Goal: Transaction & Acquisition: Purchase product/service

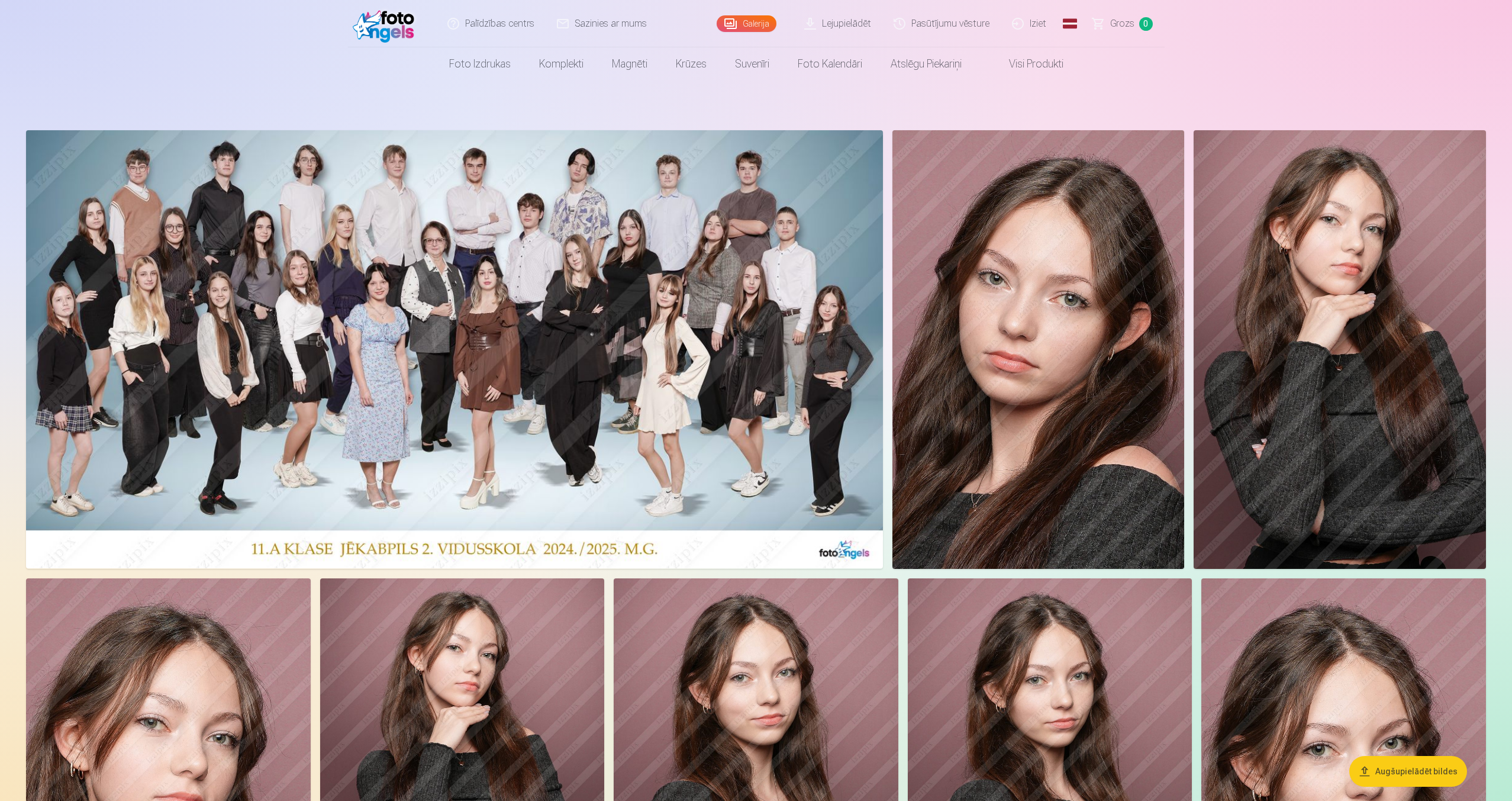
click at [729, 233] on img at bounding box center [454, 349] width 857 height 438
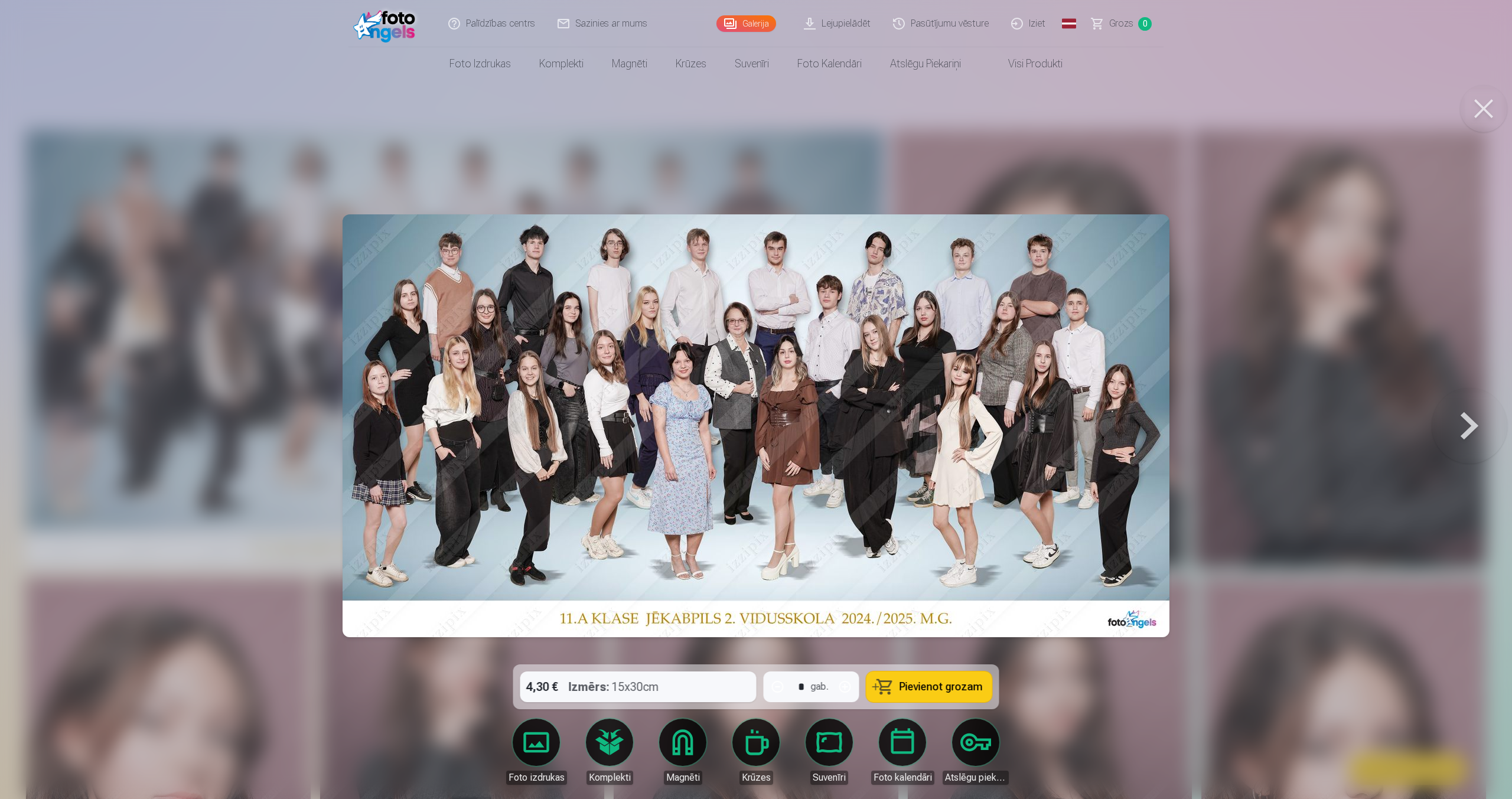
click at [1465, 411] on button at bounding box center [1469, 426] width 76 height 454
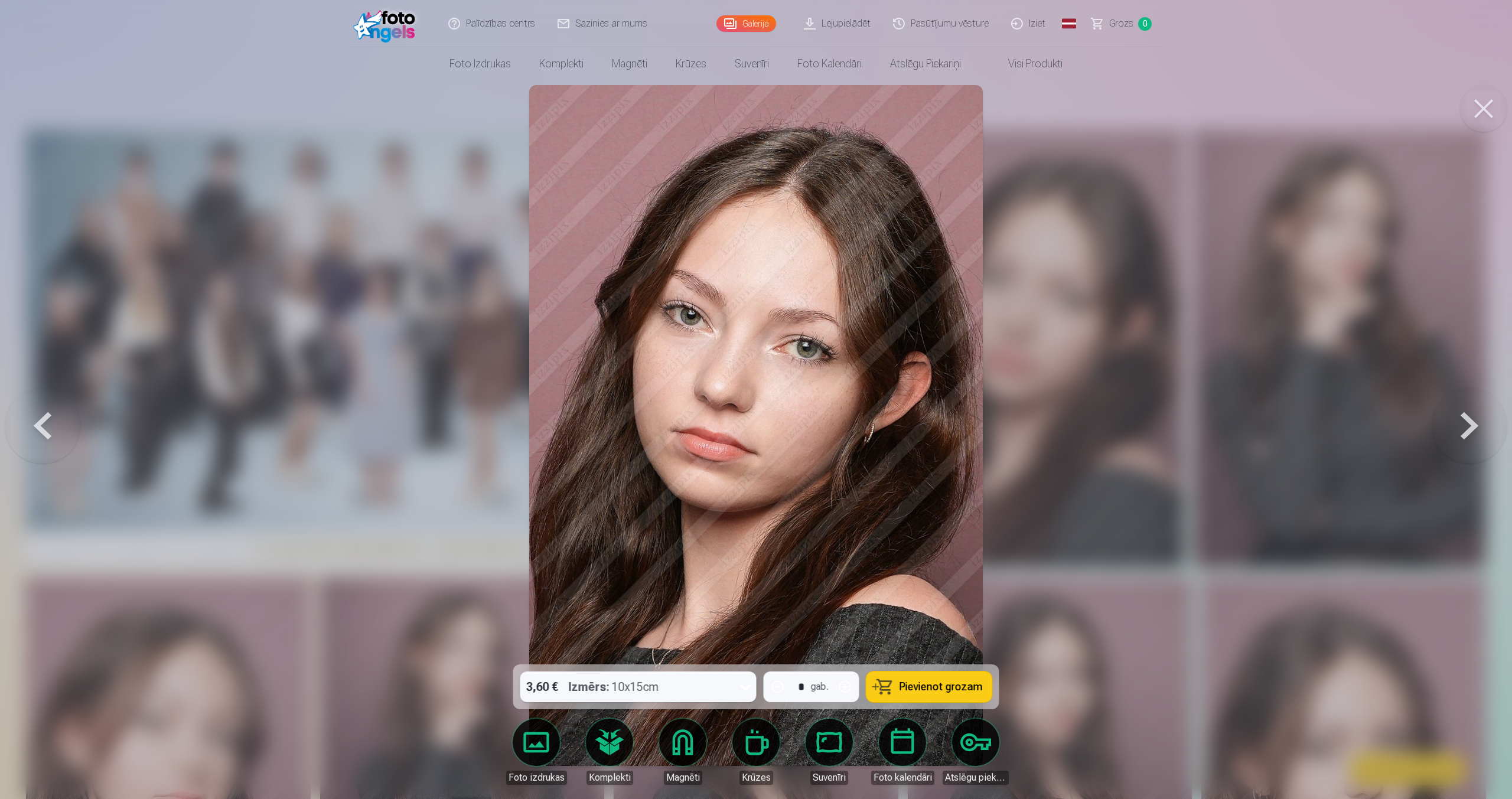
click at [61, 424] on button at bounding box center [42, 426] width 76 height 454
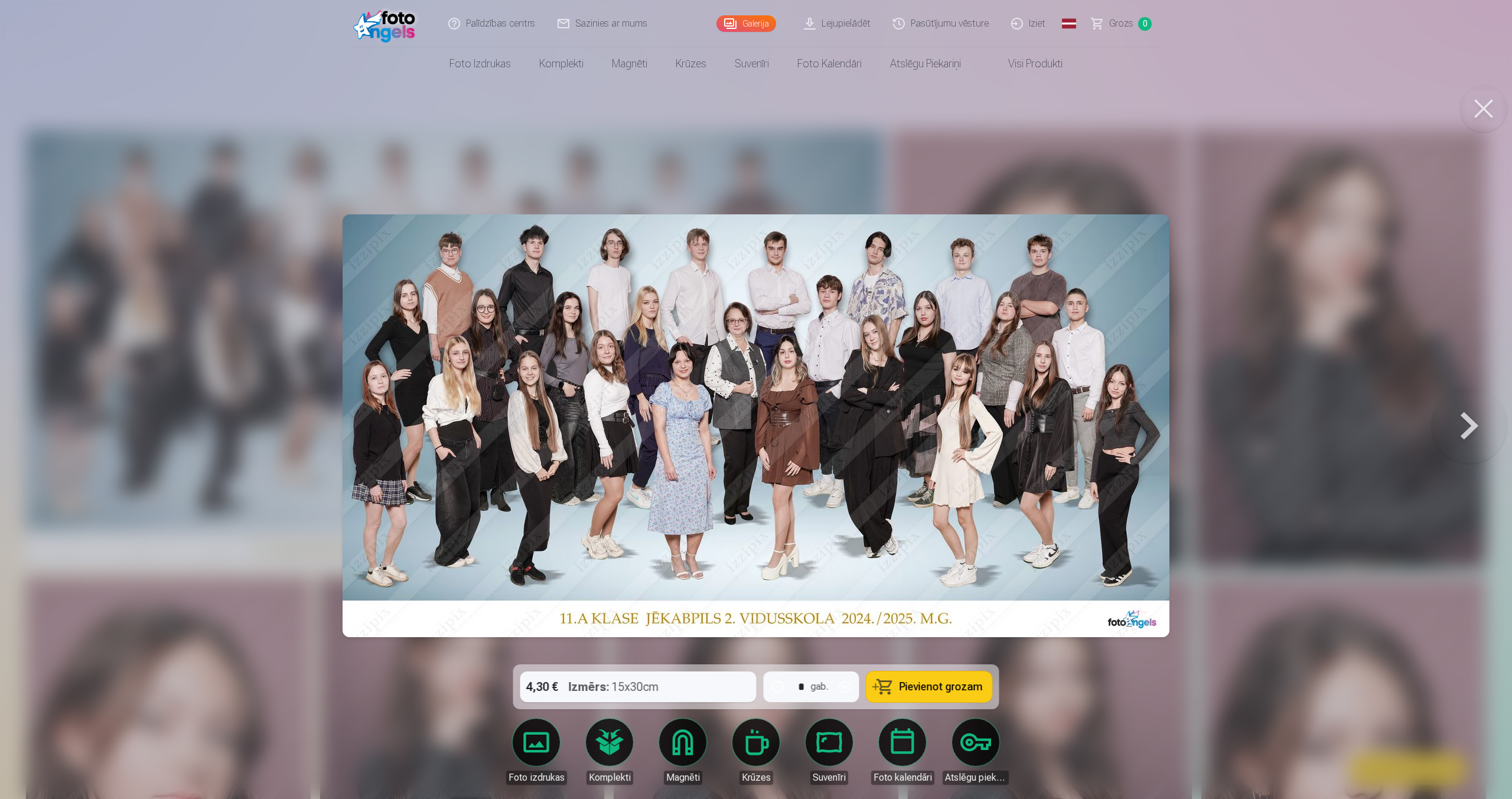
click at [936, 686] on span "Pievienot grozam" at bounding box center [941, 686] width 83 height 11
click at [1459, 436] on button at bounding box center [1469, 426] width 76 height 454
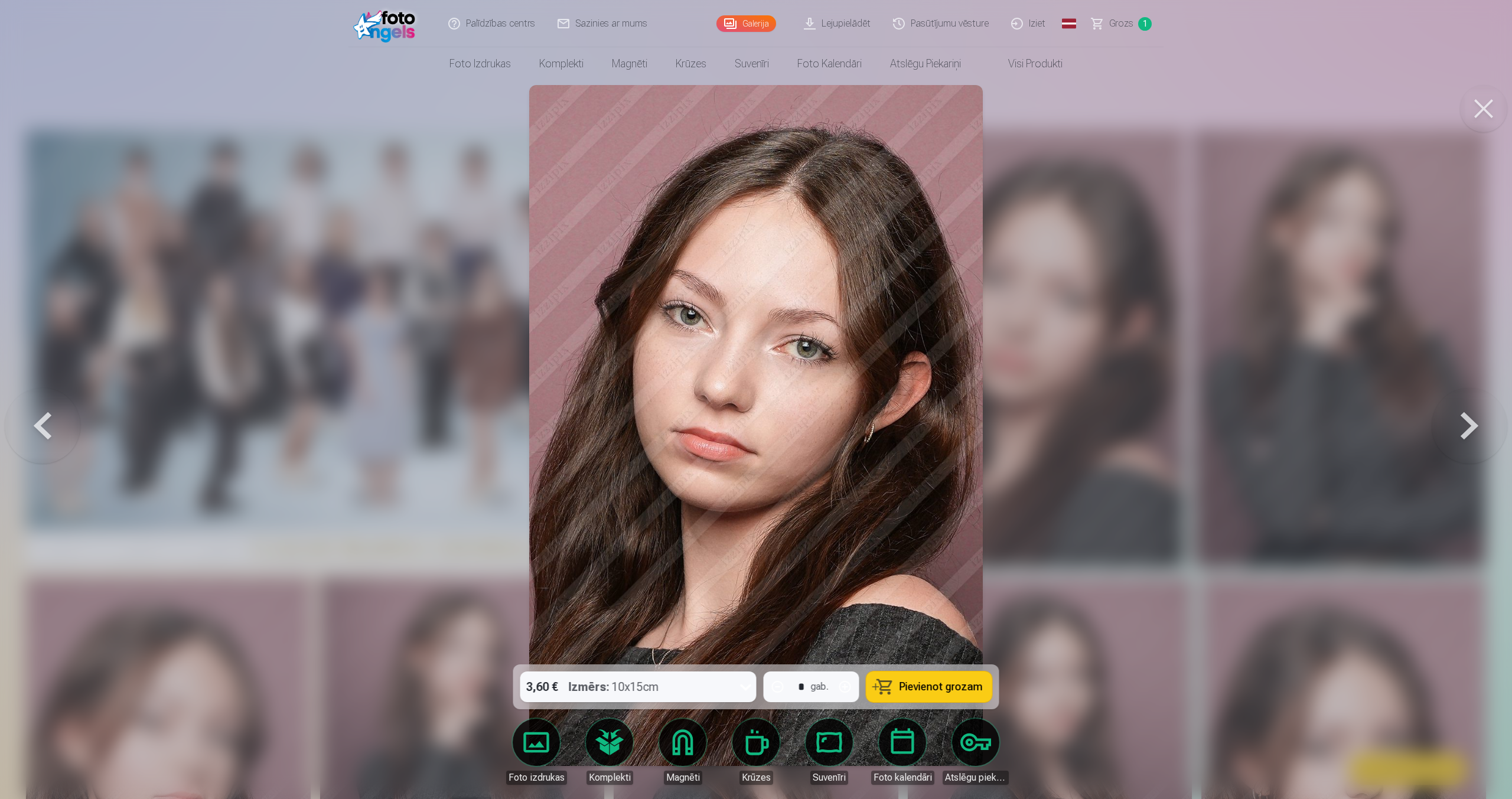
click at [963, 688] on span "Pievienot grozam" at bounding box center [941, 686] width 83 height 11
click at [1120, 25] on span "Grozs" at bounding box center [1120, 23] width 24 height 14
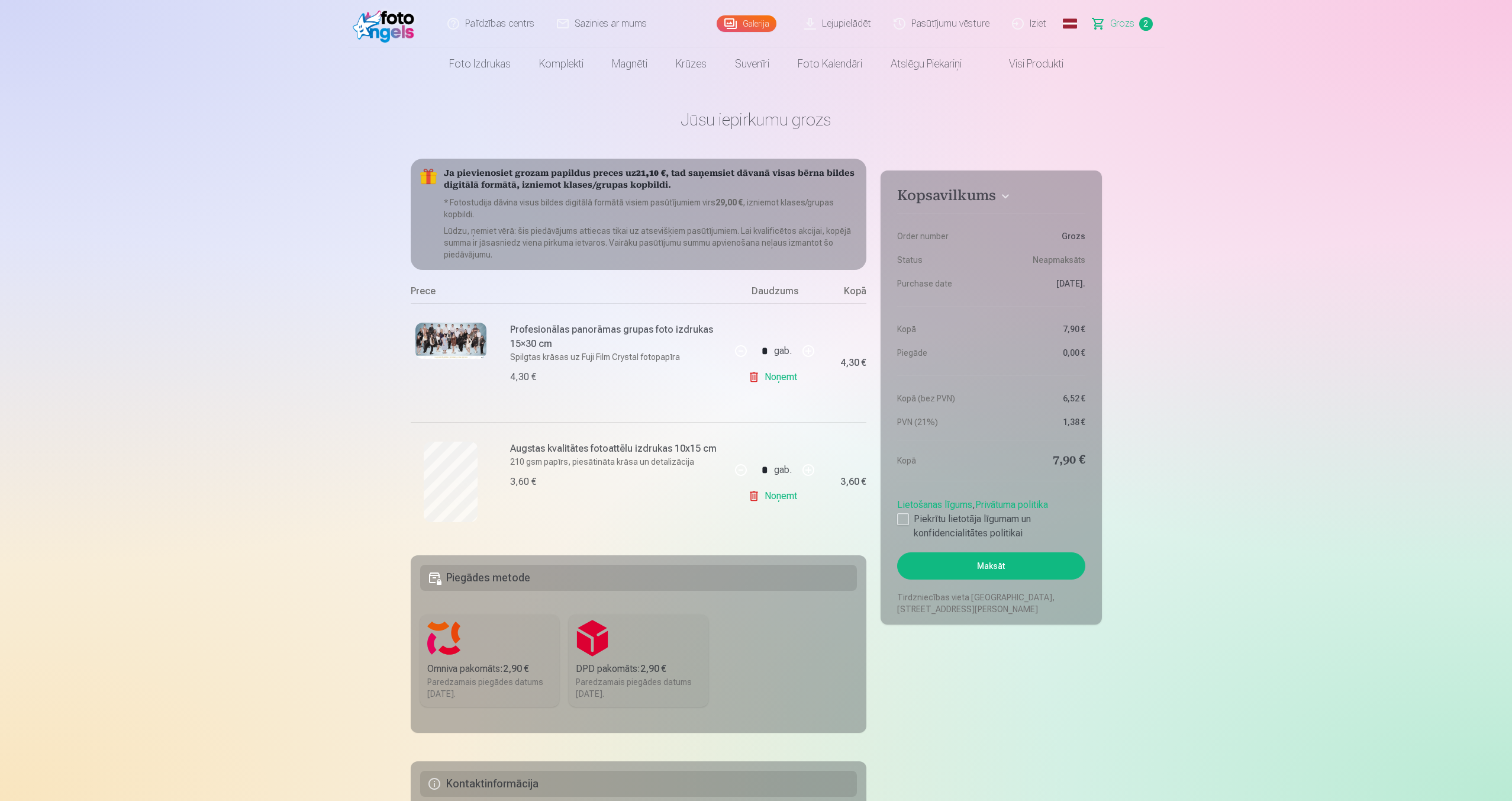
click at [457, 347] on img at bounding box center [450, 340] width 71 height 36
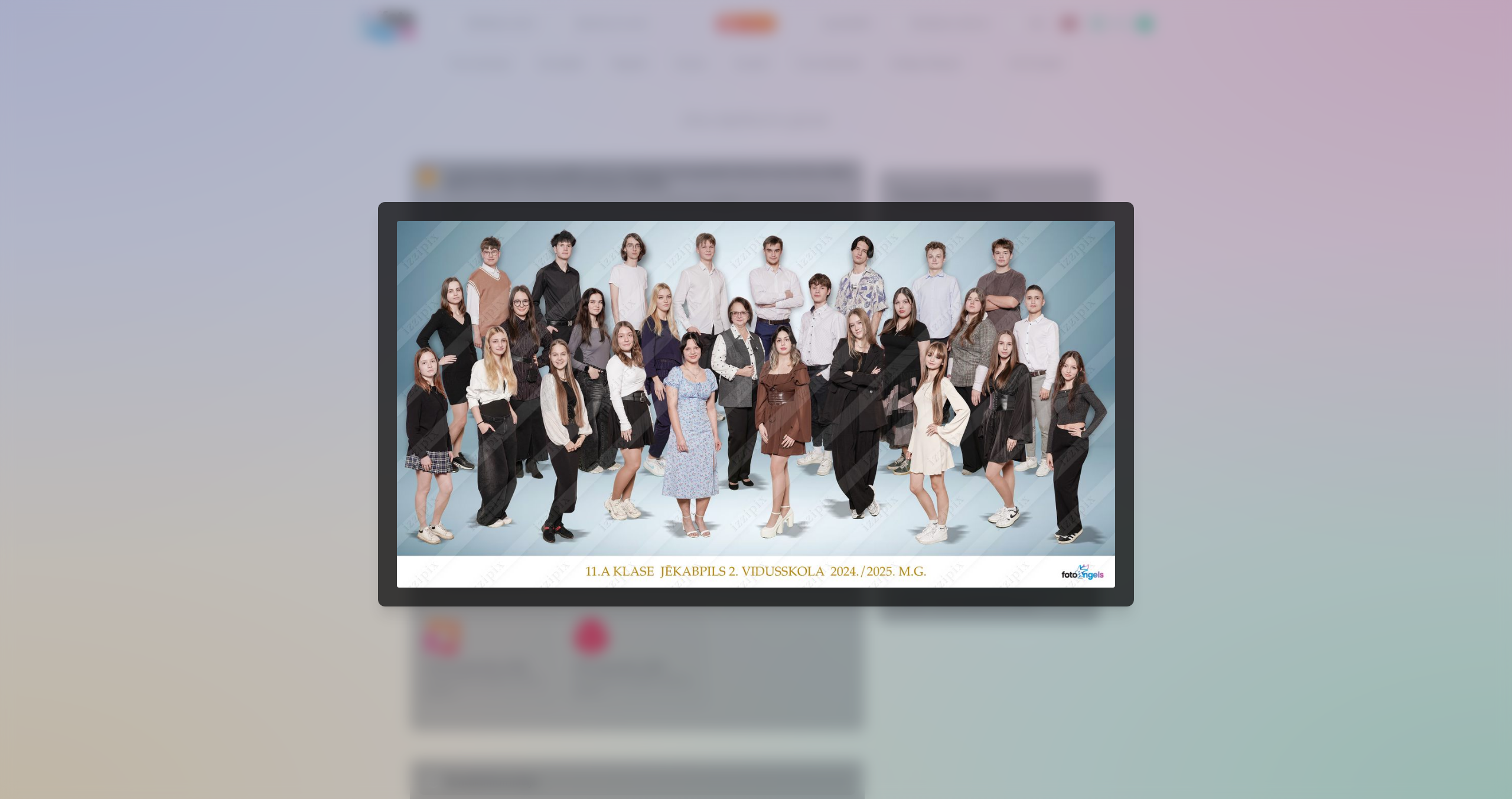
click at [304, 313] on div at bounding box center [756, 400] width 1512 height 799
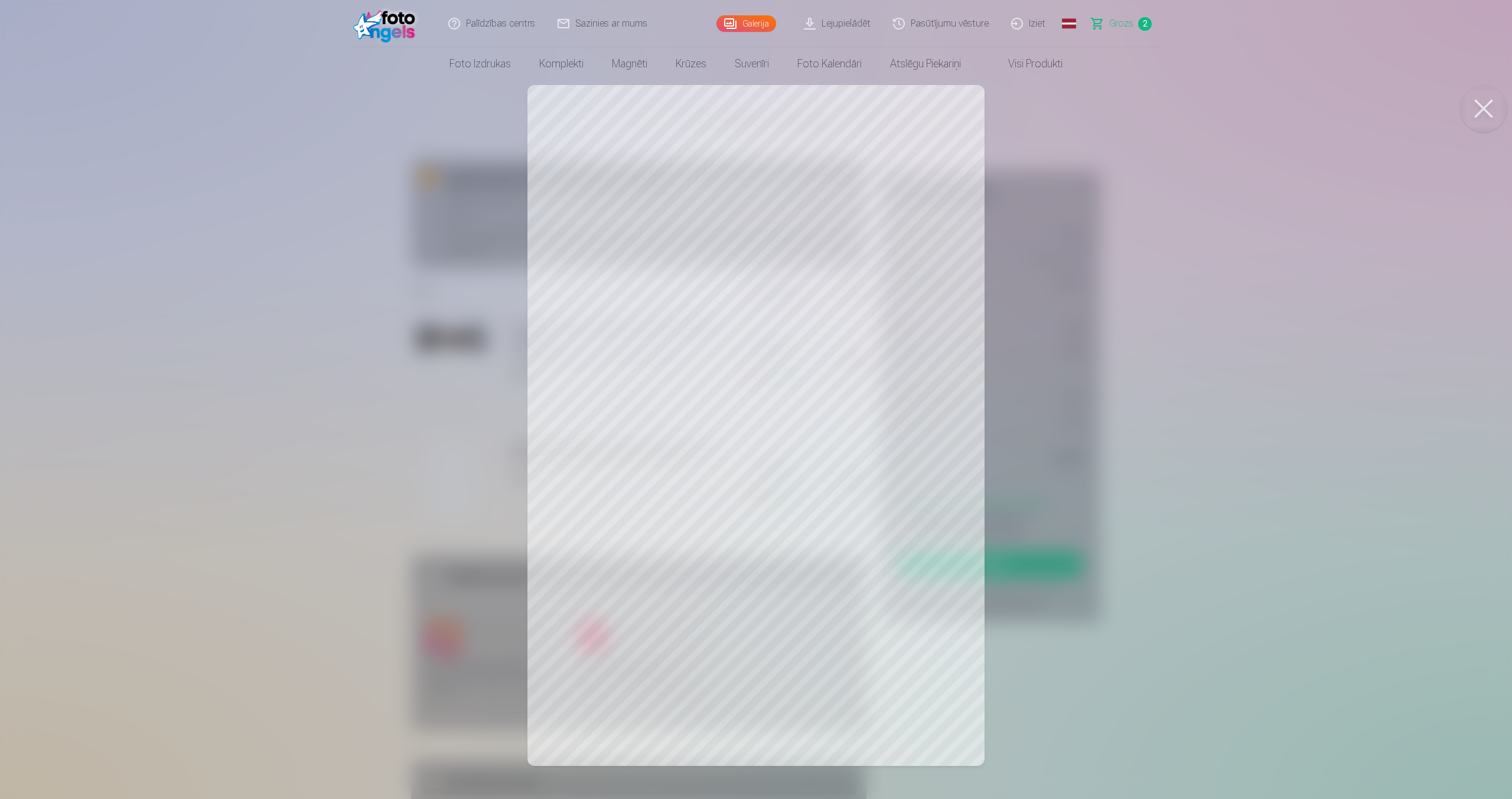
click at [240, 404] on div at bounding box center [756, 400] width 1512 height 799
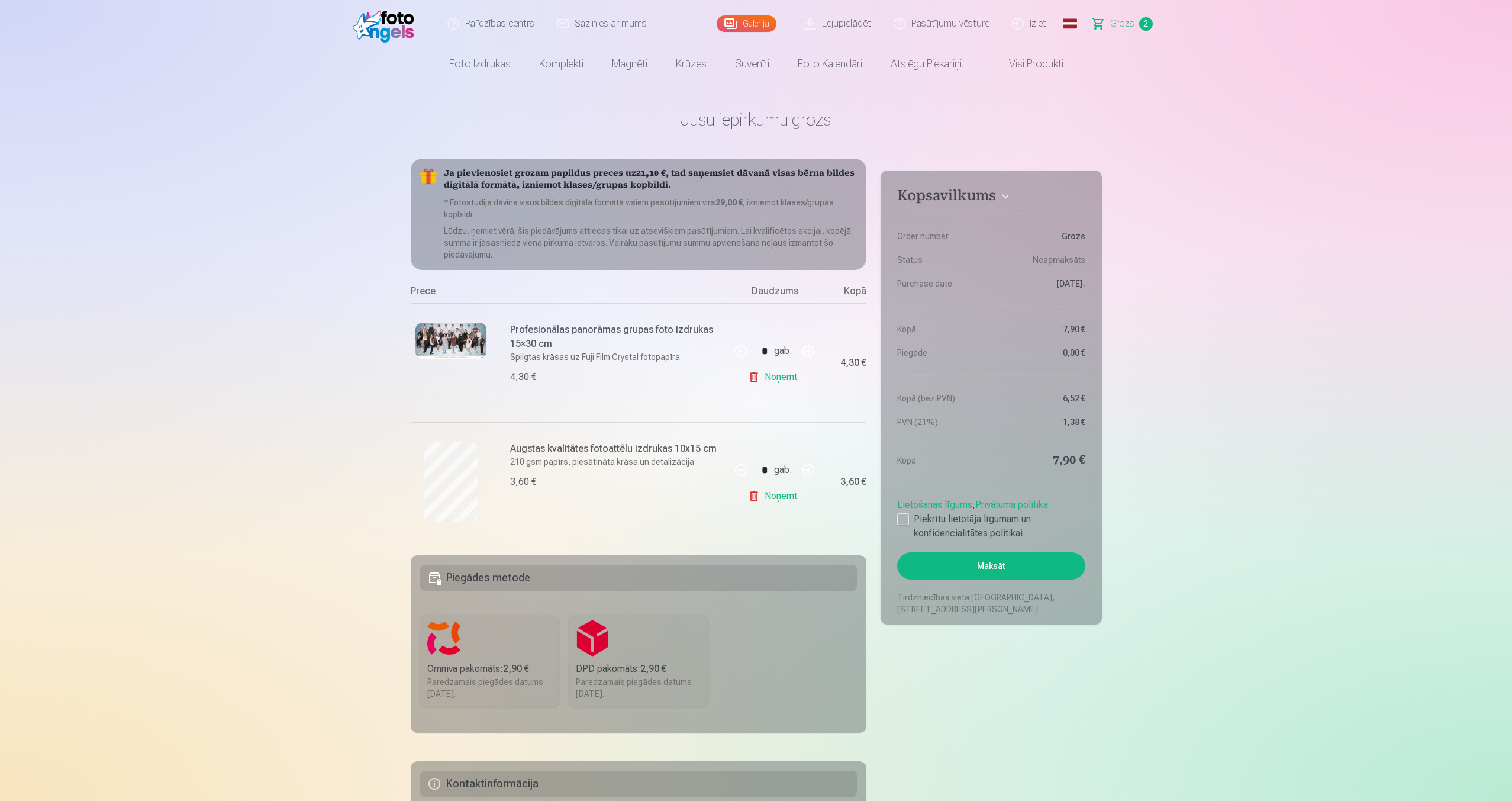
click at [786, 368] on link "Noņemt" at bounding box center [775, 376] width 54 height 23
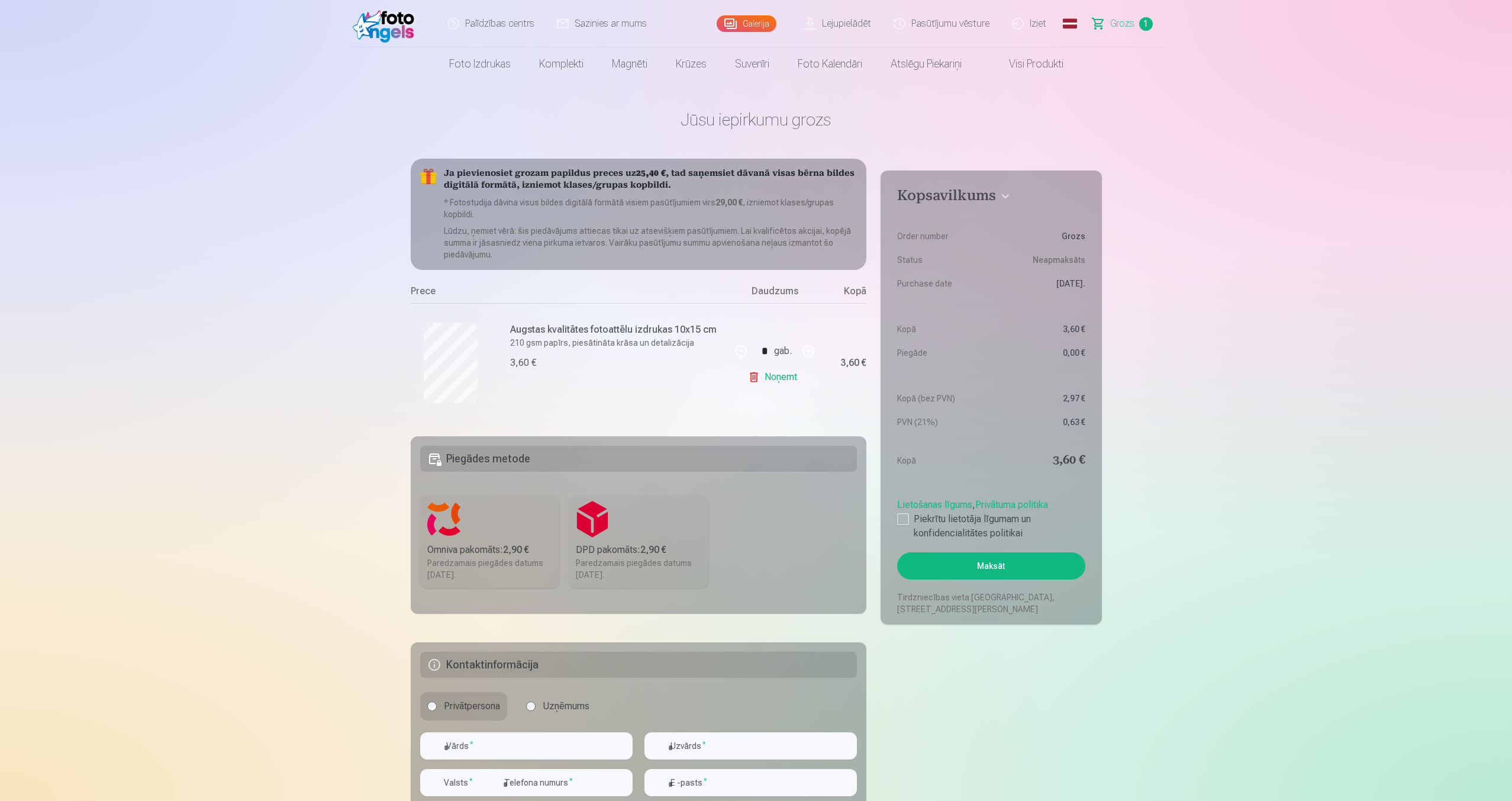
click at [783, 374] on link "Noņemt" at bounding box center [775, 376] width 54 height 23
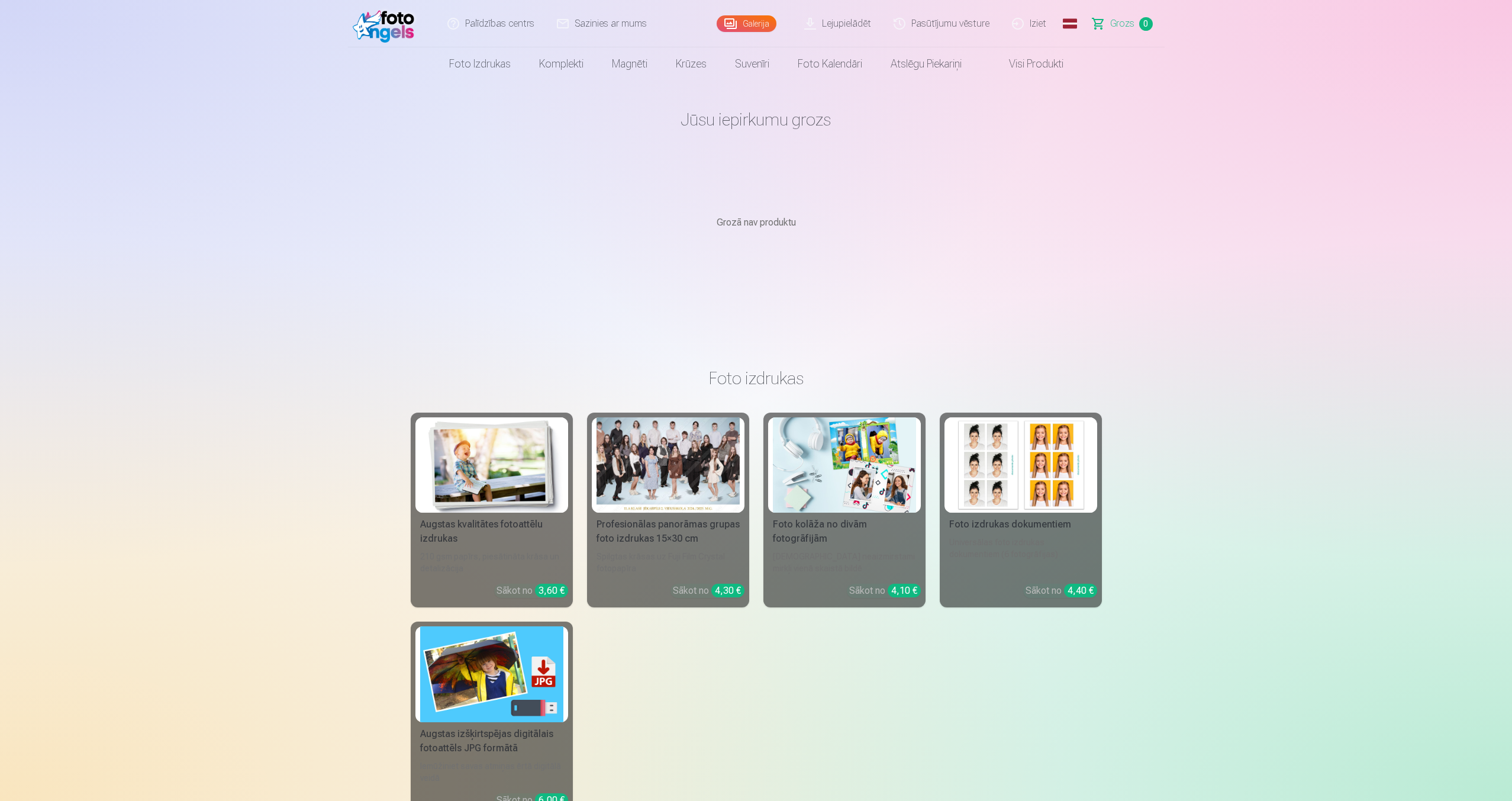
click at [387, 21] on img at bounding box center [386, 23] width 68 height 38
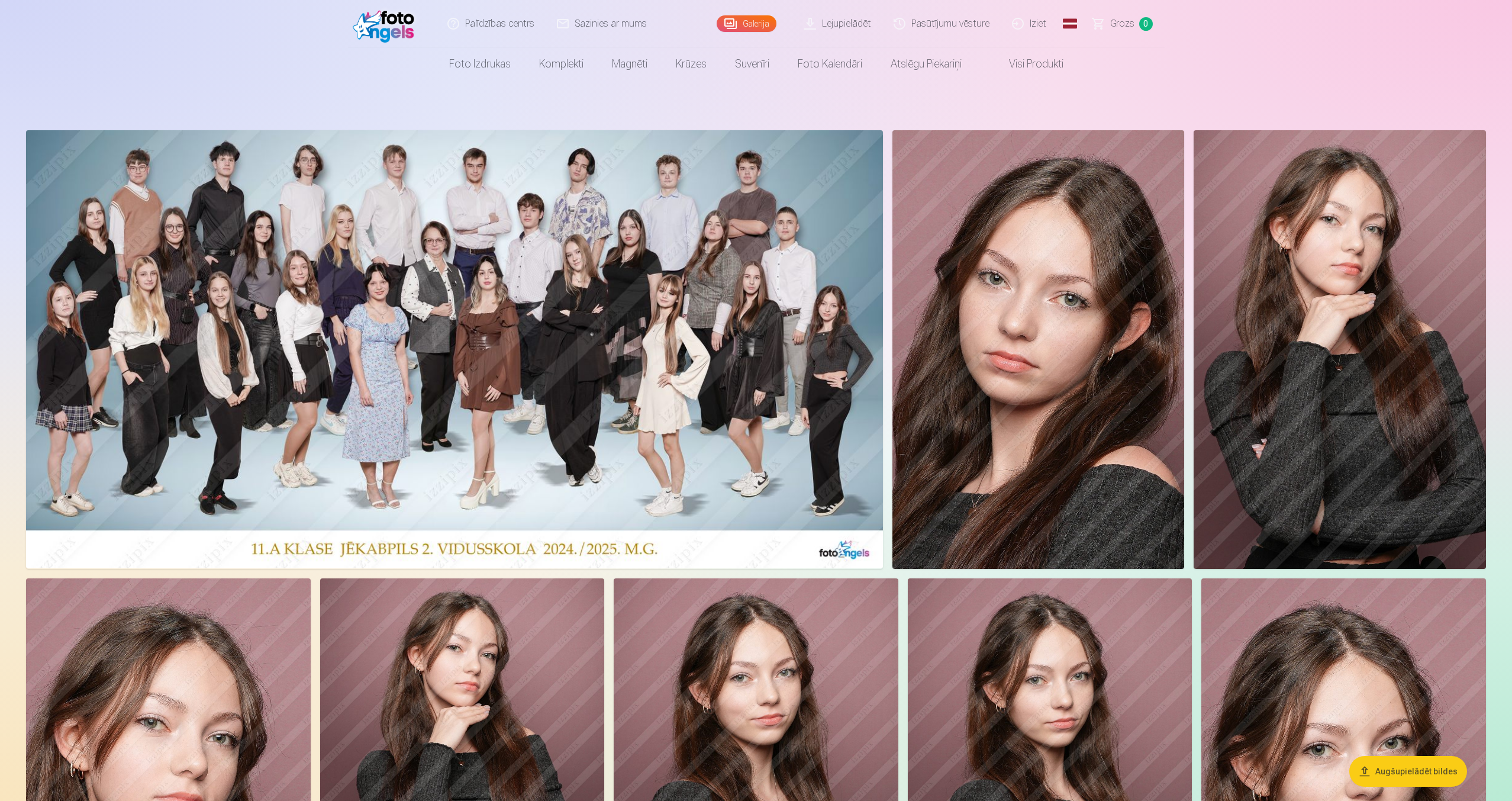
click at [653, 460] on img at bounding box center [454, 349] width 857 height 438
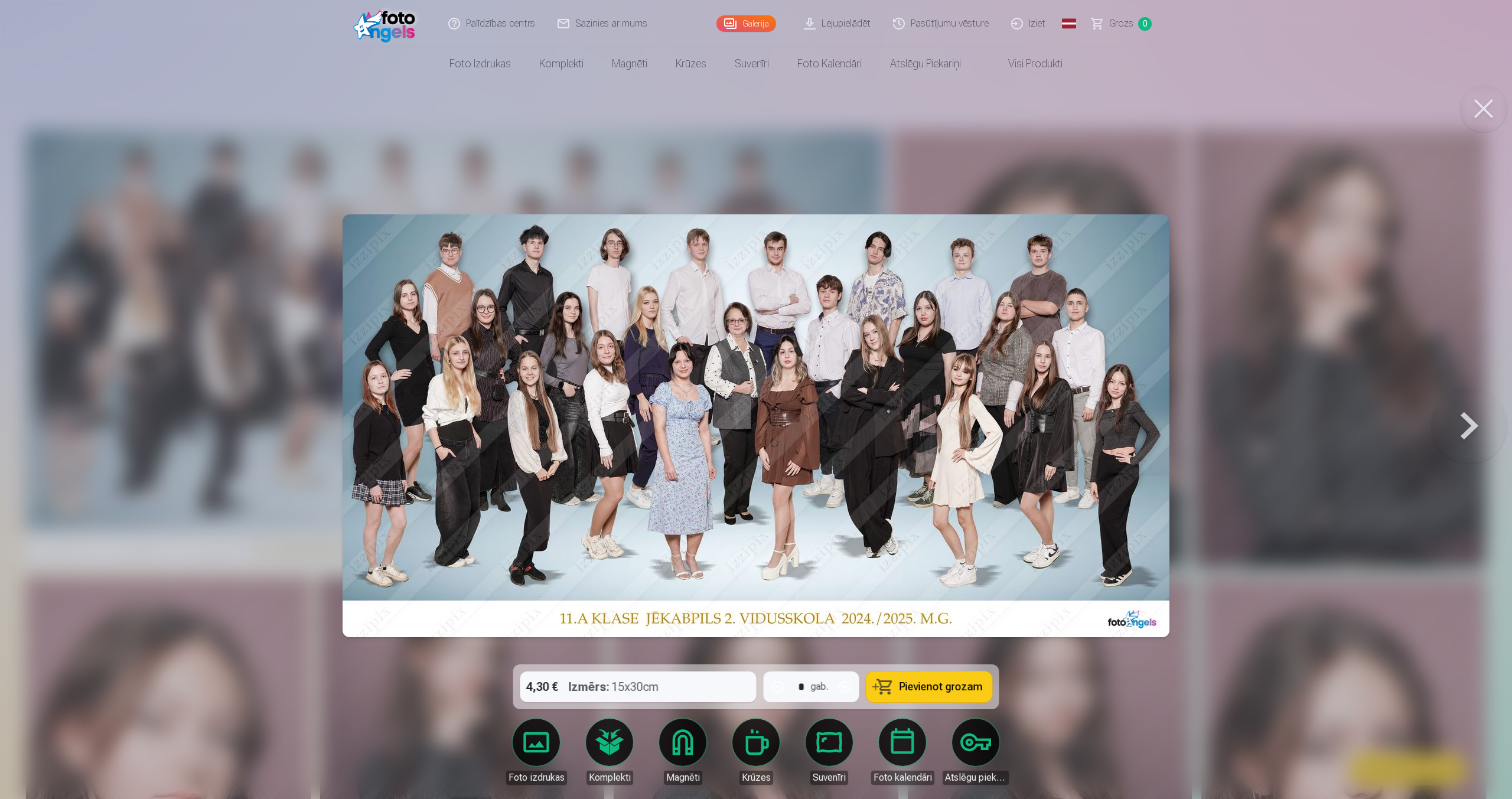
click at [893, 688] on button "Pievienot grozam" at bounding box center [929, 686] width 126 height 31
click at [893, 686] on button "Pievienot grozam" at bounding box center [929, 686] width 126 height 31
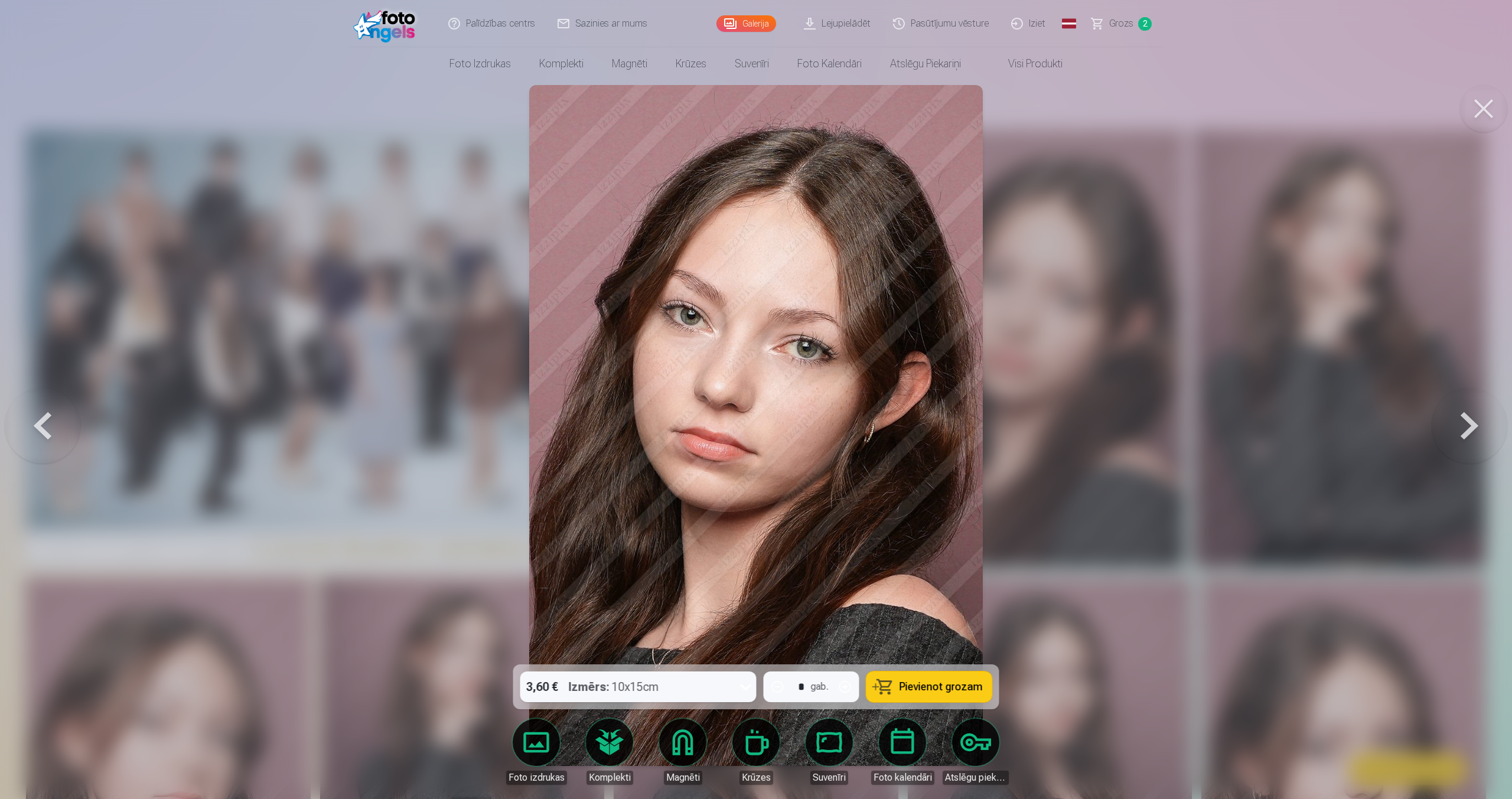
click at [893, 686] on button "Pievienot grozam" at bounding box center [929, 686] width 126 height 31
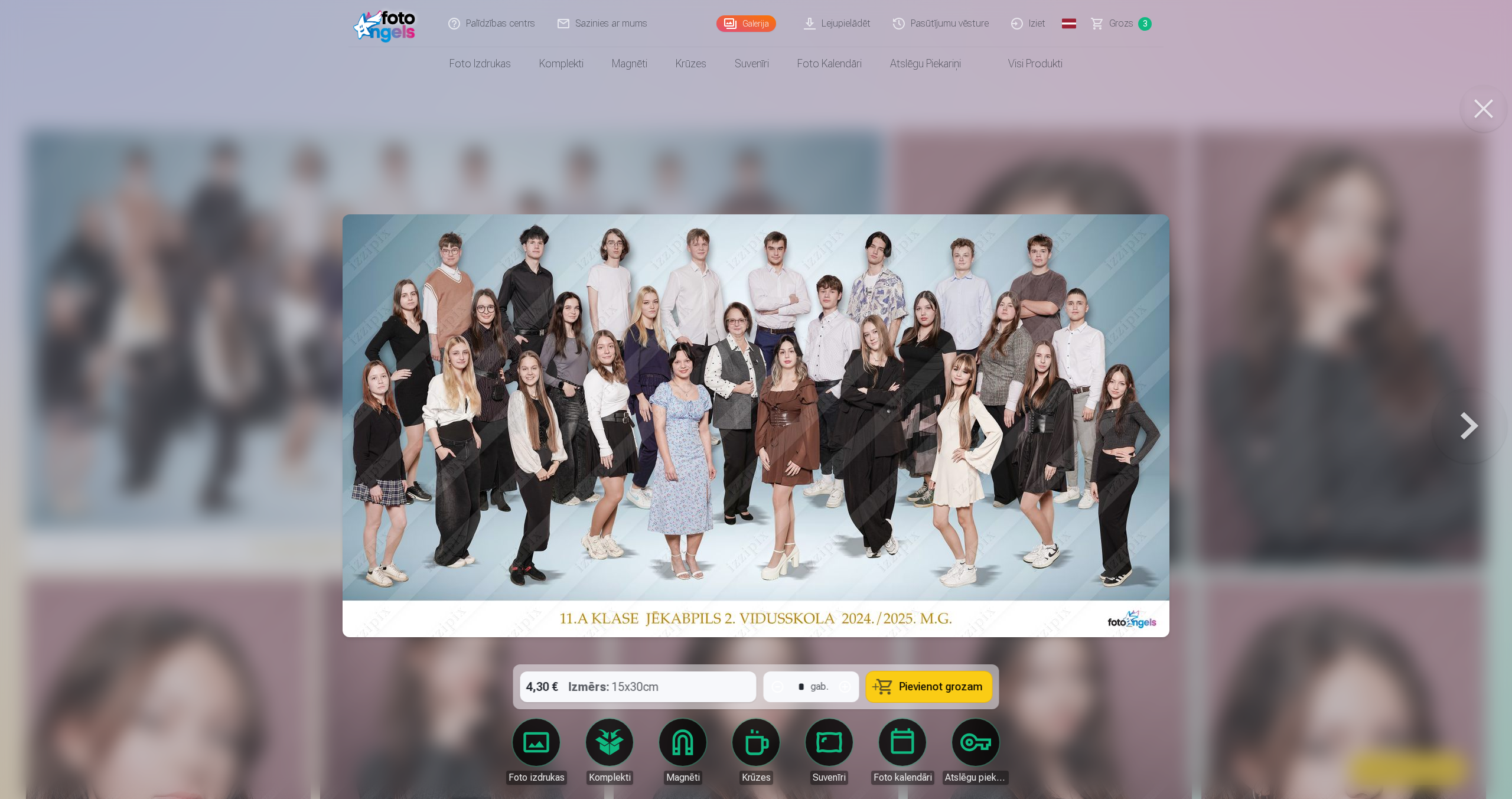
click at [893, 686] on button "Pievienot grozam" at bounding box center [929, 686] width 126 height 31
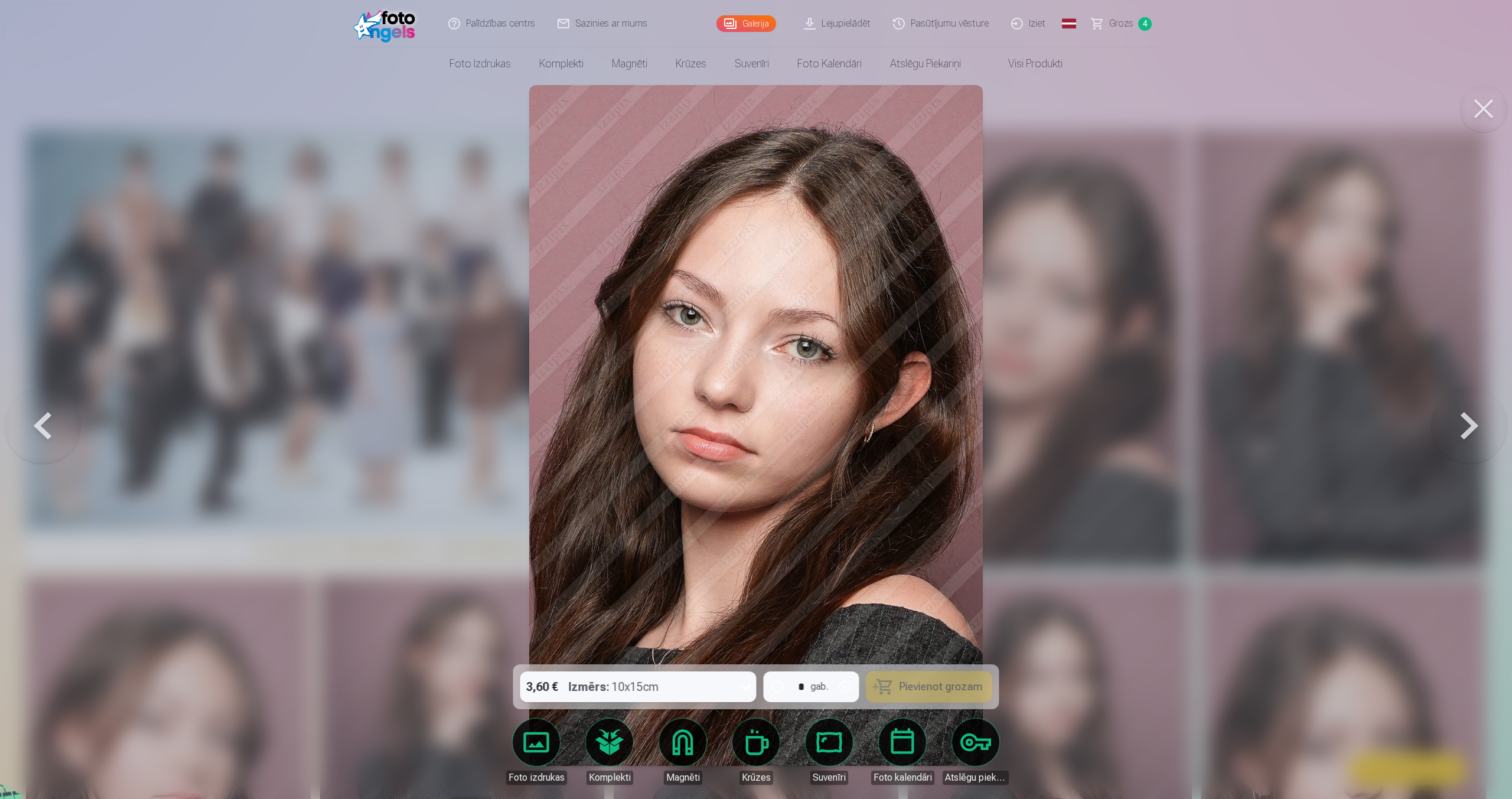
click at [893, 686] on button "Pievienot grozam" at bounding box center [929, 686] width 126 height 31
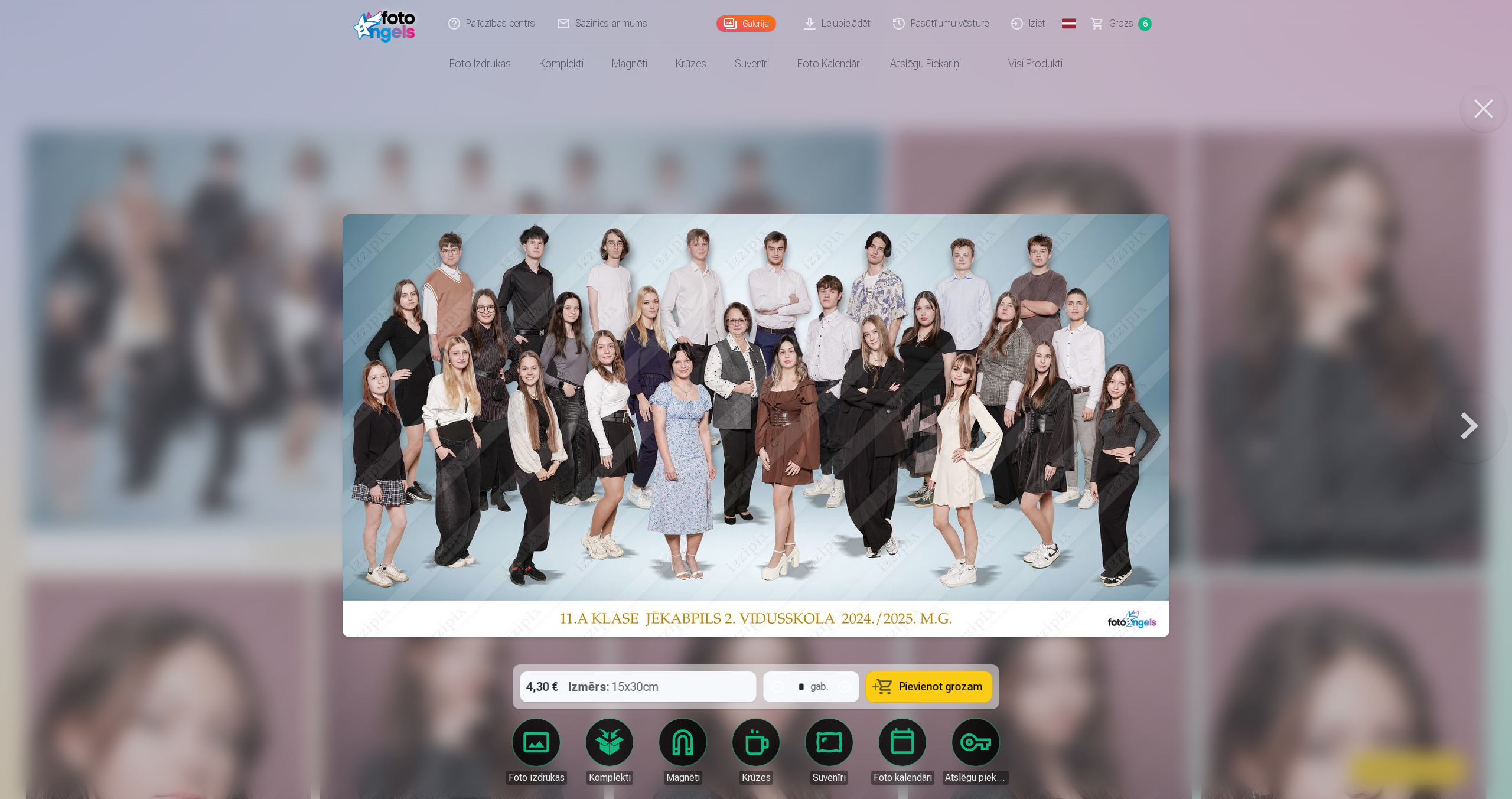
click at [1128, 26] on span "Grozs" at bounding box center [1120, 23] width 24 height 14
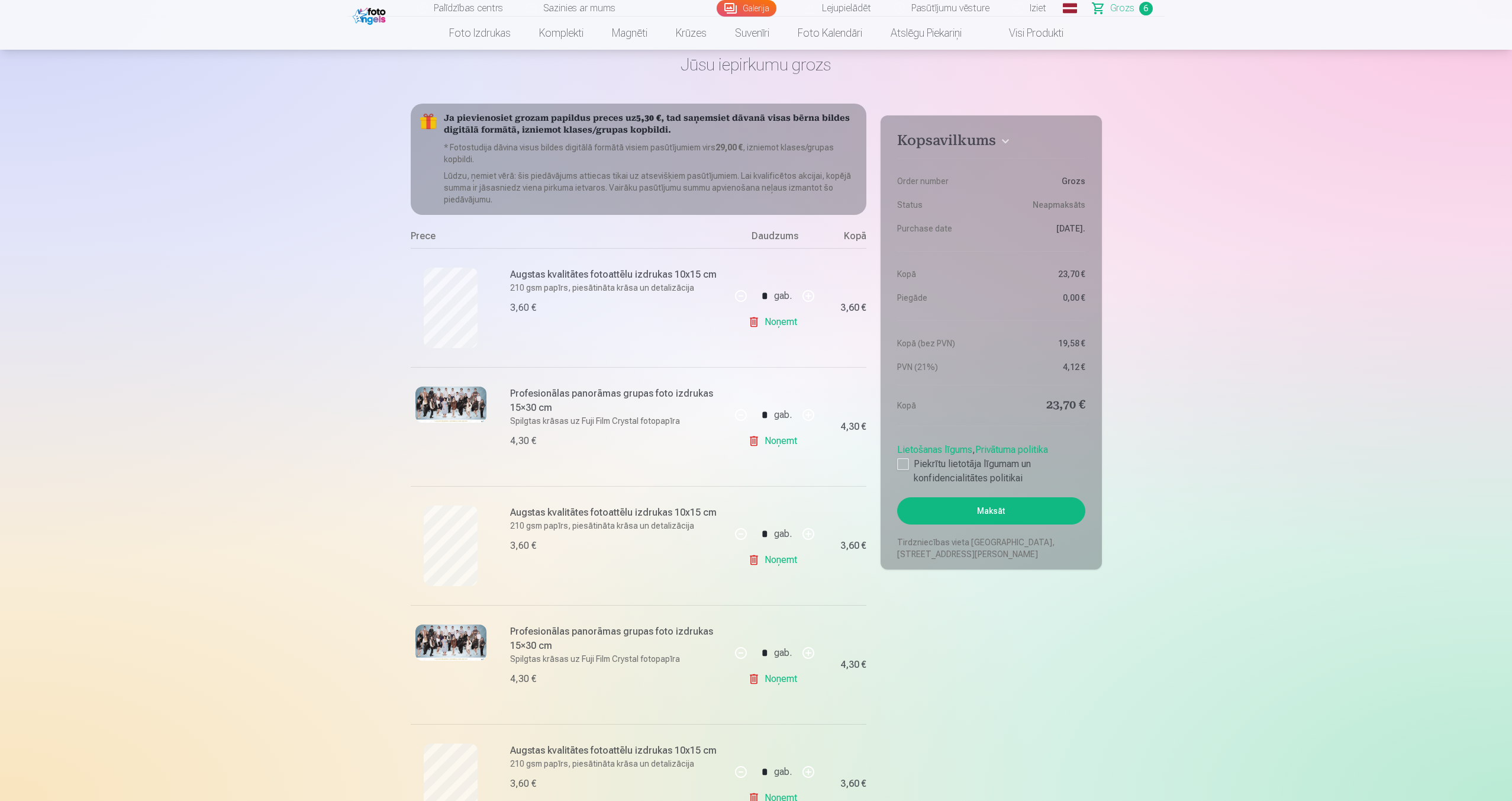
scroll to position [209, 0]
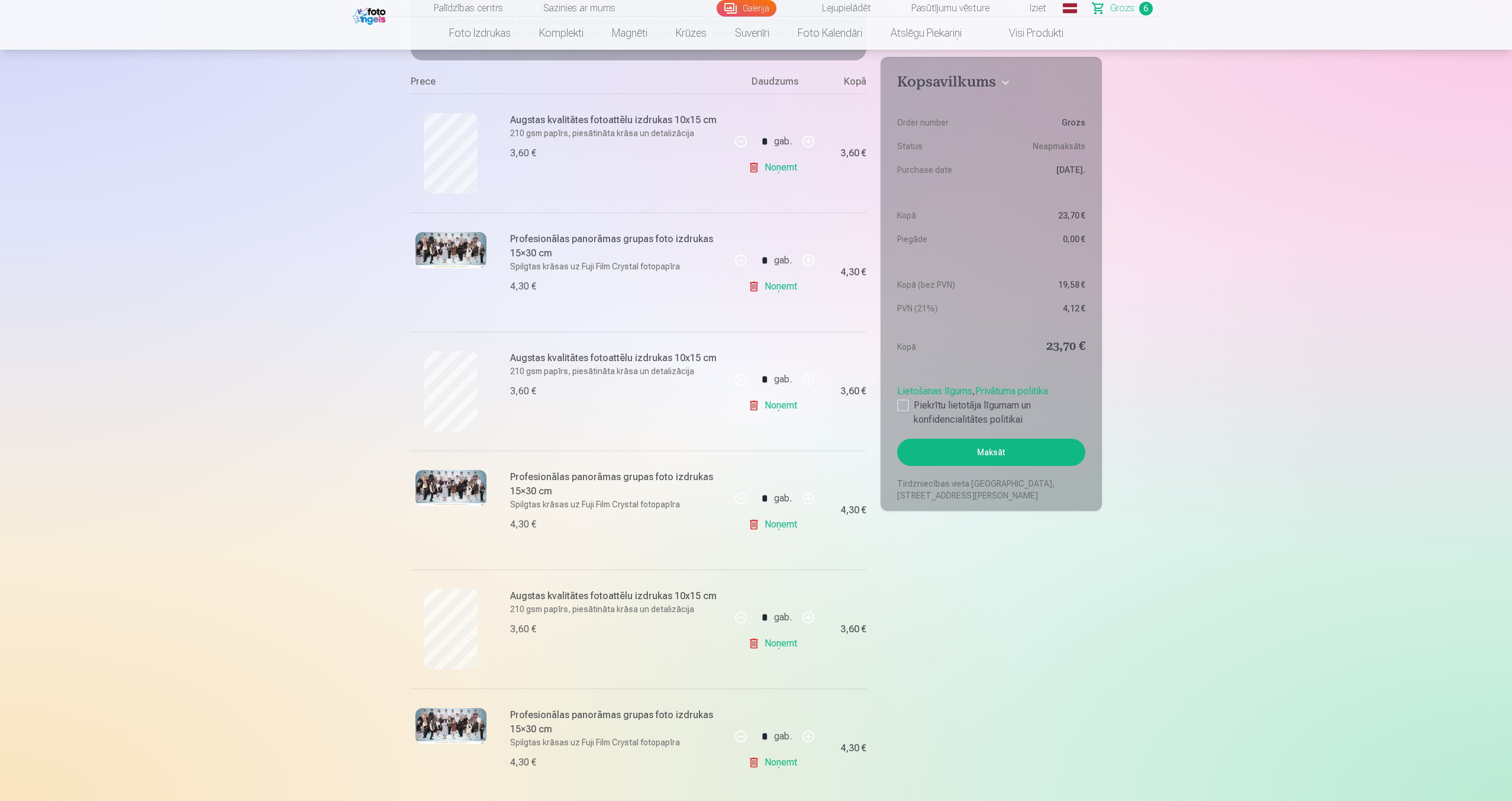
click at [788, 164] on link "Noņemt" at bounding box center [775, 167] width 54 height 23
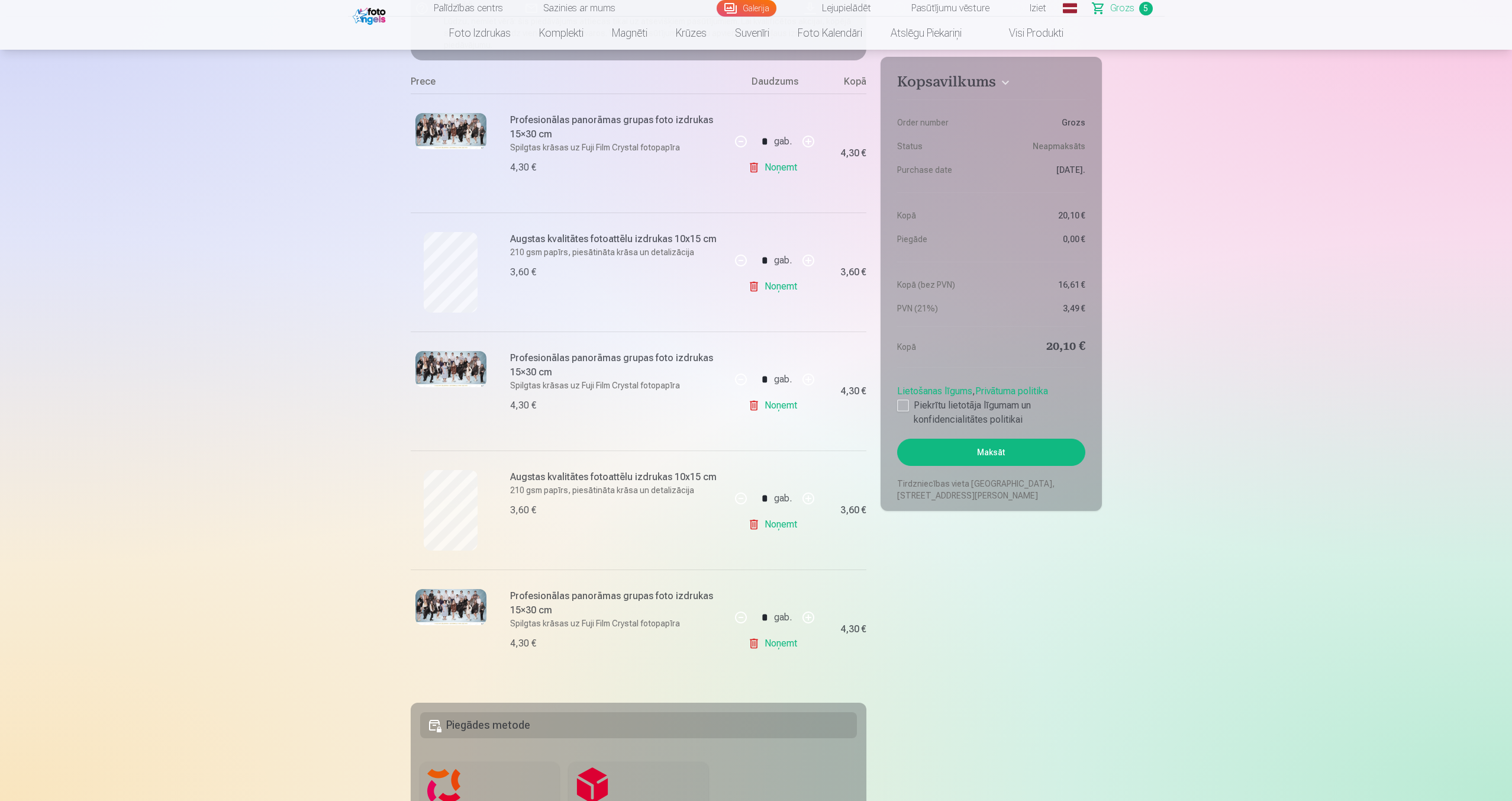
click at [786, 169] on link "Noņemt" at bounding box center [775, 167] width 54 height 23
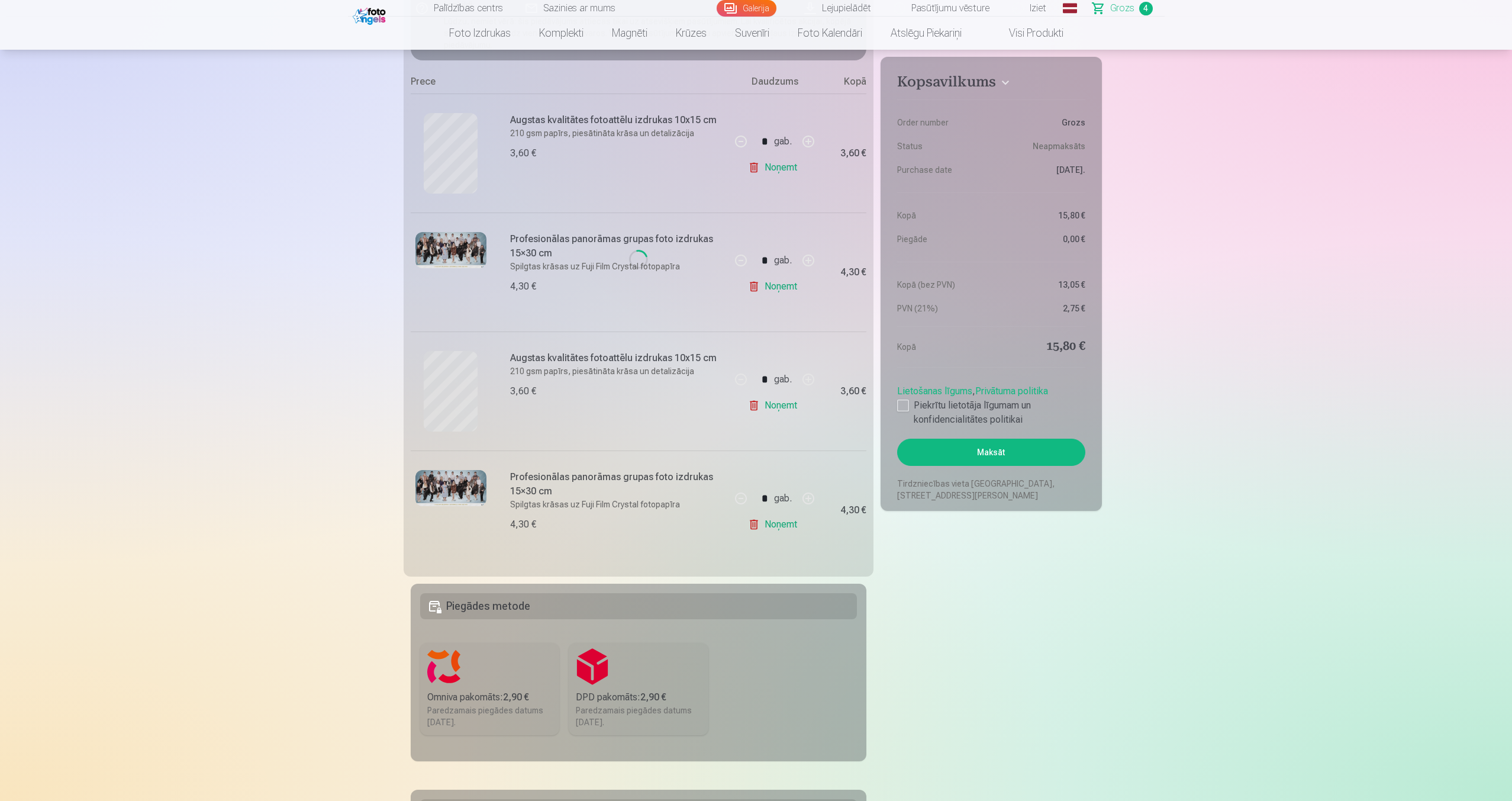
click at [786, 169] on link "Noņemt" at bounding box center [775, 167] width 54 height 23
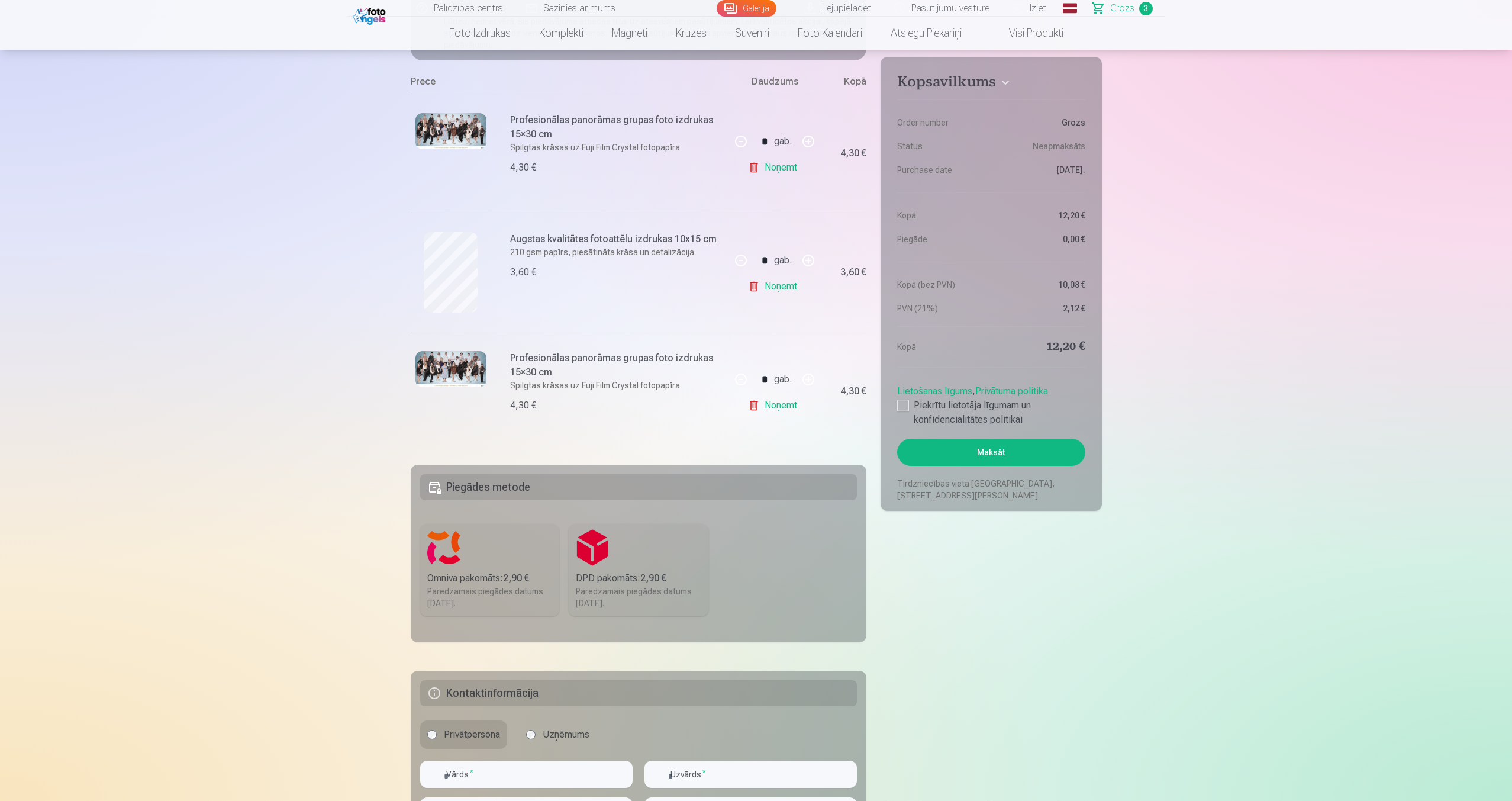
click at [786, 169] on link "Noņemt" at bounding box center [775, 167] width 54 height 23
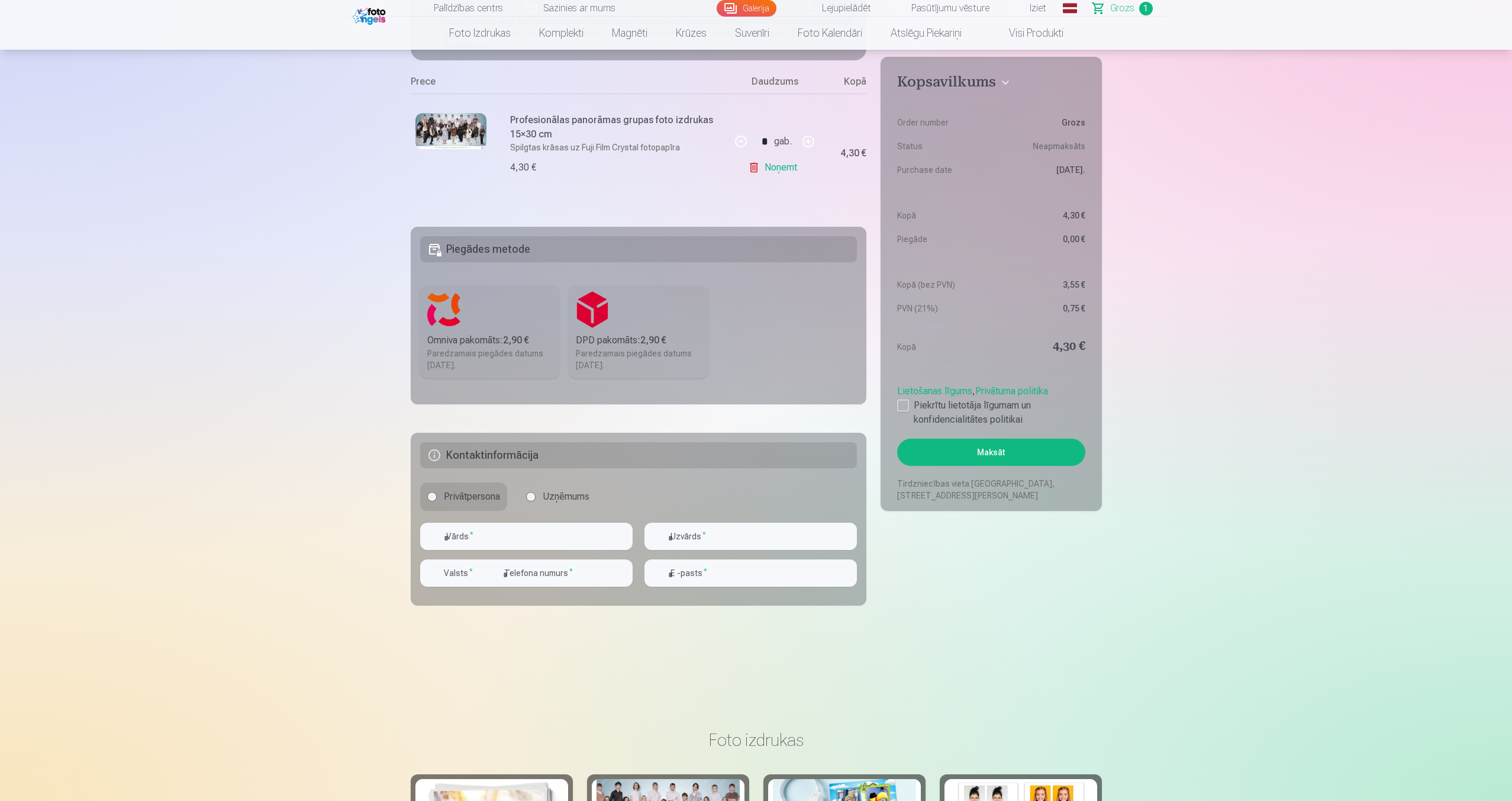
click at [786, 169] on link "Noņemt" at bounding box center [775, 167] width 54 height 23
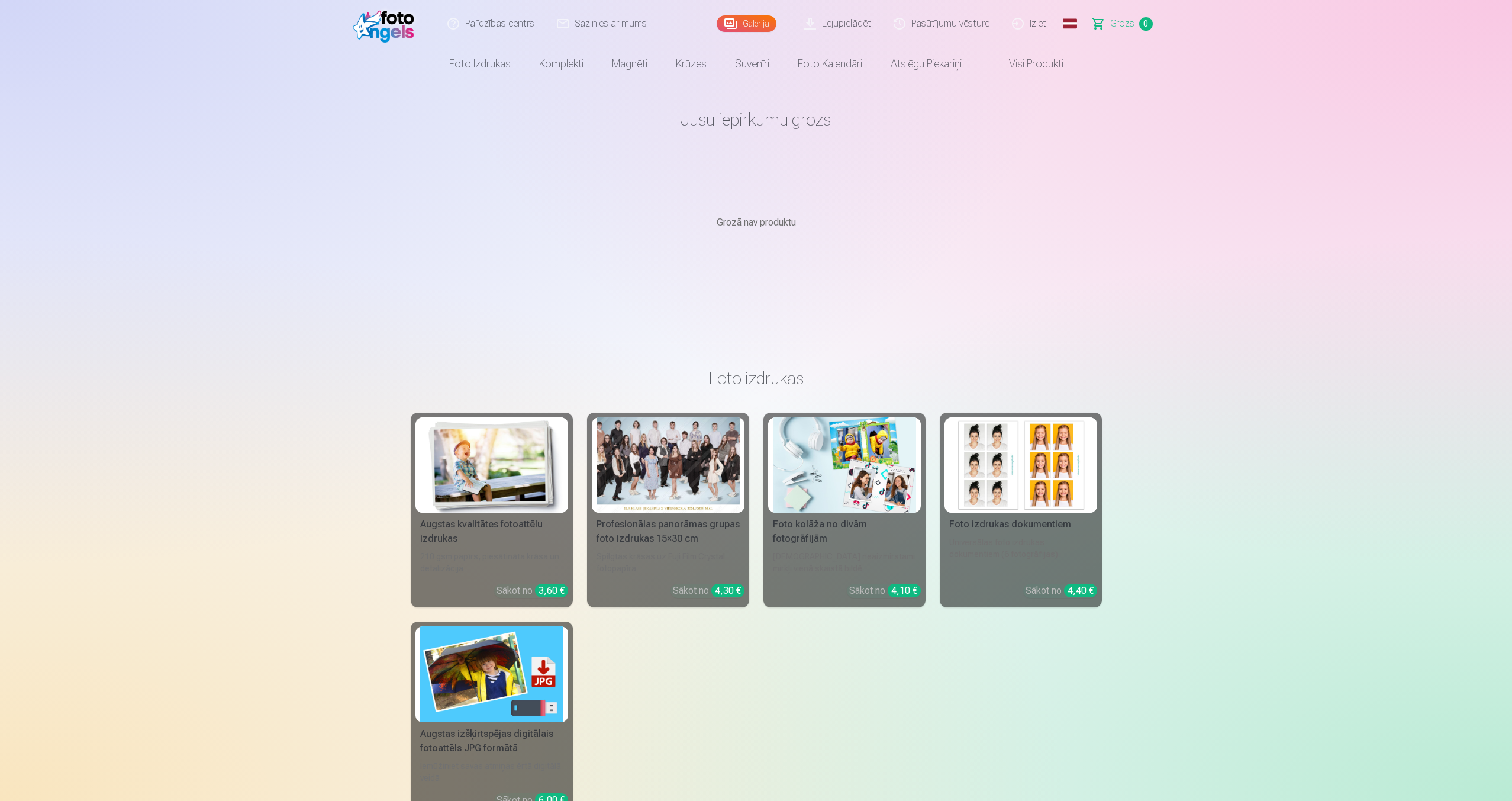
click at [395, 25] on img at bounding box center [386, 23] width 68 height 38
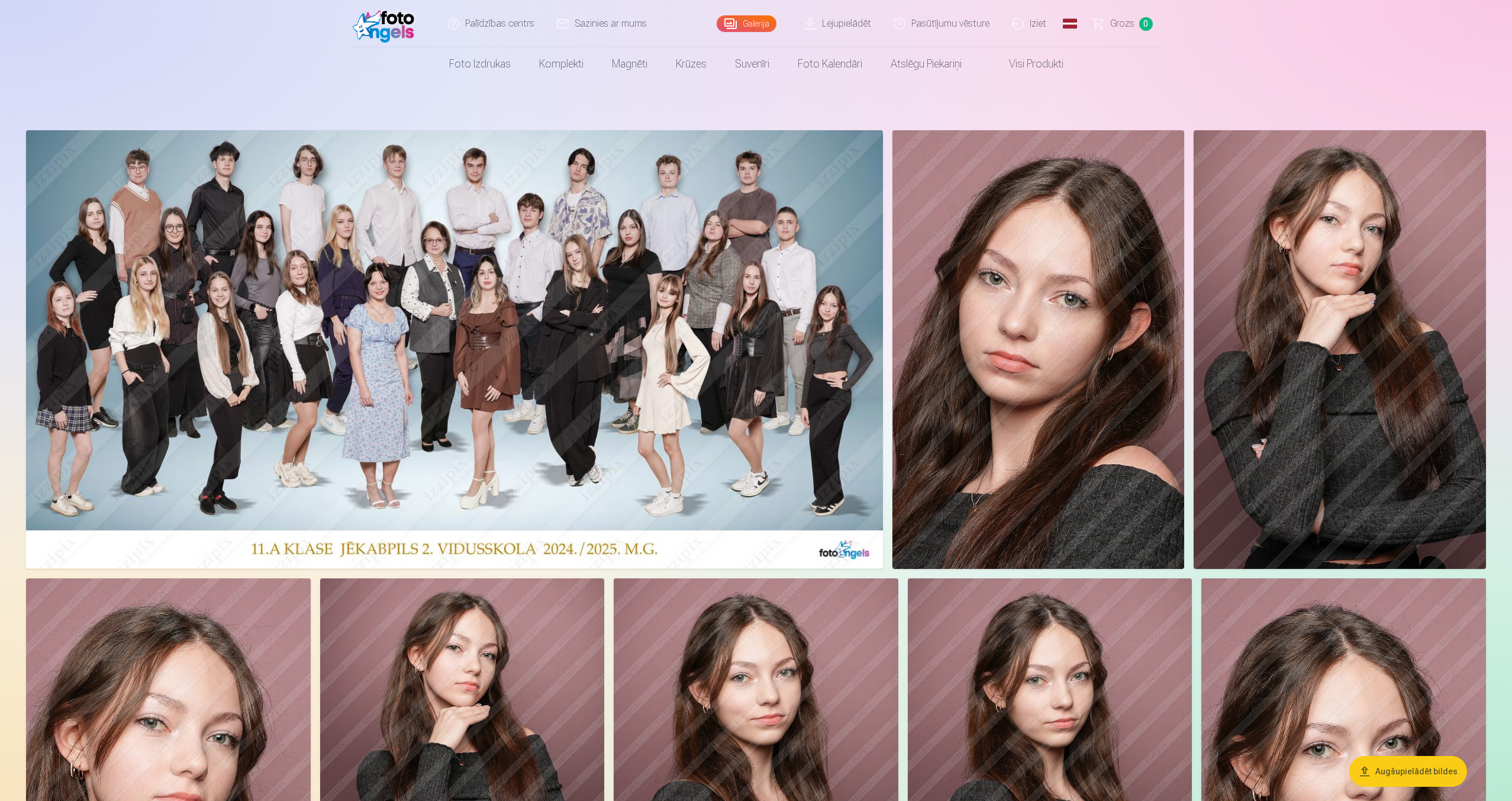
click at [504, 325] on img at bounding box center [454, 349] width 857 height 438
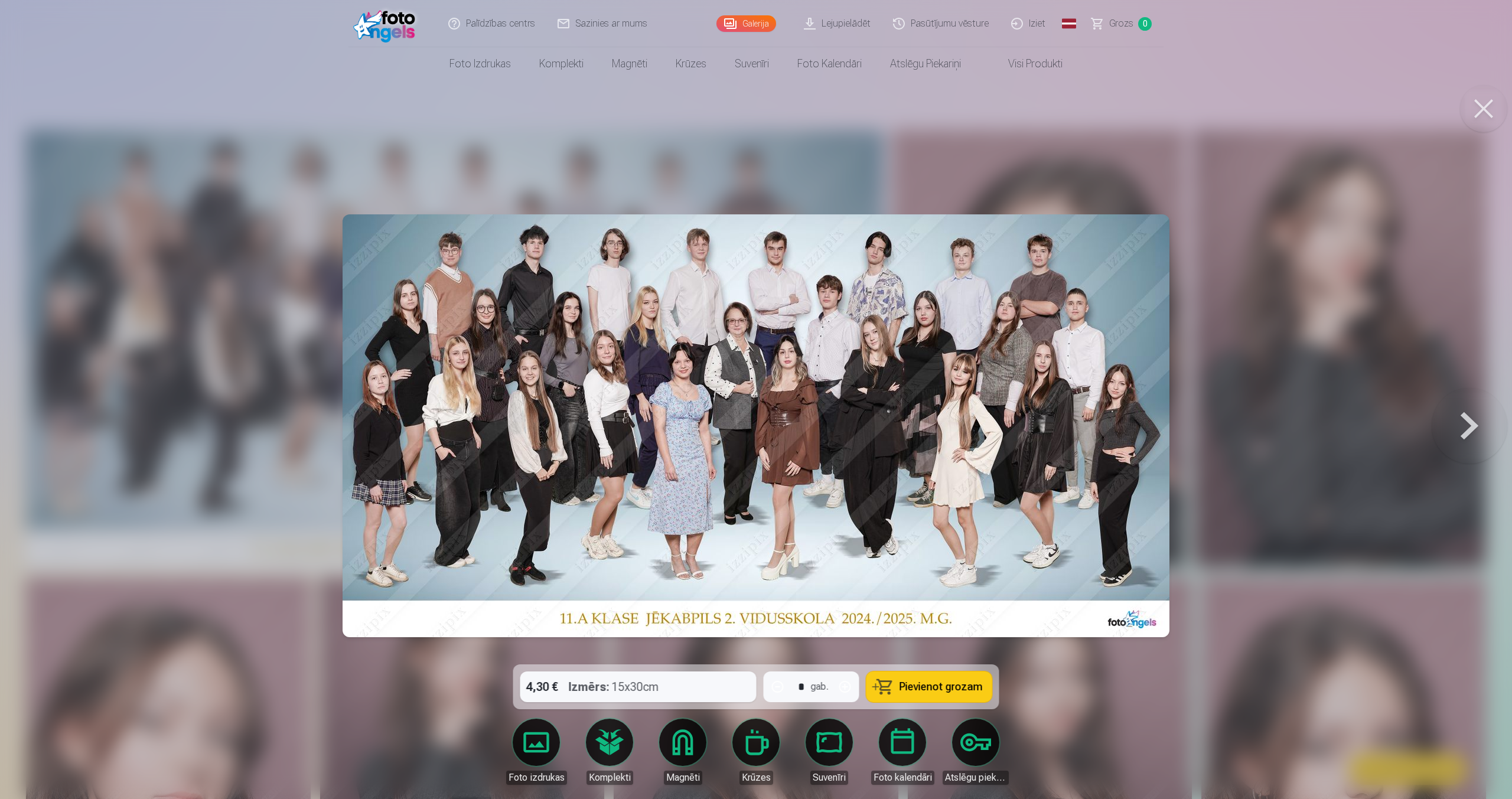
click at [887, 683] on button "Pievienot grozam" at bounding box center [929, 686] width 126 height 31
drag, startPoint x: 887, startPoint y: 683, endPoint x: 868, endPoint y: 677, distance: 19.9
click at [868, 677] on button "Pievienot grozam" at bounding box center [929, 686] width 126 height 31
click at [1118, 27] on span "Grozs" at bounding box center [1120, 23] width 24 height 14
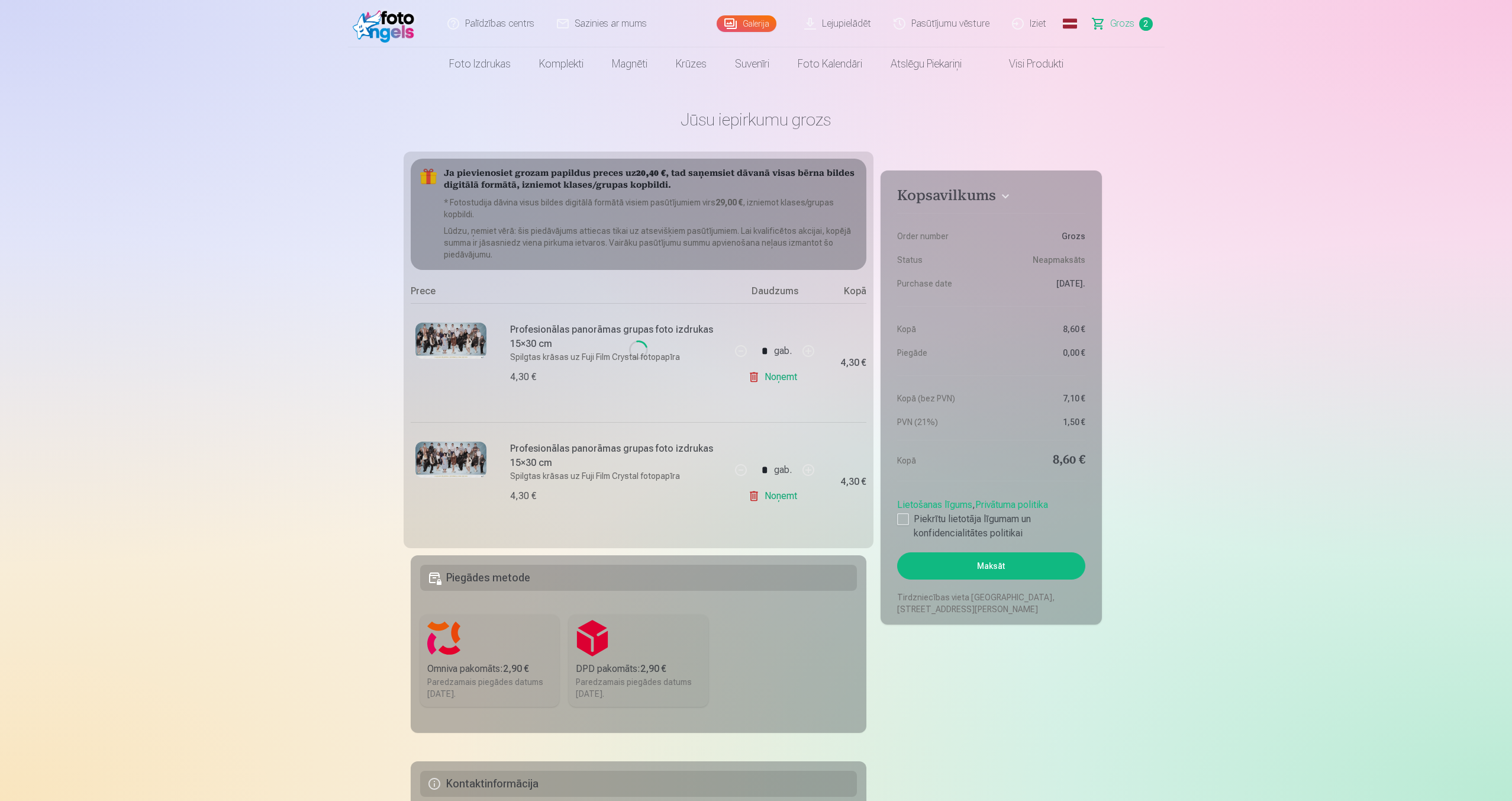
click at [562, 238] on div "Loading..." at bounding box center [638, 349] width 470 height 396
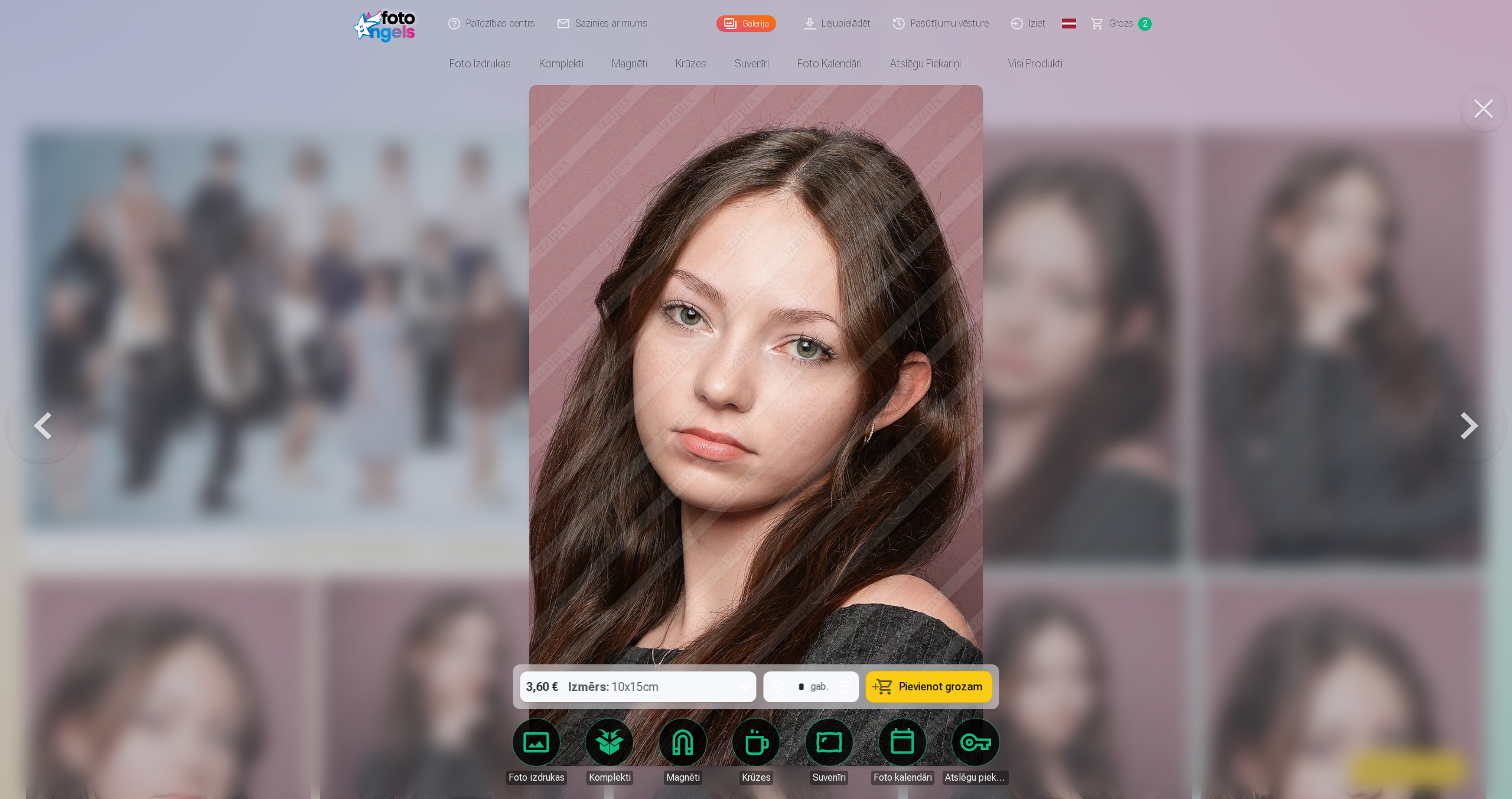
drag, startPoint x: 1082, startPoint y: 685, endPoint x: 902, endPoint y: 655, distance: 182.5
click at [1058, 674] on div at bounding box center [756, 400] width 1512 height 799
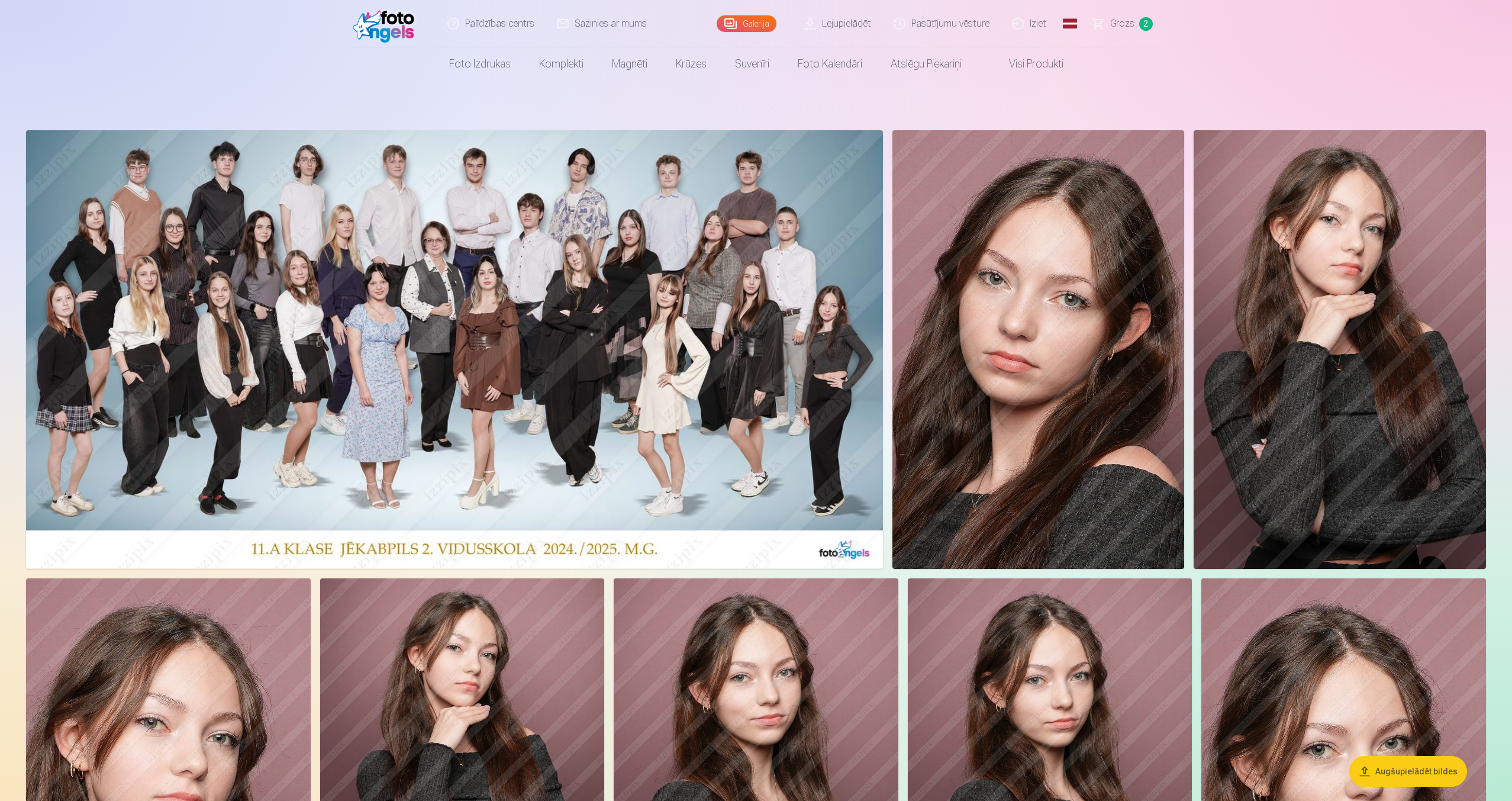
click at [732, 618] on img at bounding box center [756, 792] width 284 height 427
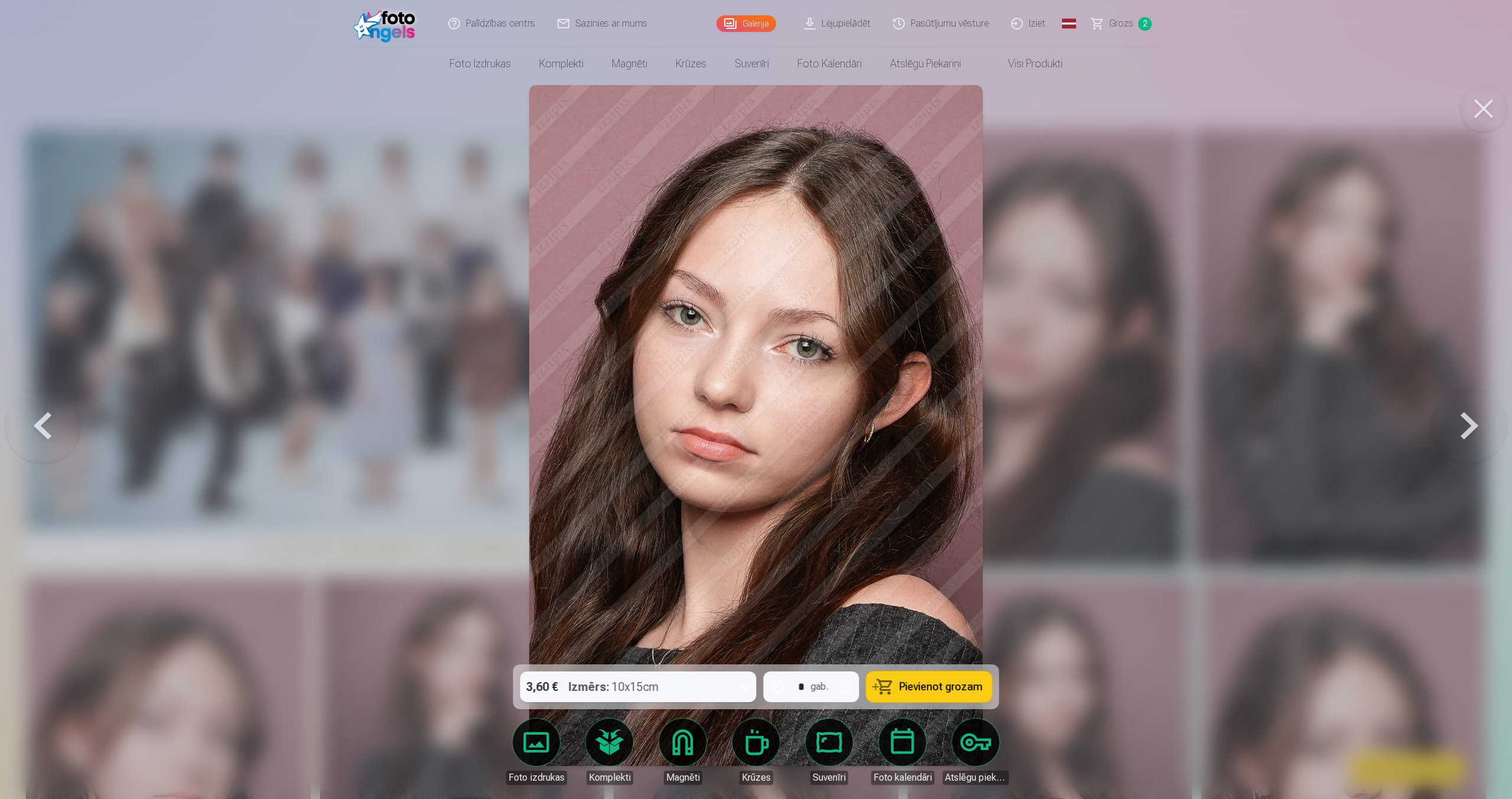
click at [884, 688] on button "Pievienot grozam" at bounding box center [929, 686] width 126 height 31
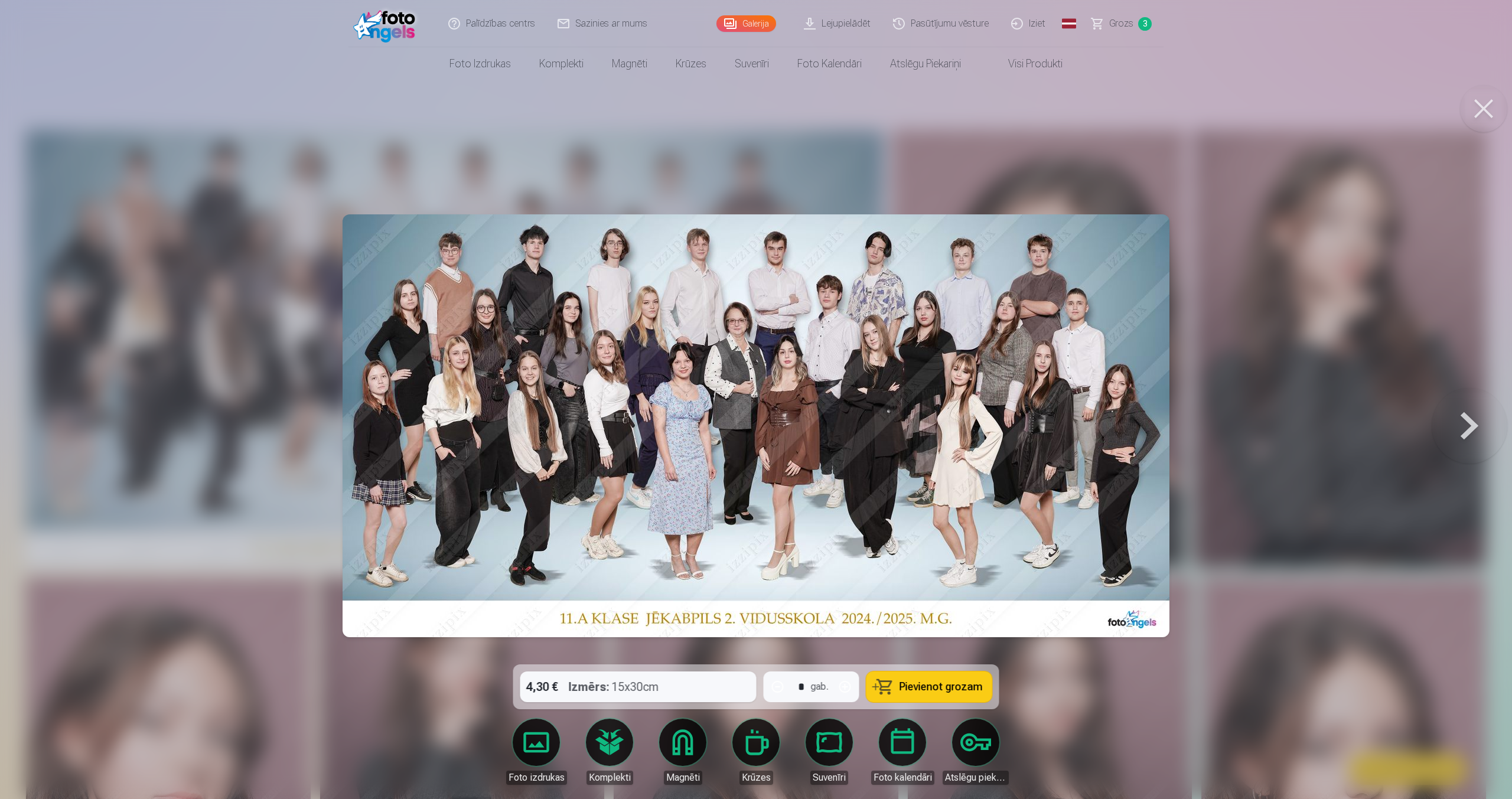
click at [884, 688] on button "Pievienot grozam" at bounding box center [929, 686] width 126 height 31
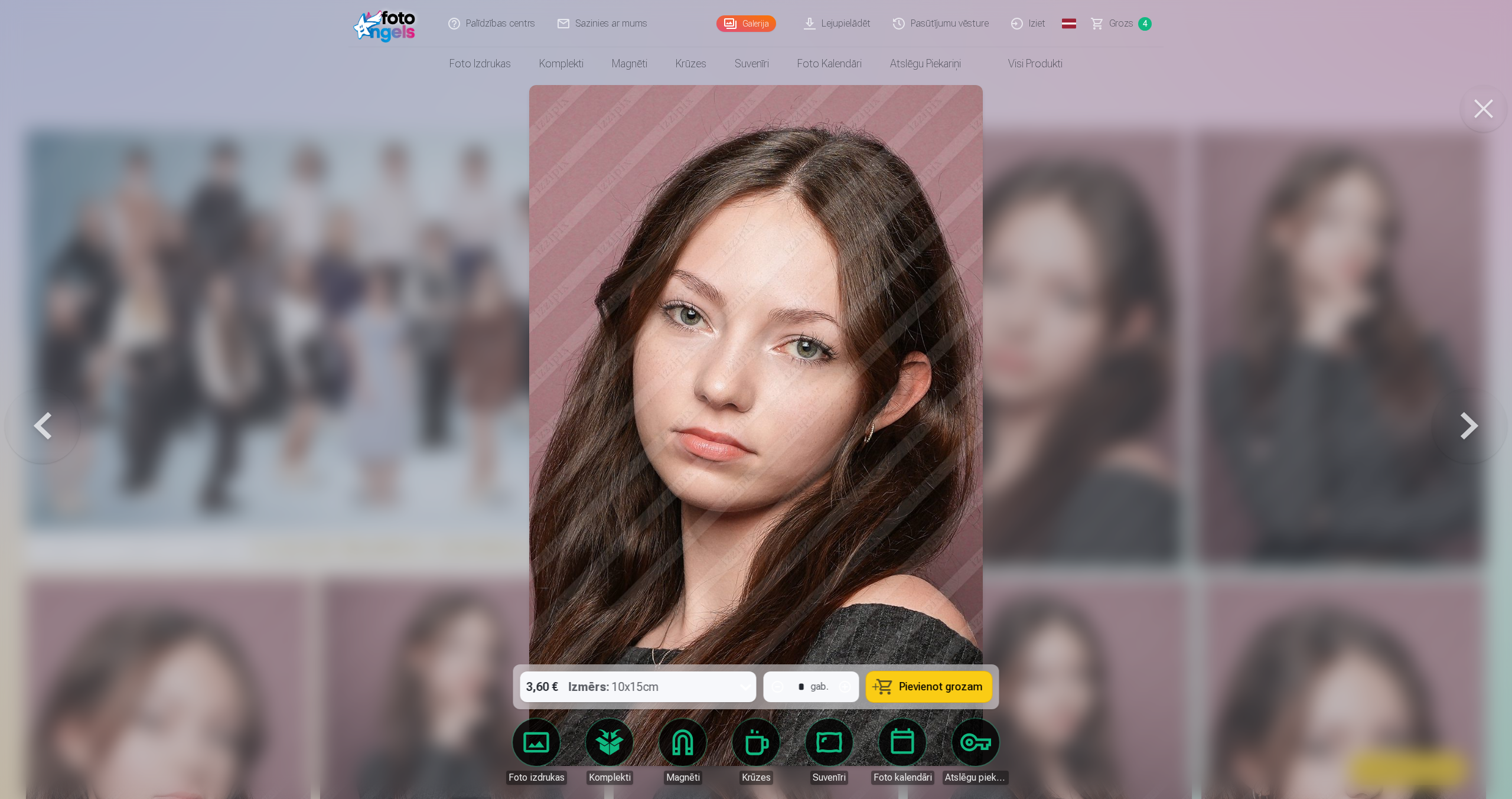
click at [884, 688] on button "Pievienot grozam" at bounding box center [929, 686] width 126 height 31
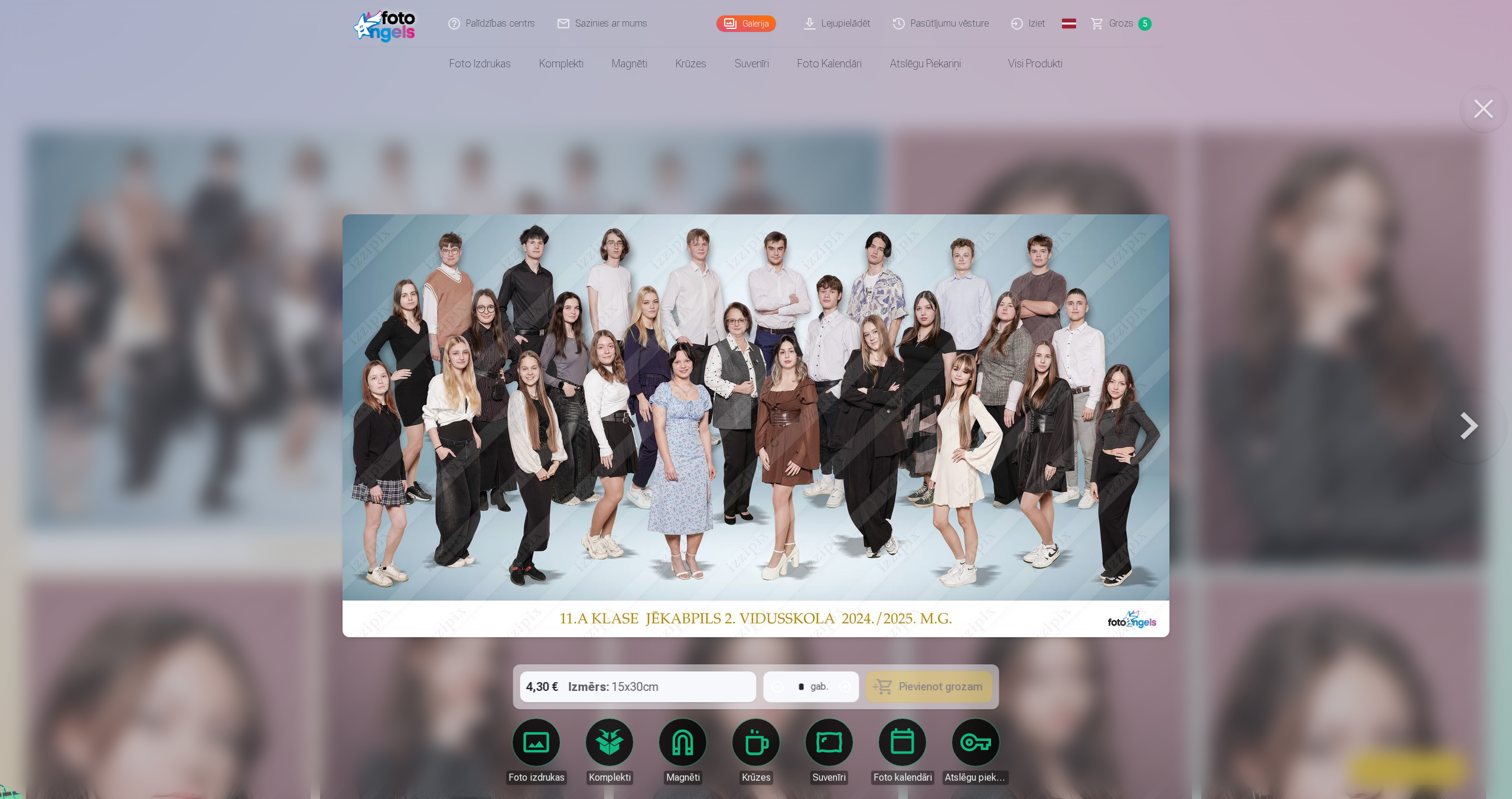
click at [884, 688] on button "Pievienot grozam" at bounding box center [929, 686] width 126 height 31
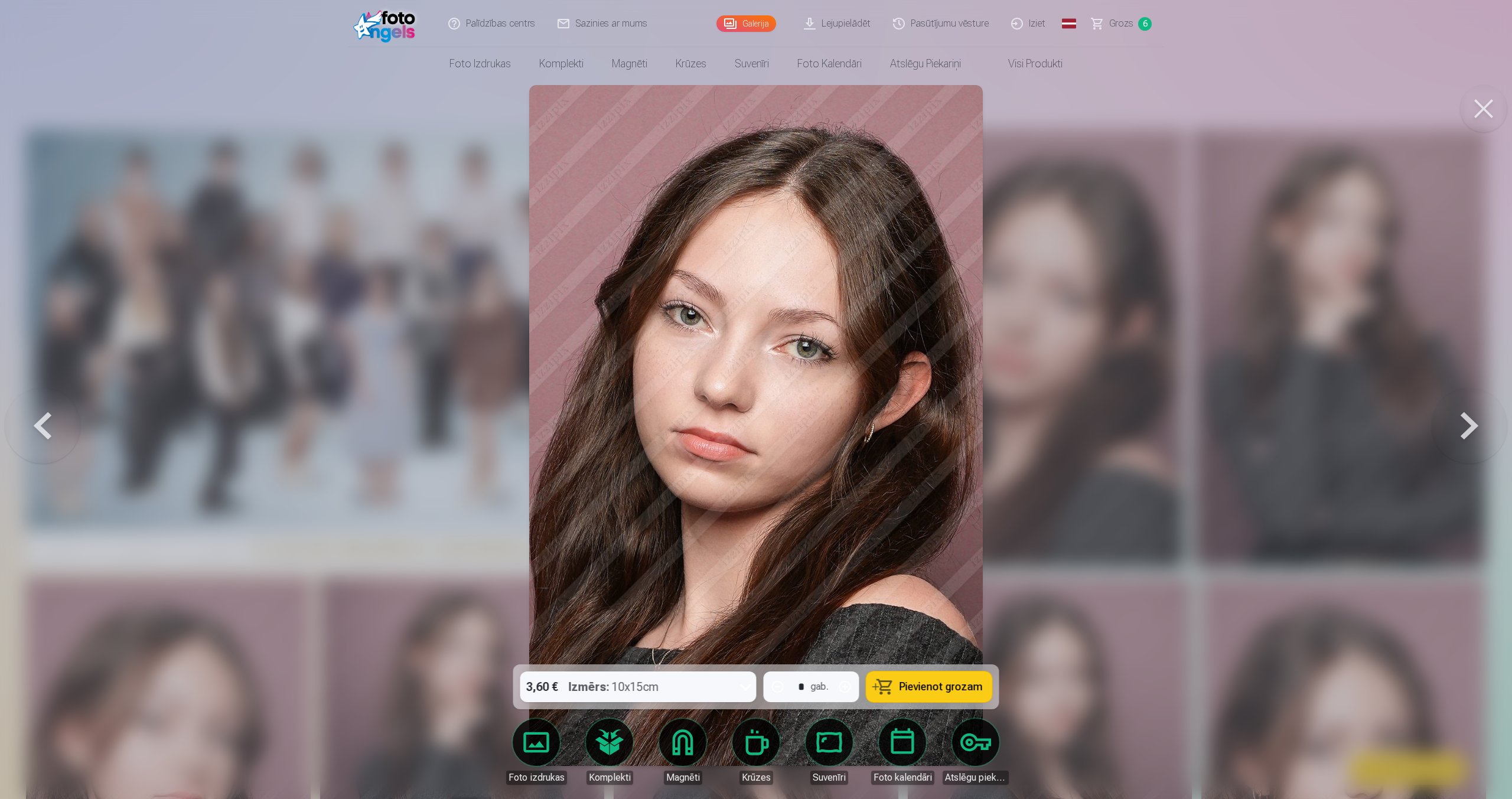
click at [884, 688] on button "Pievienot grozam" at bounding box center [929, 686] width 126 height 31
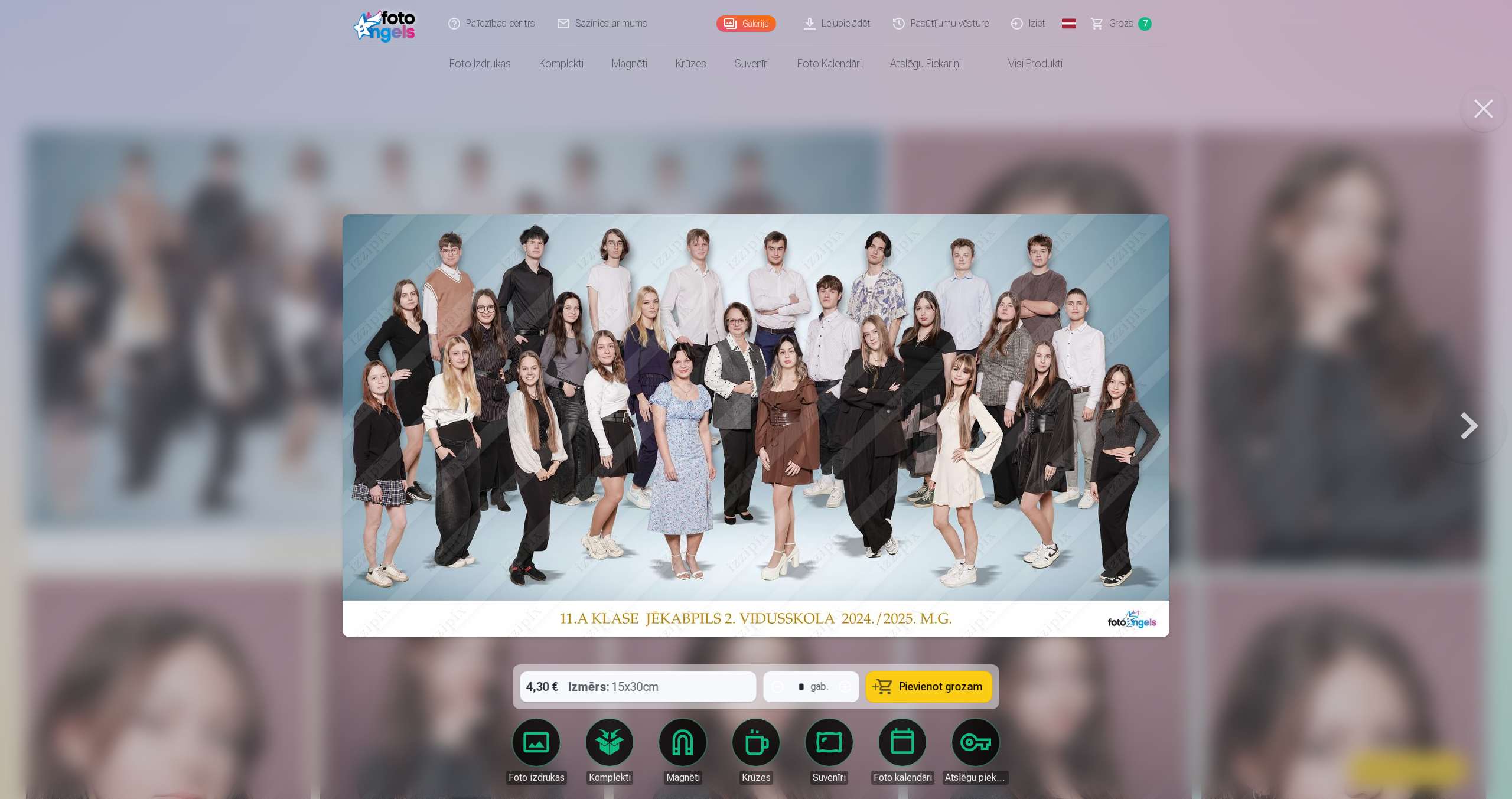
drag, startPoint x: 911, startPoint y: 695, endPoint x: 872, endPoint y: 557, distance: 143.4
click at [872, 557] on div "4,30 € Izmērs : 15x30cm * gab. Pievienot grozam Foto izdrukas Komplekti Magnēti…" at bounding box center [756, 425] width 1503 height 680
click at [922, 681] on span "Pievienot grozam" at bounding box center [941, 686] width 83 height 11
click at [1128, 17] on span "Grozs" at bounding box center [1120, 23] width 24 height 14
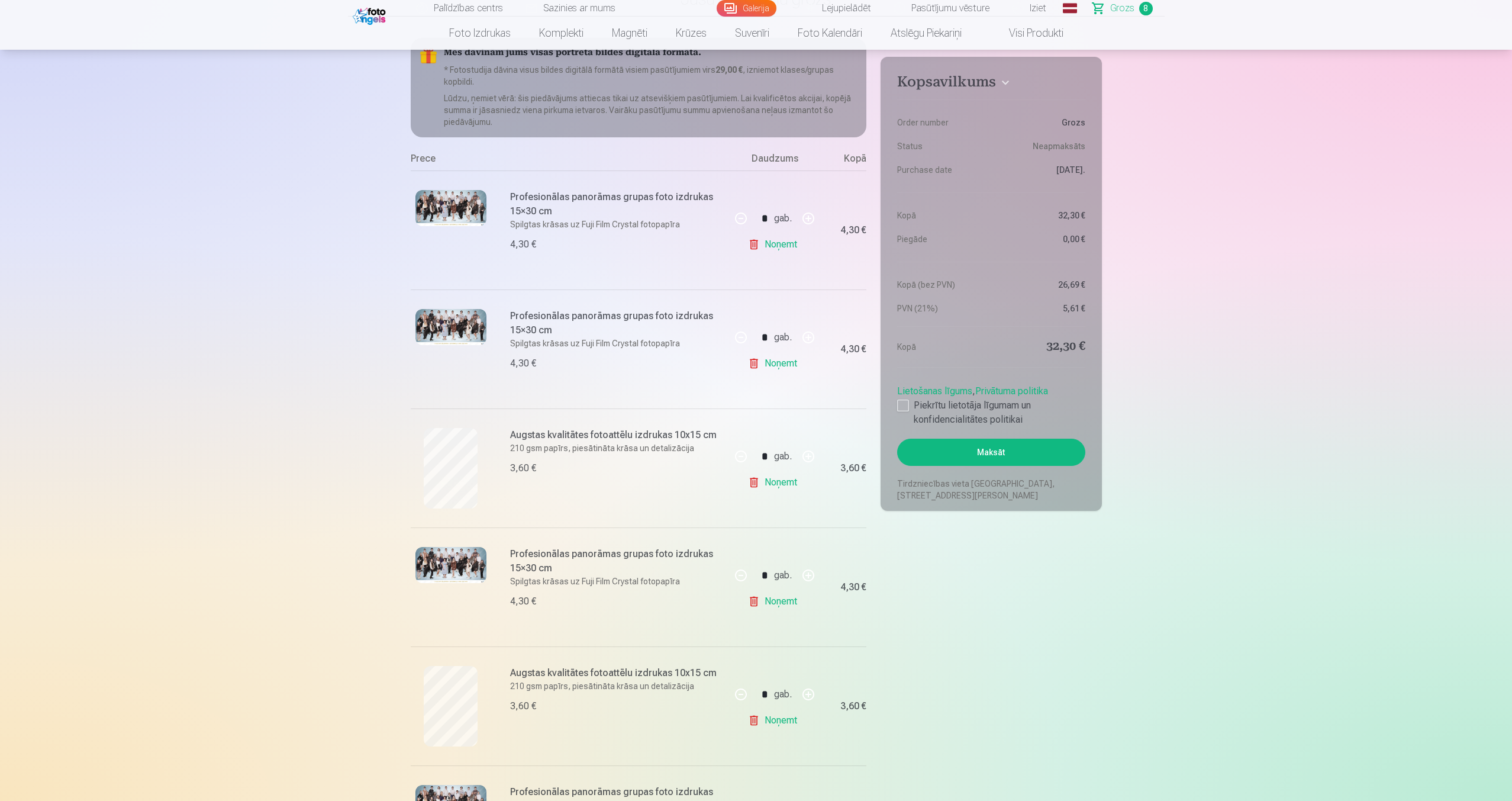
scroll to position [56, 0]
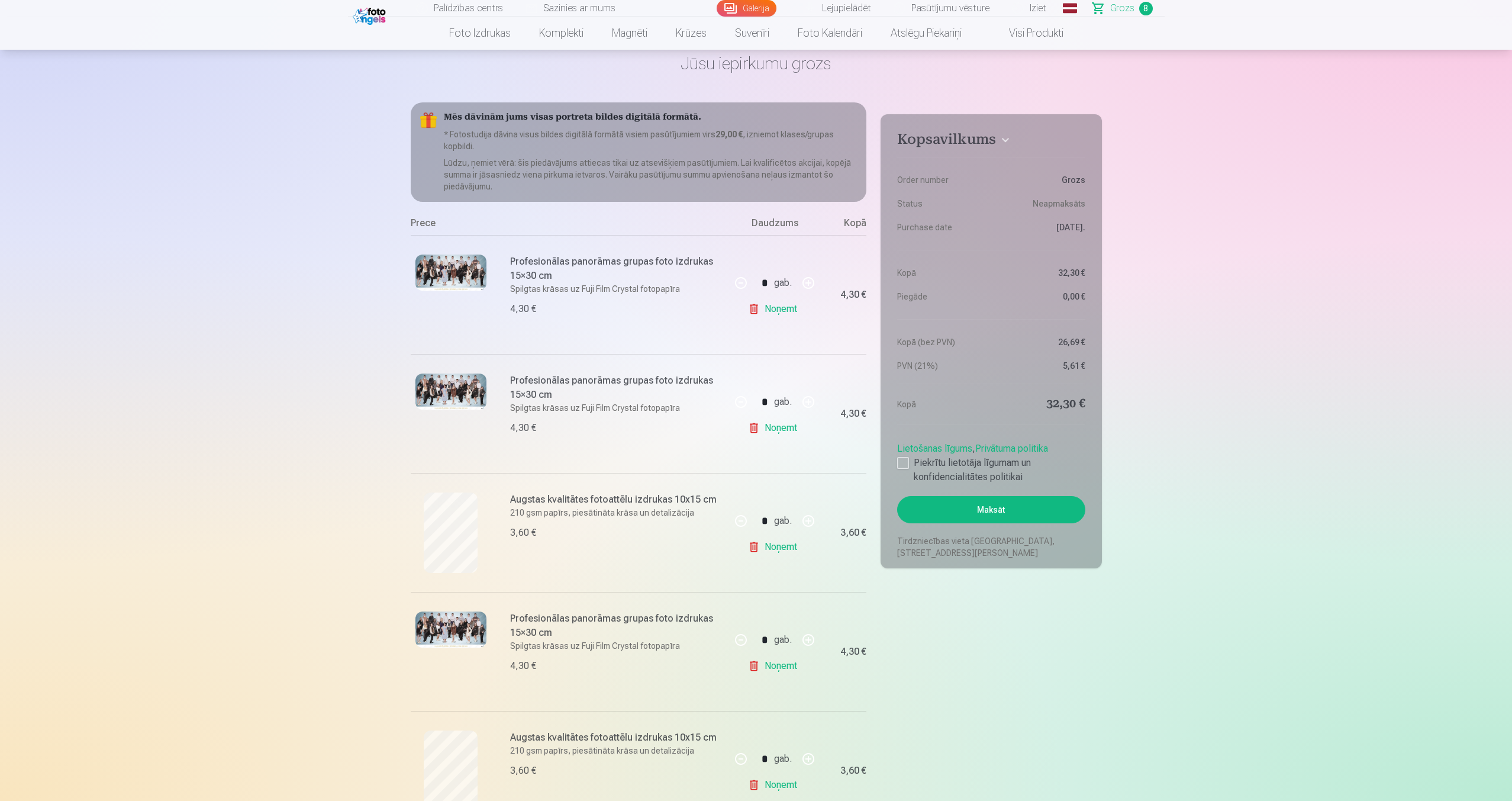
click at [790, 309] on link "Noņemt" at bounding box center [775, 309] width 54 height 23
click at [790, 297] on div "gab." at bounding box center [783, 282] width 18 height 28
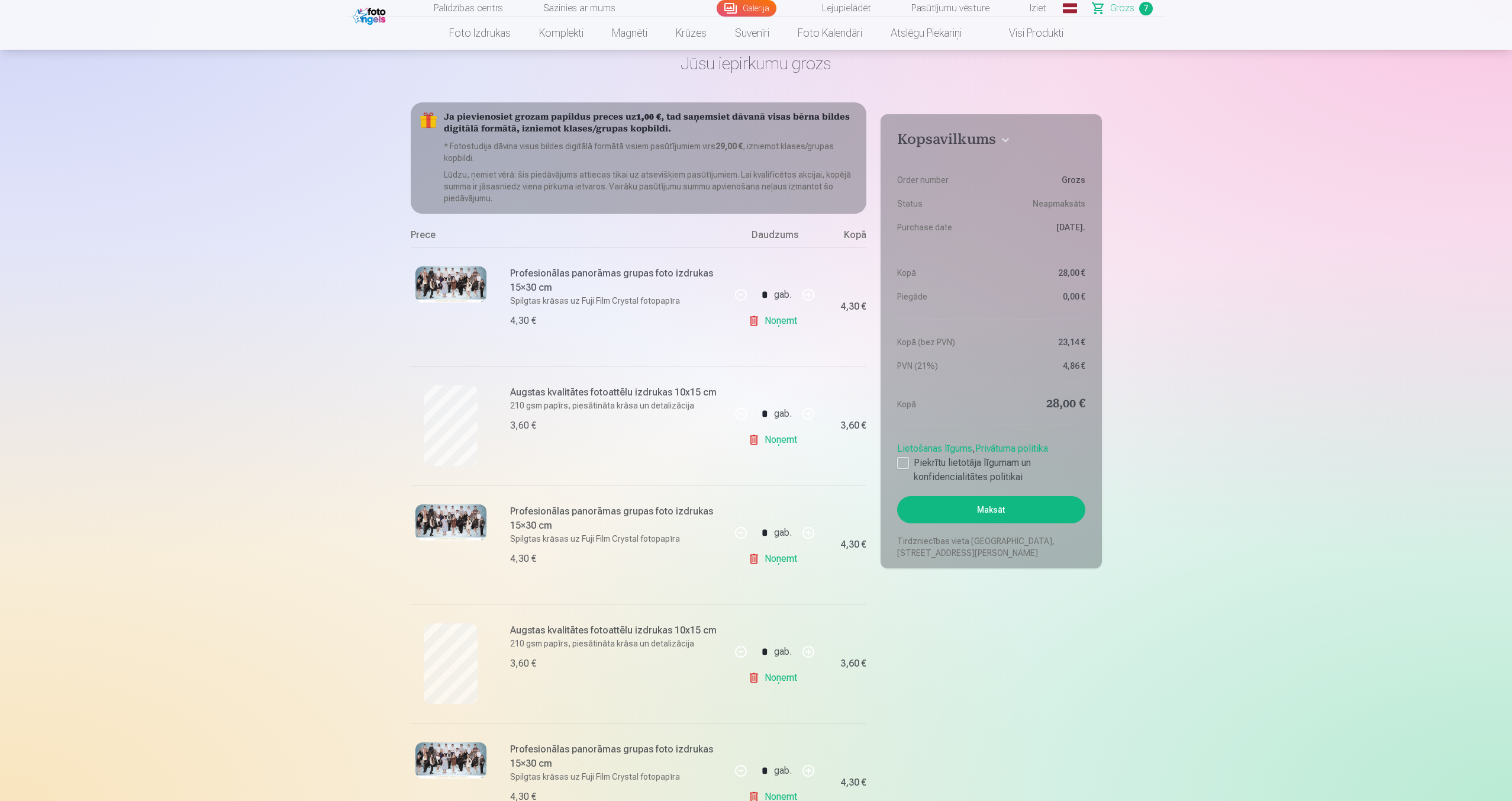
click at [790, 309] on div "gab." at bounding box center [783, 294] width 18 height 28
click at [785, 318] on link "Noņemt" at bounding box center [775, 320] width 54 height 23
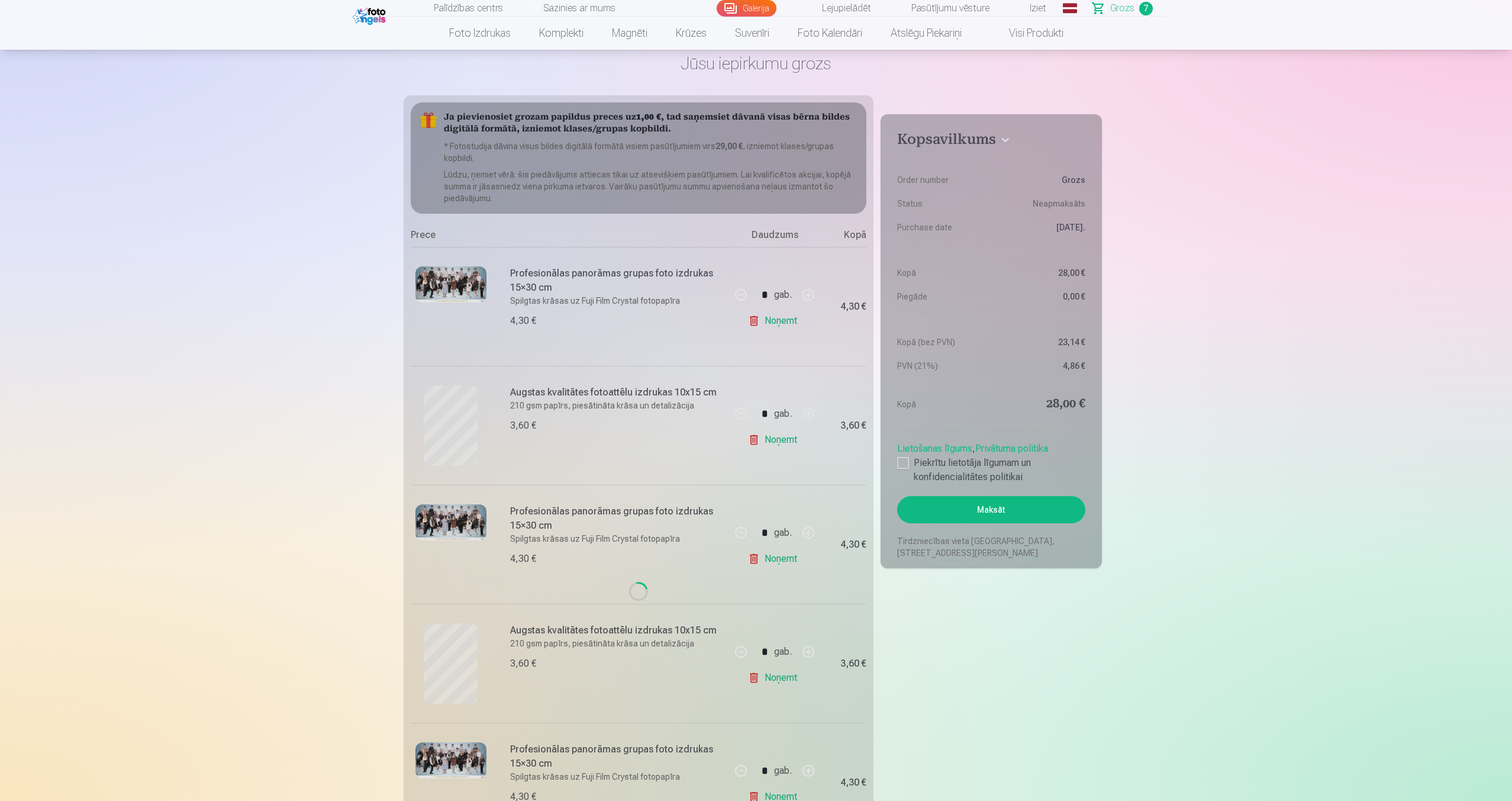
click at [785, 318] on link "Noņemt" at bounding box center [775, 320] width 54 height 23
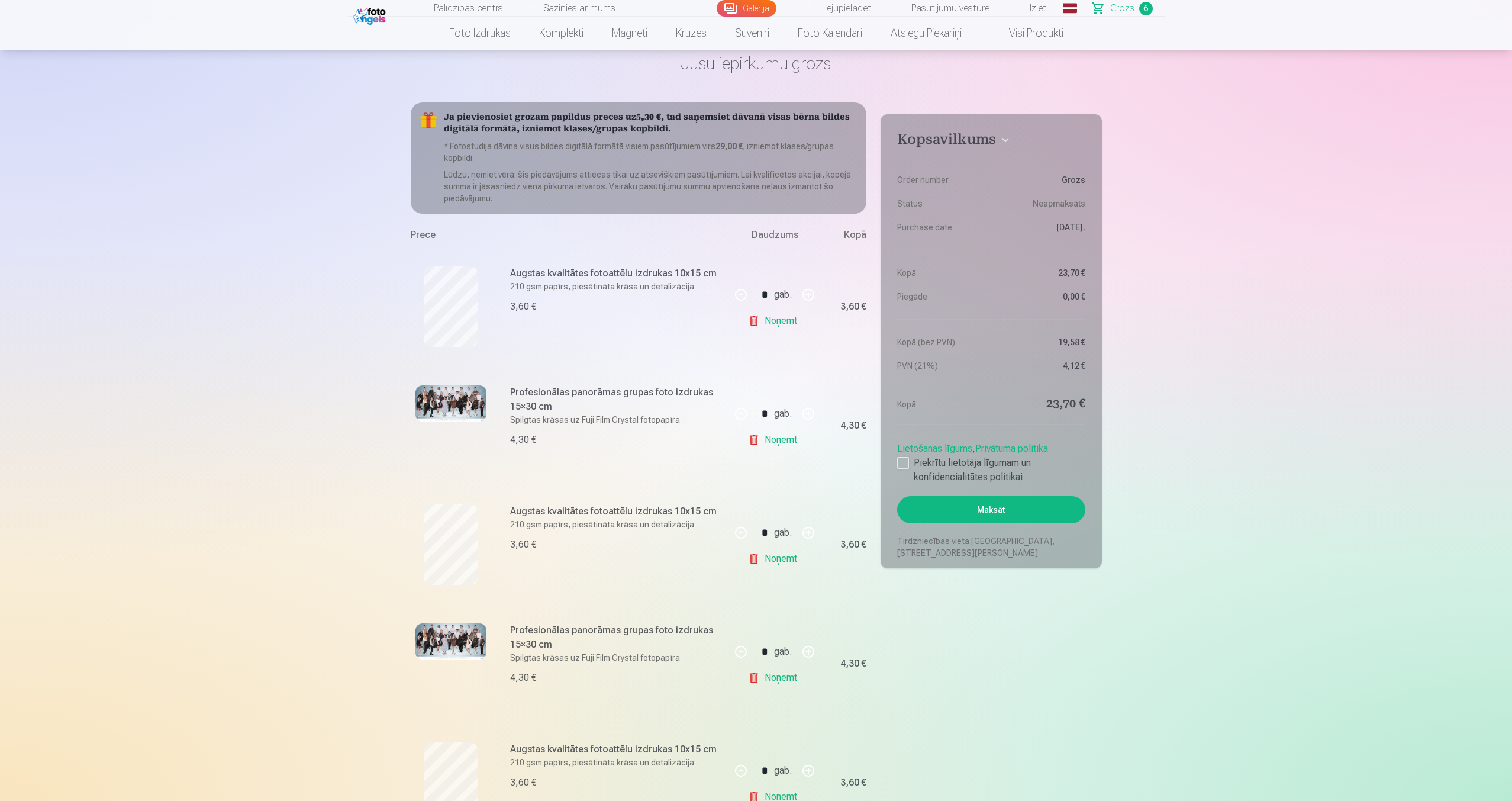
click at [785, 318] on link "Noņemt" at bounding box center [775, 320] width 54 height 23
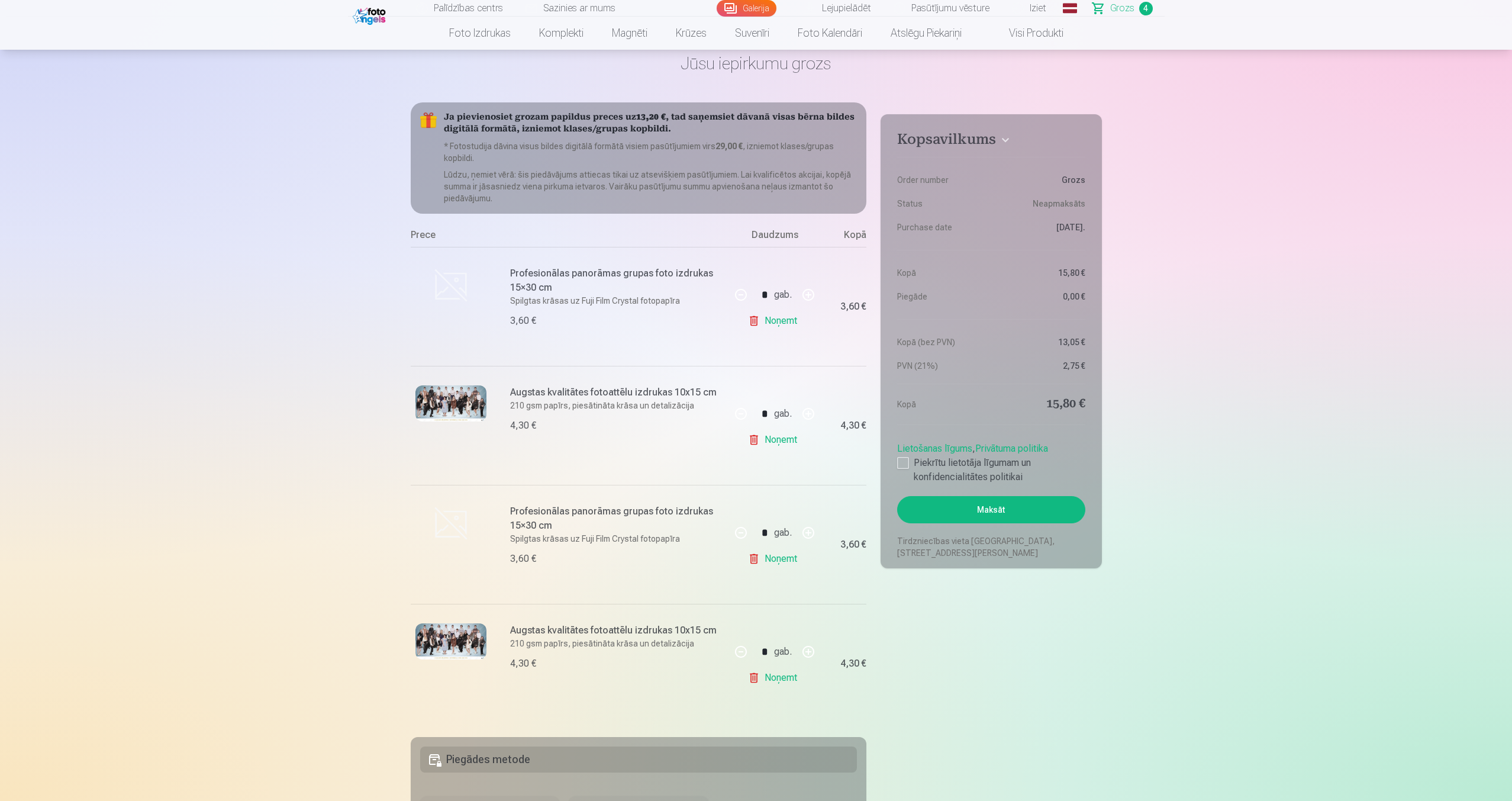
click at [785, 318] on link "Noņemt" at bounding box center [775, 320] width 54 height 23
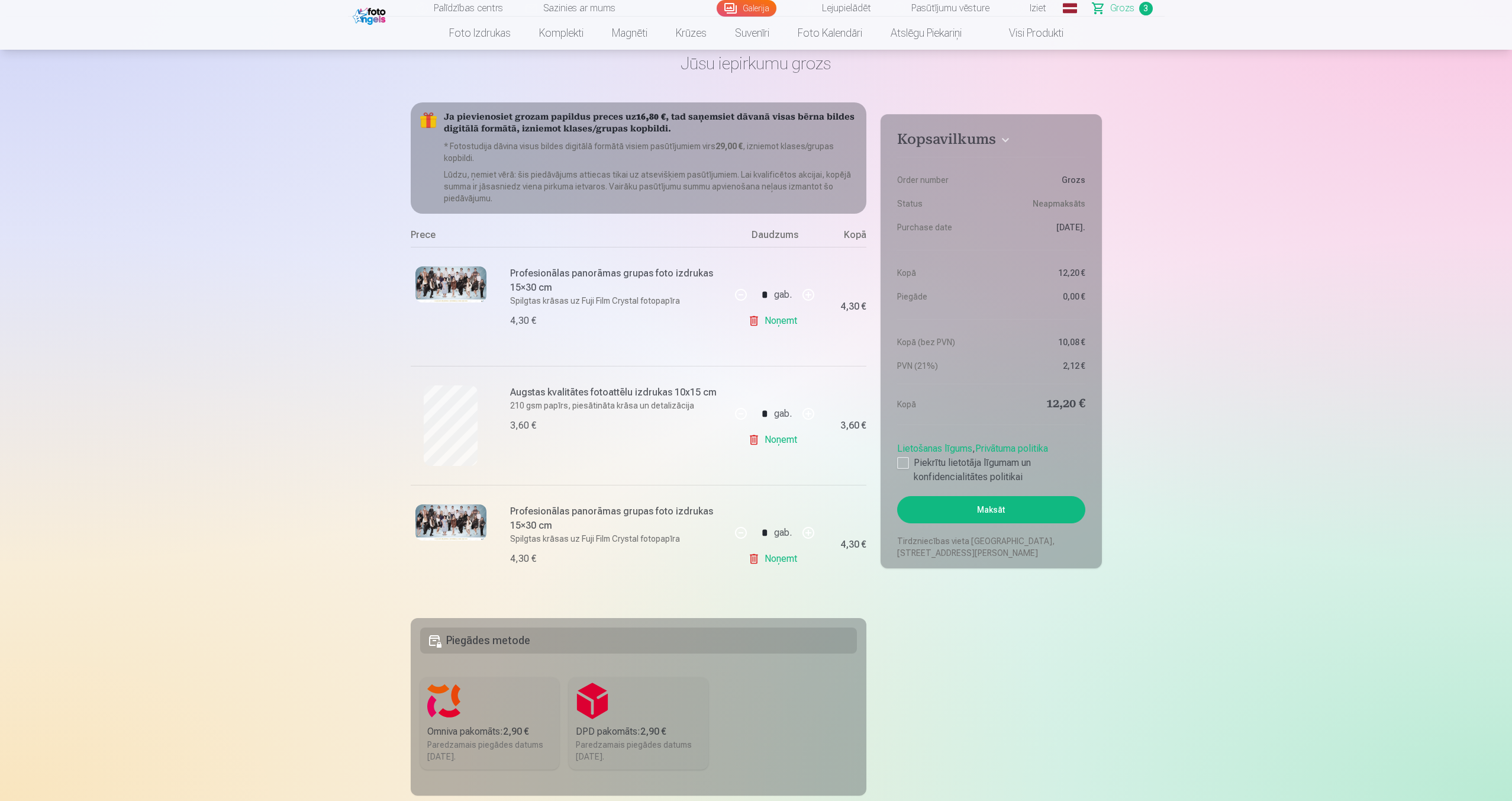
click at [785, 318] on link "Noņemt" at bounding box center [775, 320] width 54 height 23
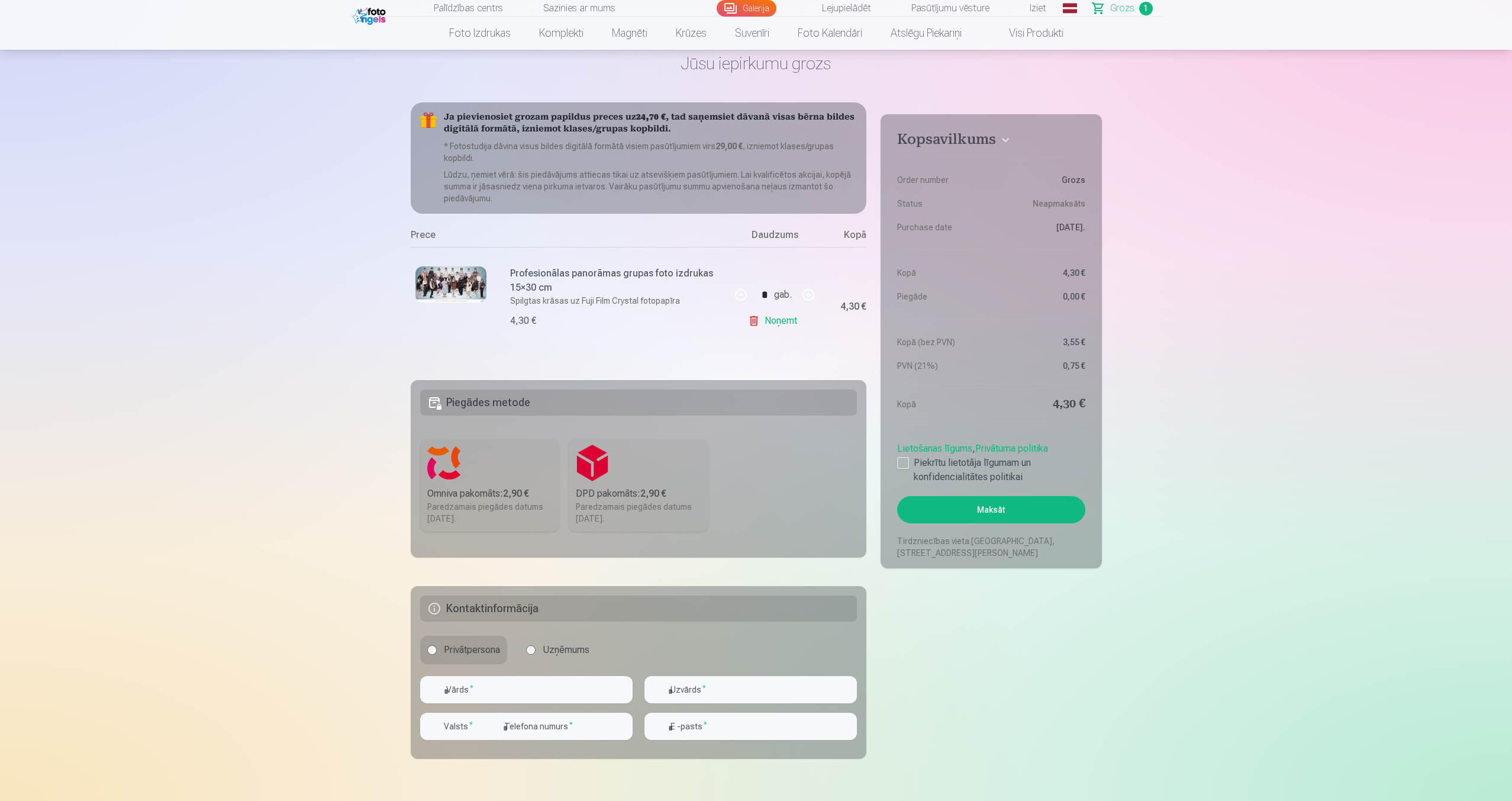
click at [785, 318] on link "Noņemt" at bounding box center [775, 320] width 54 height 23
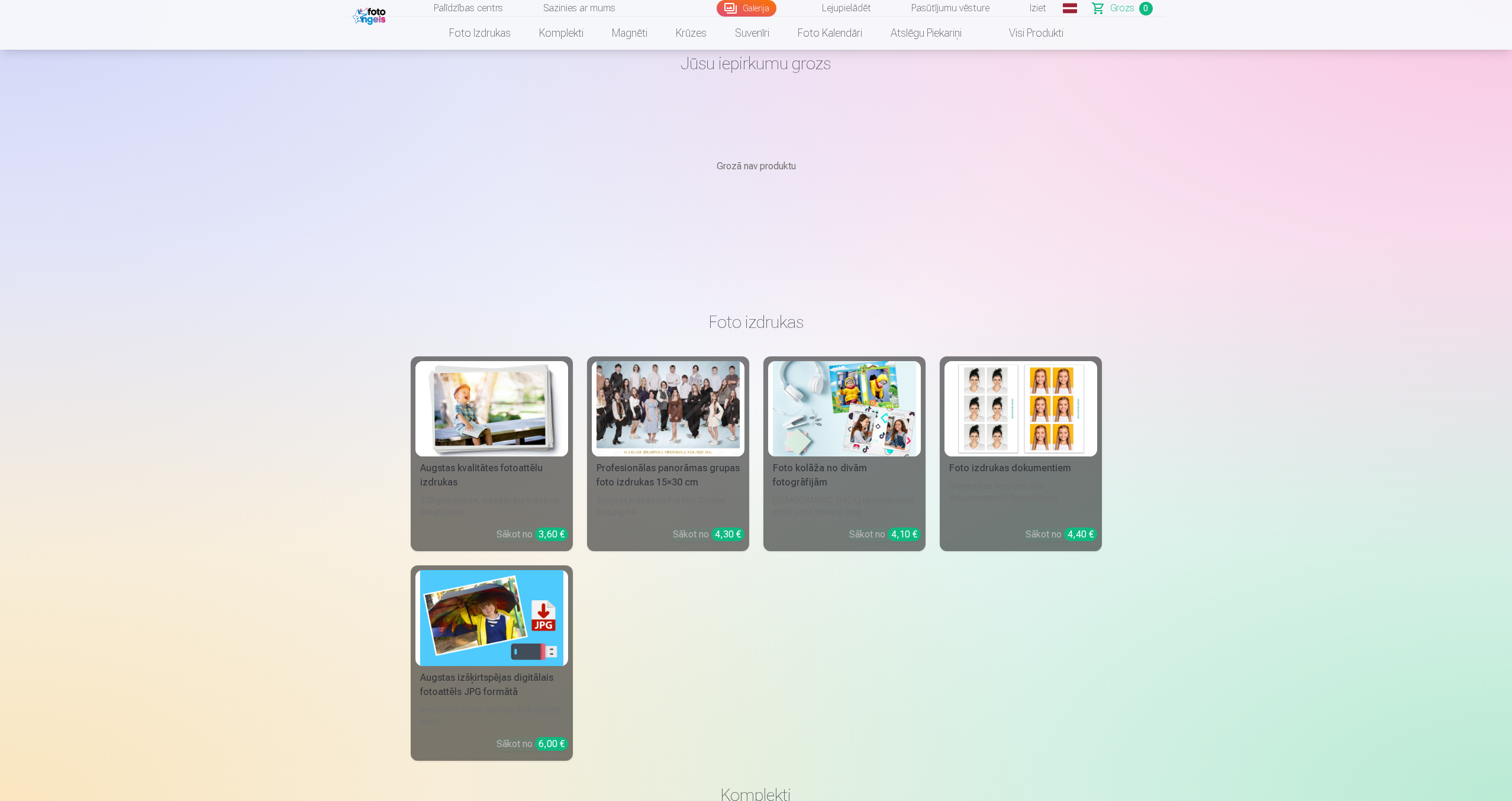
click at [365, 14] on img at bounding box center [370, 15] width 36 height 20
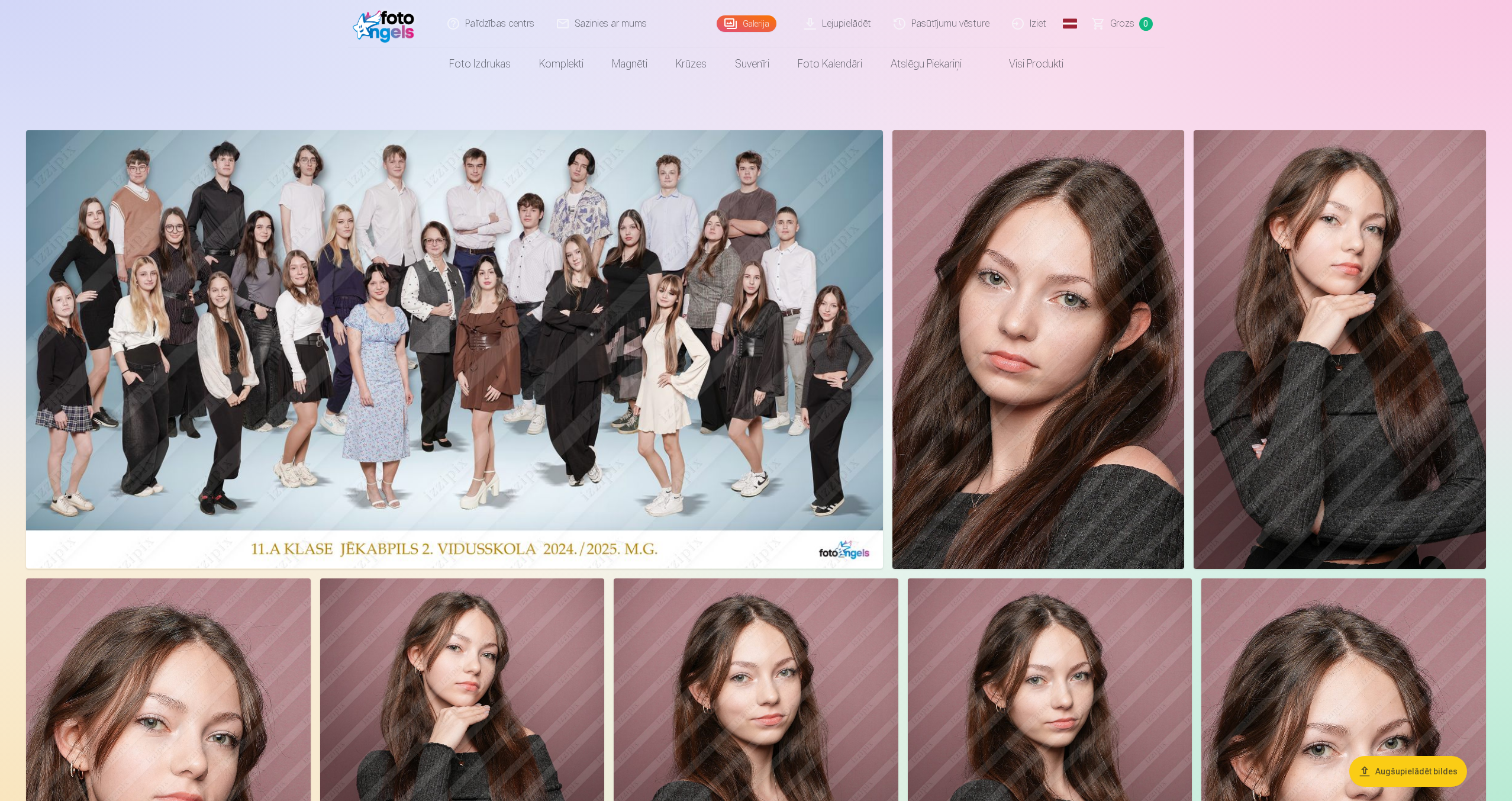
click at [519, 298] on img at bounding box center [454, 349] width 857 height 438
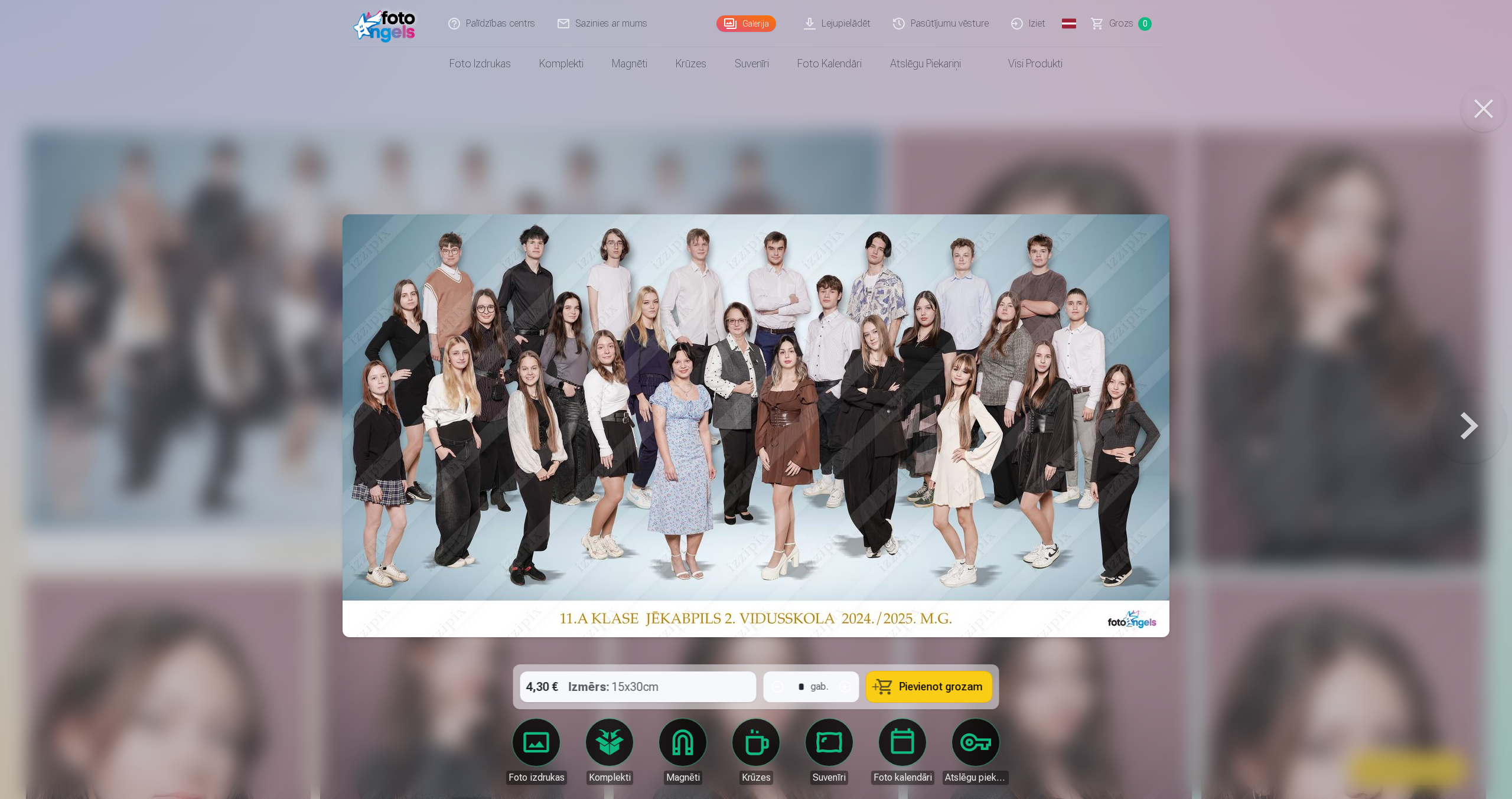
drag, startPoint x: 893, startPoint y: 682, endPoint x: 866, endPoint y: 637, distance: 52.5
drag, startPoint x: 917, startPoint y: 687, endPoint x: 1000, endPoint y: 667, distance: 85.4
click at [919, 681] on span "Pievienot grozam" at bounding box center [941, 686] width 83 height 11
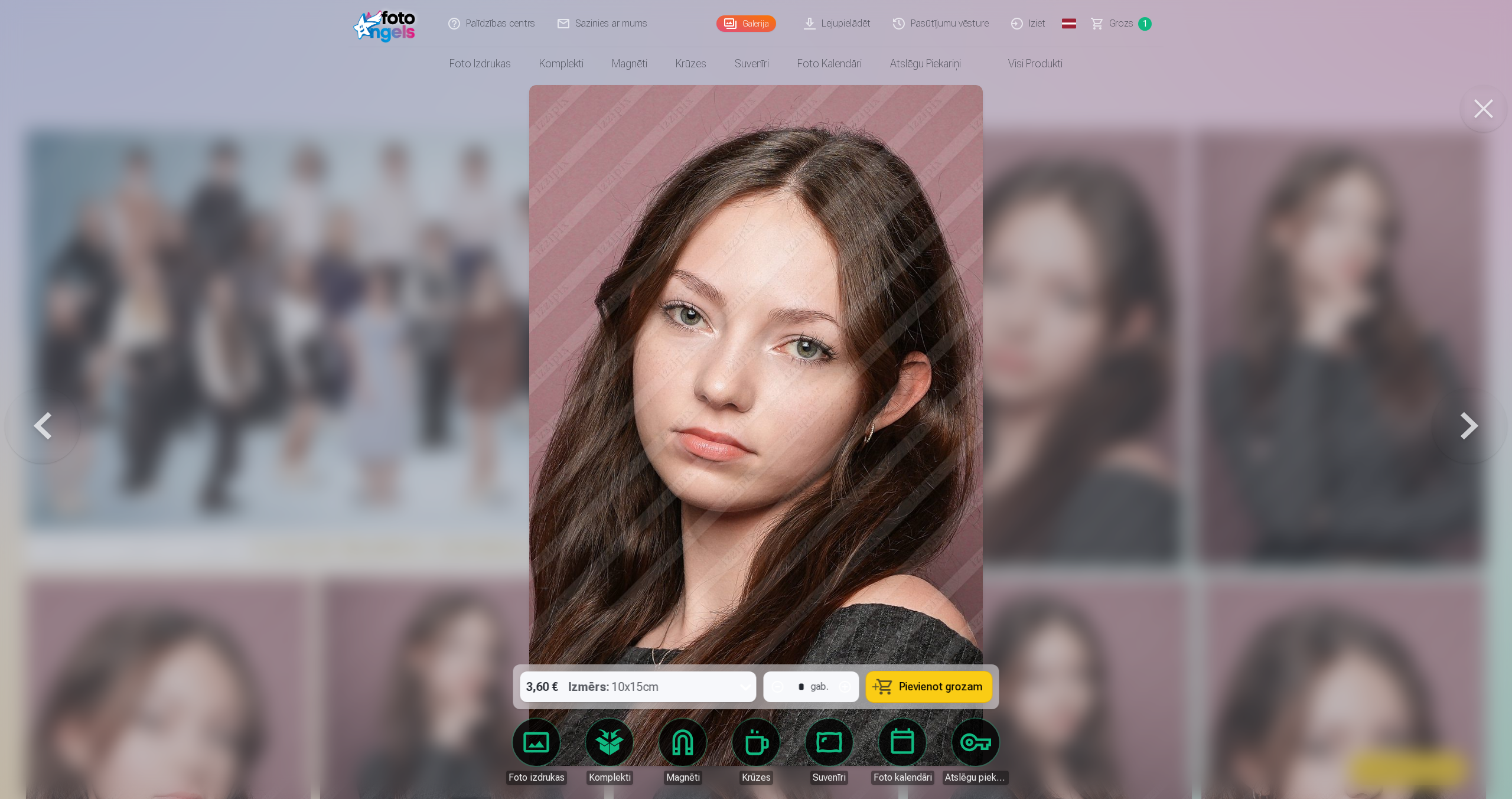
click at [914, 683] on span "Pievienot grozam" at bounding box center [941, 686] width 83 height 11
click at [1126, 25] on span "Grozs" at bounding box center [1120, 23] width 24 height 14
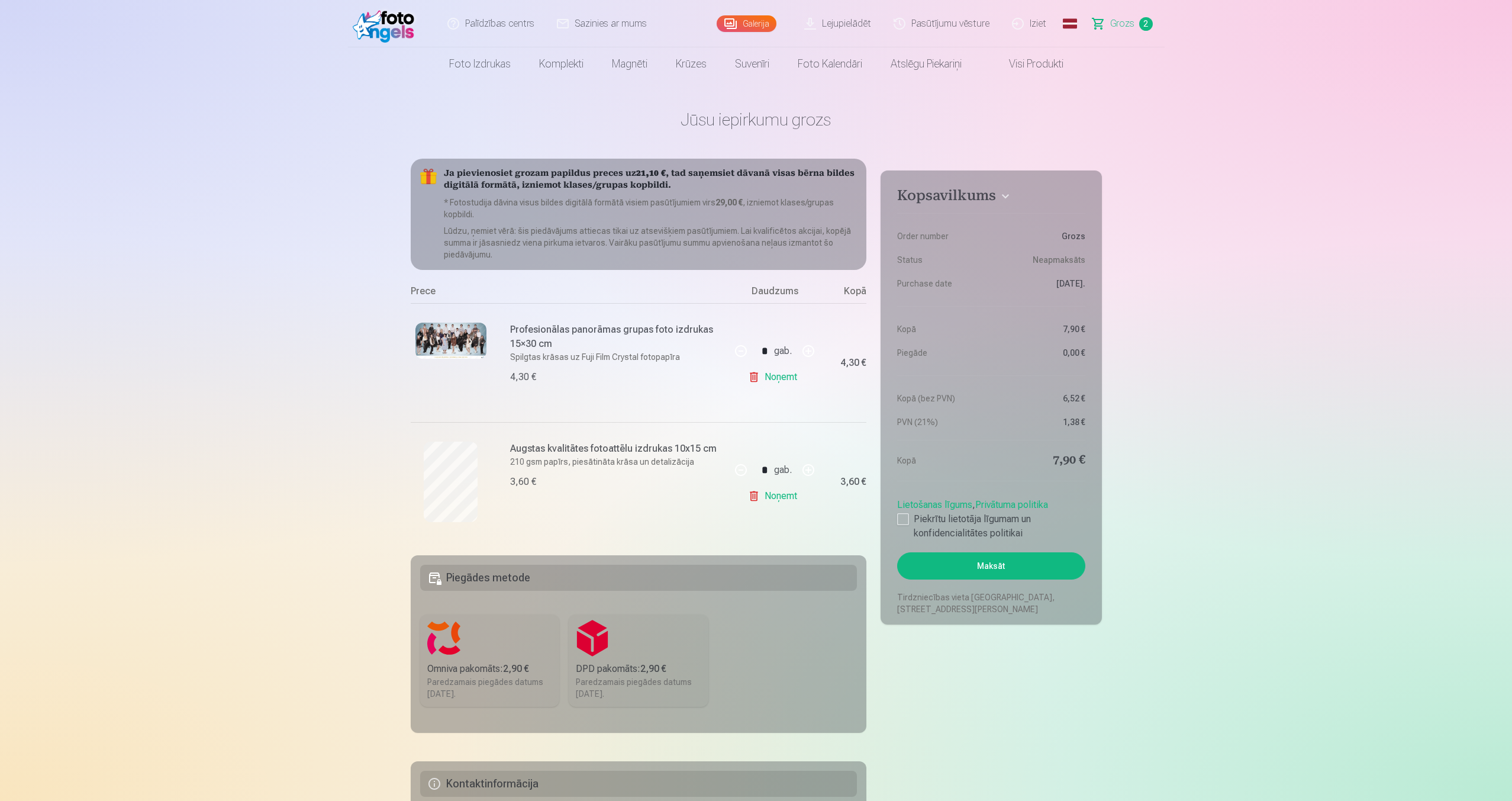
click at [772, 374] on link "Noņemt" at bounding box center [775, 376] width 54 height 23
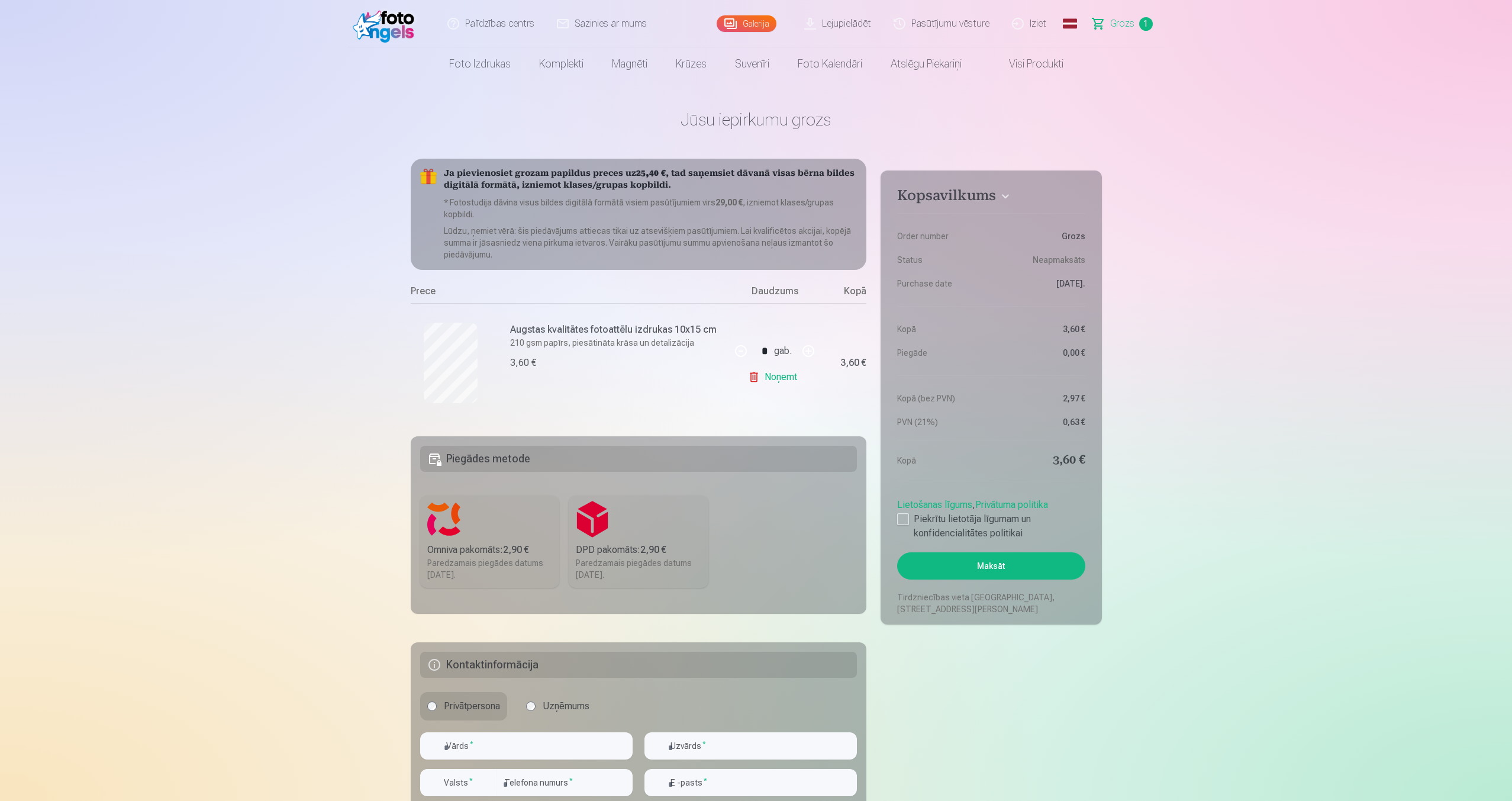
click at [773, 376] on link "Noņemt" at bounding box center [775, 376] width 54 height 23
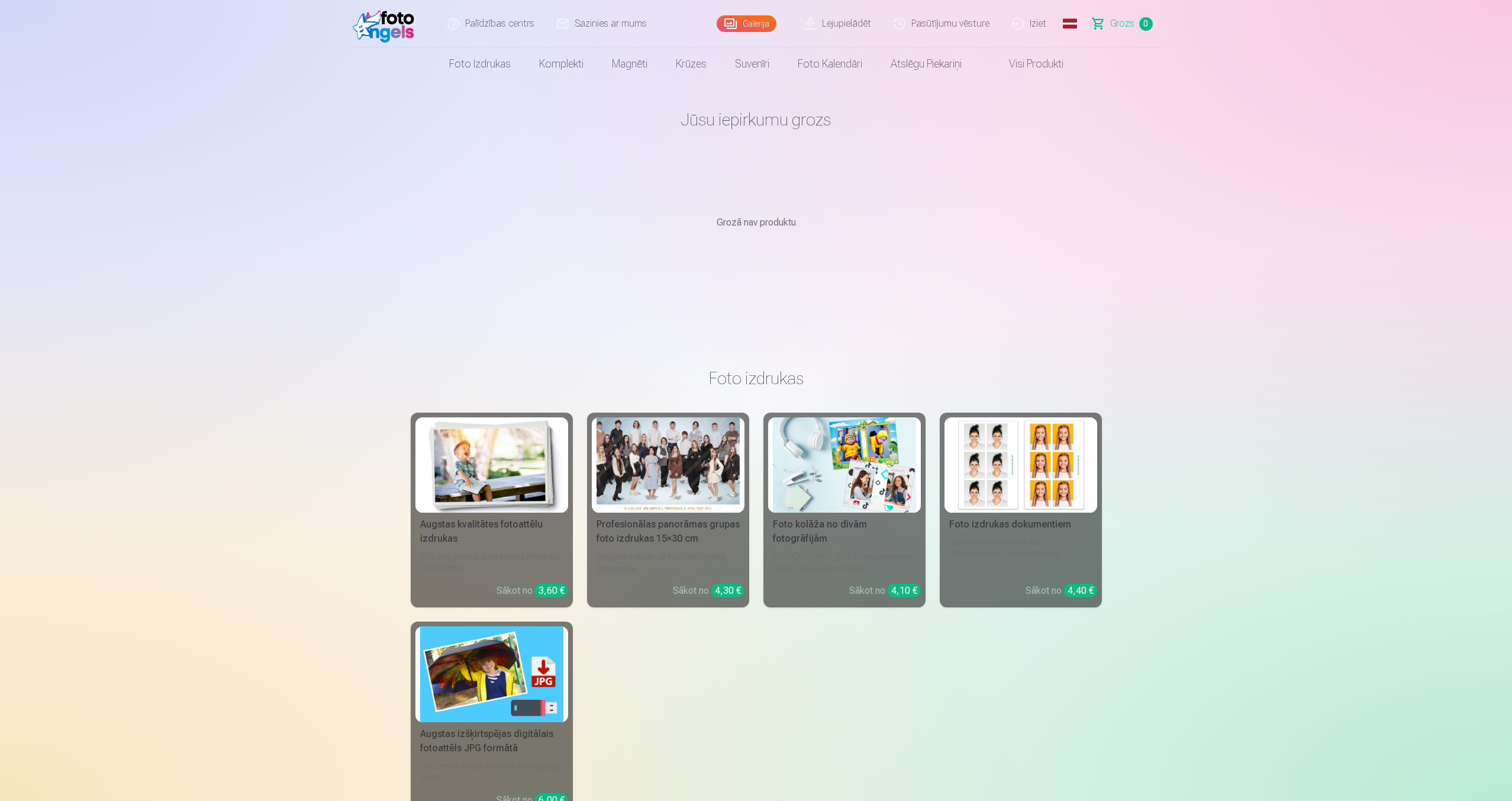
click at [369, 23] on img at bounding box center [386, 23] width 68 height 38
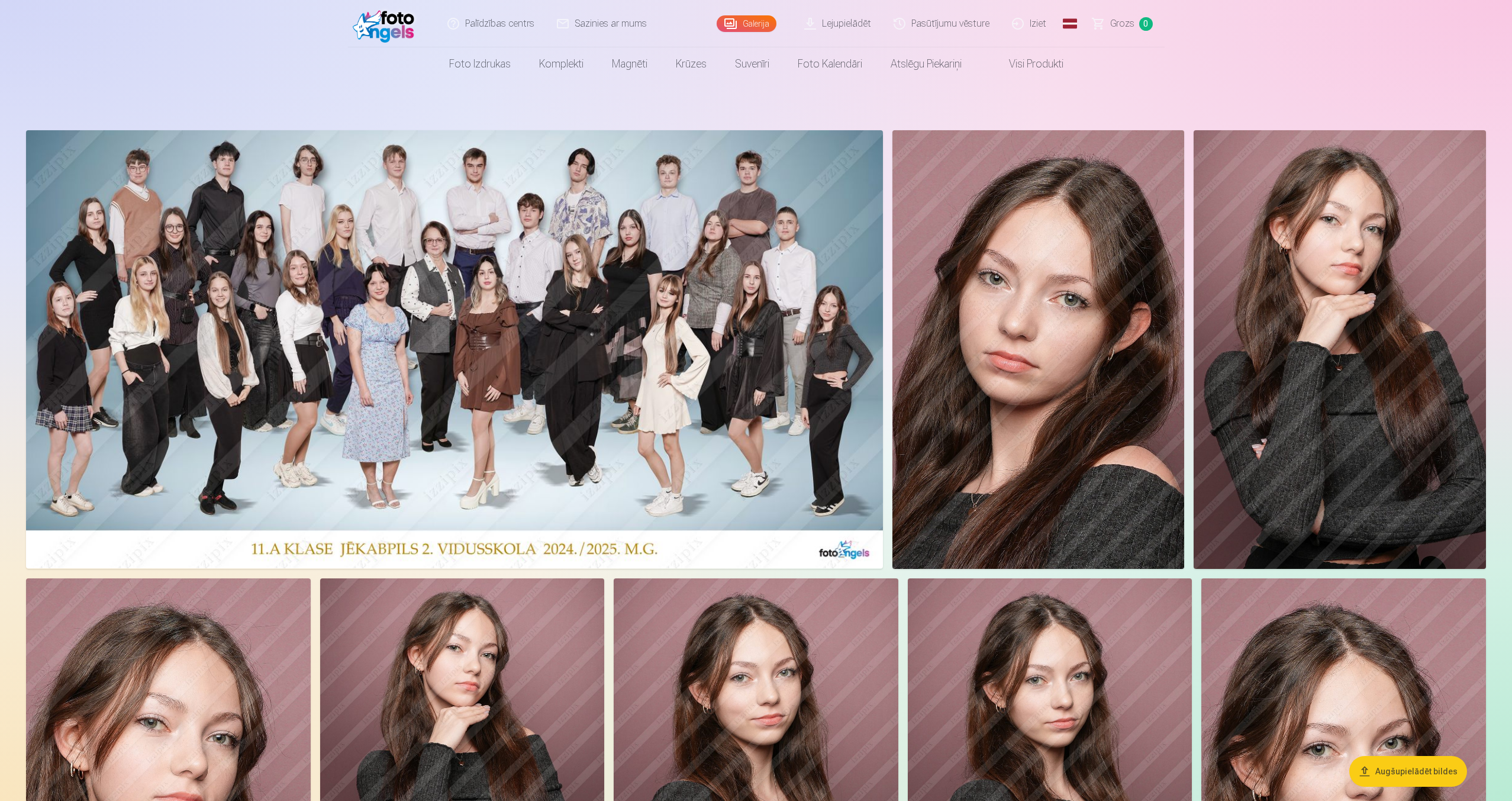
click at [646, 401] on img at bounding box center [454, 349] width 857 height 438
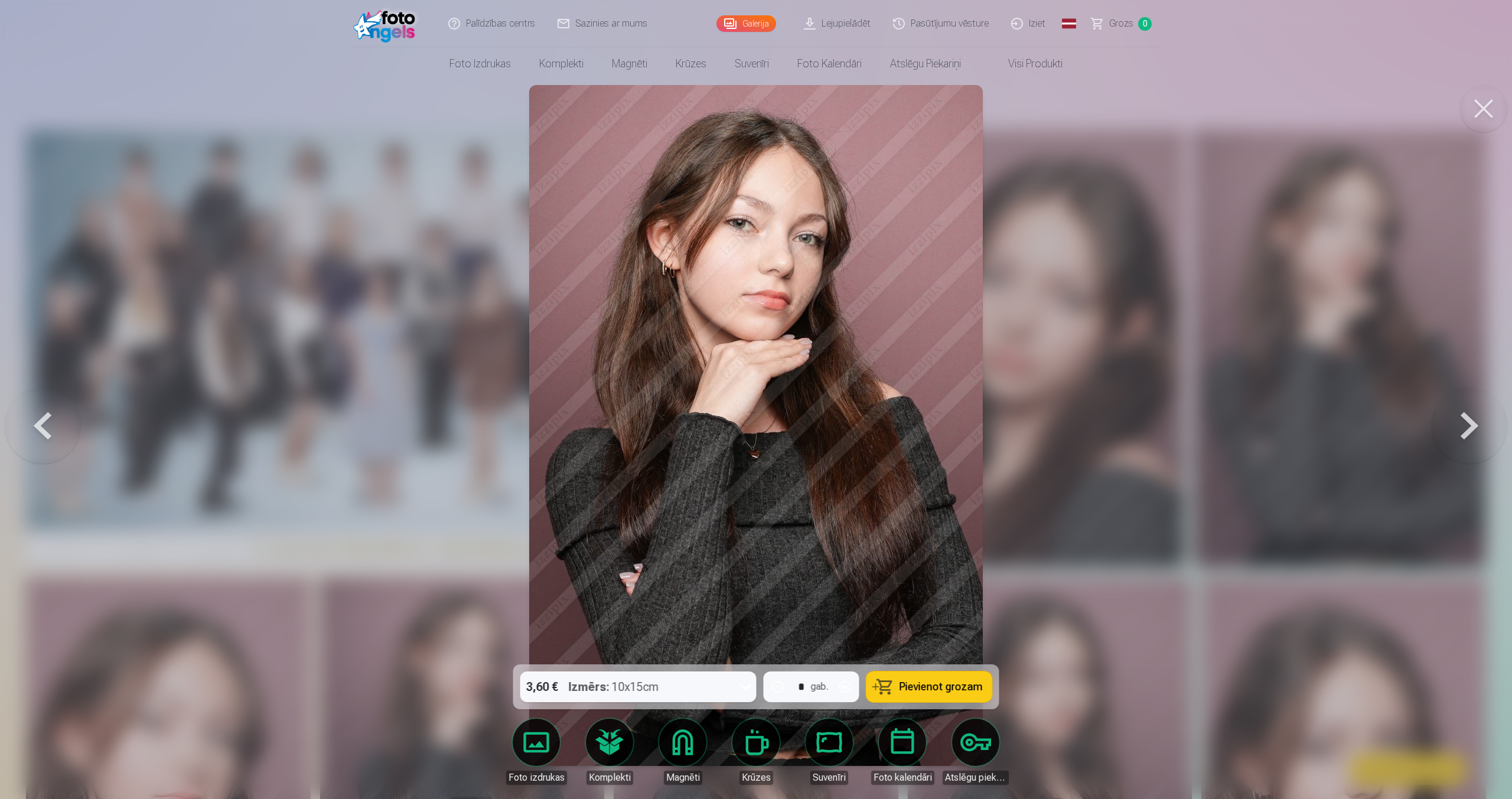
click at [917, 690] on span "Pievienot grozam" at bounding box center [941, 686] width 83 height 11
click at [1120, 20] on span "Grozs" at bounding box center [1120, 23] width 24 height 14
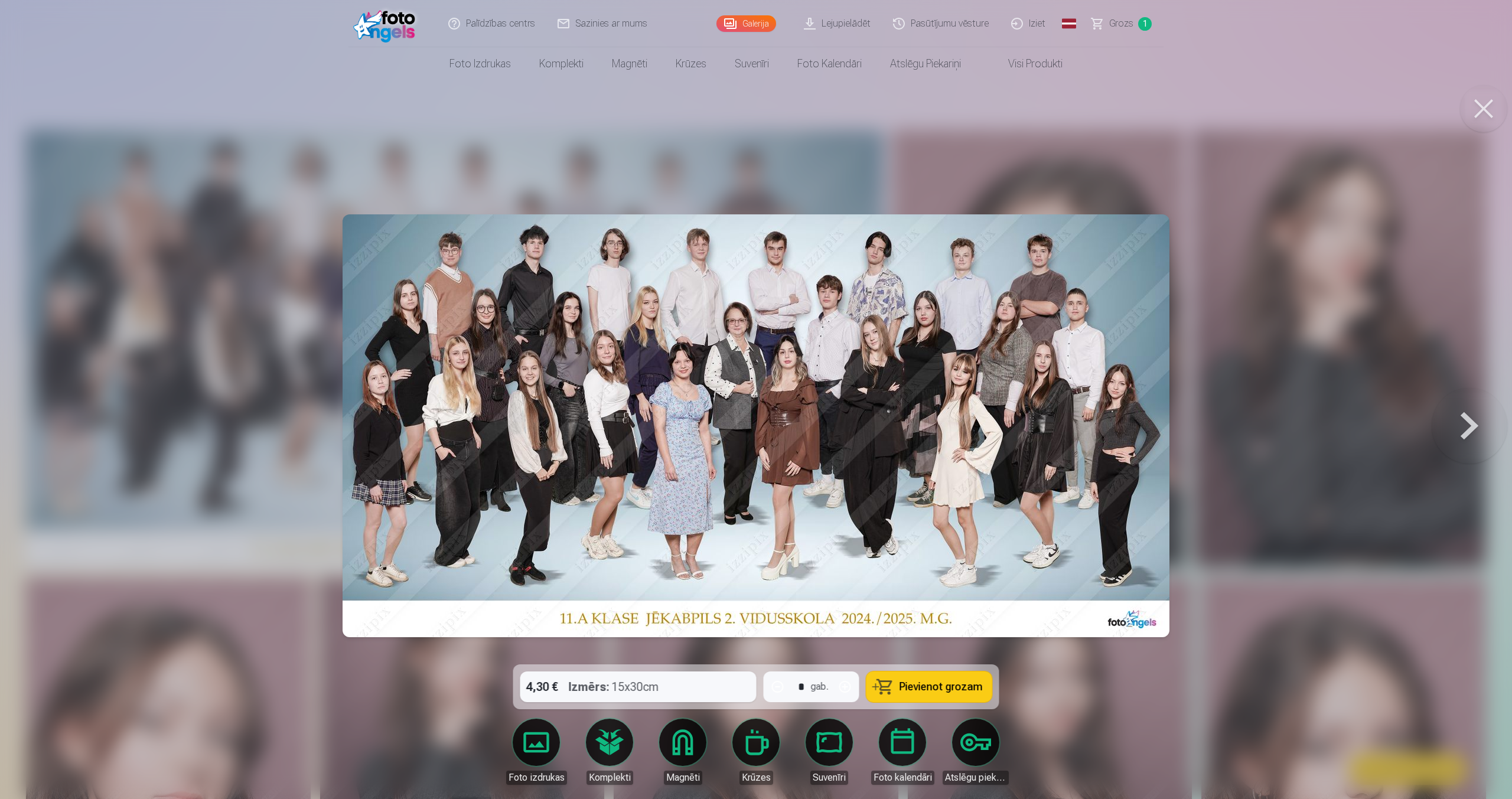
click at [930, 685] on span "Pievienot grozam" at bounding box center [941, 686] width 83 height 11
click at [1121, 21] on span "Grozs" at bounding box center [1120, 23] width 24 height 14
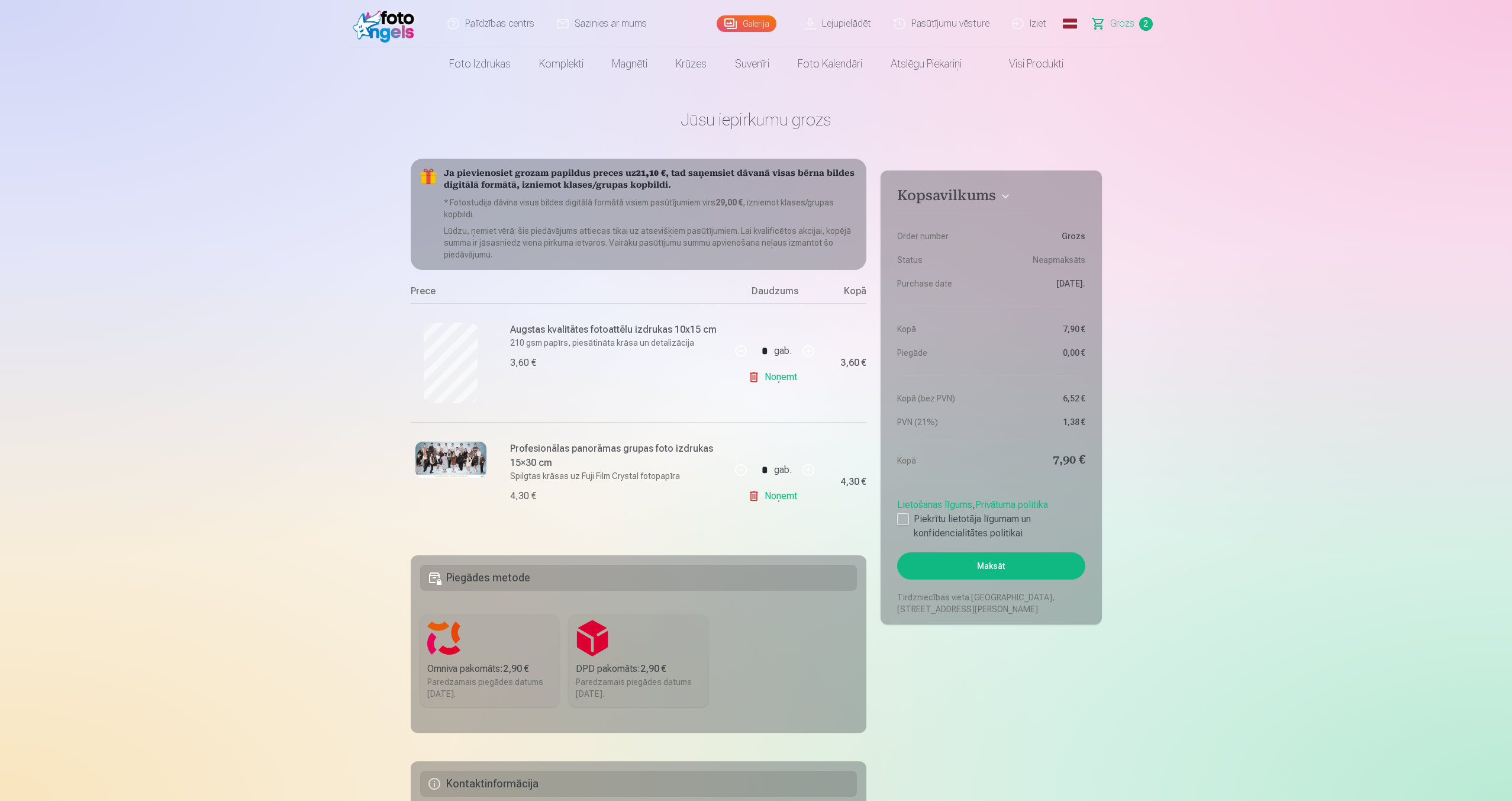
click at [769, 378] on link "Noņemt" at bounding box center [775, 376] width 54 height 23
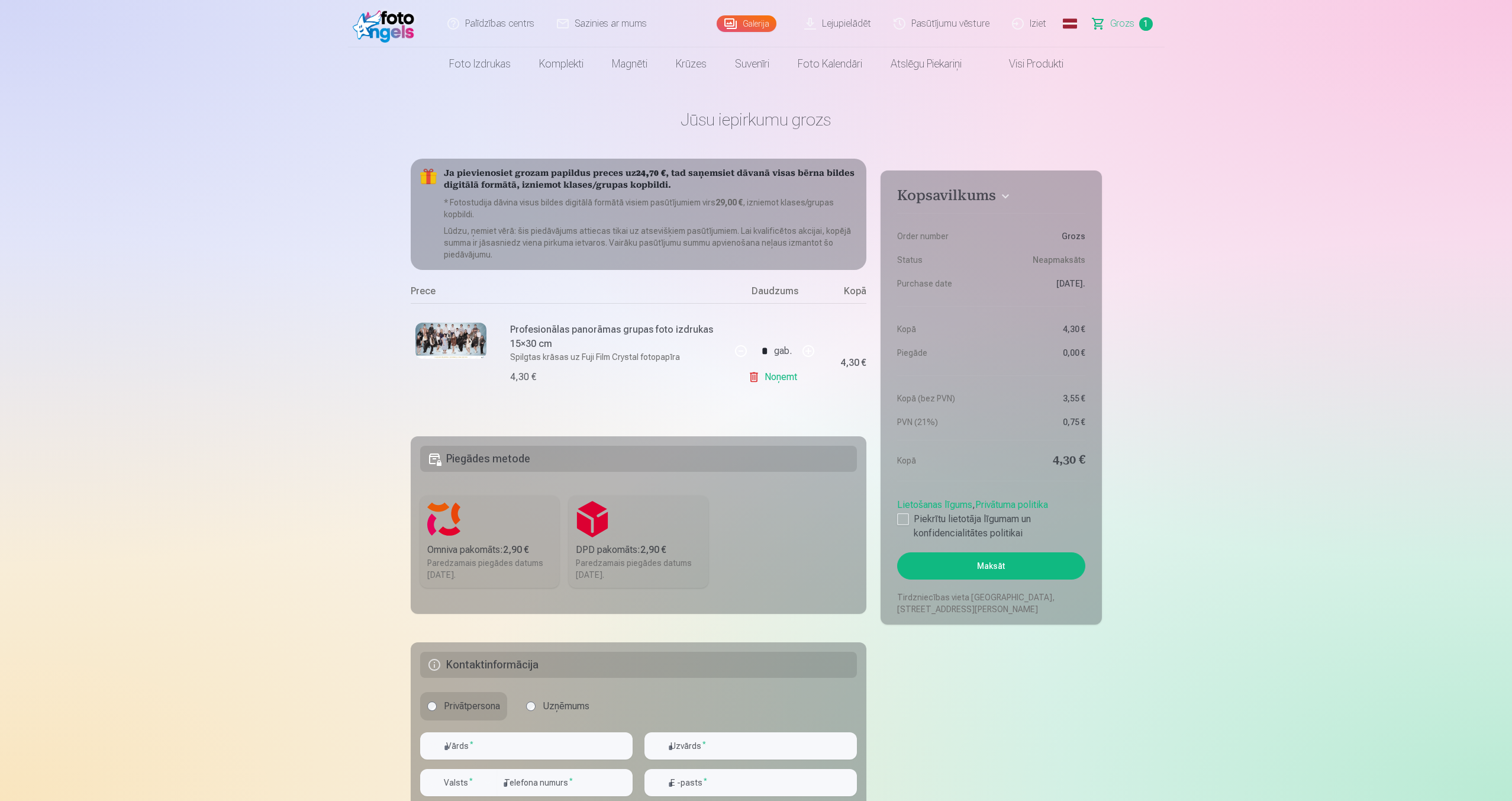
click at [769, 378] on link "Noņemt" at bounding box center [775, 376] width 54 height 23
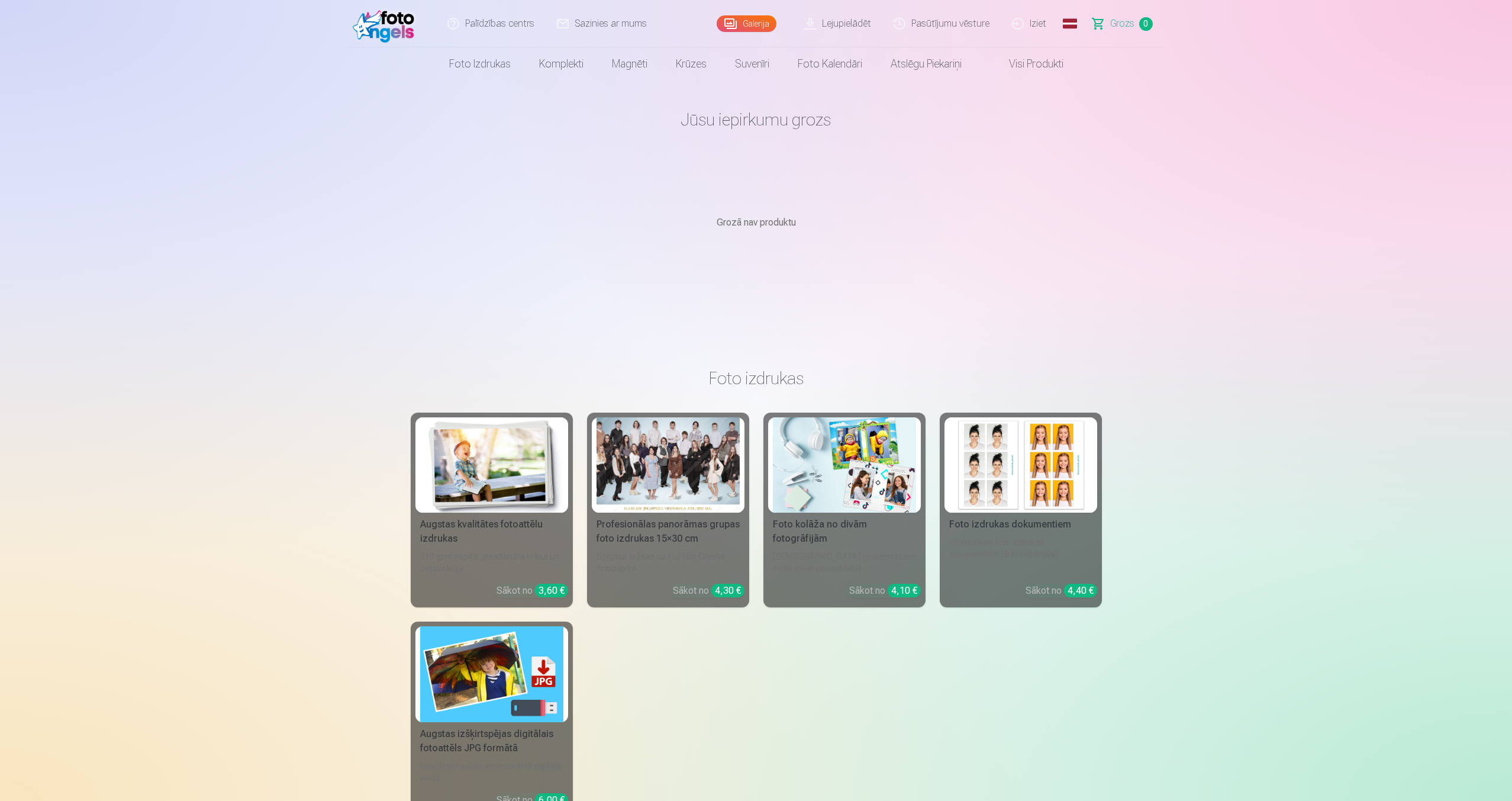
click at [374, 42] on link at bounding box center [387, 23] width 77 height 47
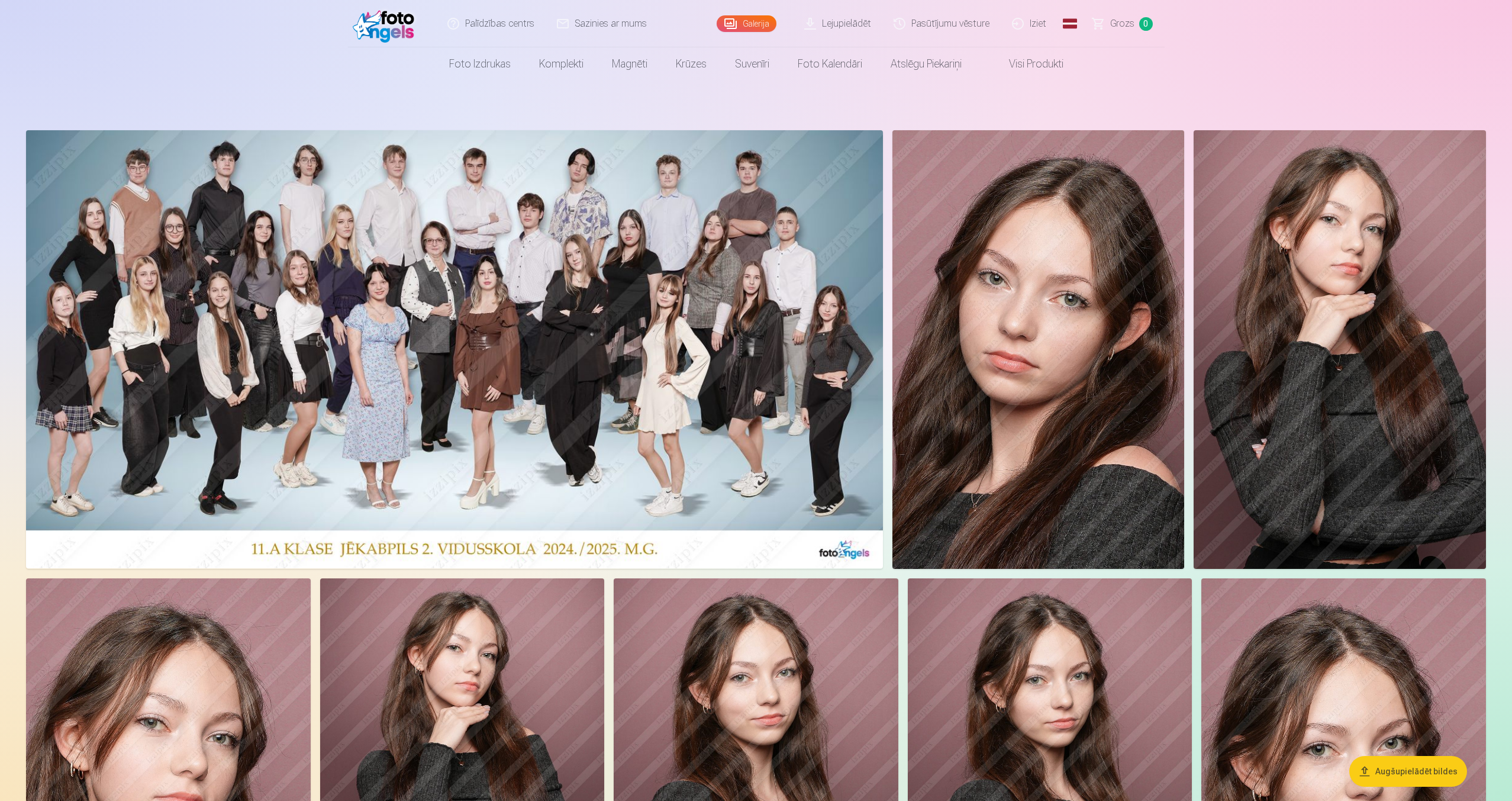
click at [717, 479] on img at bounding box center [454, 349] width 857 height 438
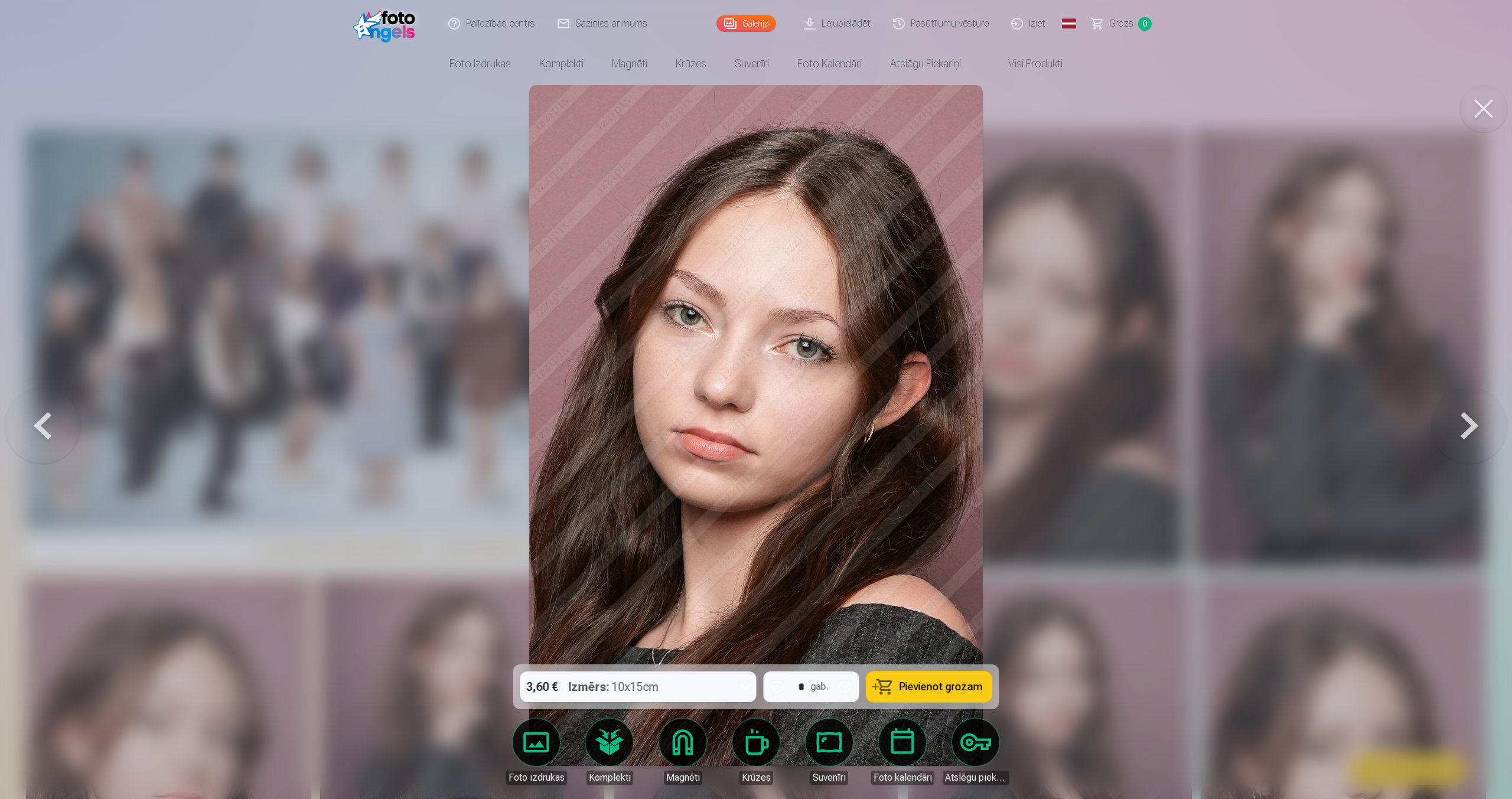
click at [895, 683] on button "Pievienot grozam" at bounding box center [929, 686] width 126 height 31
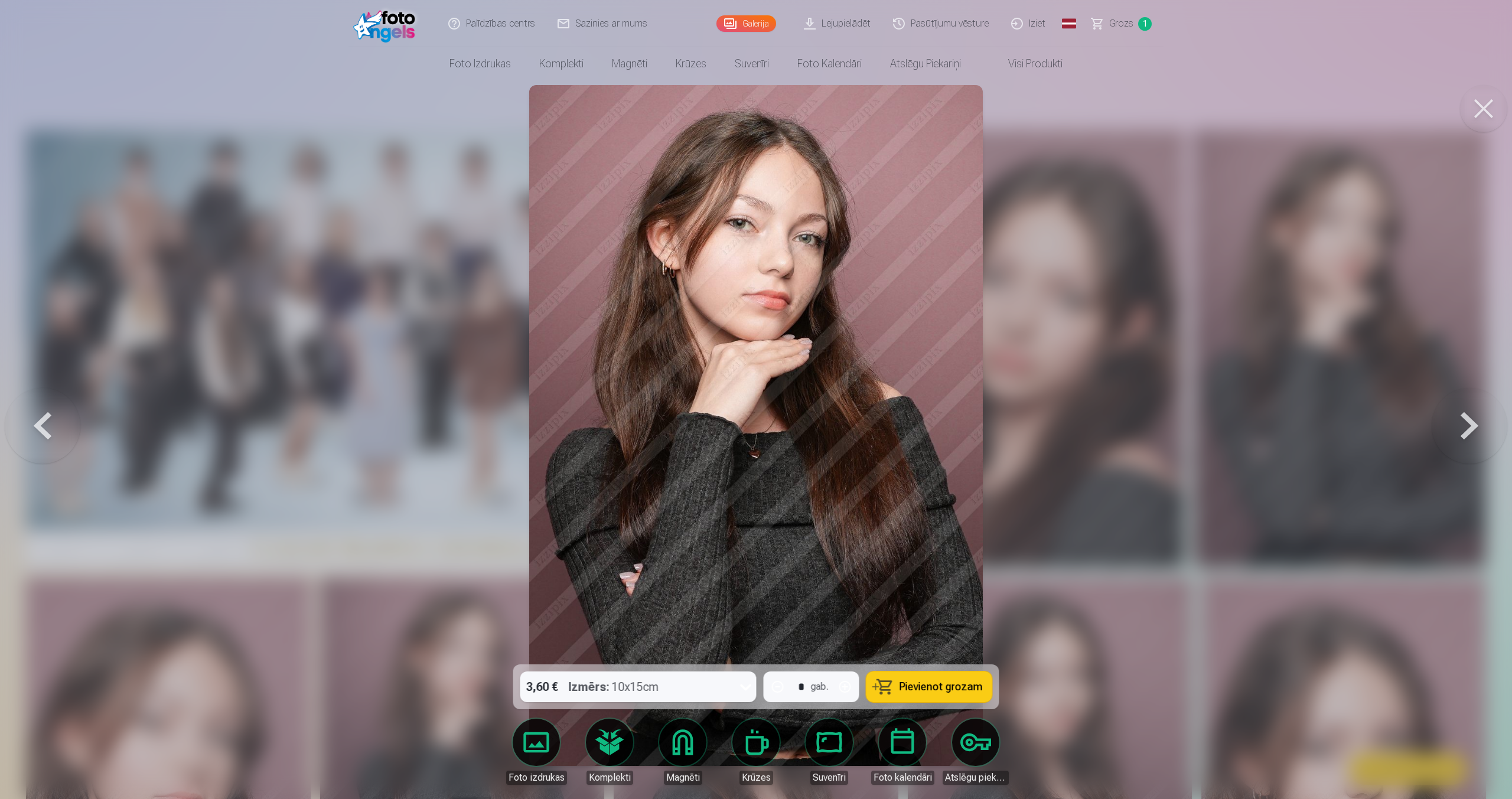
click at [909, 686] on span "Pievienot grozam" at bounding box center [941, 686] width 83 height 11
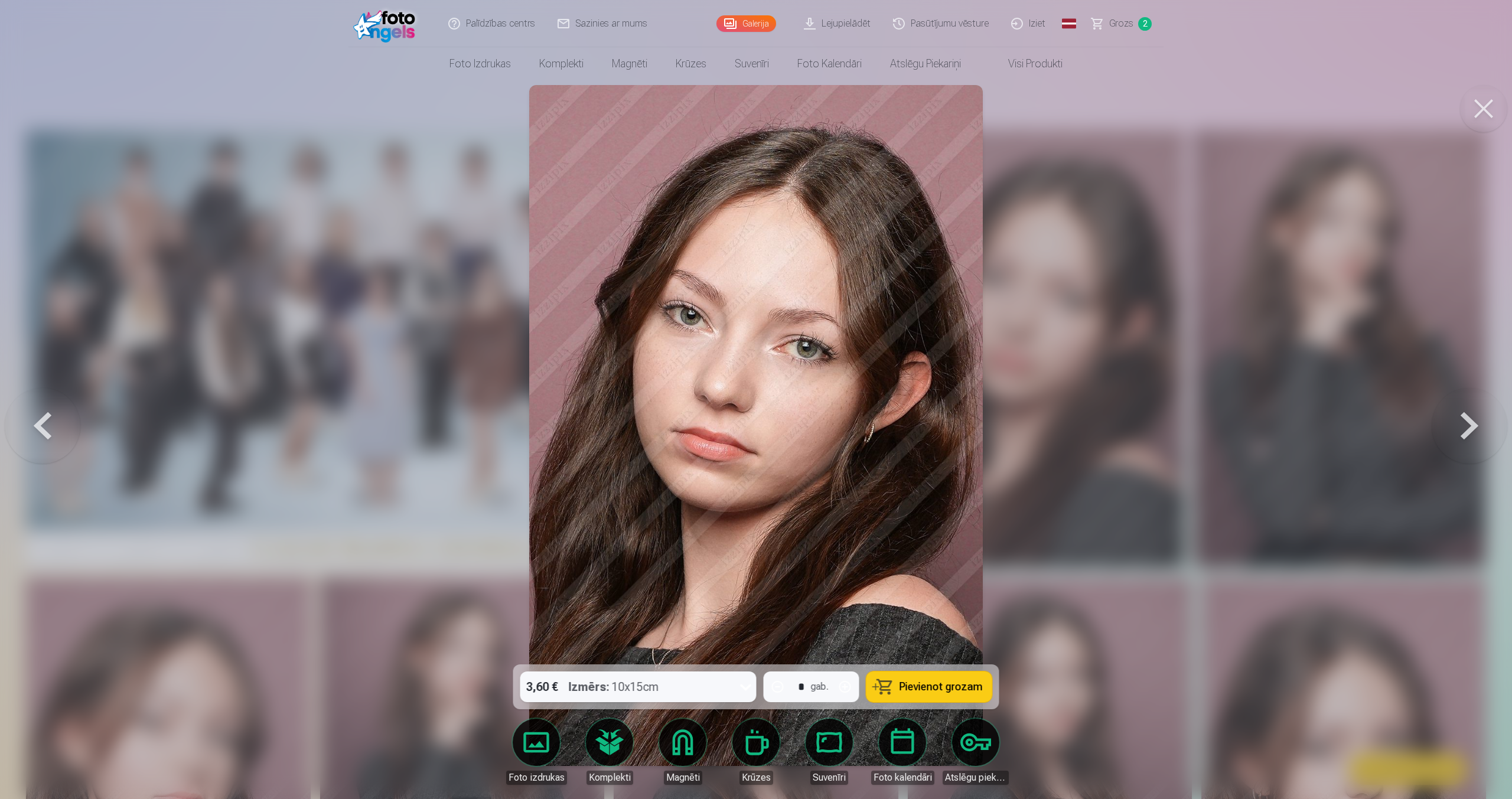
click at [909, 686] on span "Pievienot grozam" at bounding box center [941, 686] width 83 height 11
click at [1125, 26] on span "Grozs" at bounding box center [1120, 23] width 24 height 14
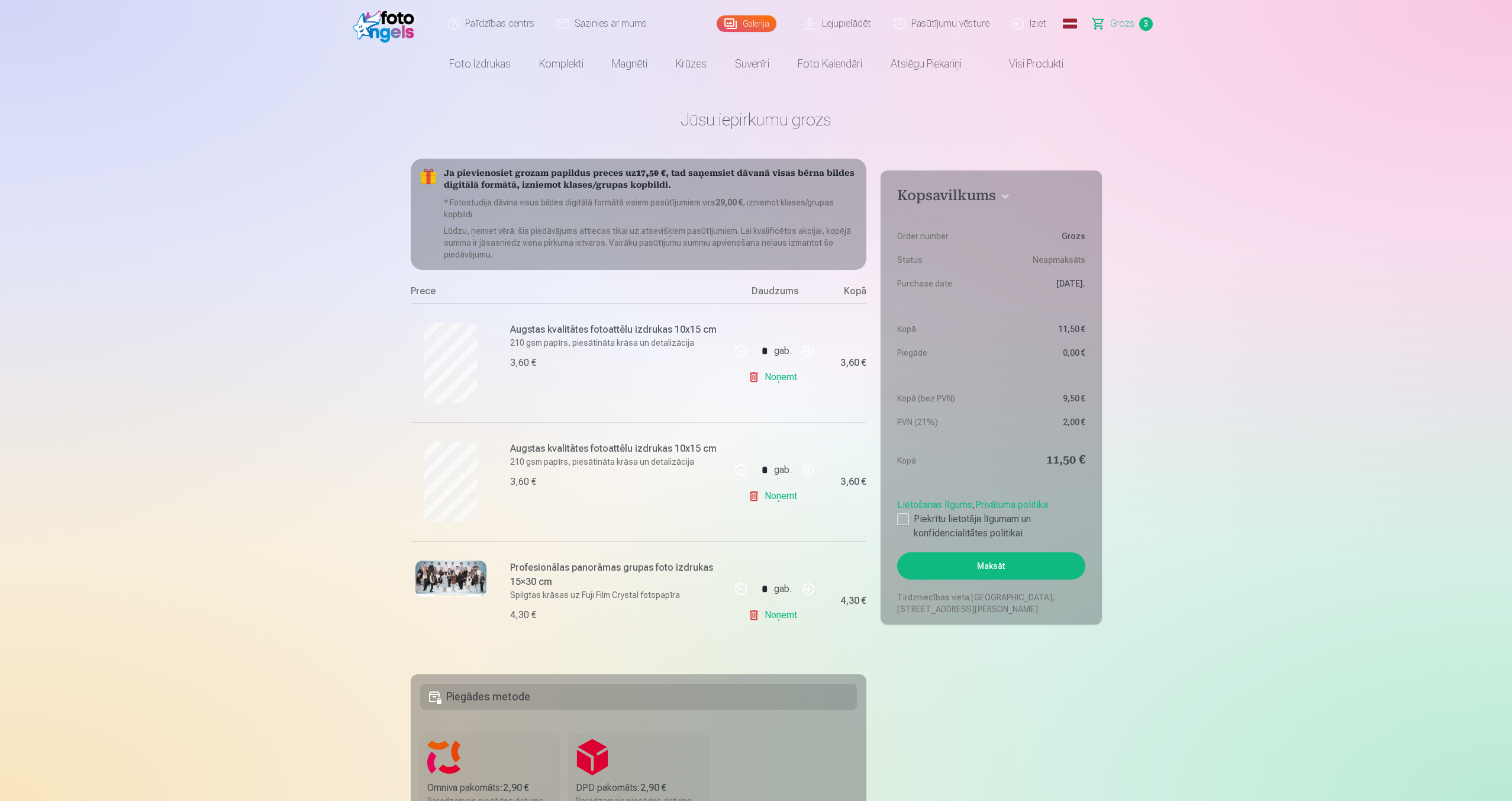
click at [794, 613] on link "Noņemt" at bounding box center [775, 615] width 54 height 23
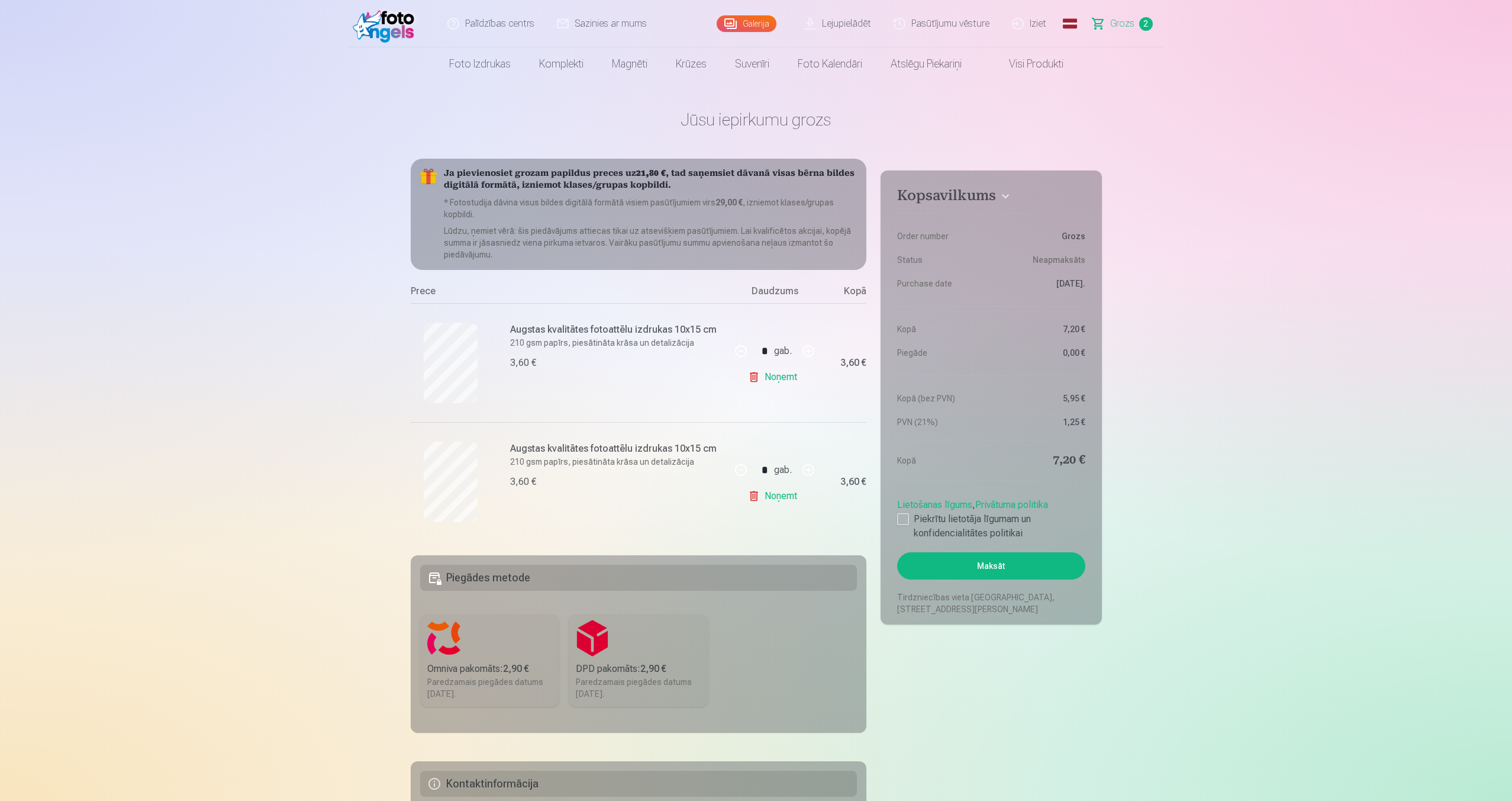
click at [786, 494] on link "Noņemt" at bounding box center [775, 496] width 54 height 23
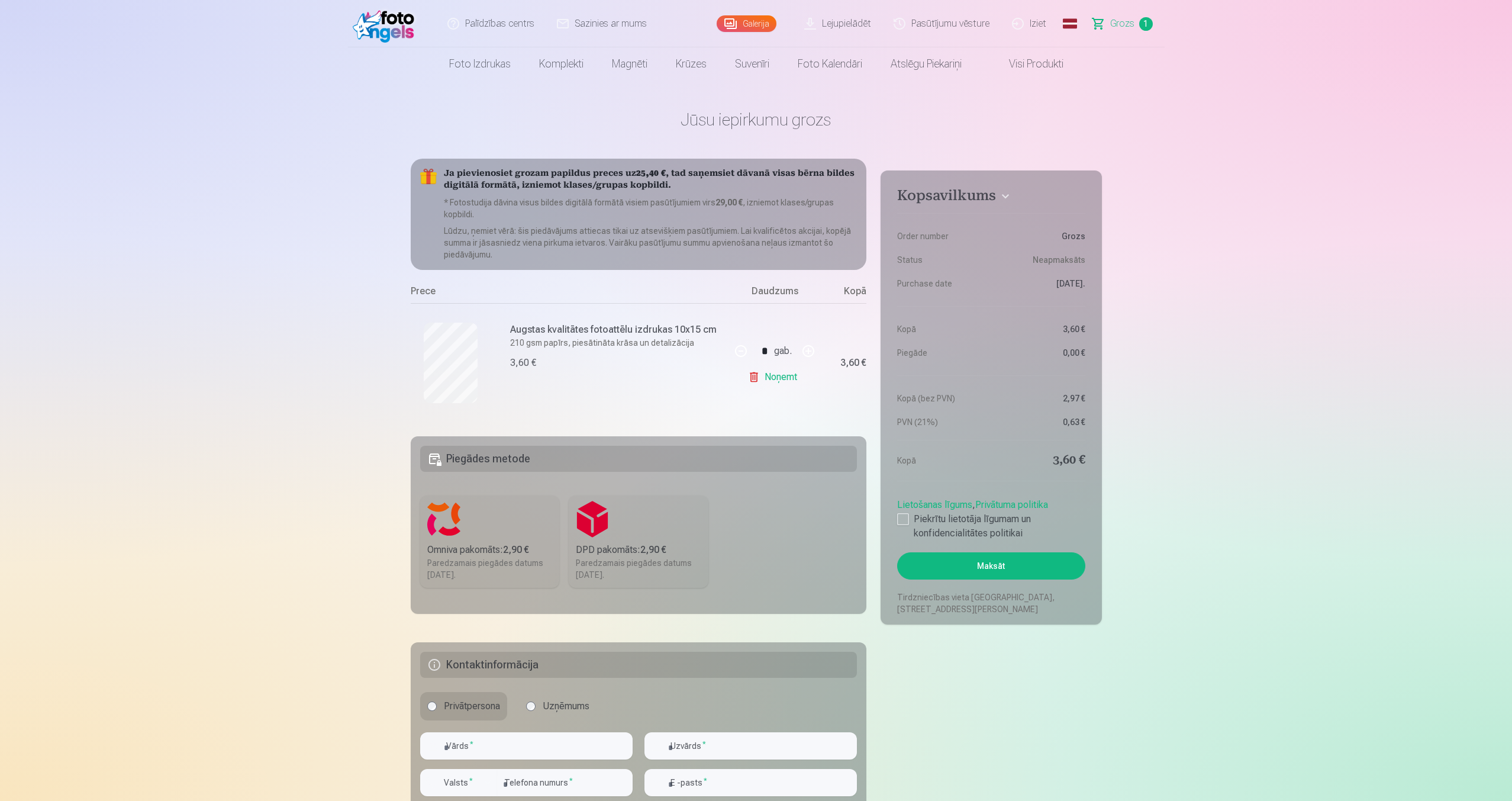
click at [781, 368] on link "Noņemt" at bounding box center [775, 376] width 54 height 23
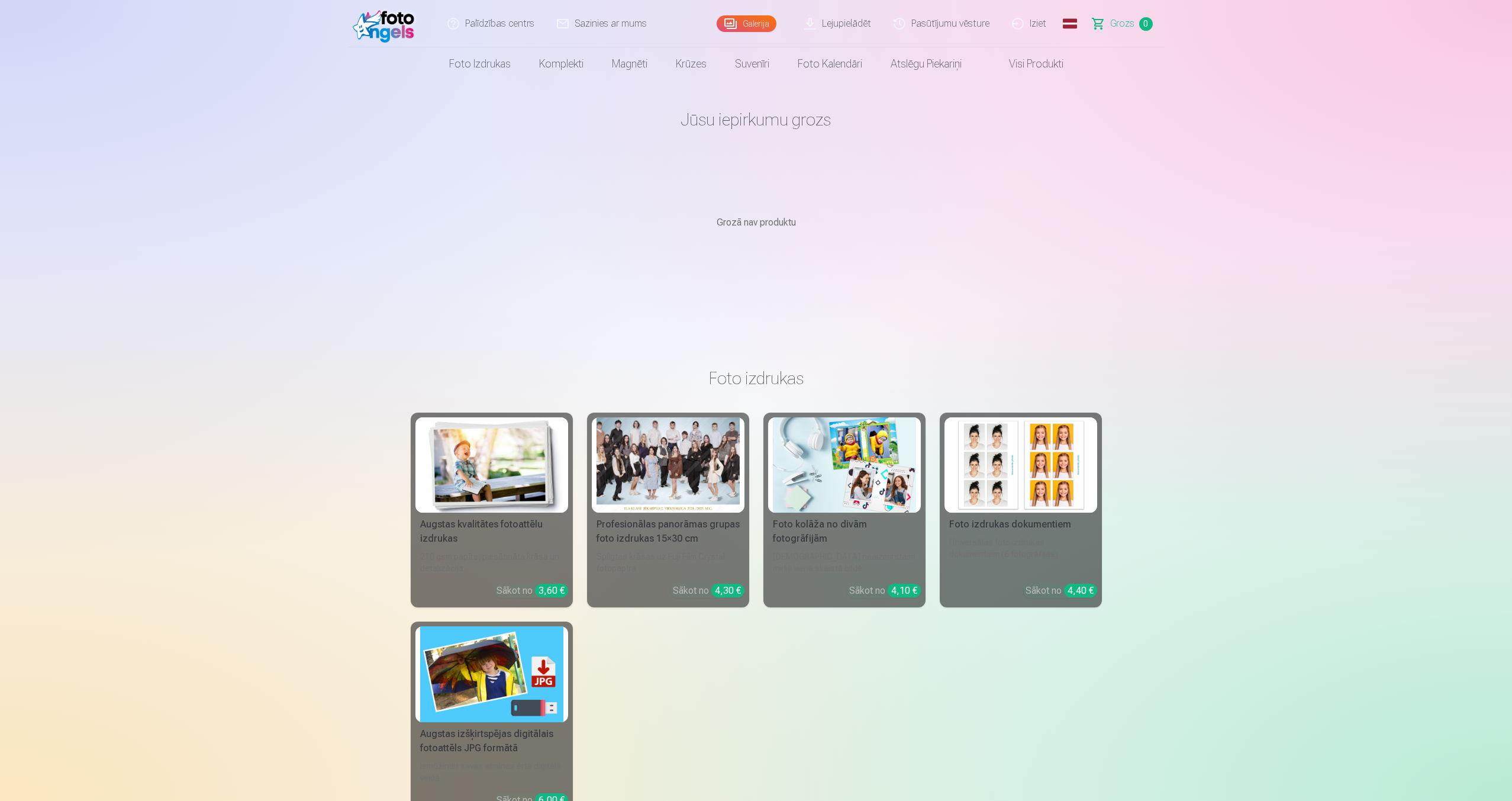
click at [381, 27] on img at bounding box center [386, 23] width 68 height 38
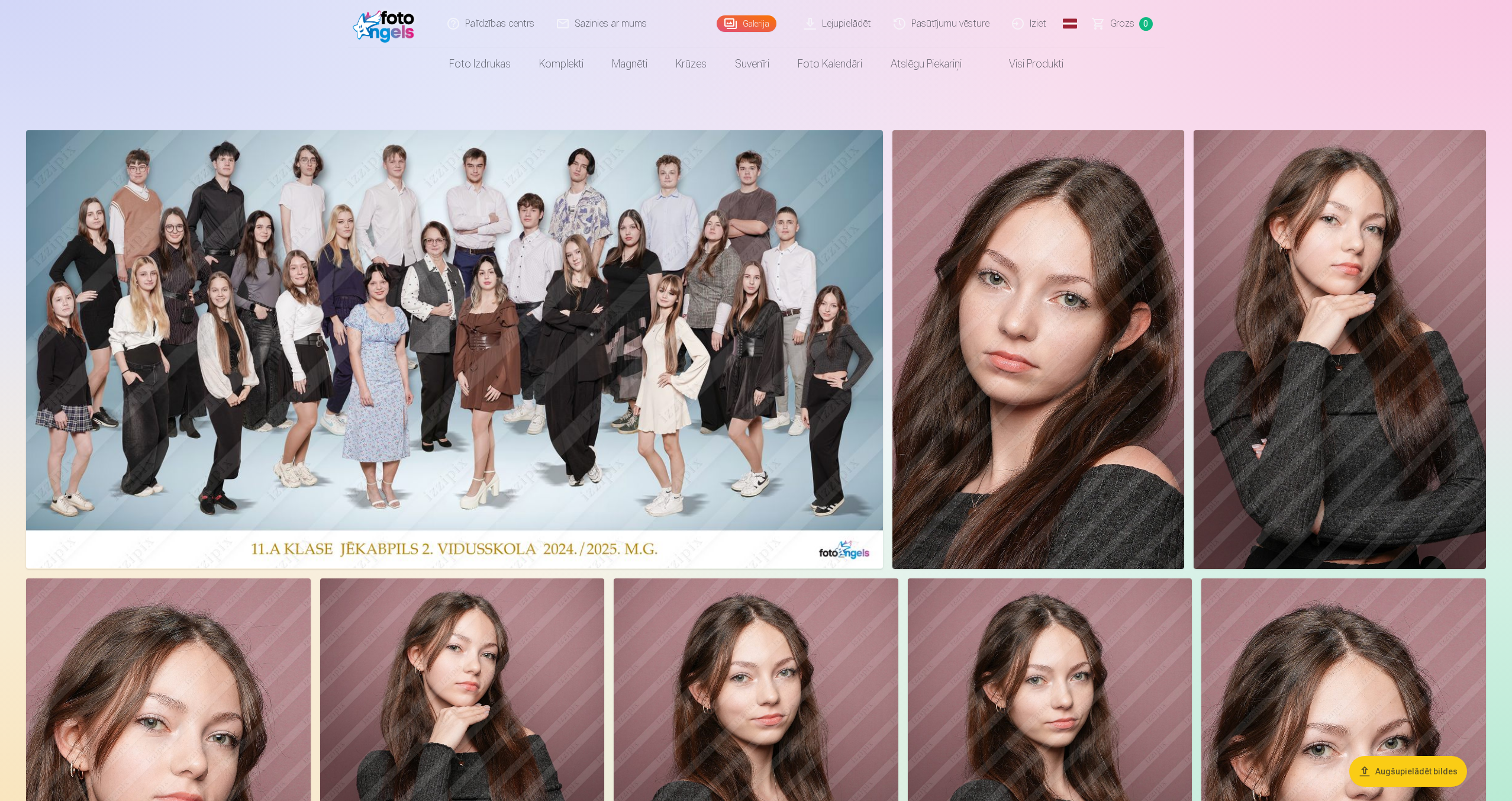
click at [821, 178] on img at bounding box center [454, 349] width 857 height 438
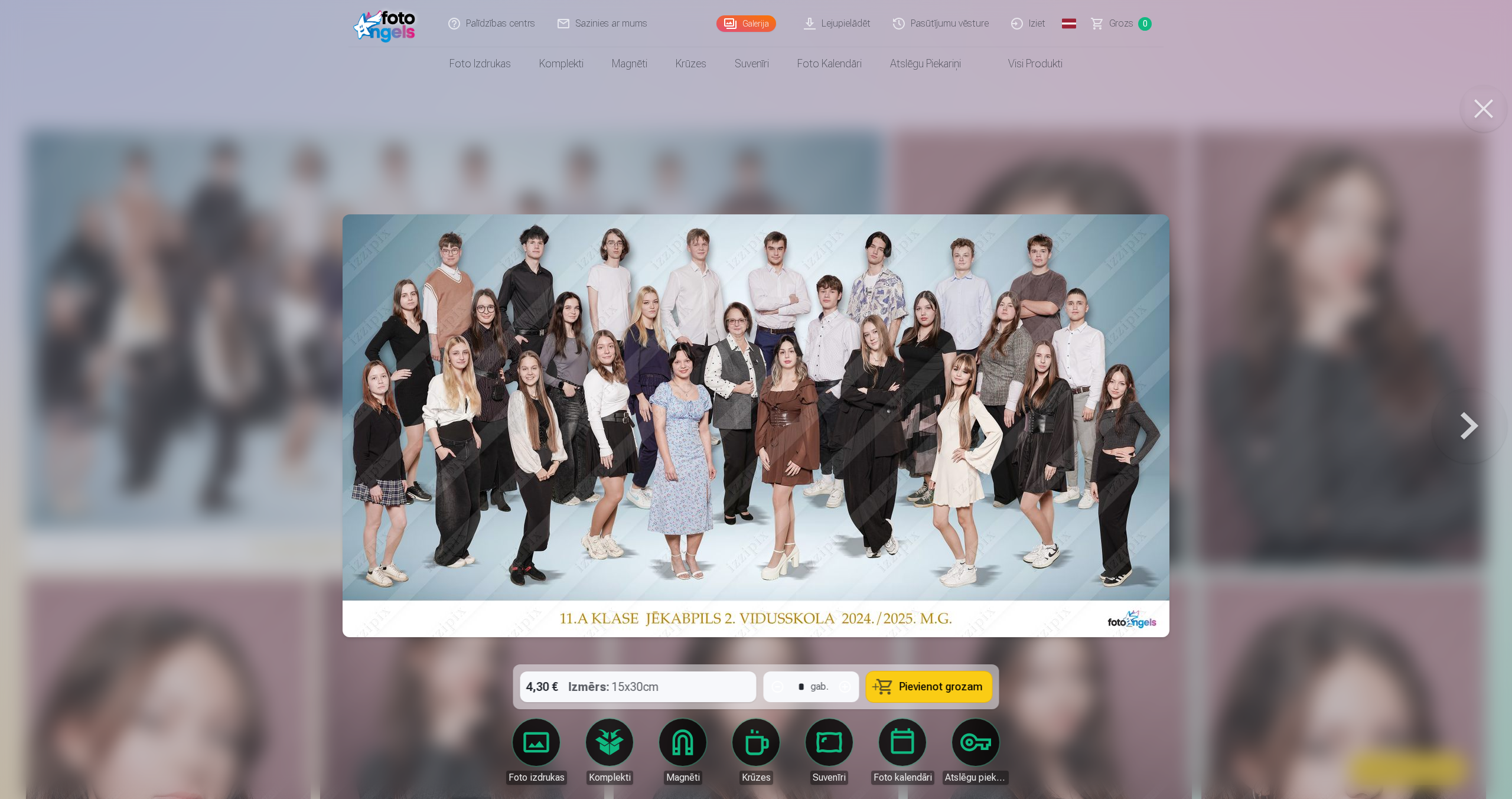
click at [1465, 413] on button at bounding box center [1469, 426] width 76 height 454
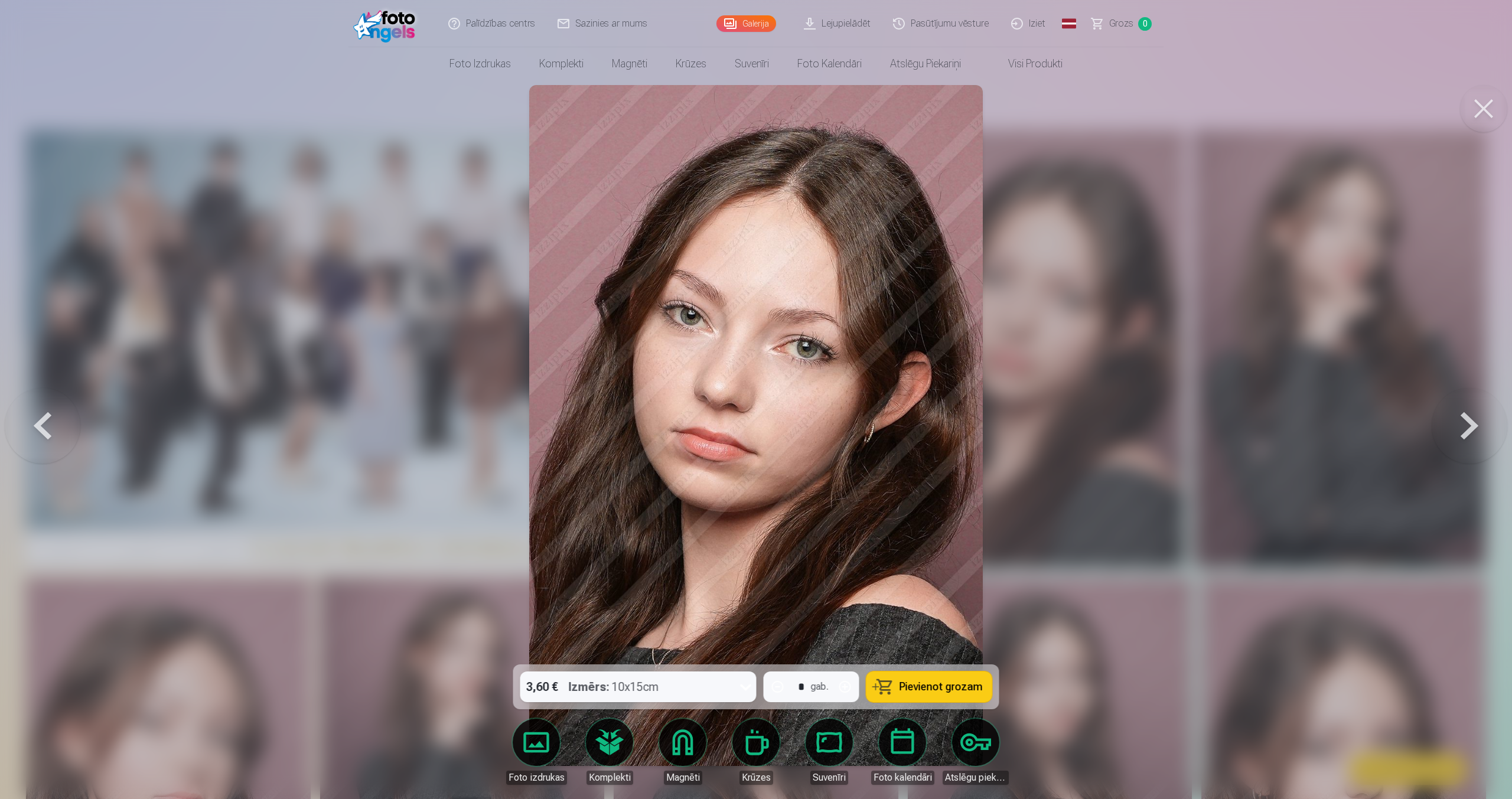
click at [1465, 413] on button at bounding box center [1469, 426] width 76 height 454
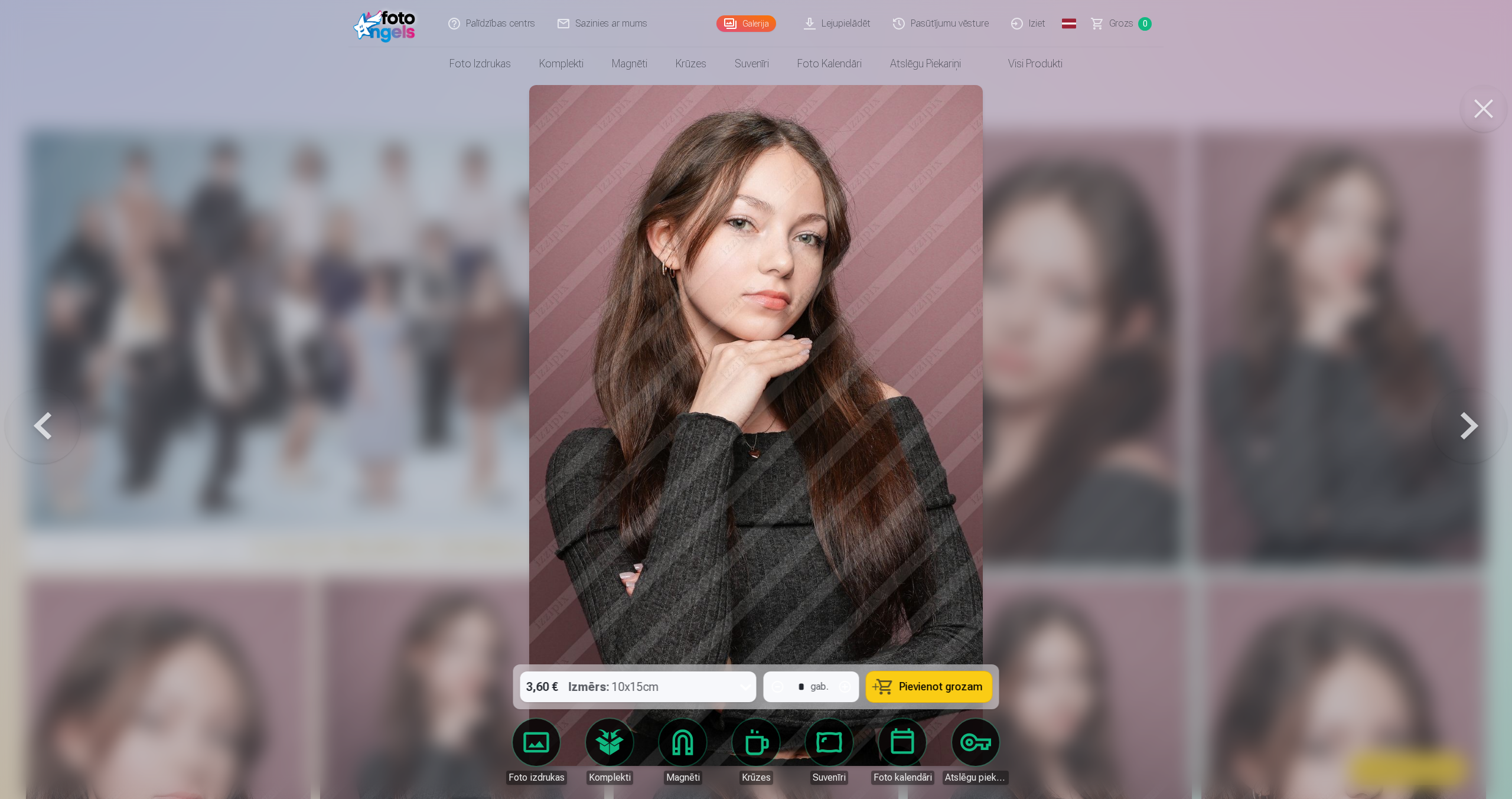
click at [1465, 413] on button at bounding box center [1469, 426] width 76 height 454
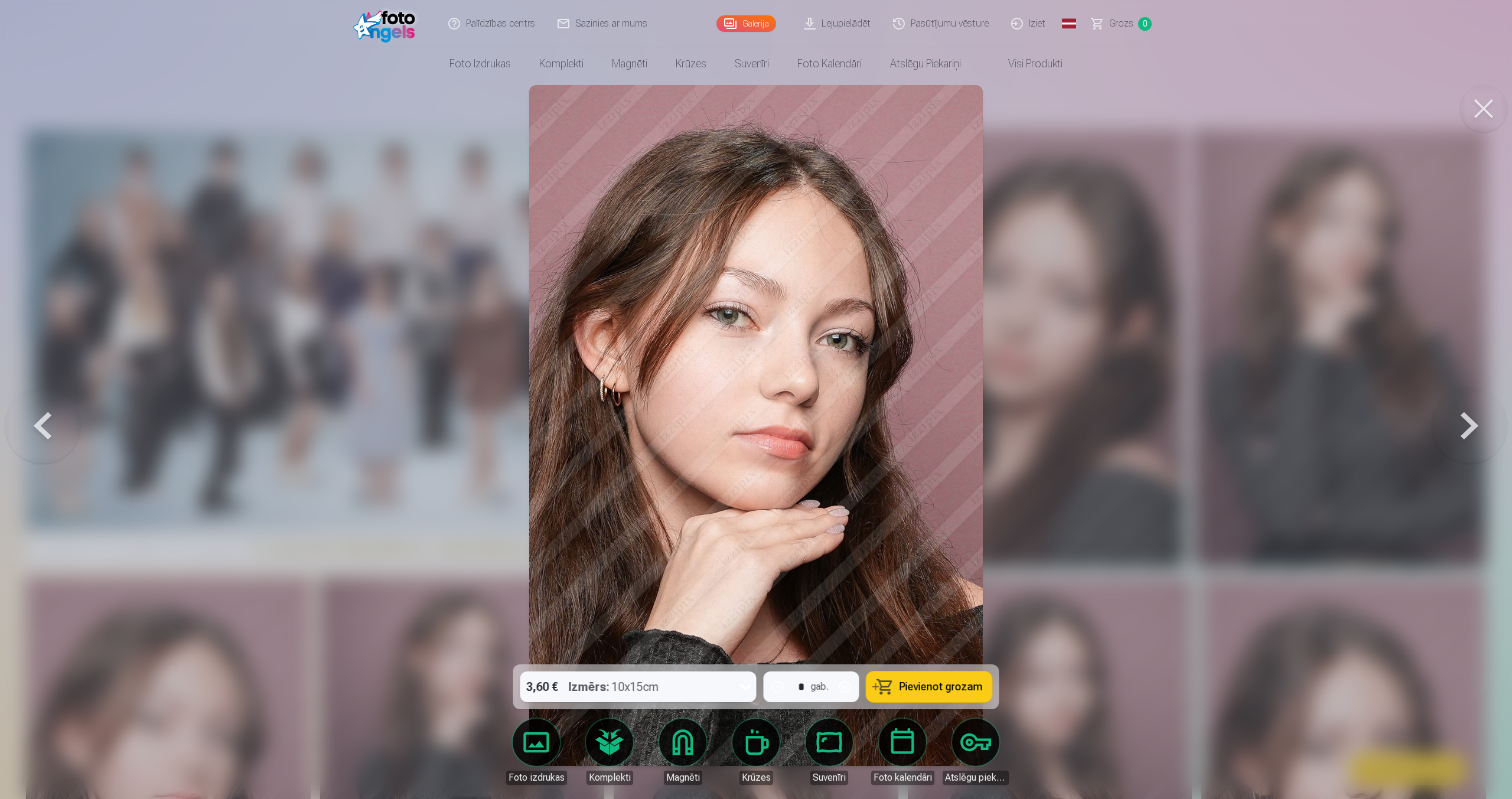
click at [1465, 413] on button at bounding box center [1469, 426] width 76 height 454
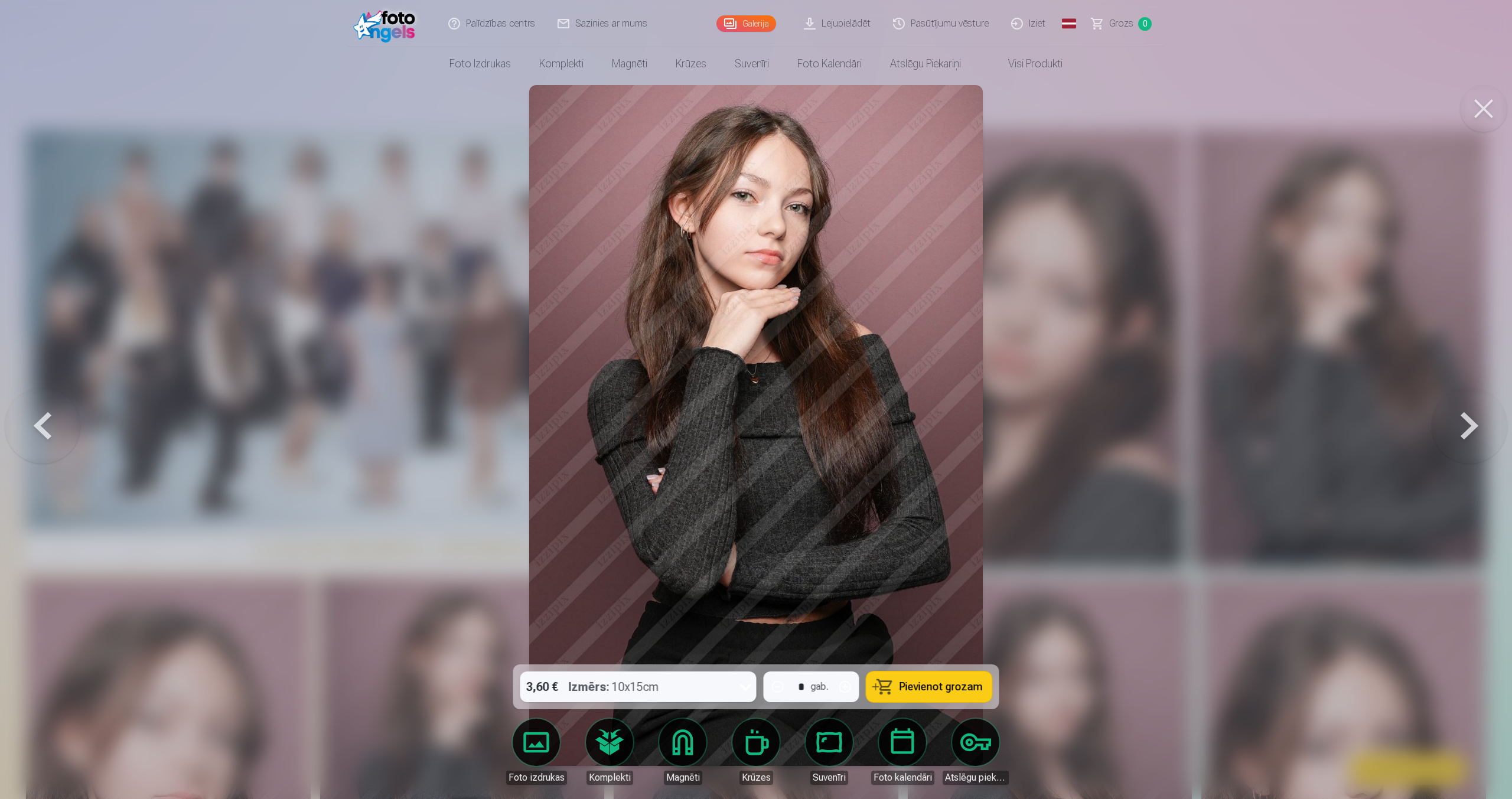
click at [1465, 413] on button at bounding box center [1469, 426] width 76 height 454
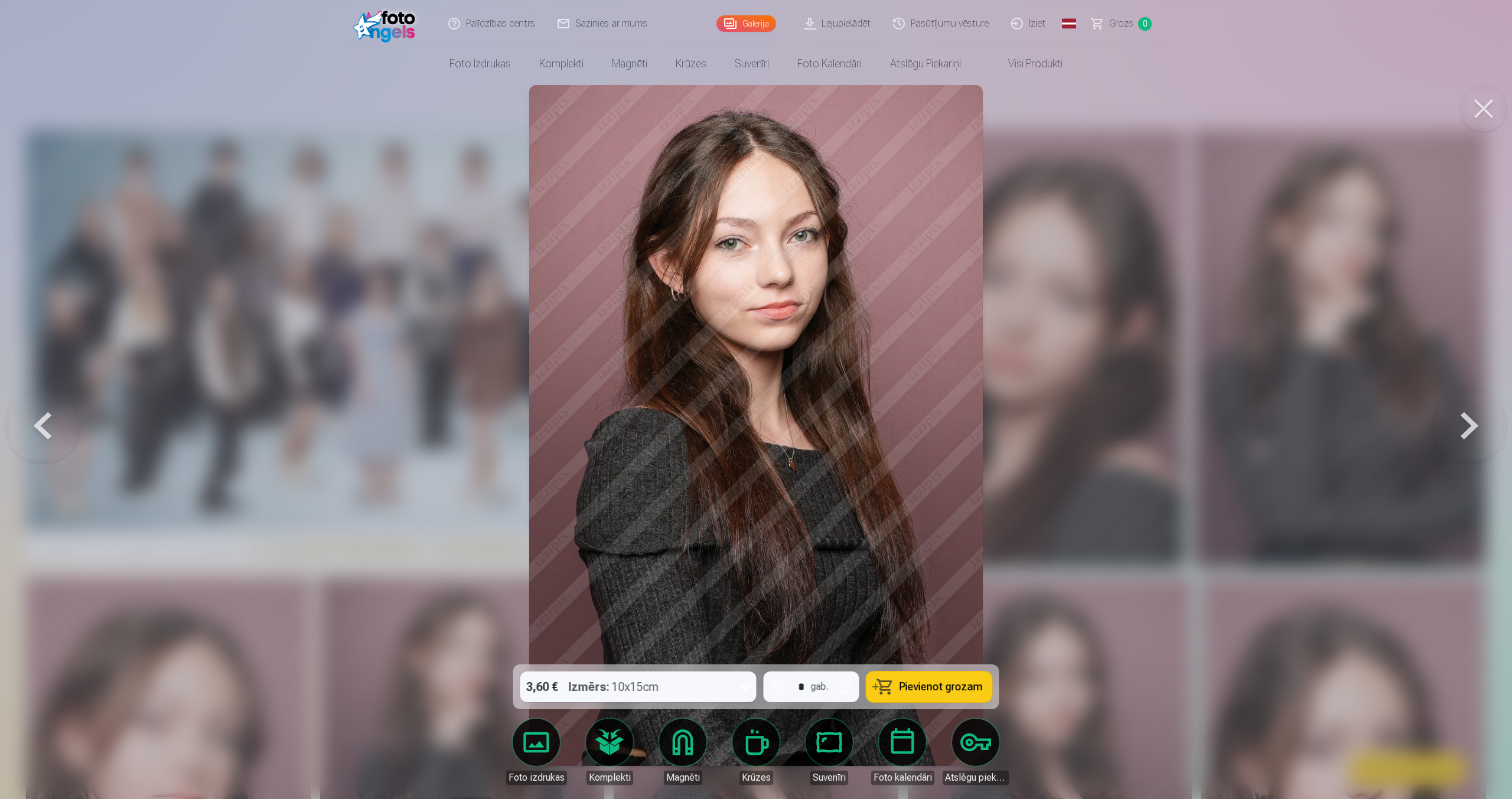
click at [1465, 413] on button at bounding box center [1469, 426] width 76 height 454
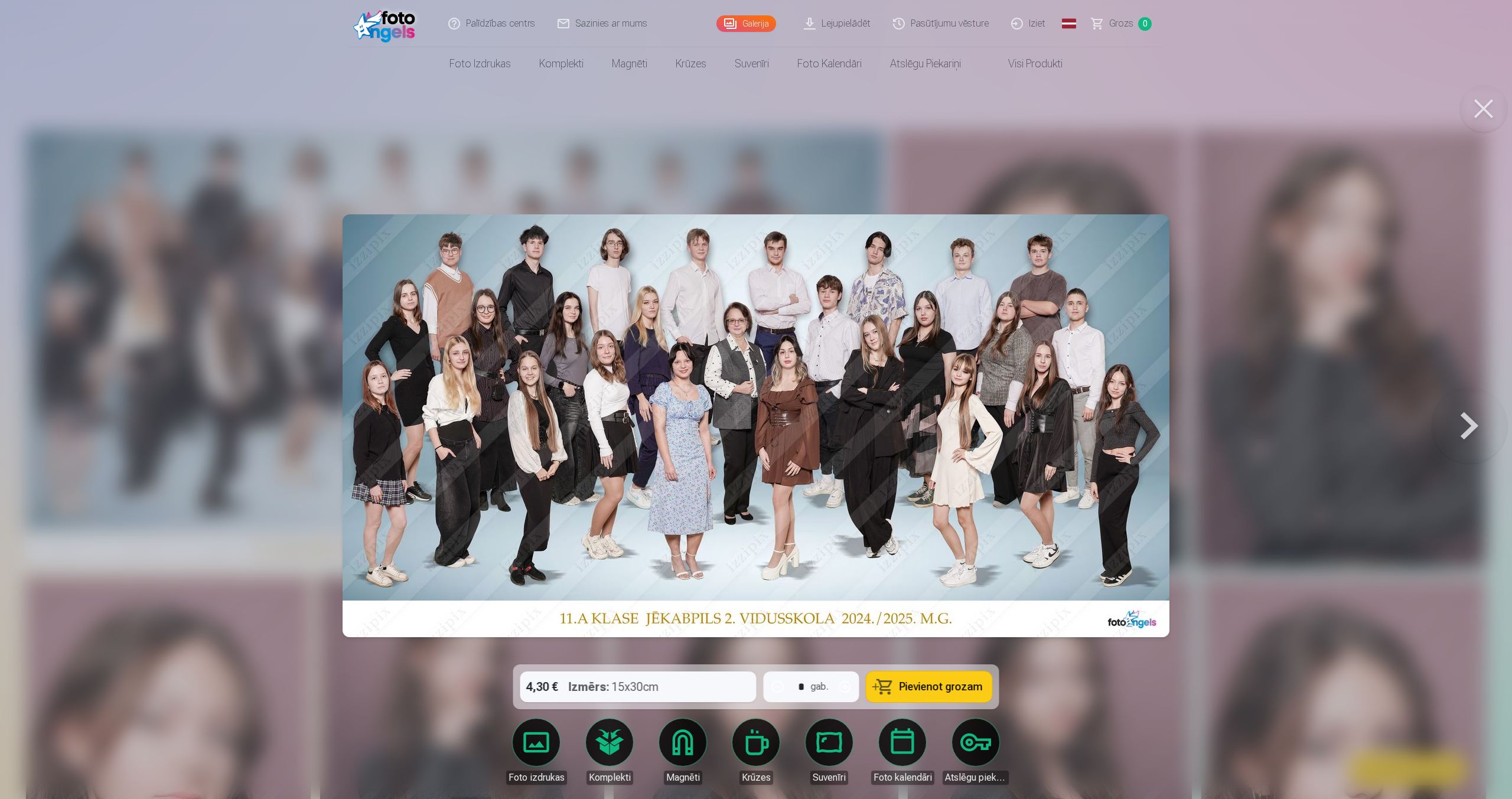
click at [888, 686] on button "Pievienot grozam" at bounding box center [929, 686] width 126 height 31
click at [1128, 11] on link "Grozs 1" at bounding box center [1122, 23] width 83 height 47
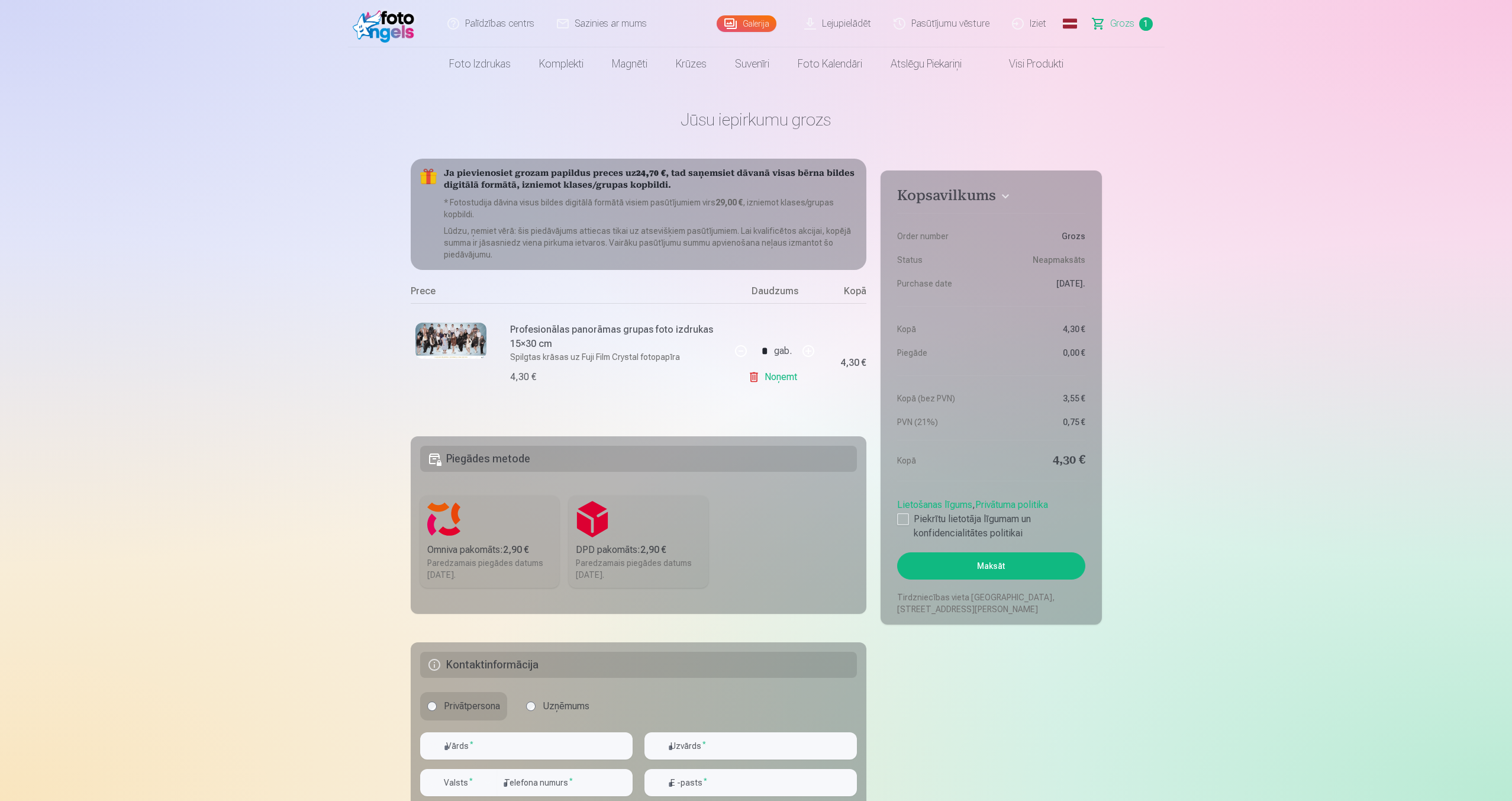
click at [453, 350] on img at bounding box center [450, 340] width 71 height 36
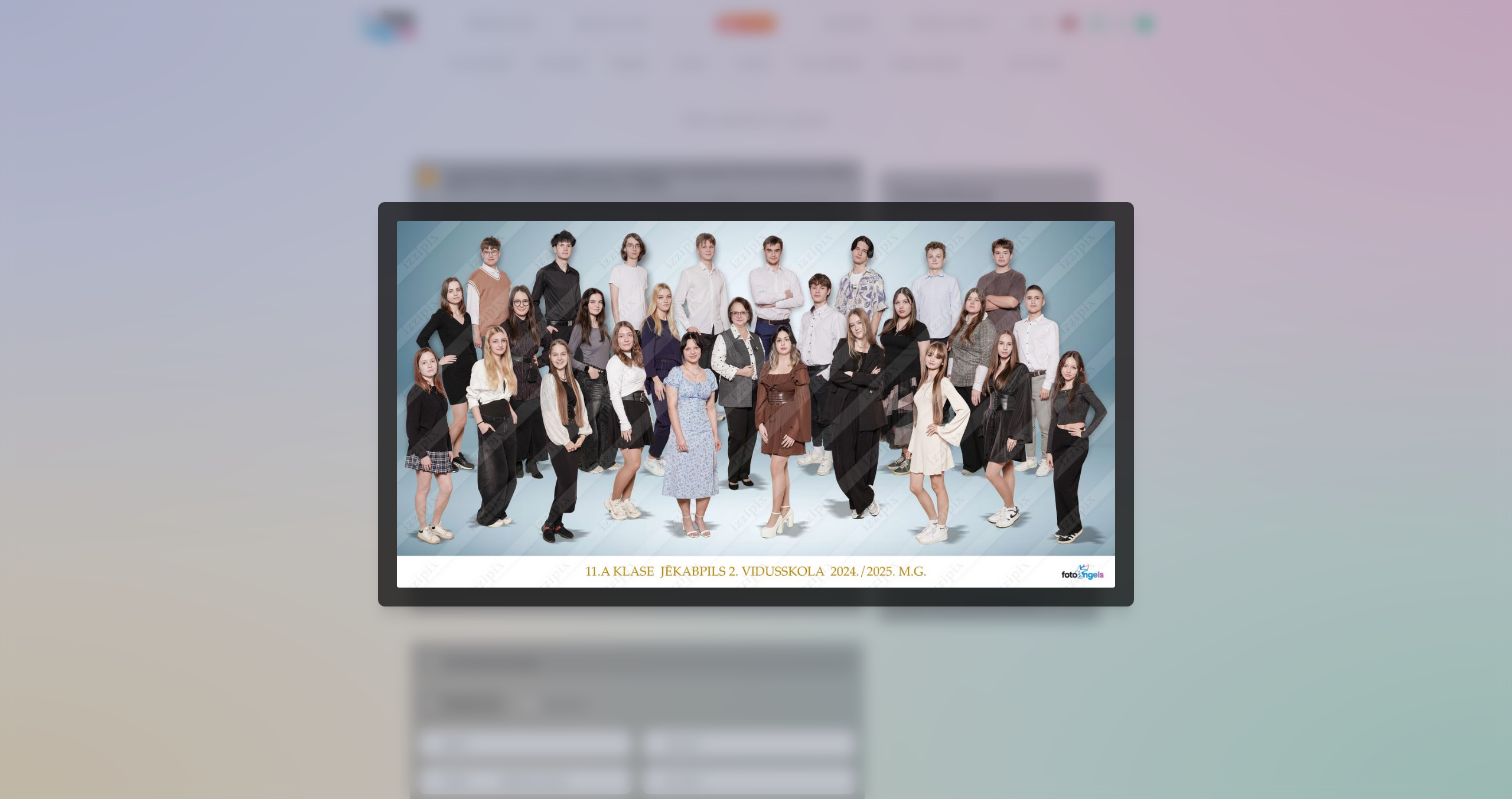
click at [264, 322] on div at bounding box center [756, 400] width 1512 height 799
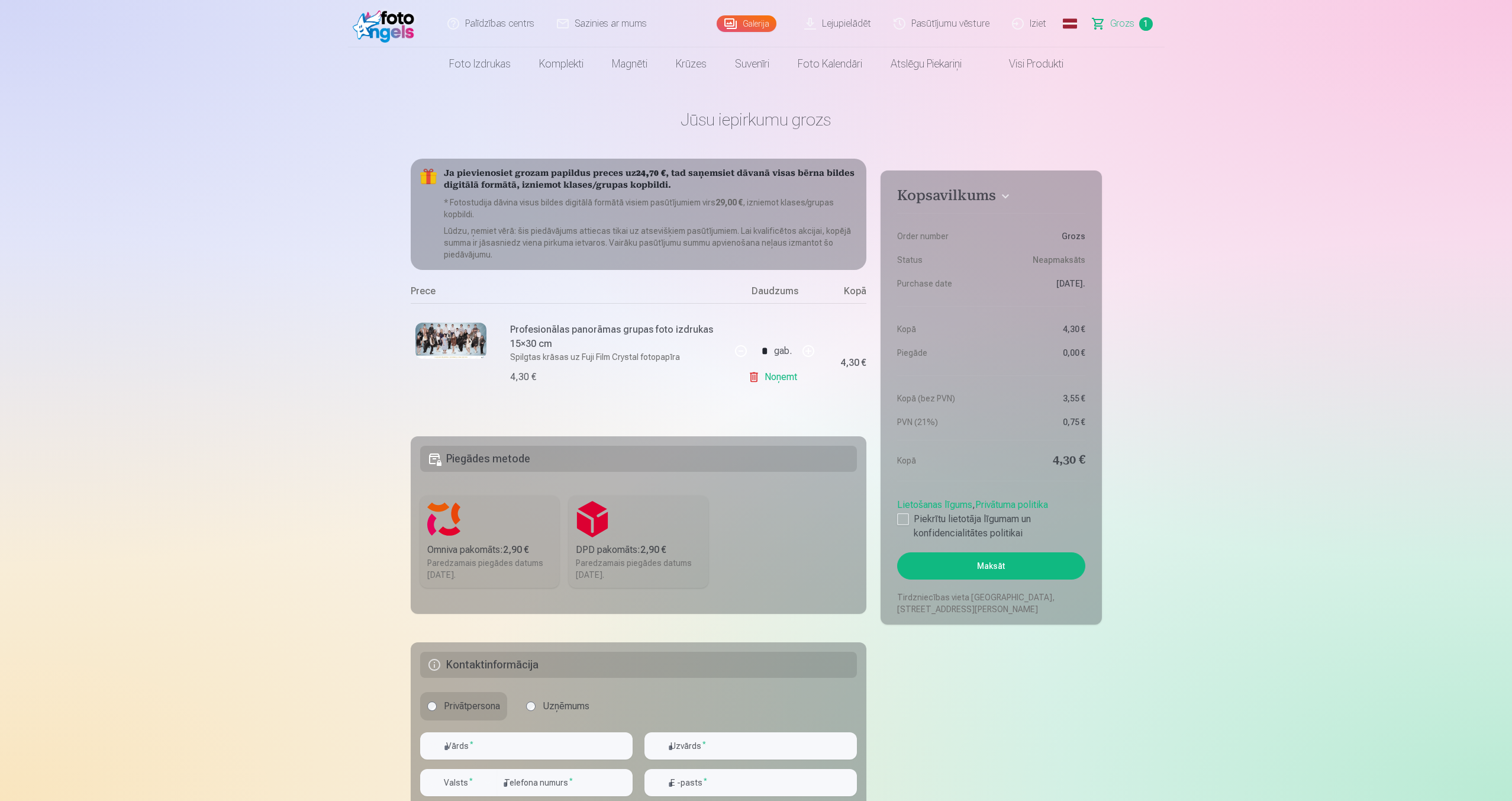
click at [772, 374] on link "Noņemt" at bounding box center [775, 376] width 54 height 23
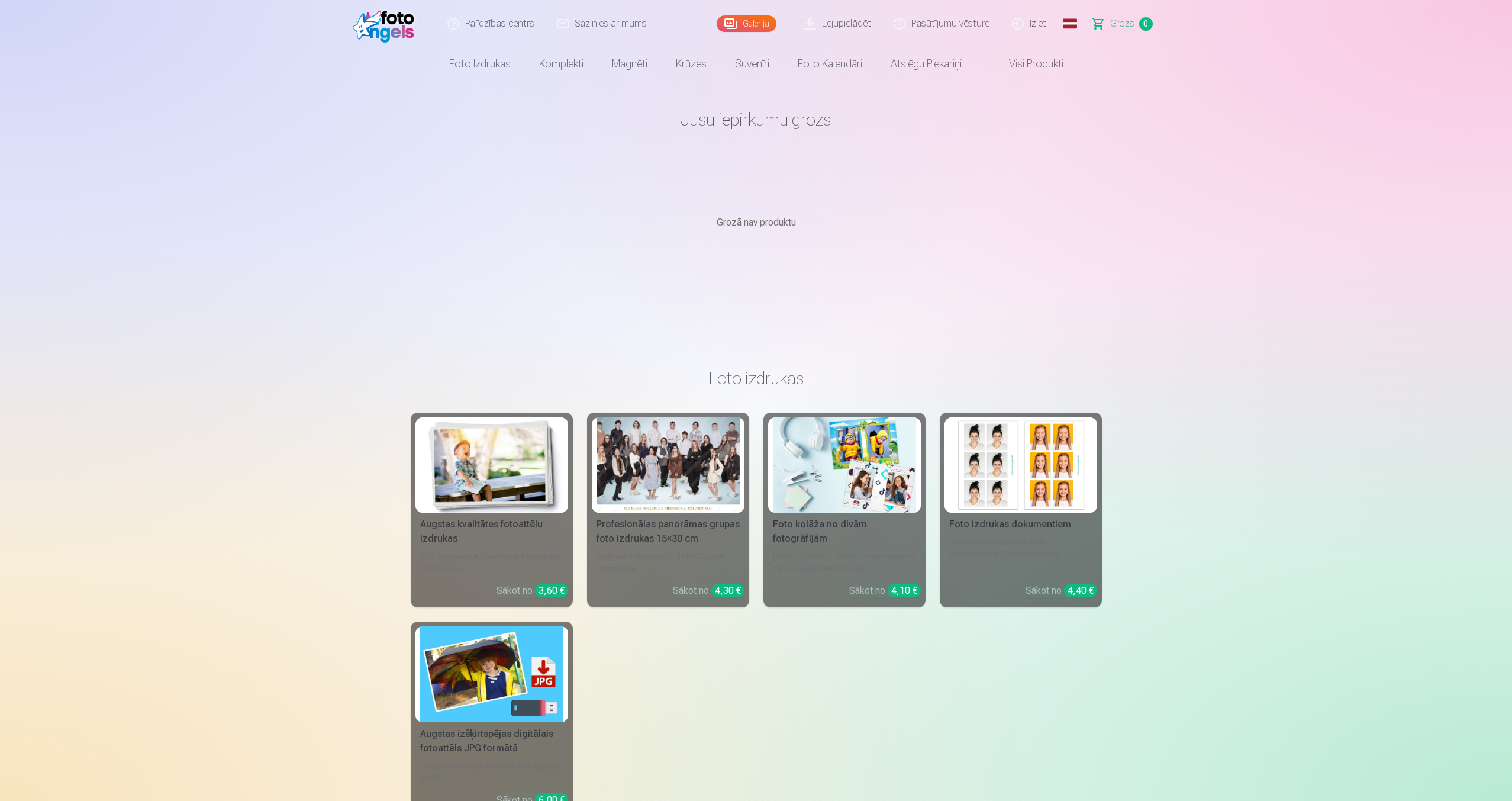
click at [390, 31] on img at bounding box center [386, 23] width 68 height 38
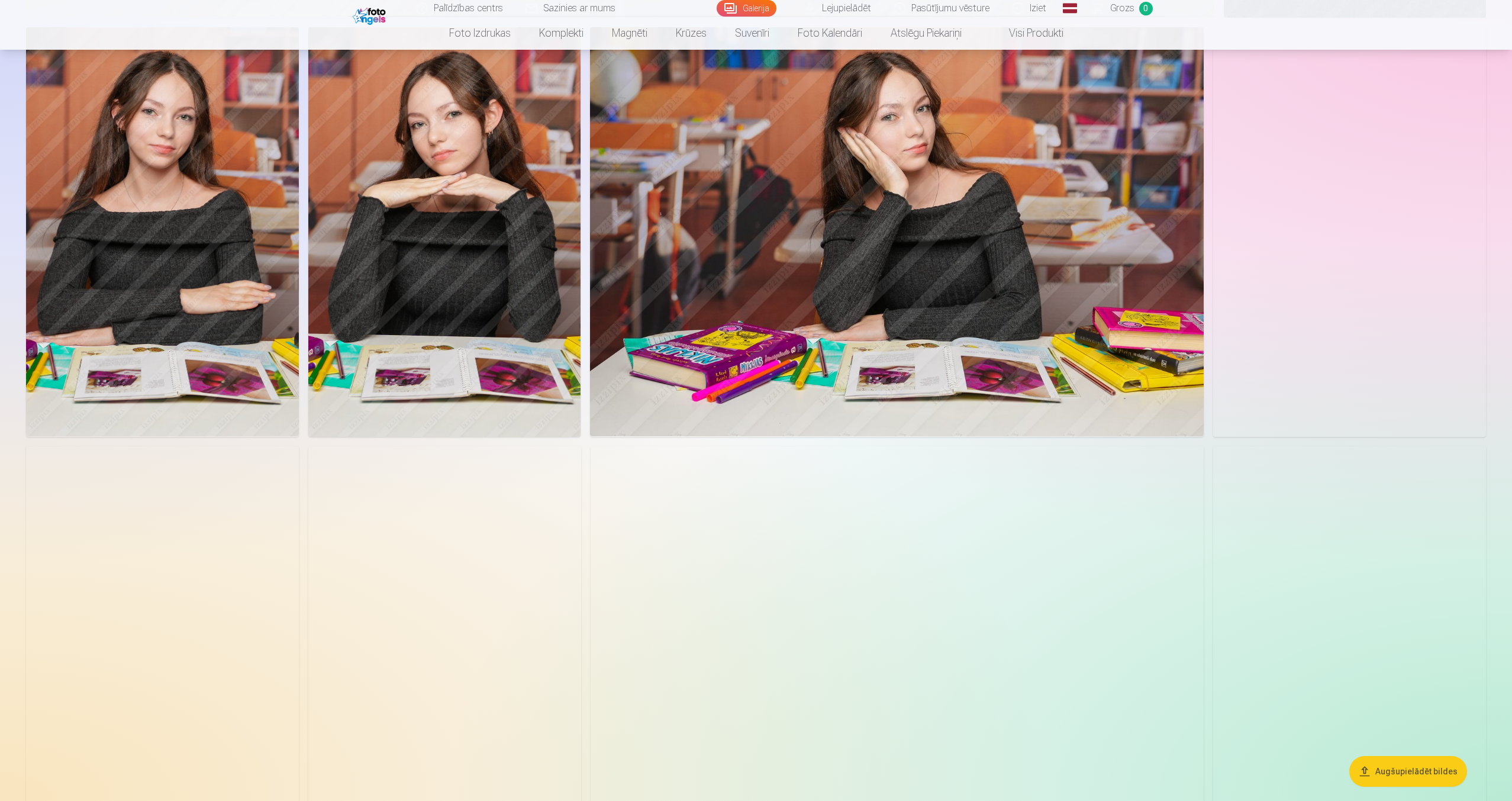
click at [832, 255] on img at bounding box center [896, 231] width 613 height 409
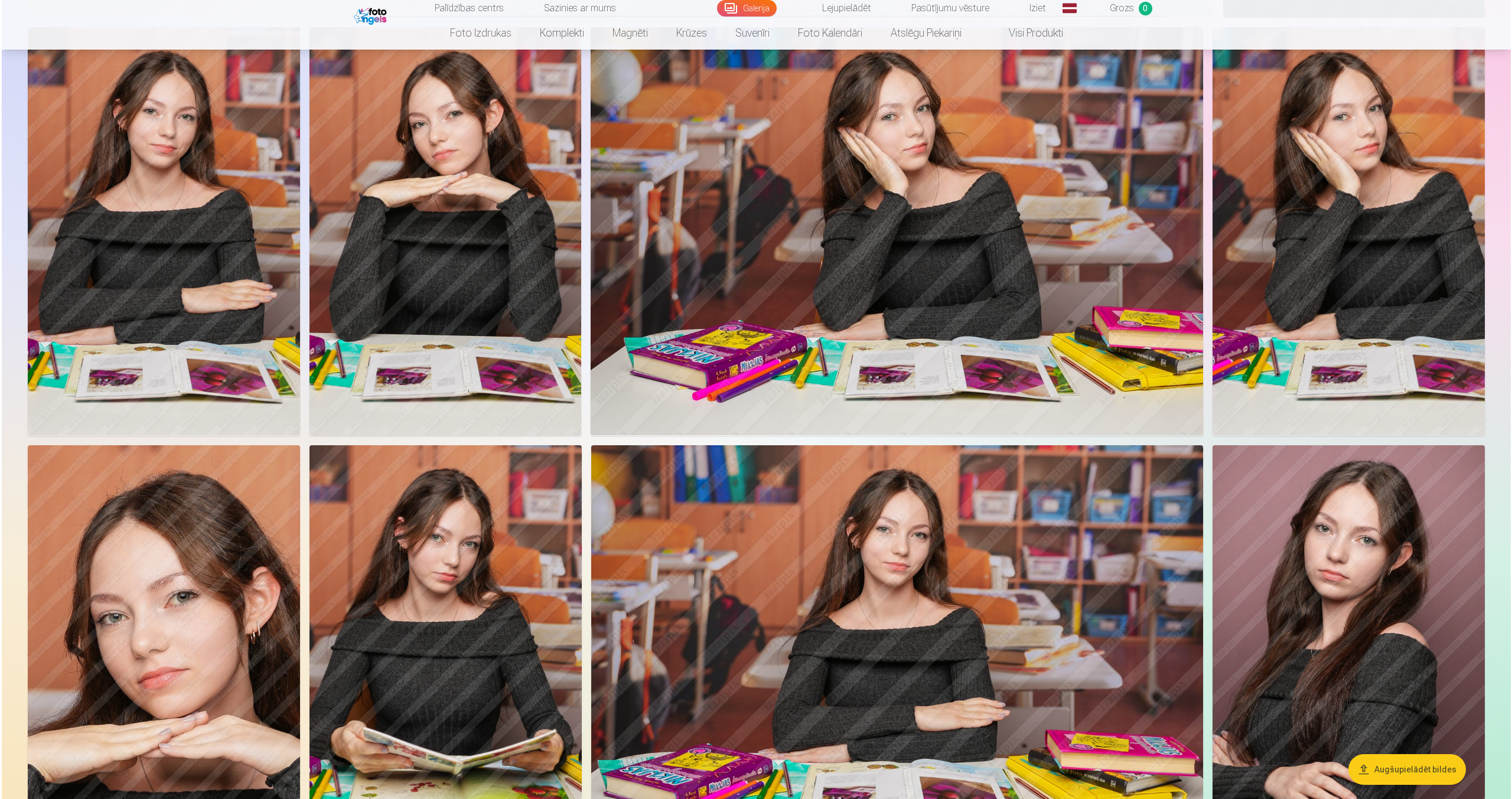
scroll to position [1905, 0]
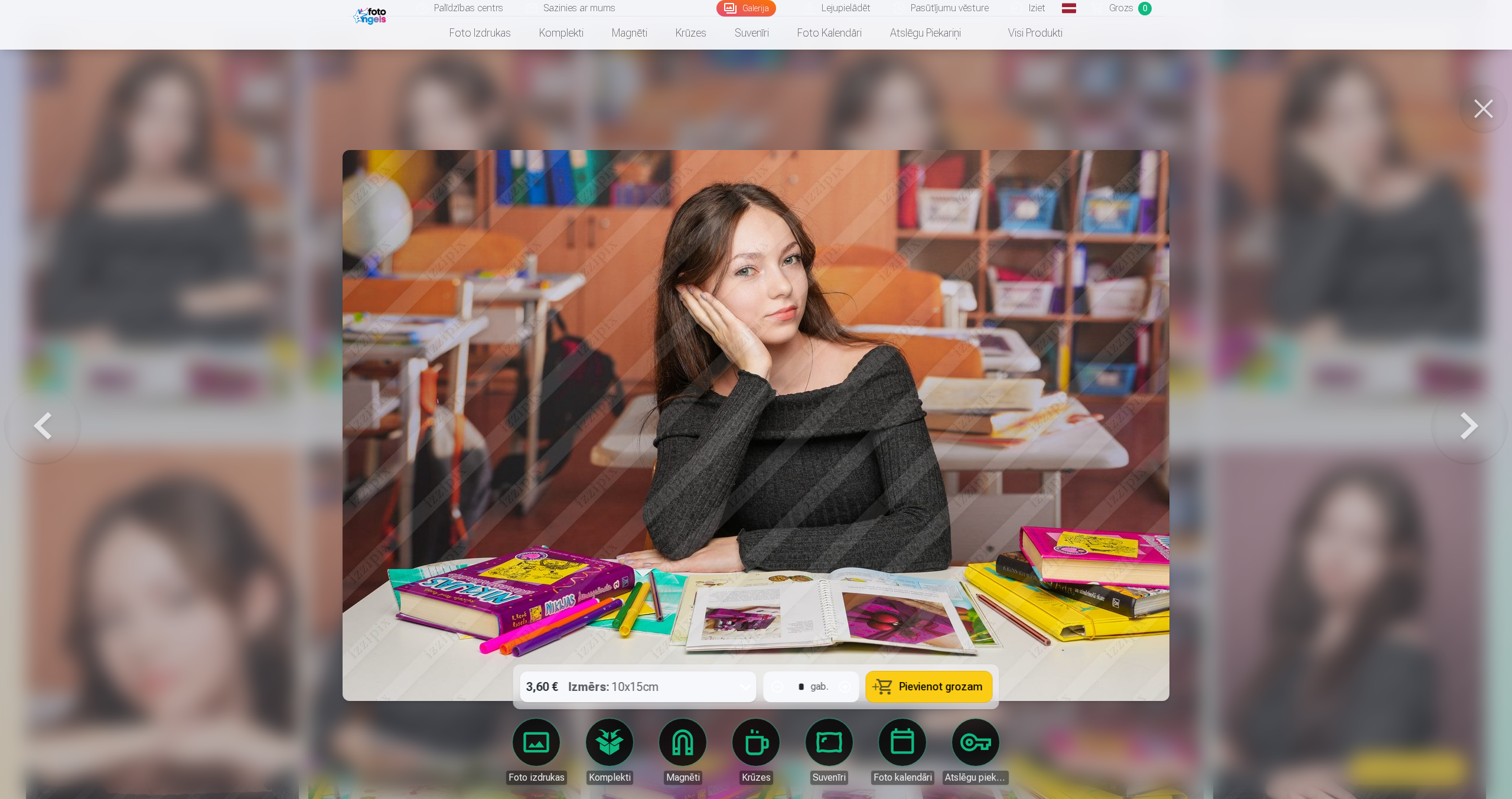
click at [1470, 118] on button at bounding box center [1483, 108] width 47 height 47
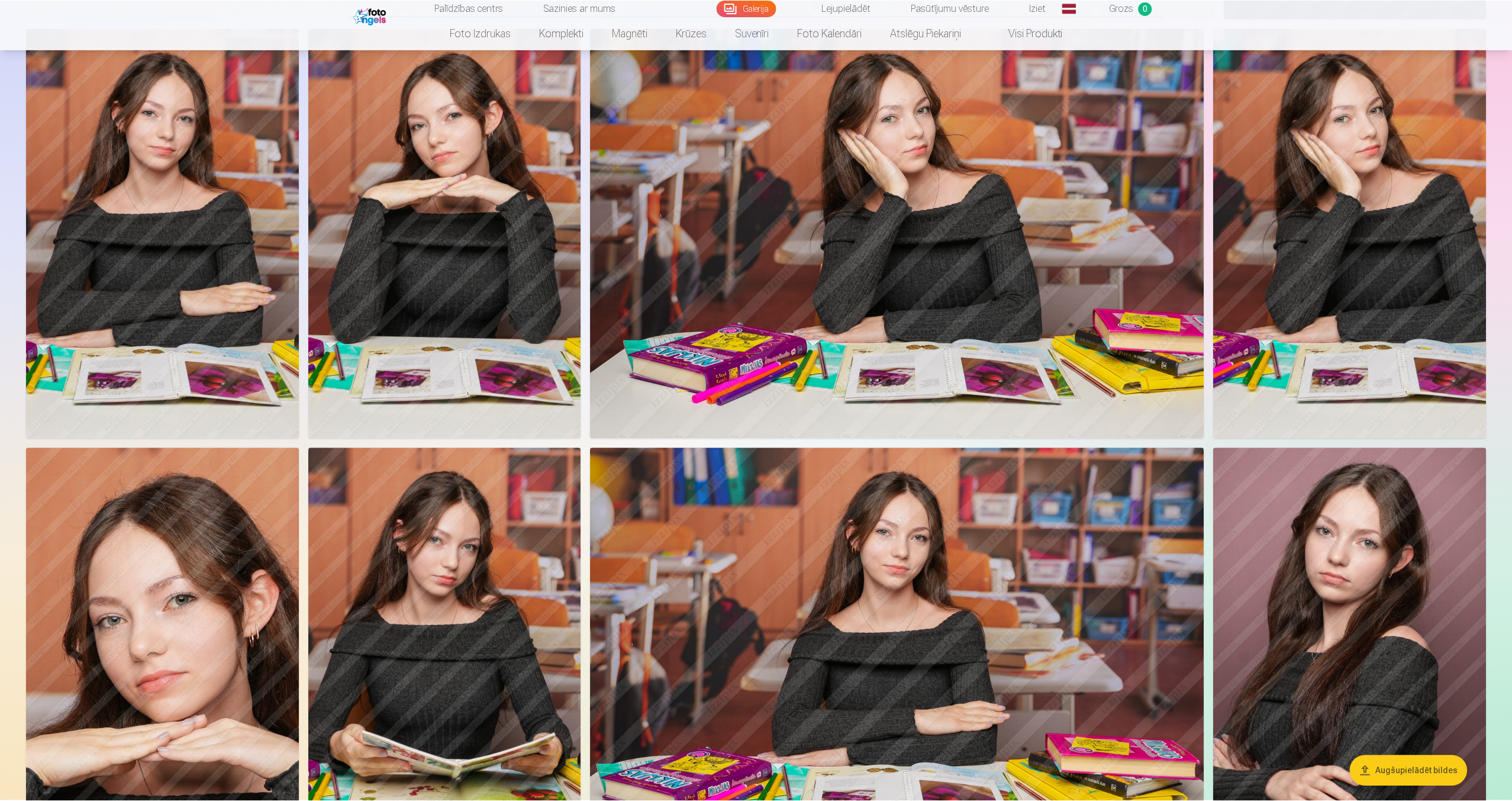
scroll to position [1908, 0]
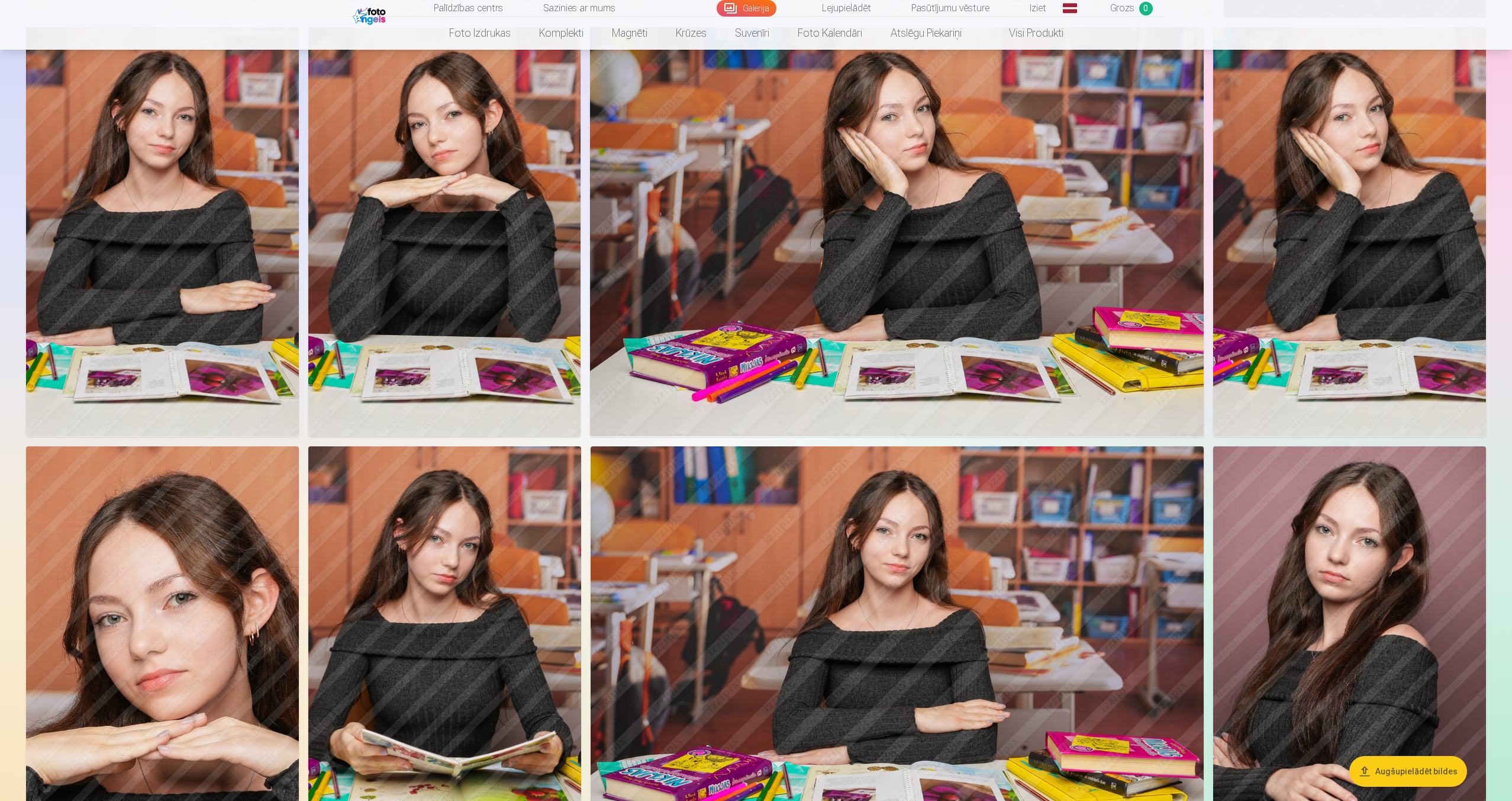
click at [804, 365] on img at bounding box center [896, 231] width 613 height 409
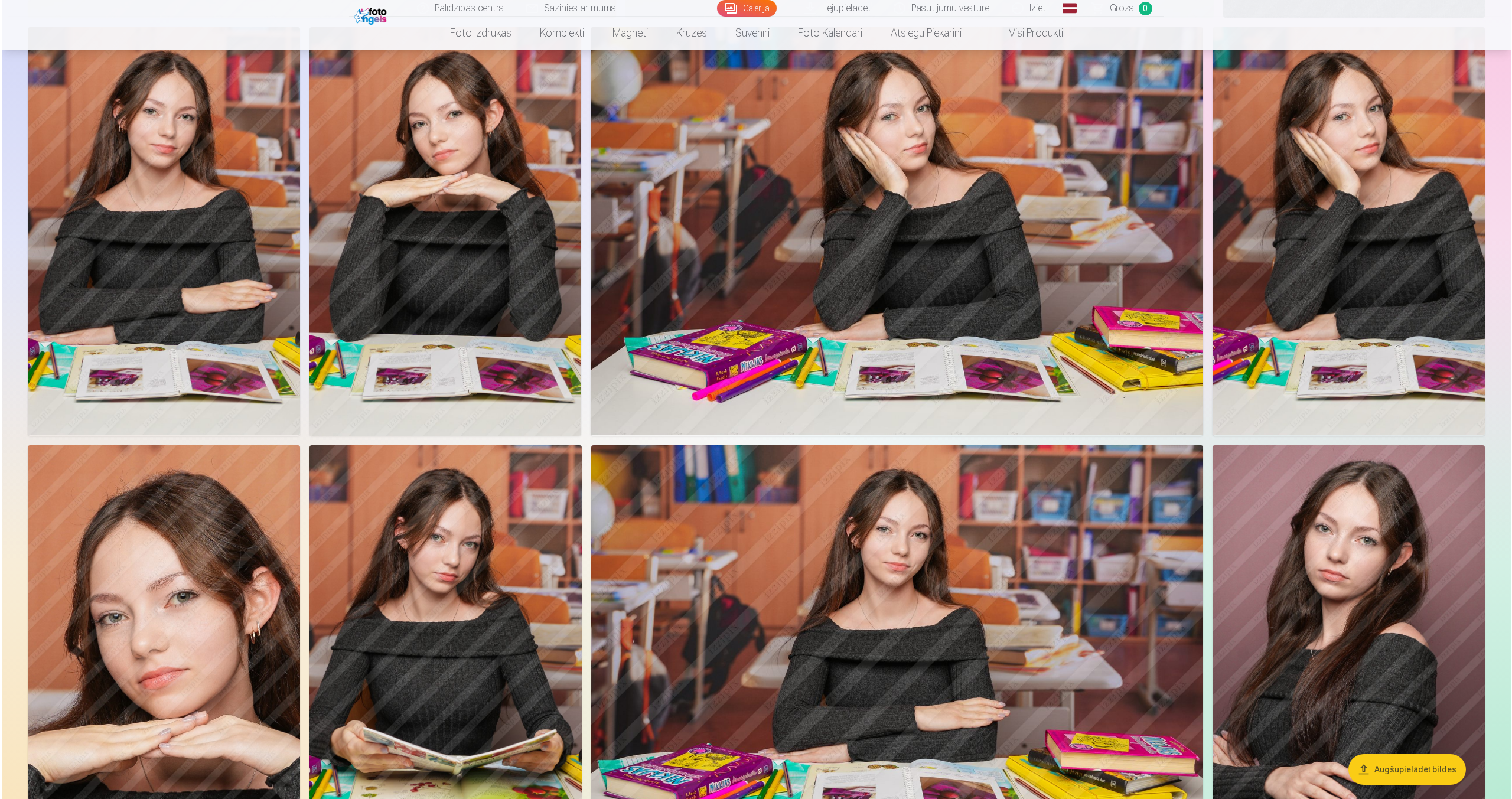
scroll to position [1905, 0]
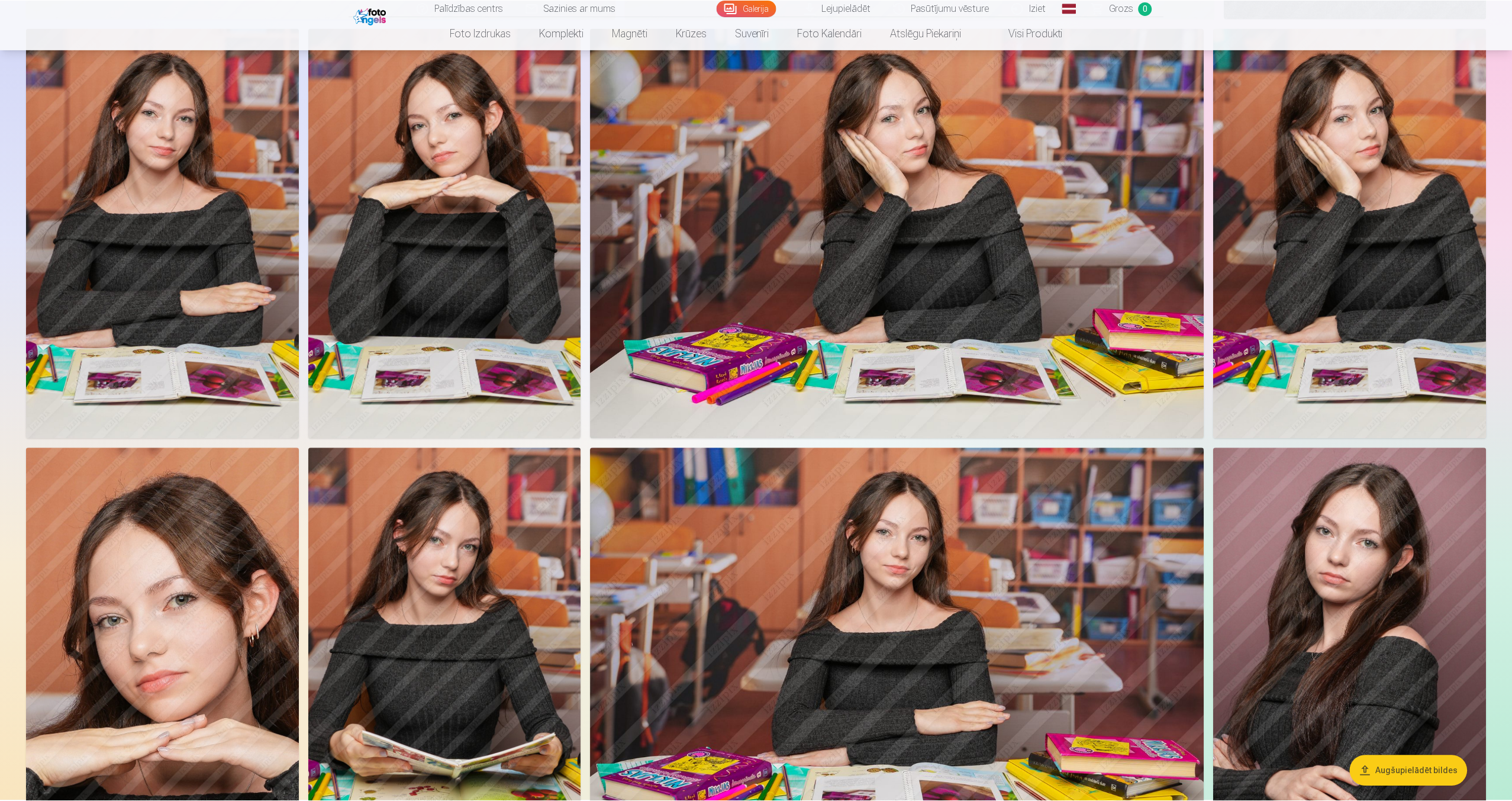
scroll to position [1908, 0]
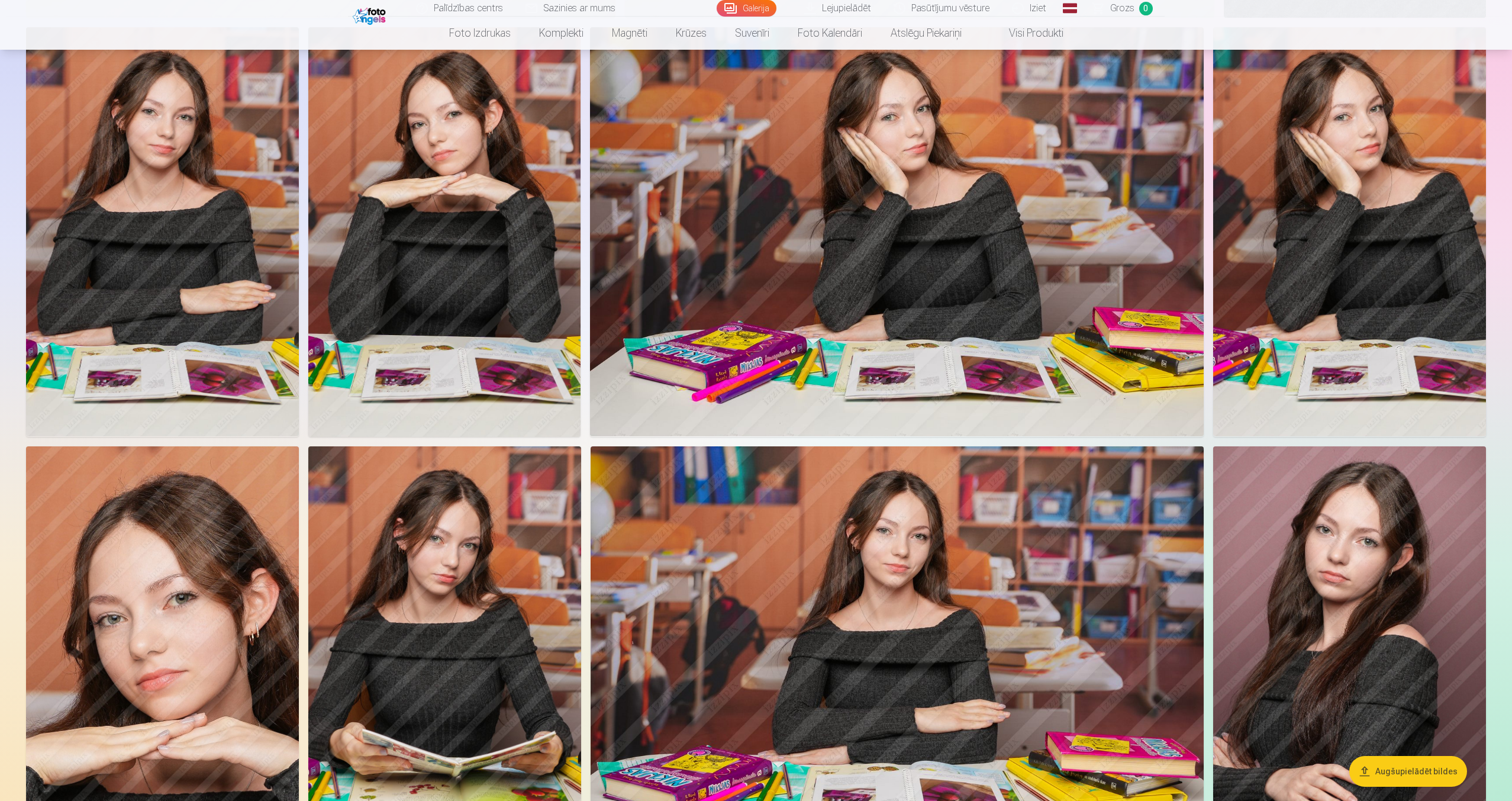
click at [934, 346] on img at bounding box center [896, 231] width 613 height 409
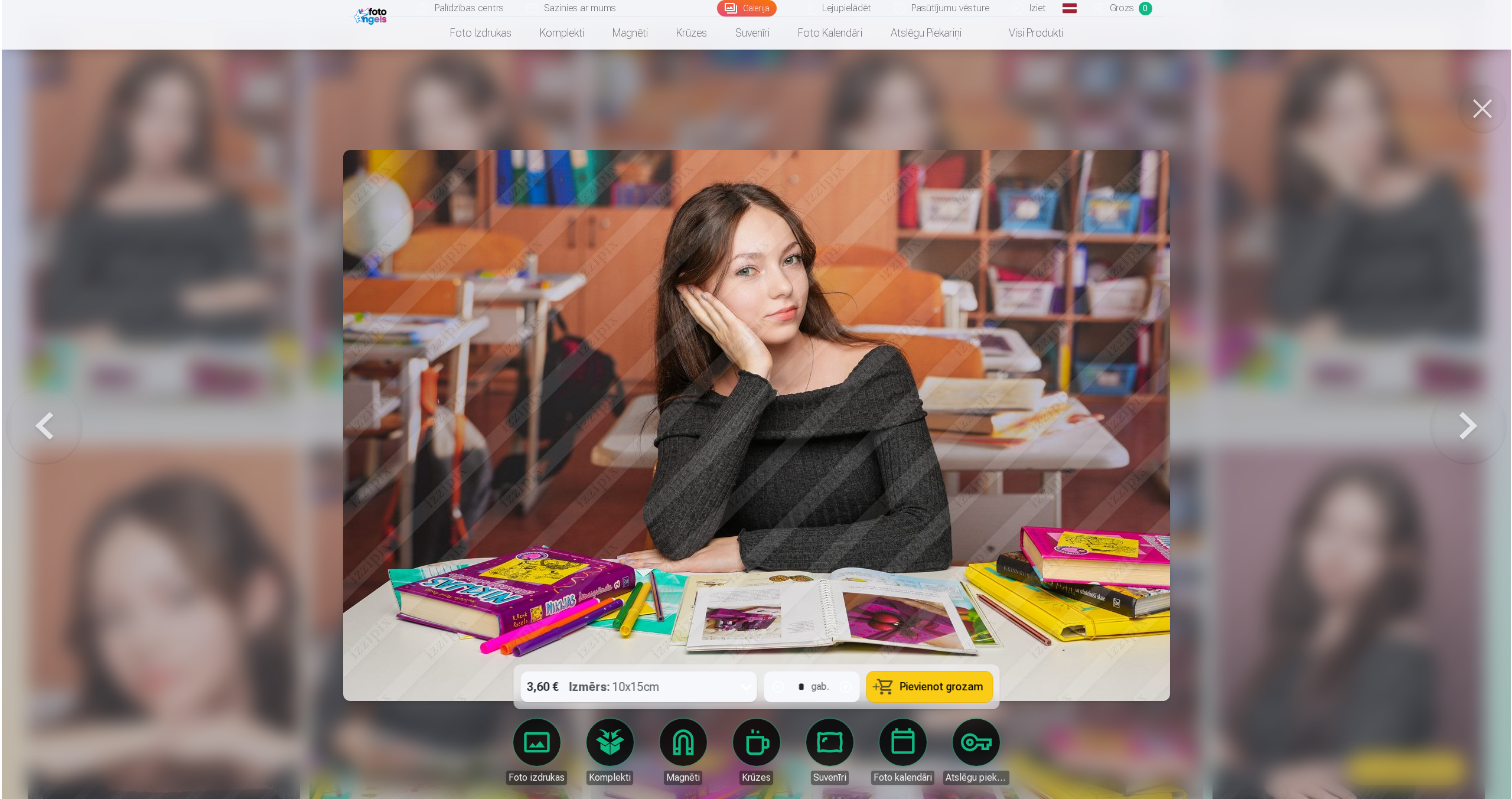
scroll to position [1905, 0]
click at [156, 400] on div at bounding box center [756, 400] width 1512 height 799
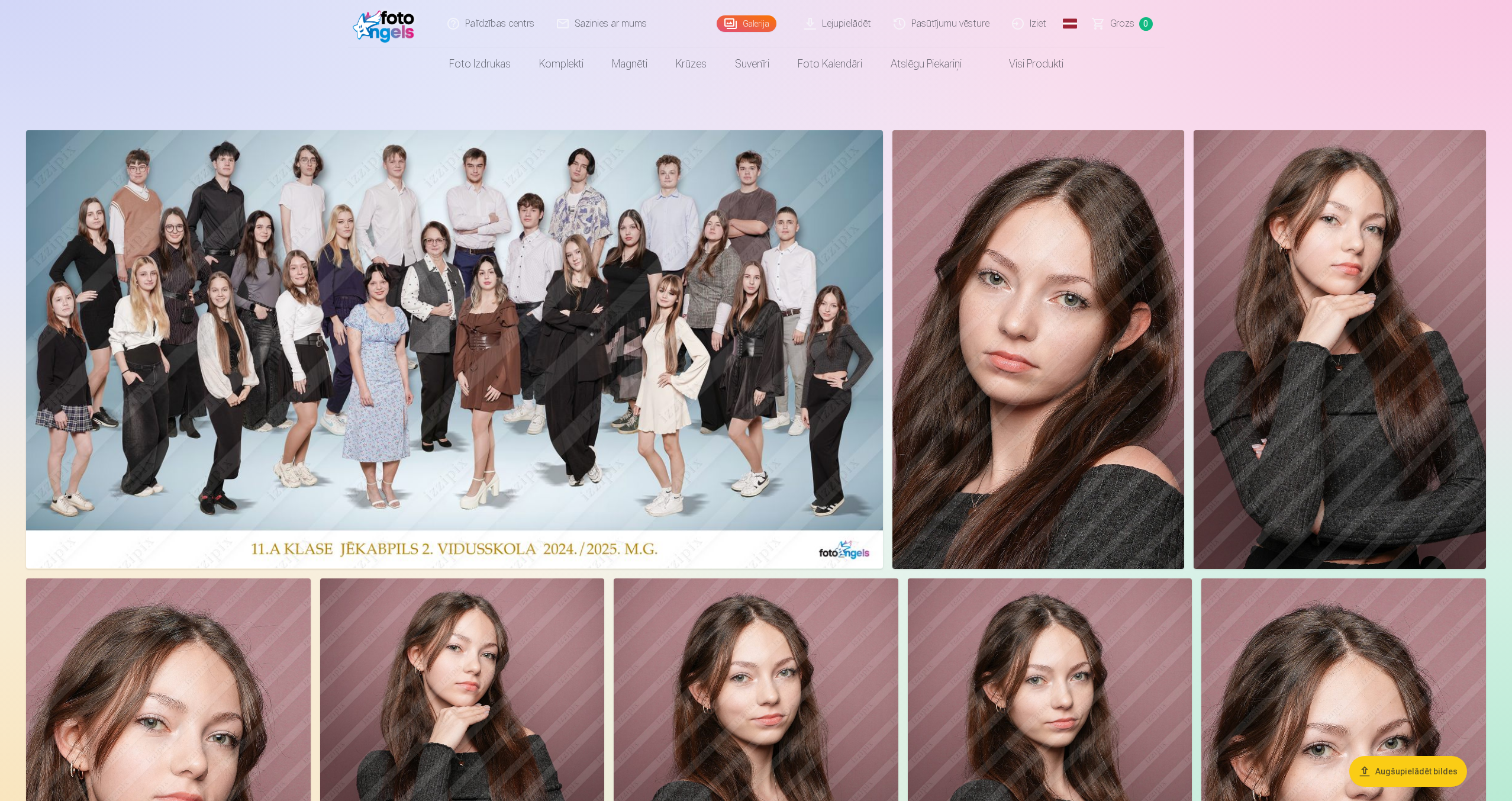
click at [1042, 270] on img at bounding box center [1038, 349] width 292 height 438
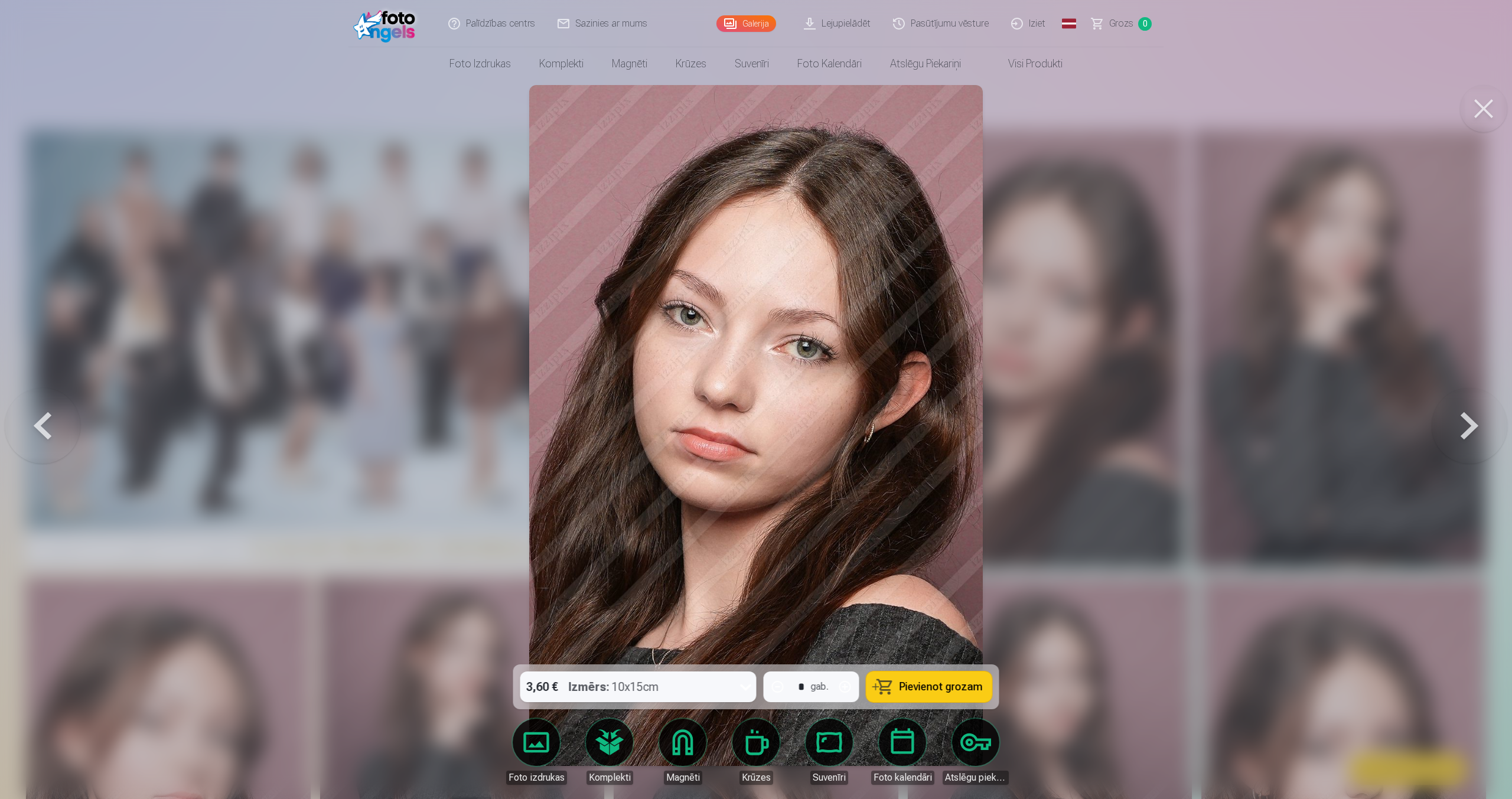
click at [49, 427] on button at bounding box center [42, 426] width 76 height 454
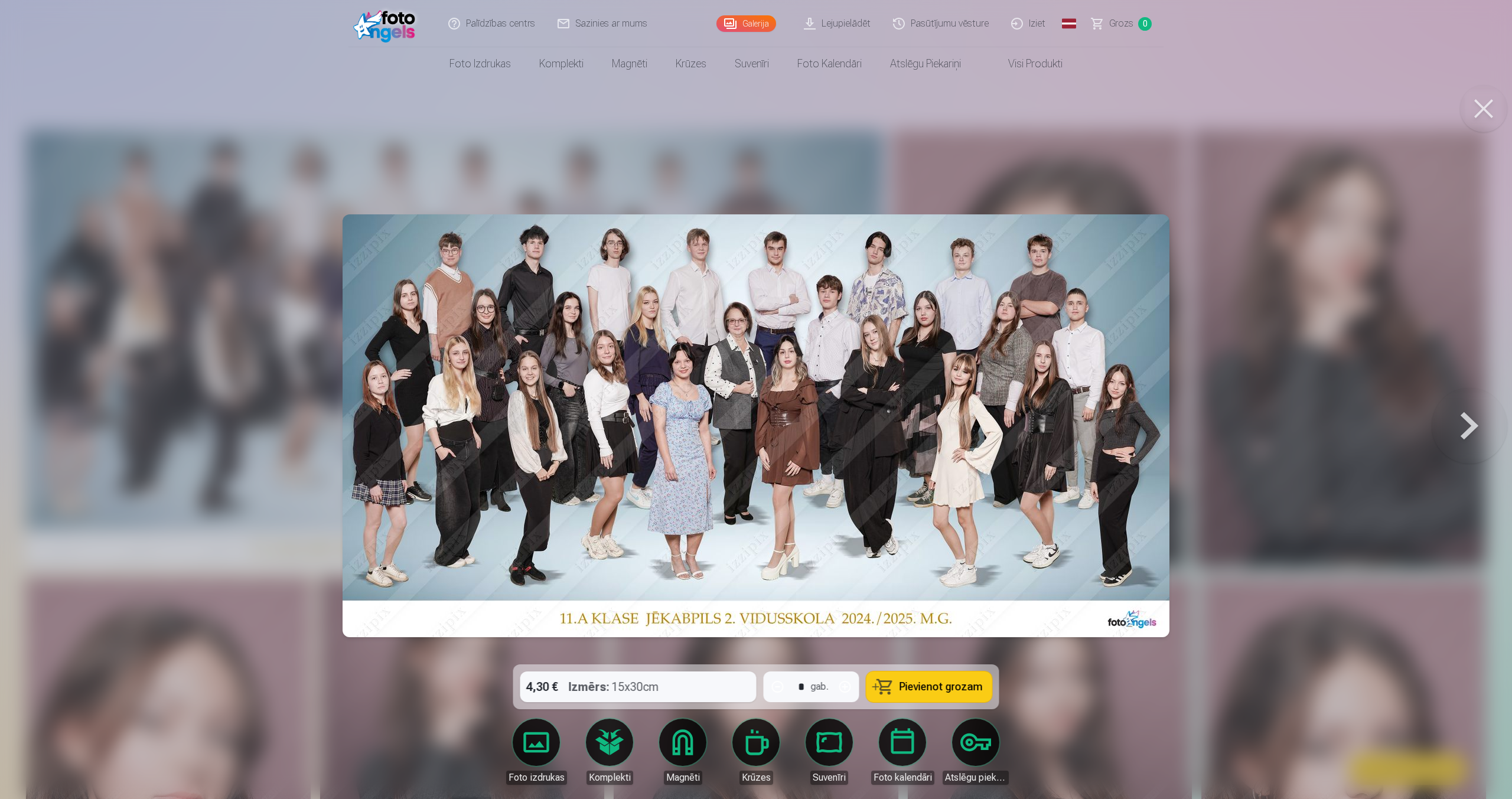
click at [1462, 420] on button at bounding box center [1469, 426] width 76 height 454
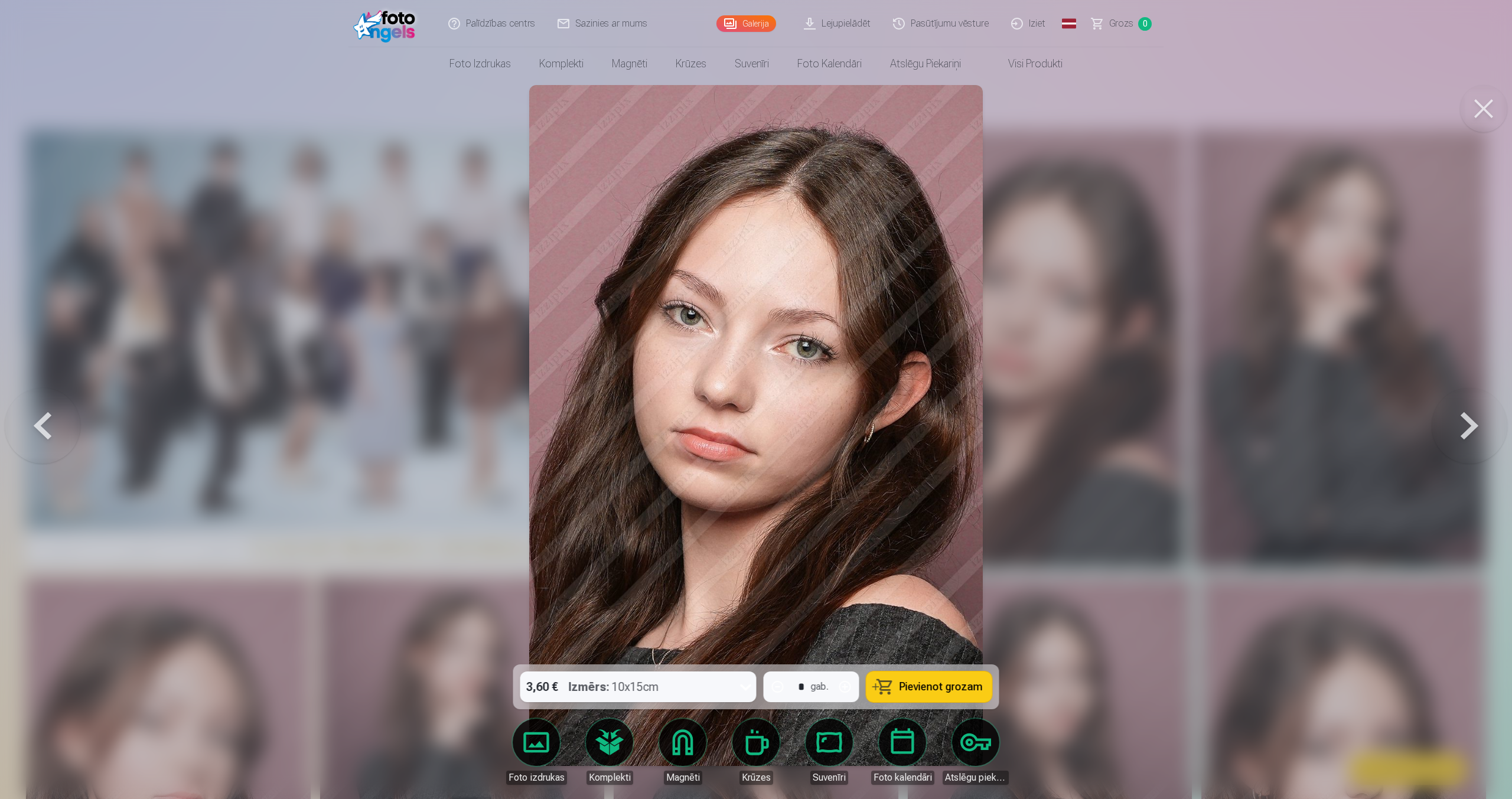
click at [30, 446] on button at bounding box center [42, 426] width 76 height 454
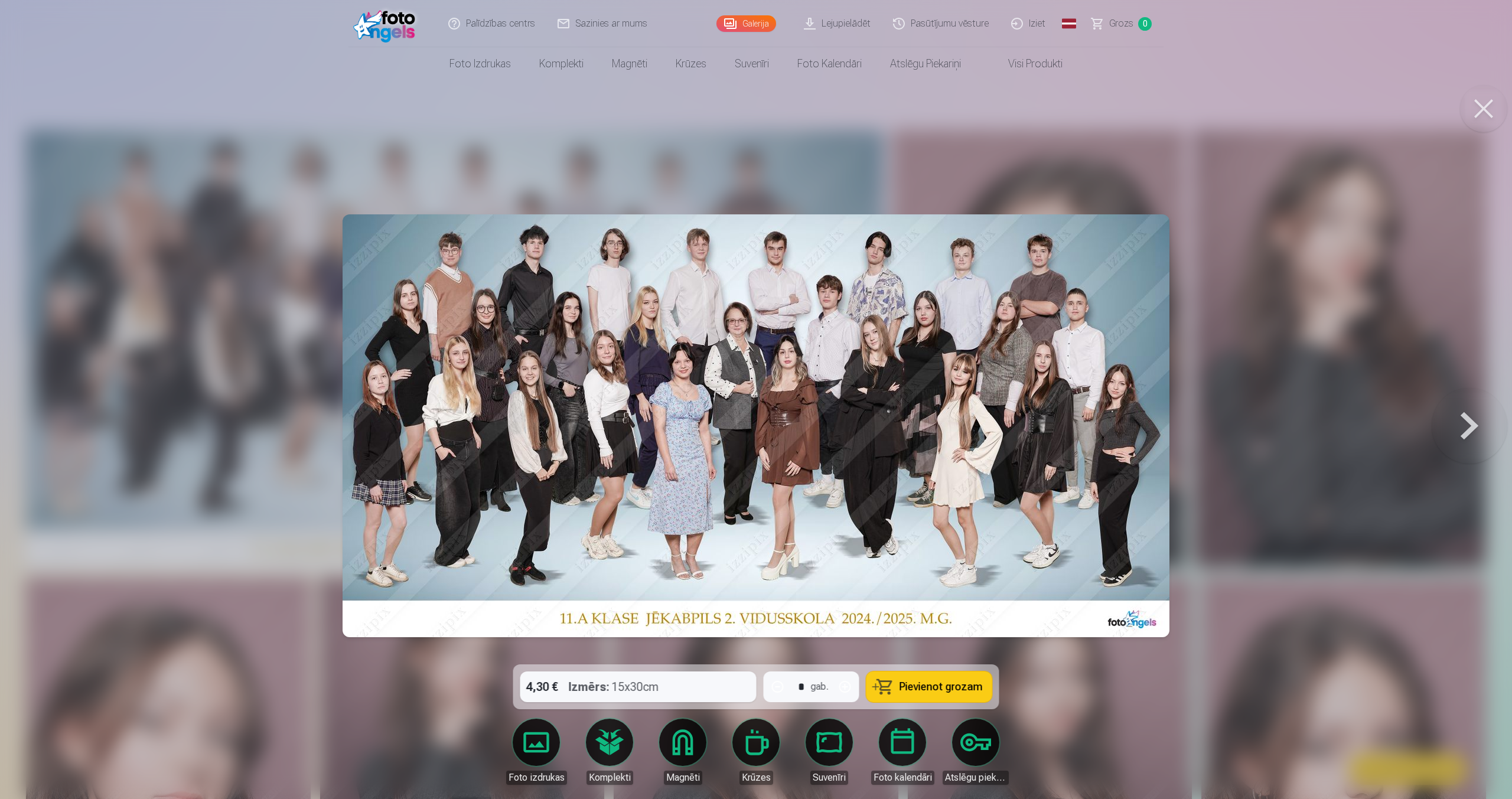
click at [929, 682] on span "Pievienot grozam" at bounding box center [941, 686] width 83 height 11
click at [1128, 24] on span "Grozs" at bounding box center [1120, 23] width 24 height 14
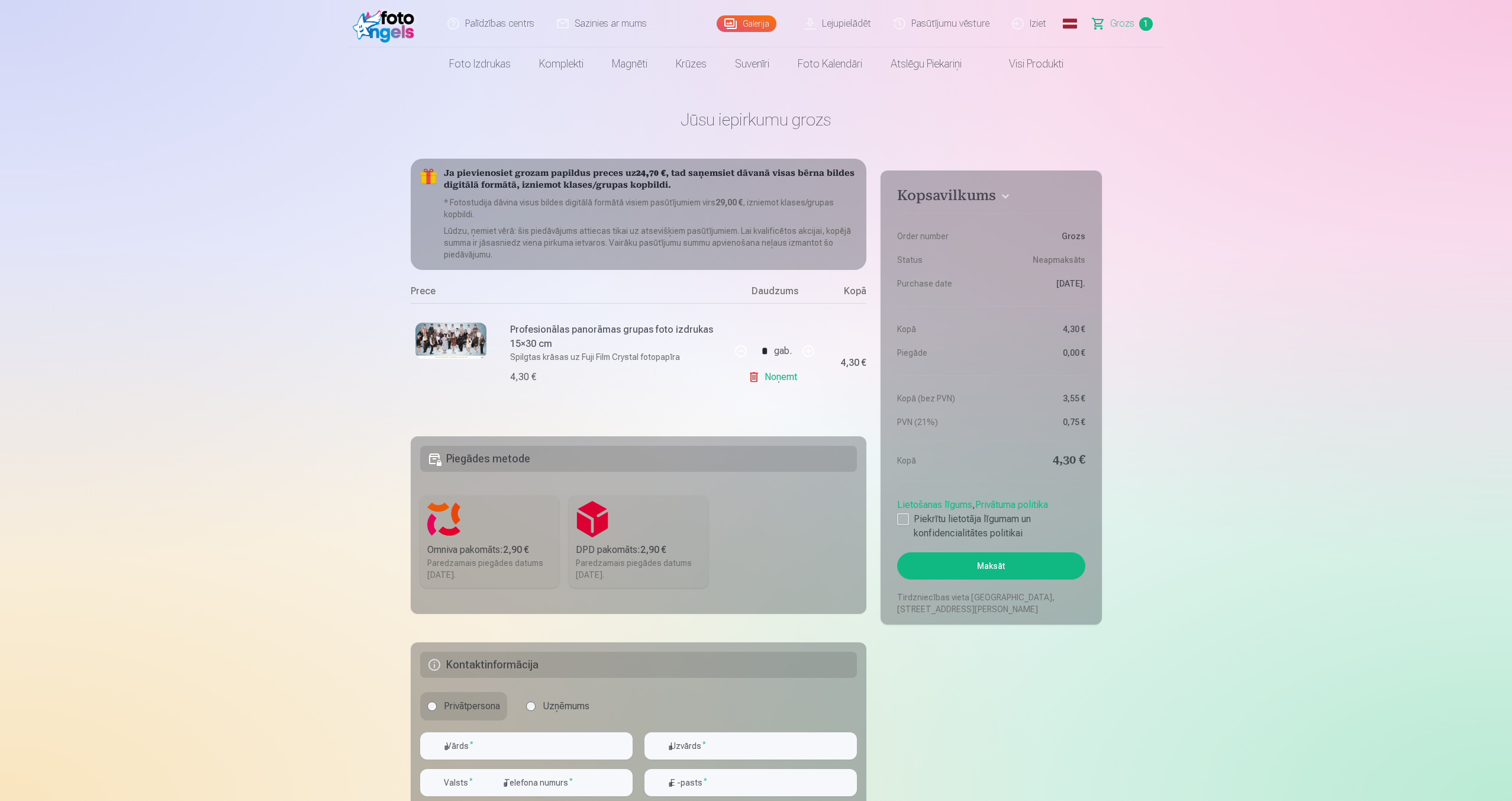
click at [778, 378] on link "Noņemt" at bounding box center [775, 376] width 54 height 23
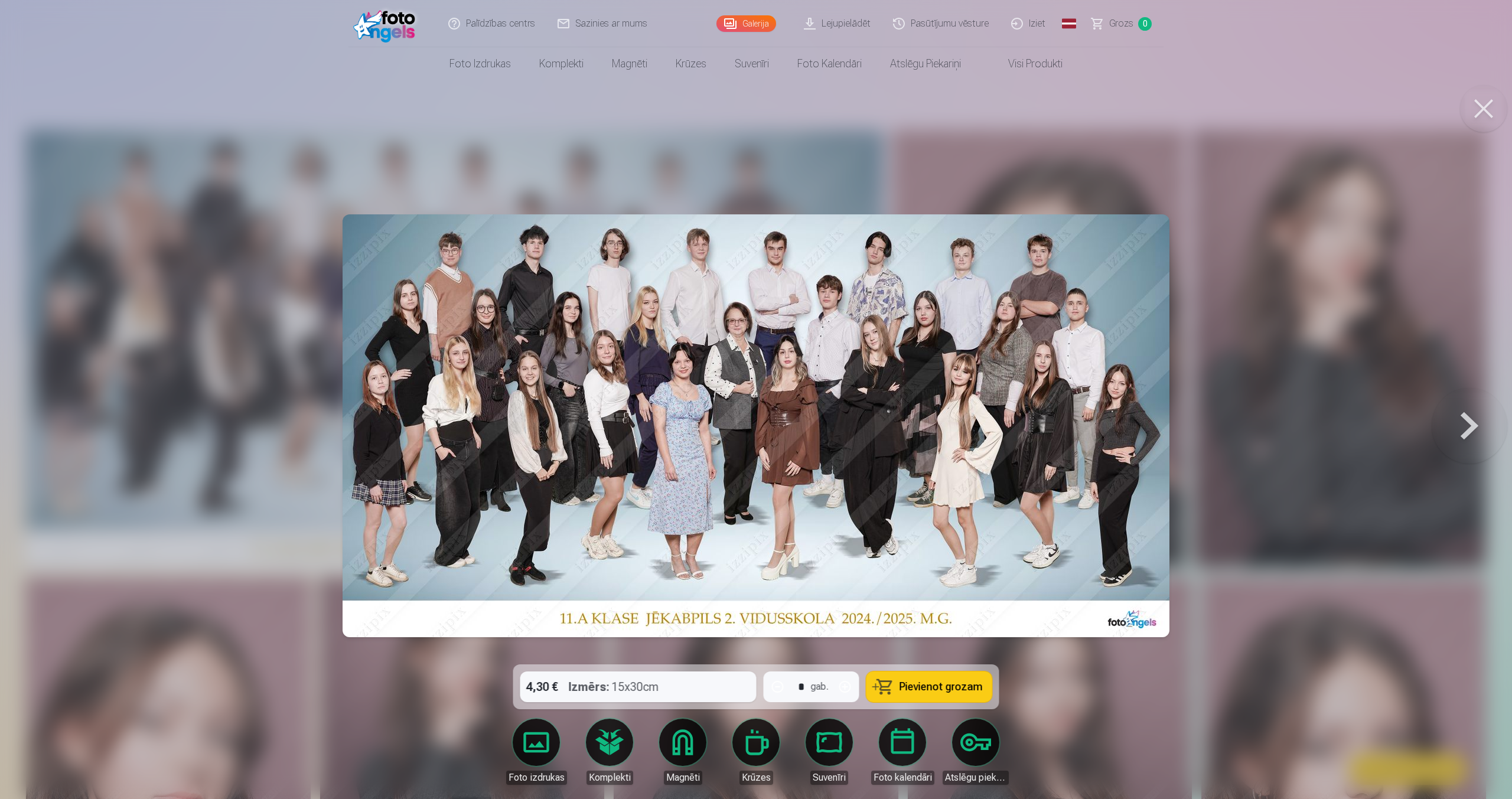
click at [1451, 414] on button at bounding box center [1469, 426] width 76 height 454
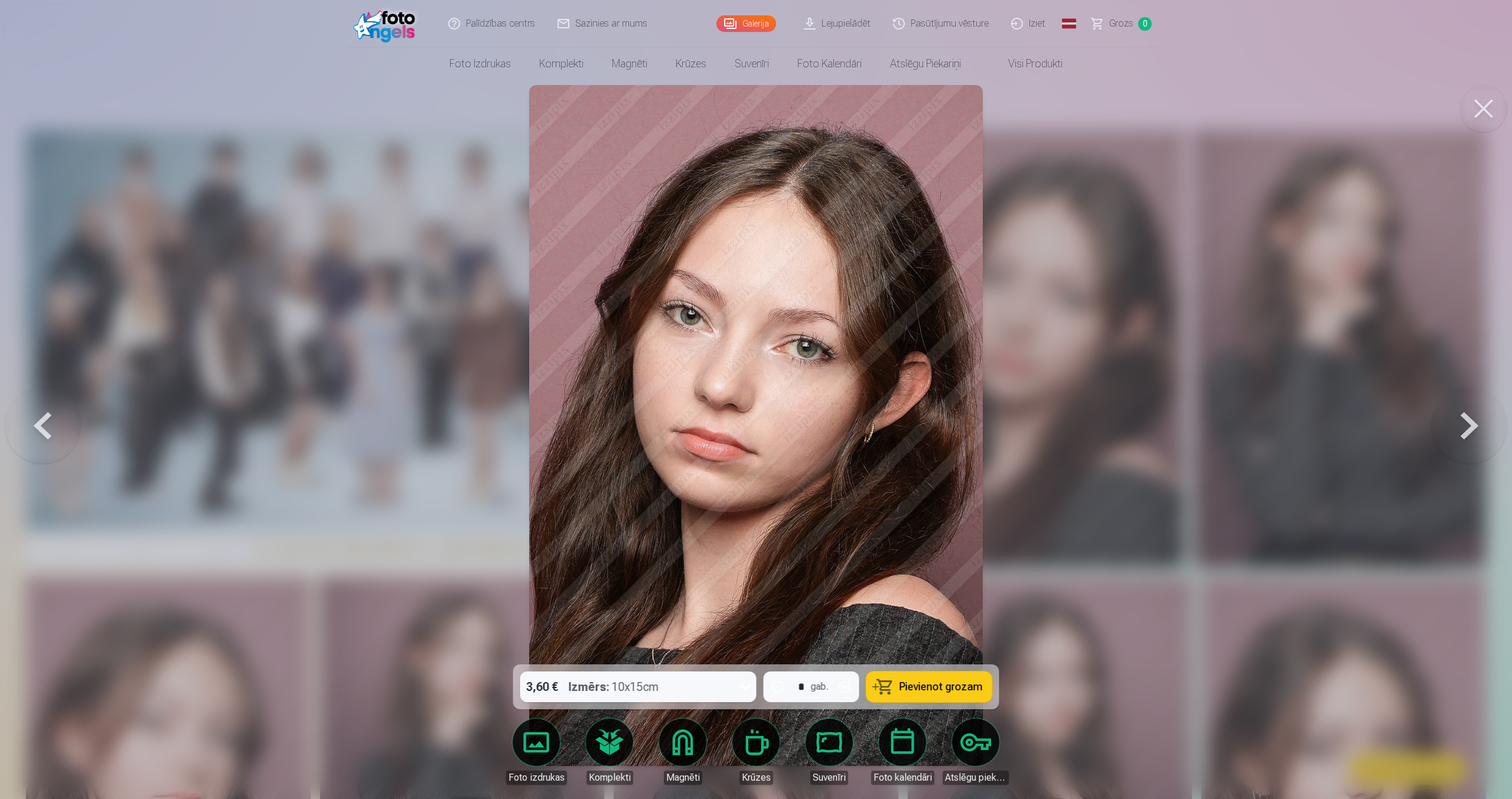
drag, startPoint x: 934, startPoint y: 679, endPoint x: 930, endPoint y: 625, distance: 54.1
click at [930, 625] on div "3,60 € Izmērs : 10x15cm * gab. Pievienot grozam Foto izdrukas Komplekti Magnēti…" at bounding box center [756, 425] width 1503 height 680
drag, startPoint x: 909, startPoint y: 687, endPoint x: 936, endPoint y: 611, distance: 80.7
click at [935, 611] on div "3,60 € Izmērs : 10x15cm * gab. Pievienot grozam Foto izdrukas Komplekti Magnēti…" at bounding box center [756, 425] width 1503 height 680
click at [933, 693] on button "Pievienot grozam" at bounding box center [929, 686] width 126 height 31
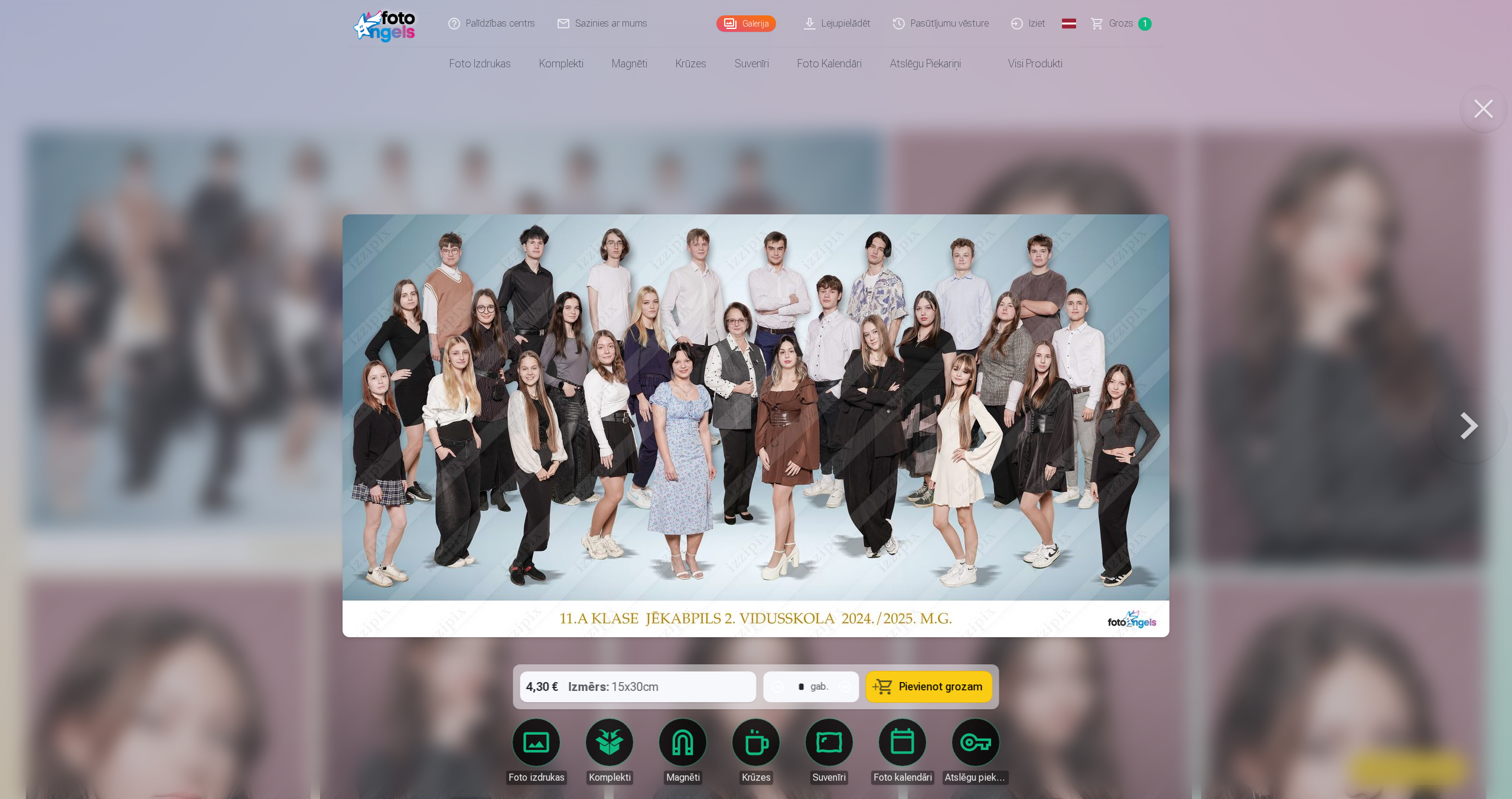
click at [934, 693] on button "Pievienot grozam" at bounding box center [929, 686] width 126 height 31
click at [1118, 20] on span "Grozs" at bounding box center [1120, 23] width 24 height 14
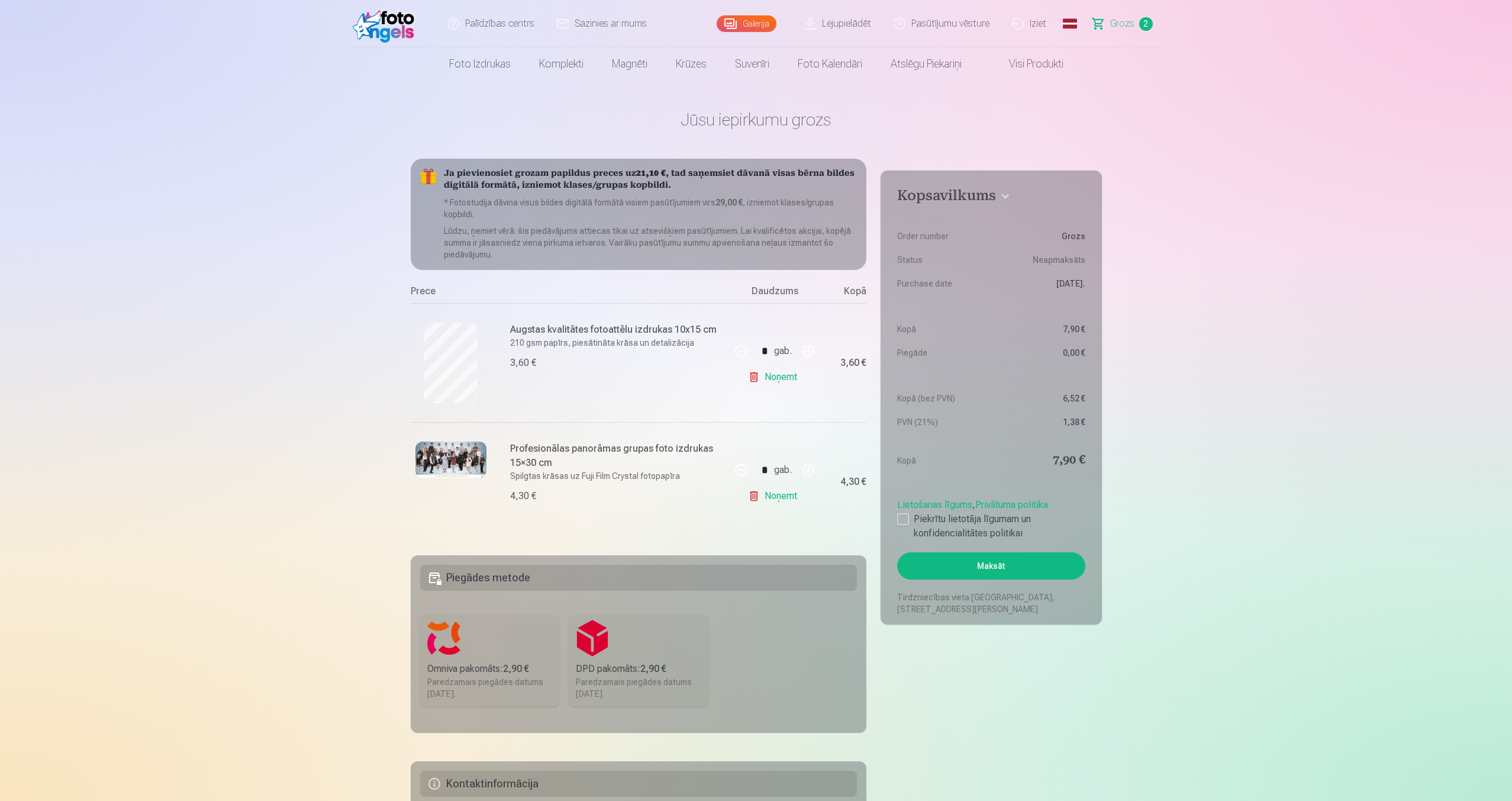
click at [775, 371] on link "Noņemt" at bounding box center [775, 376] width 54 height 23
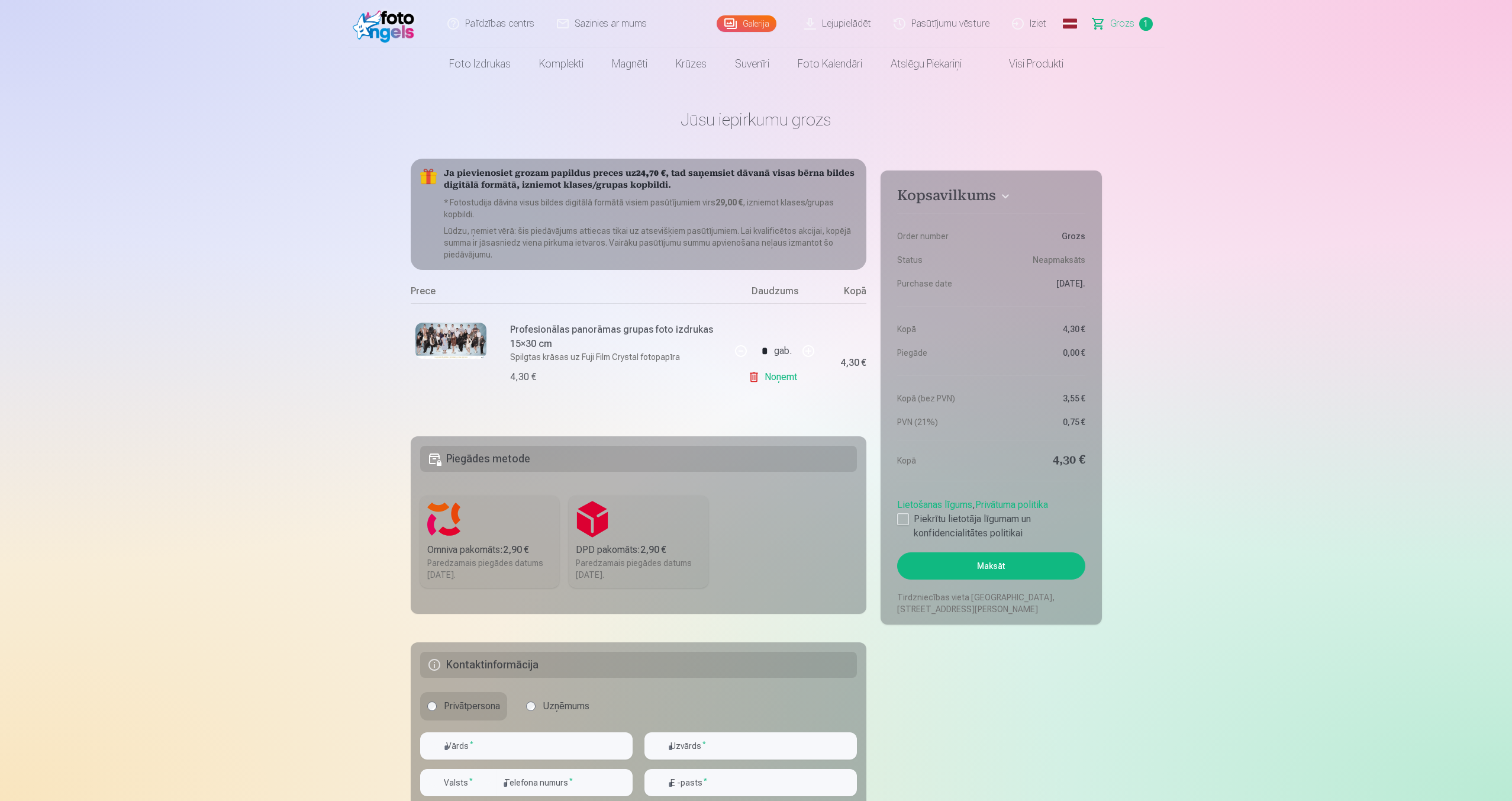
click at [775, 371] on link "Noņemt" at bounding box center [775, 376] width 54 height 23
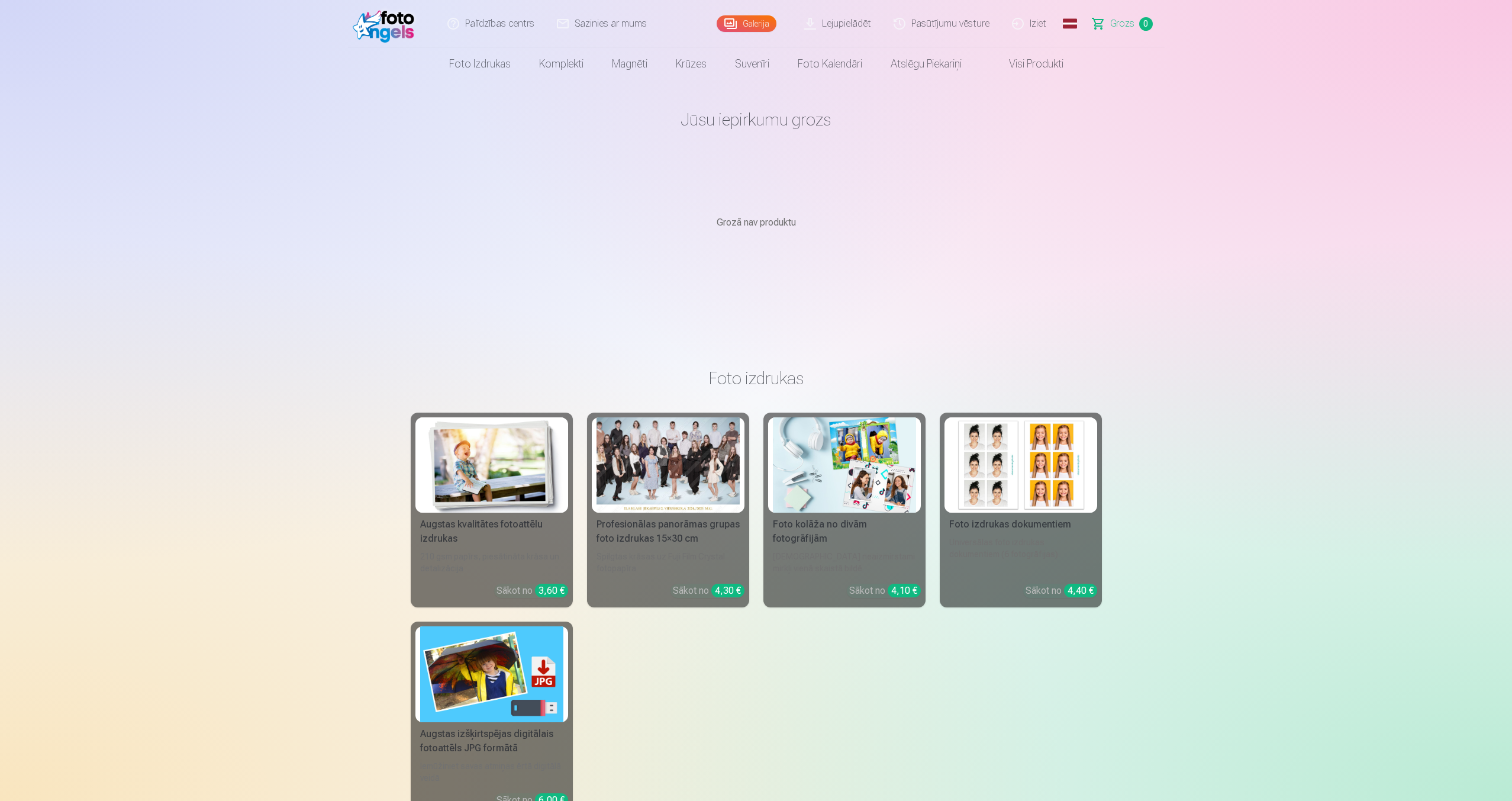
click at [404, 28] on img at bounding box center [386, 23] width 68 height 38
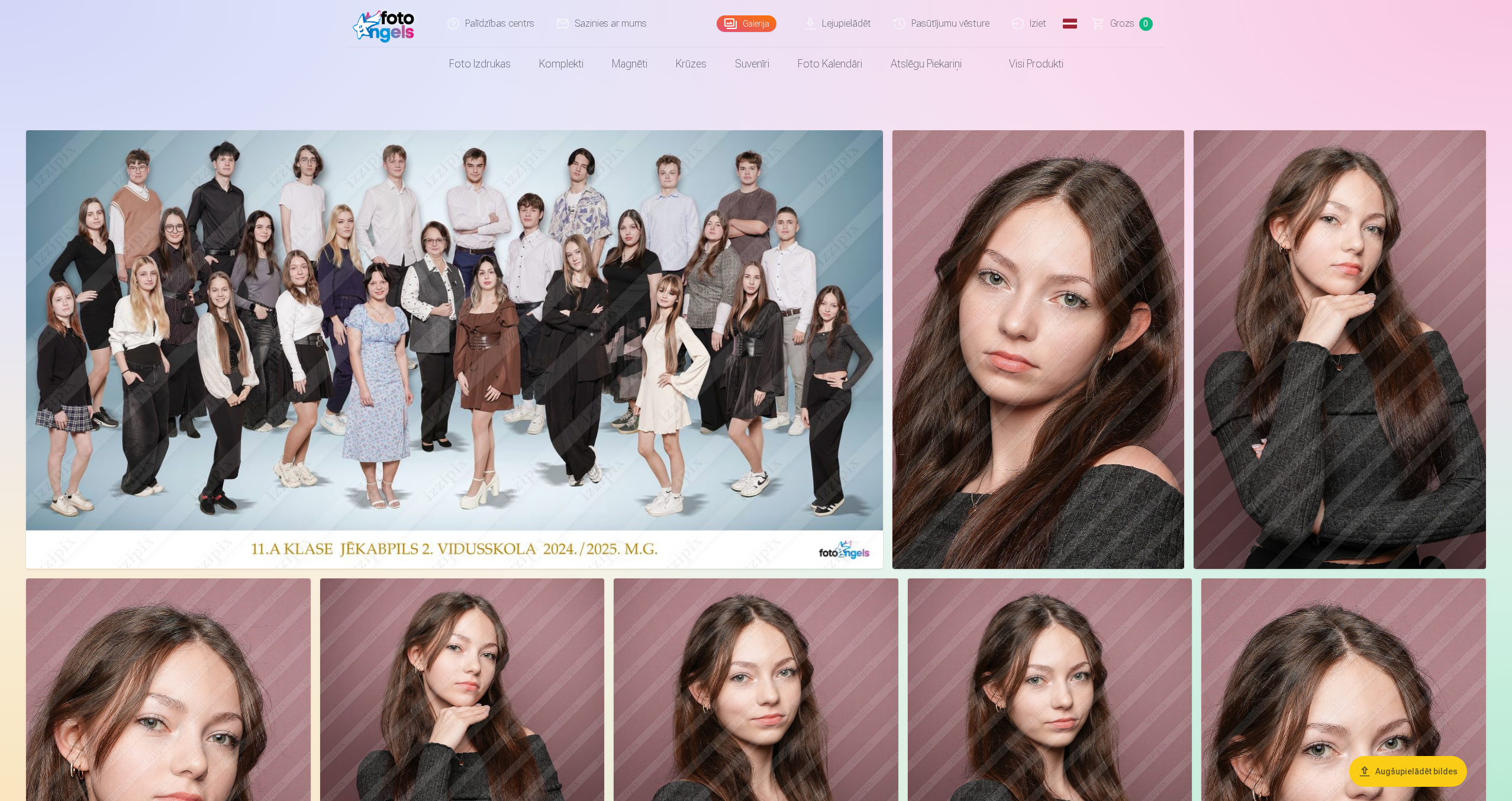
click at [1031, 431] on img at bounding box center [1038, 349] width 292 height 438
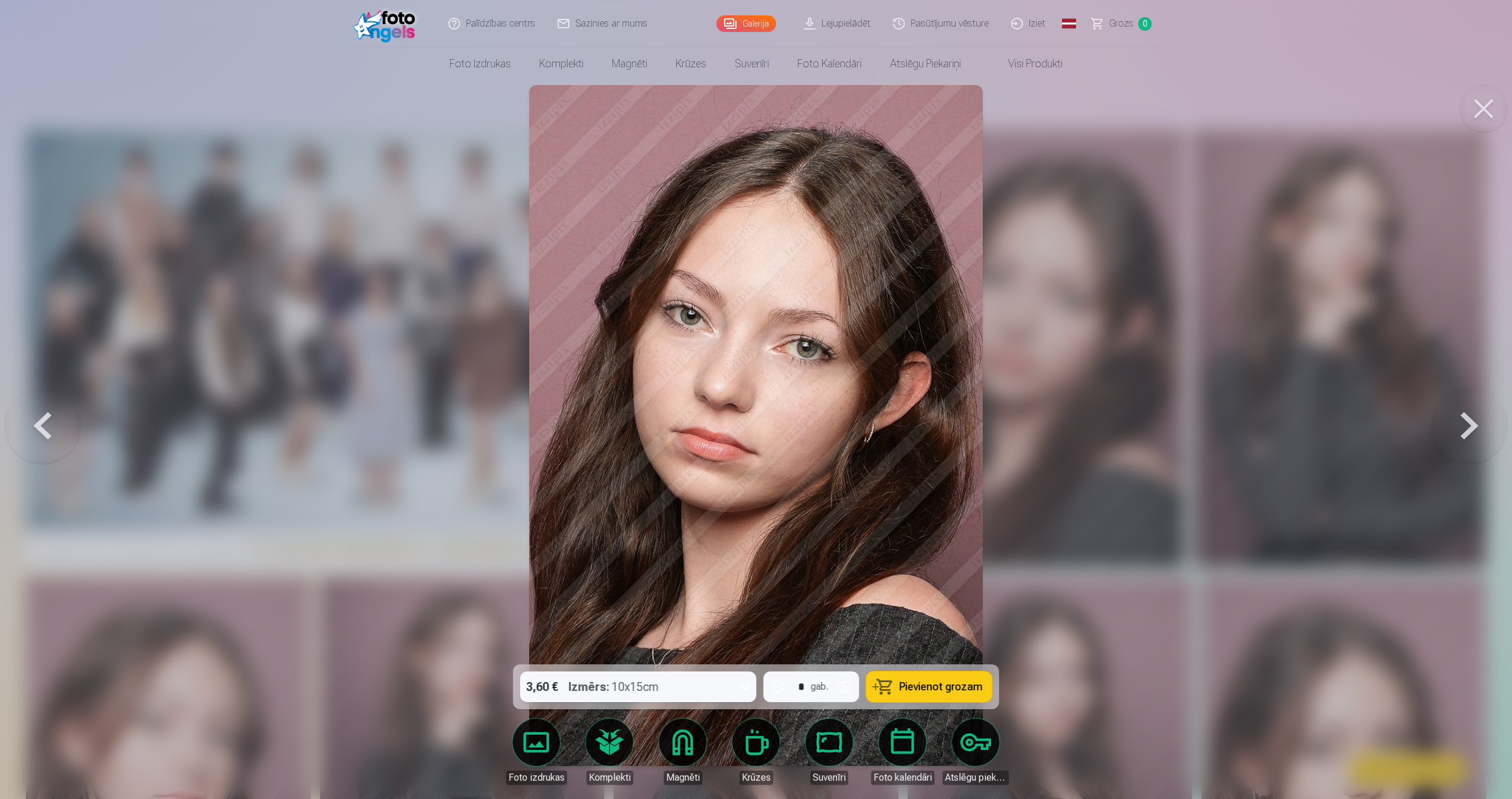
click at [63, 430] on button at bounding box center [42, 426] width 76 height 454
click at [918, 683] on span "Pievienot grozam" at bounding box center [941, 686] width 83 height 11
click at [1120, 33] on link "Grozs 1" at bounding box center [1122, 23] width 83 height 47
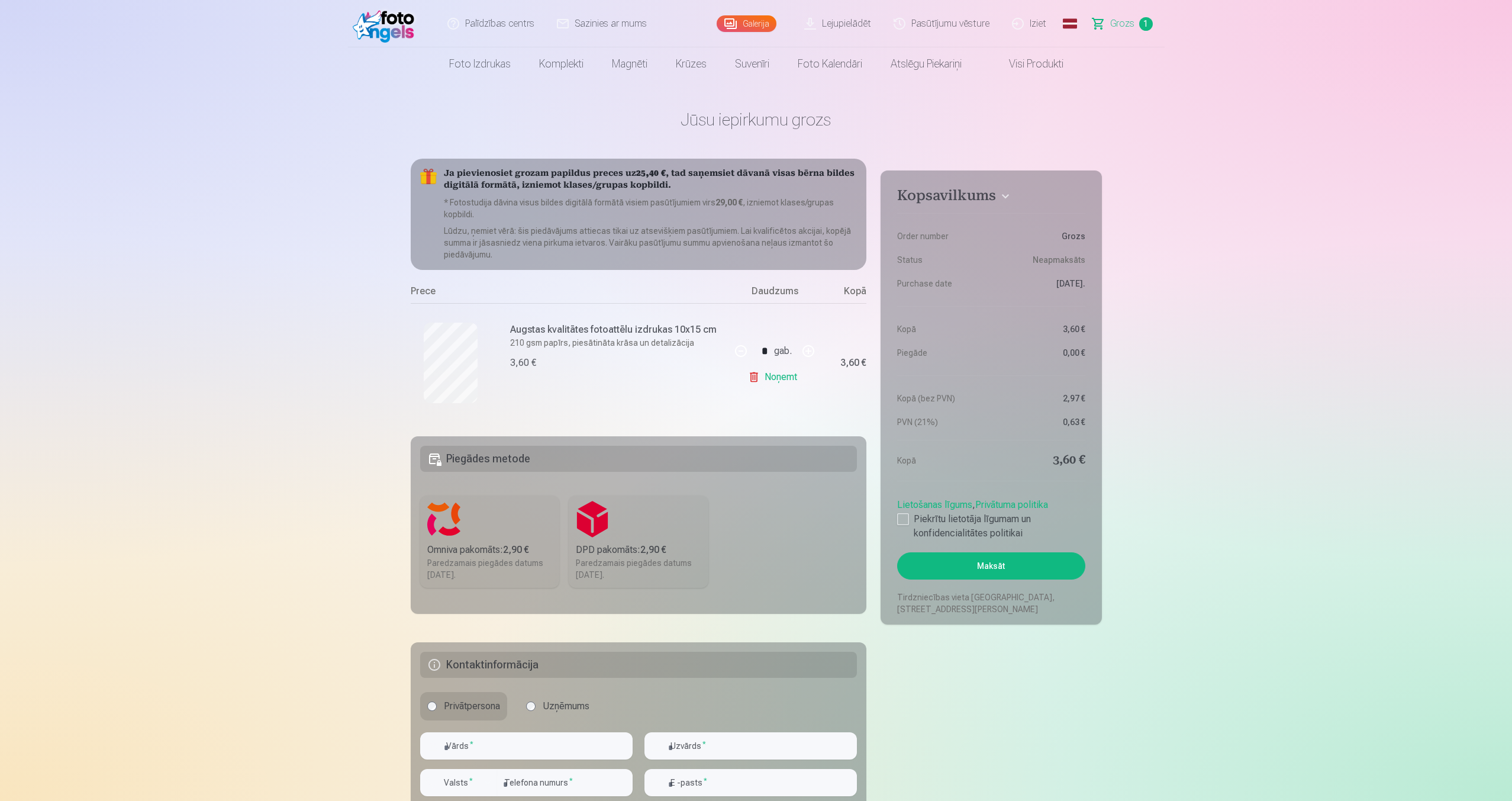
click at [772, 386] on link "Noņemt" at bounding box center [775, 376] width 54 height 23
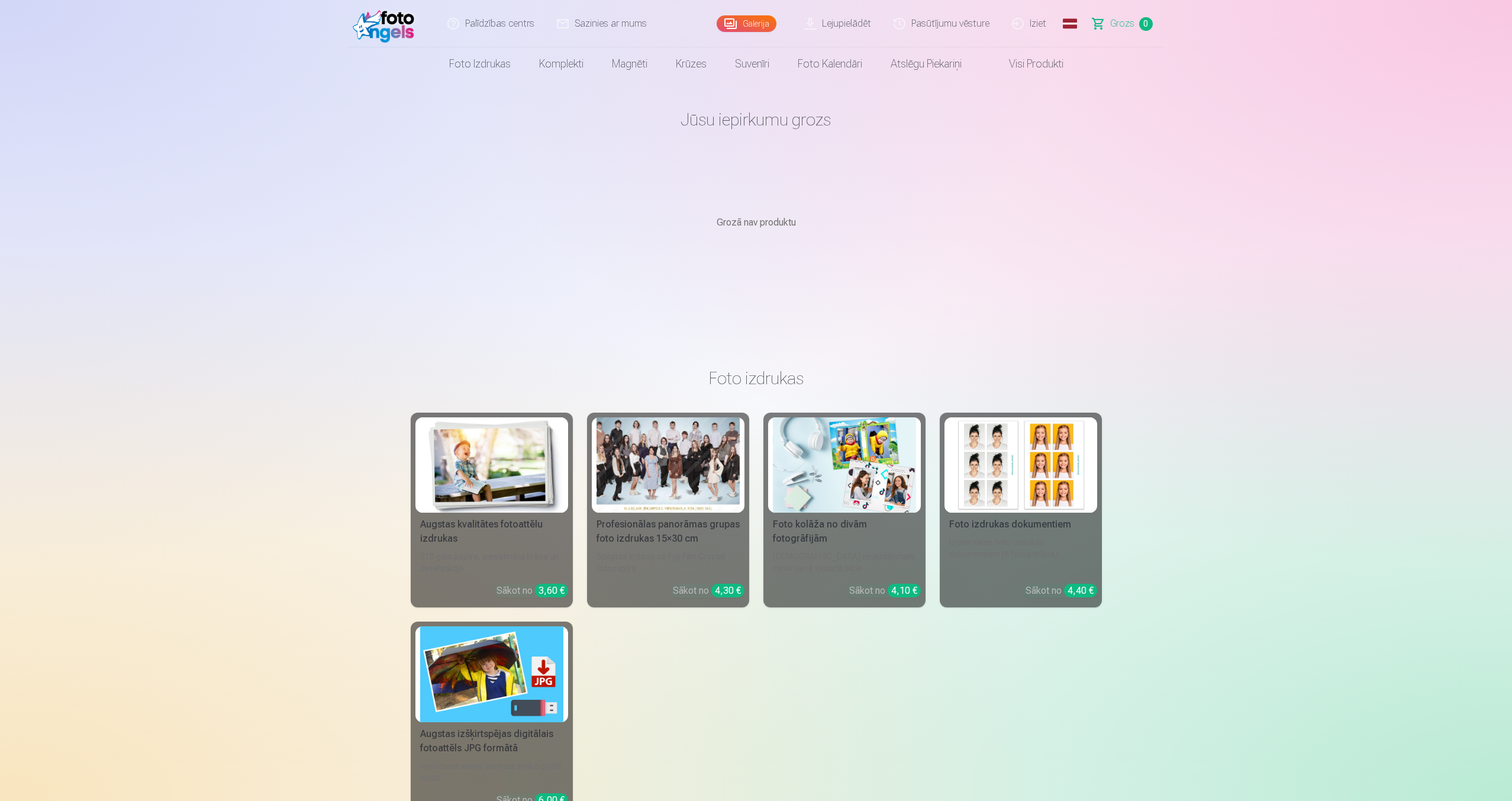
click at [381, 27] on img at bounding box center [386, 23] width 68 height 38
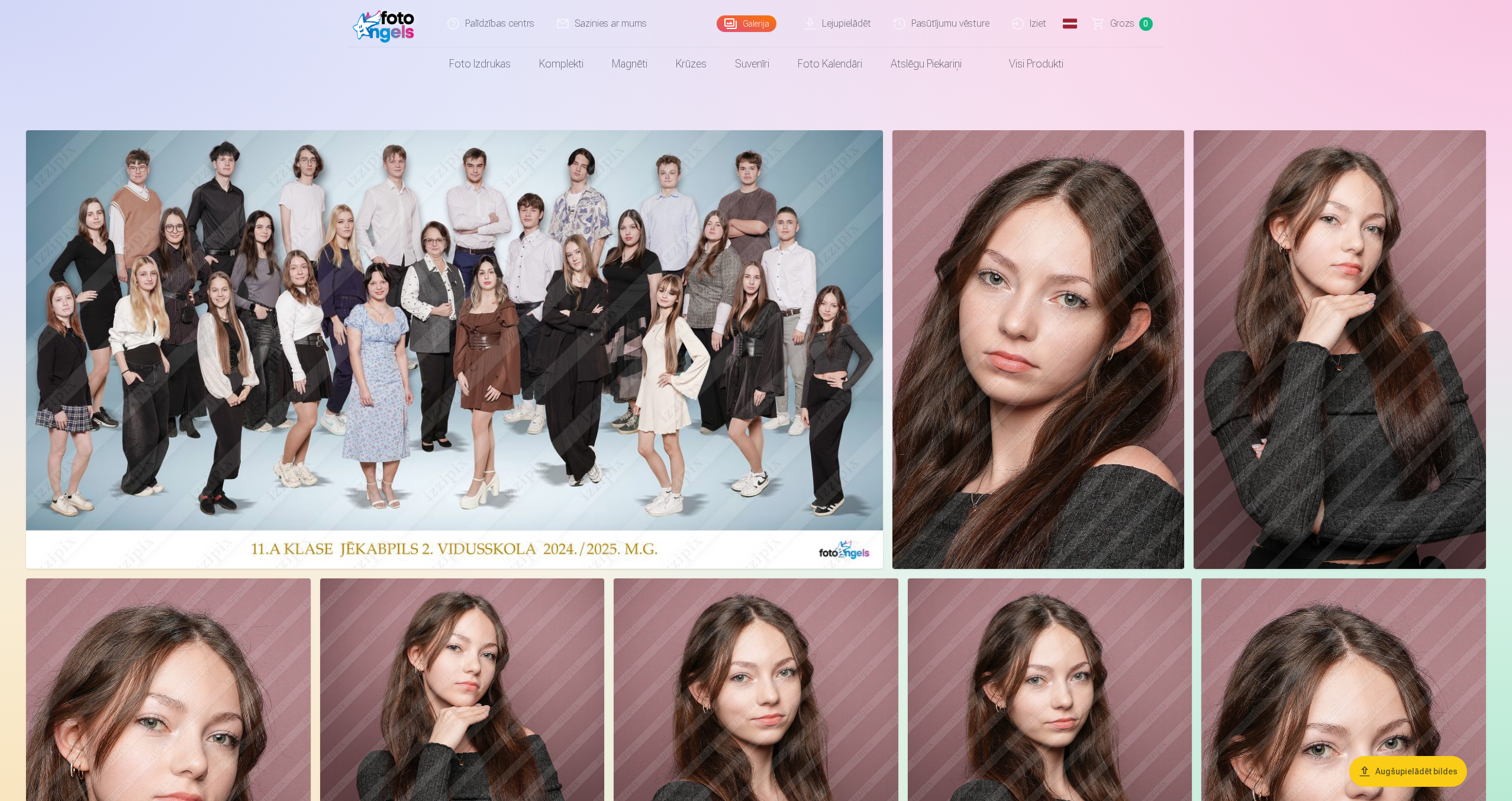
click at [966, 296] on img at bounding box center [1038, 349] width 292 height 438
drag, startPoint x: 937, startPoint y: 685, endPoint x: 918, endPoint y: 600, distance: 87.1
click at [772, 471] on img at bounding box center [454, 349] width 857 height 438
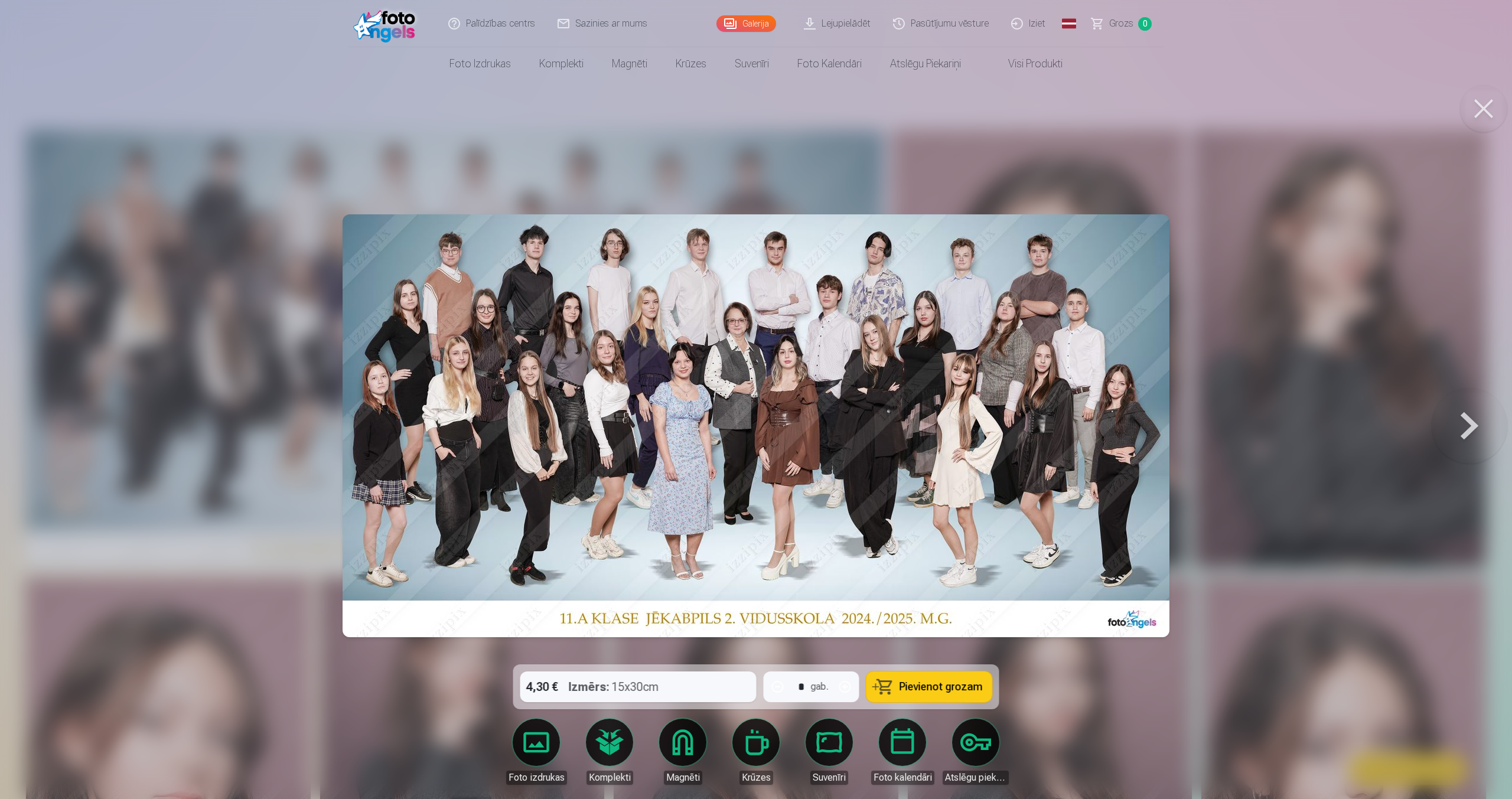
click at [1476, 434] on button at bounding box center [1469, 426] width 76 height 454
click at [950, 676] on button "Pievienot grozam" at bounding box center [929, 686] width 126 height 31
click at [1118, 23] on span "Grozs" at bounding box center [1120, 23] width 24 height 14
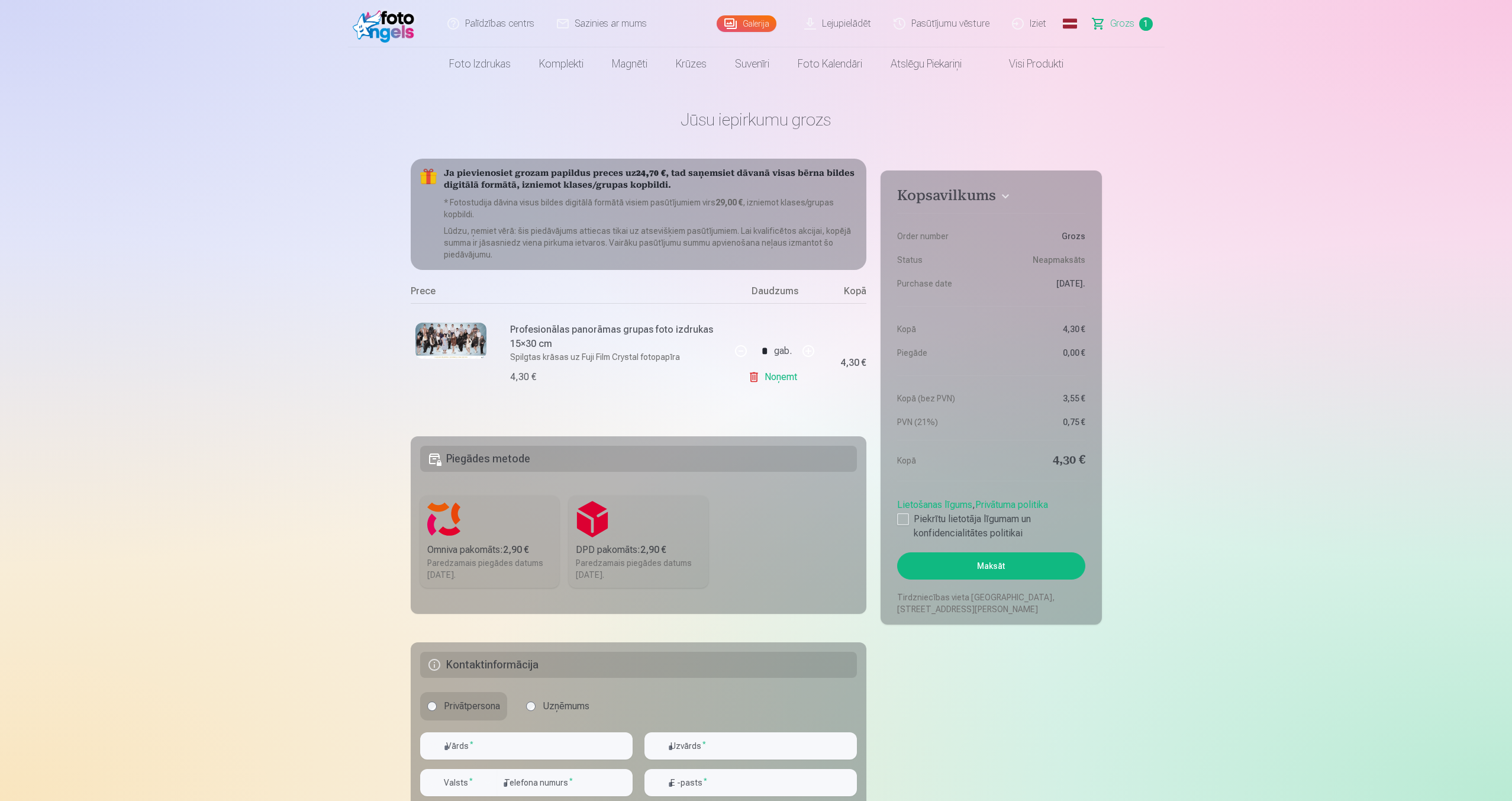
click at [775, 380] on link "Noņemt" at bounding box center [775, 376] width 54 height 23
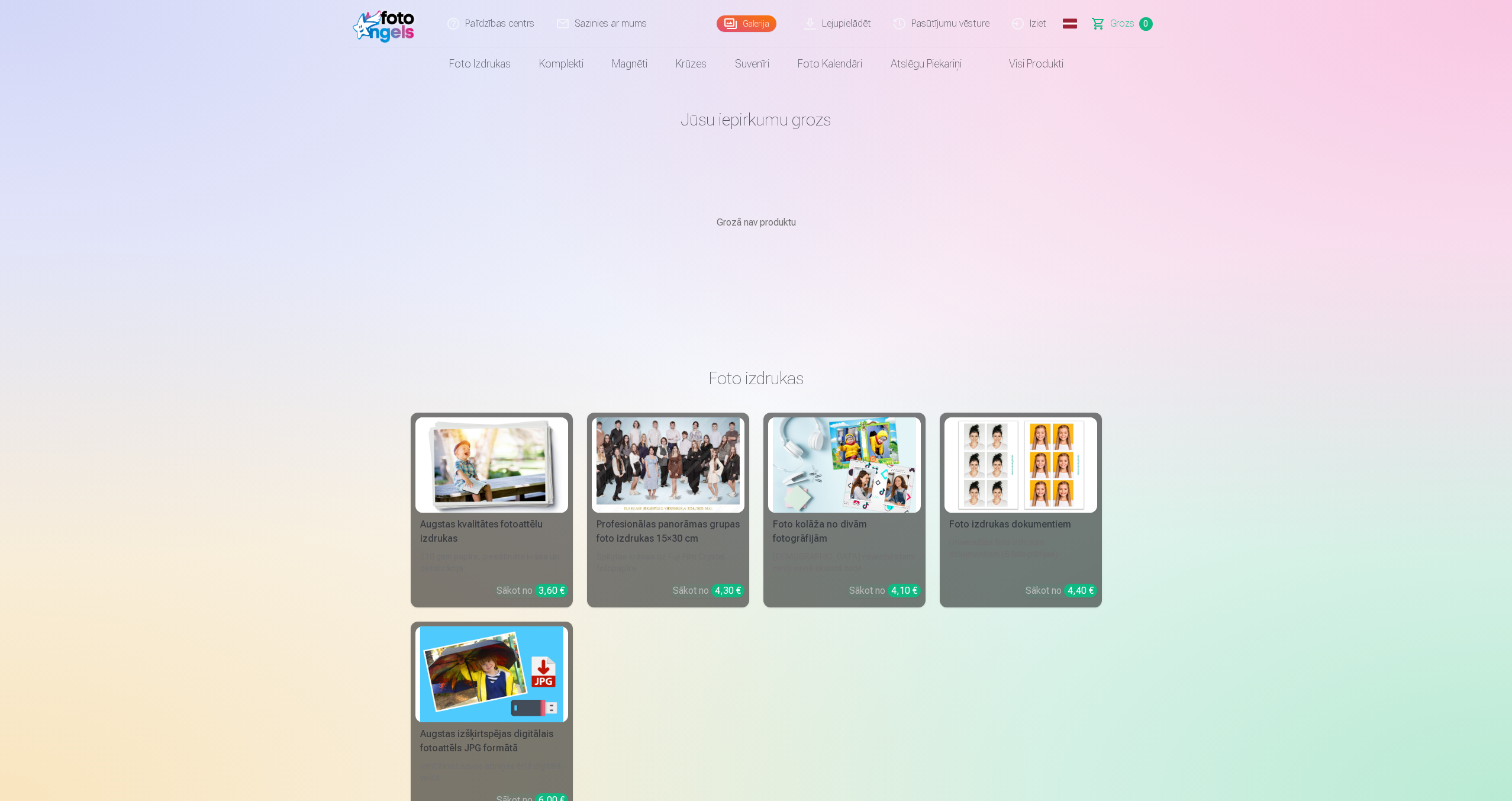
click at [406, 30] on img at bounding box center [386, 23] width 68 height 38
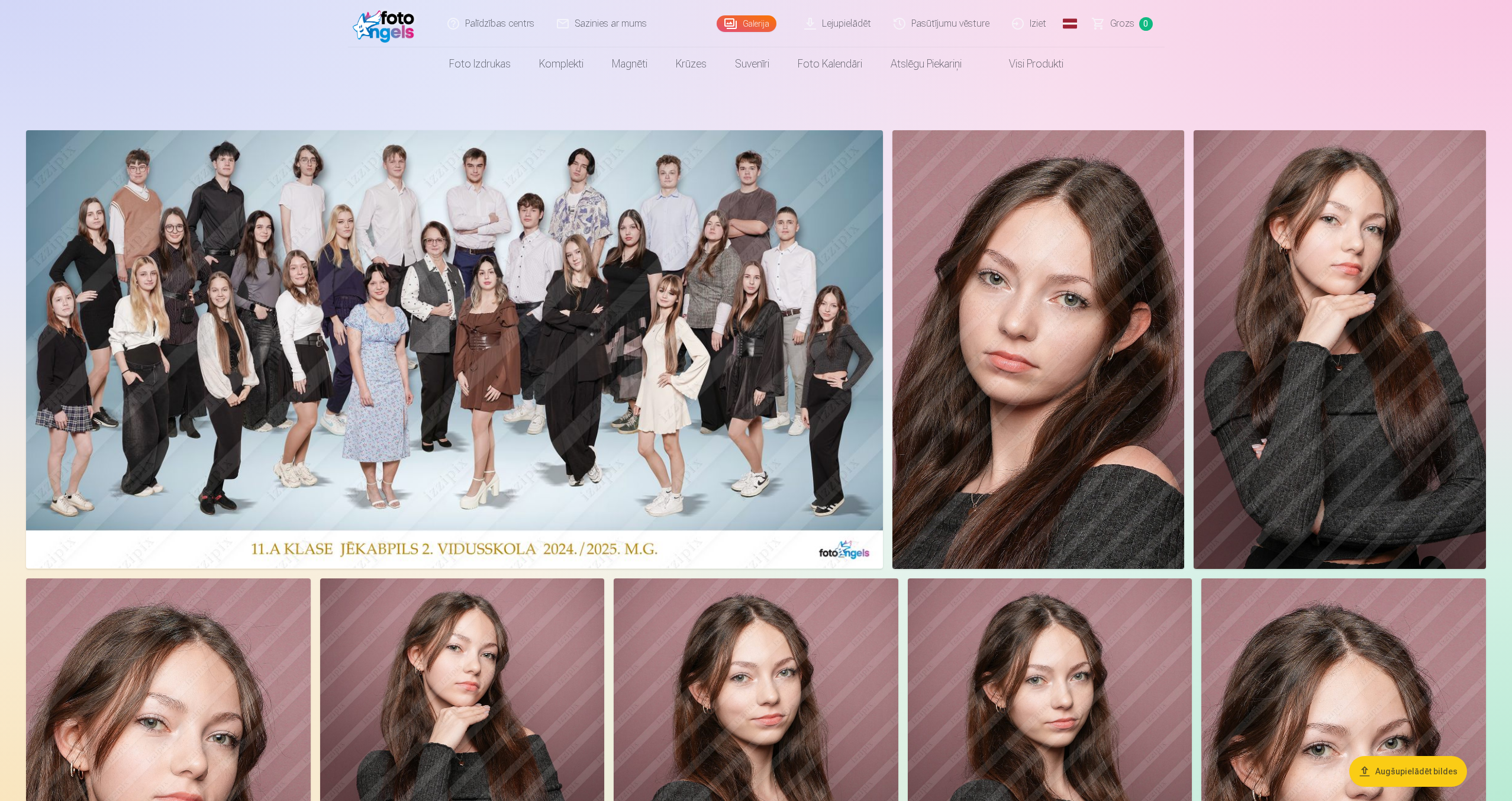
click at [386, 195] on img at bounding box center [454, 349] width 857 height 438
click at [772, 461] on img at bounding box center [454, 349] width 857 height 438
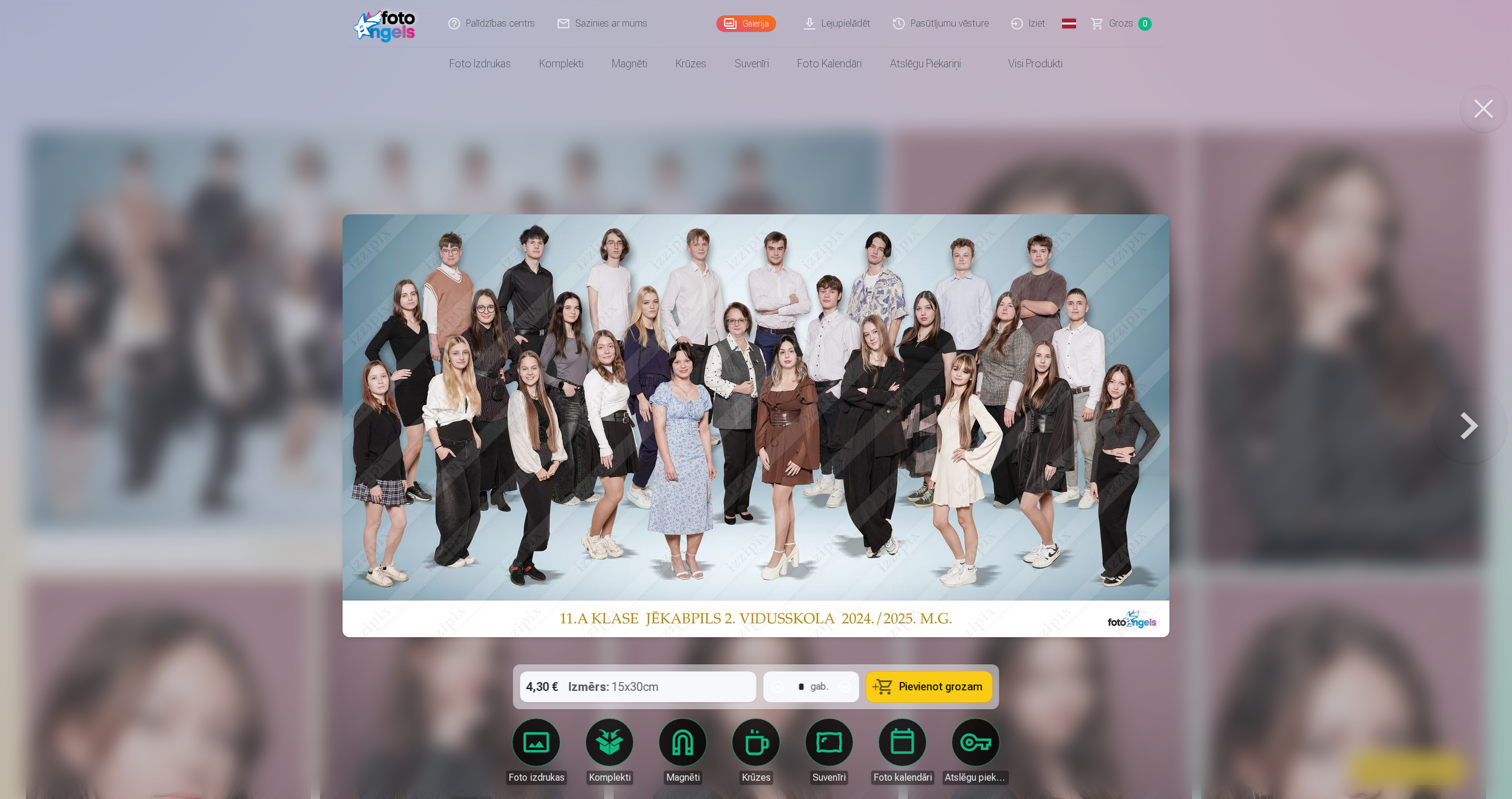
click at [705, 684] on div "4,30 € Izmērs : 15x30cm * gab. Pievienot grozam" at bounding box center [756, 687] width 486 height 45
click at [703, 691] on div "4,30 € Izmērs : 15x30cm * gab. Pievienot grozam" at bounding box center [756, 687] width 486 height 45
click at [689, 668] on div "4,30 € Izmērs : 15x30cm * gab. Pievienot grozam" at bounding box center [756, 687] width 486 height 45
click at [700, 687] on div "4,30 € Izmērs : 15x30cm * gab. Pievienot grozam" at bounding box center [756, 687] width 486 height 45
click at [606, 670] on div "4,30 € Izmērs : 15x30cm * gab. Pievienot grozam" at bounding box center [756, 687] width 486 height 45
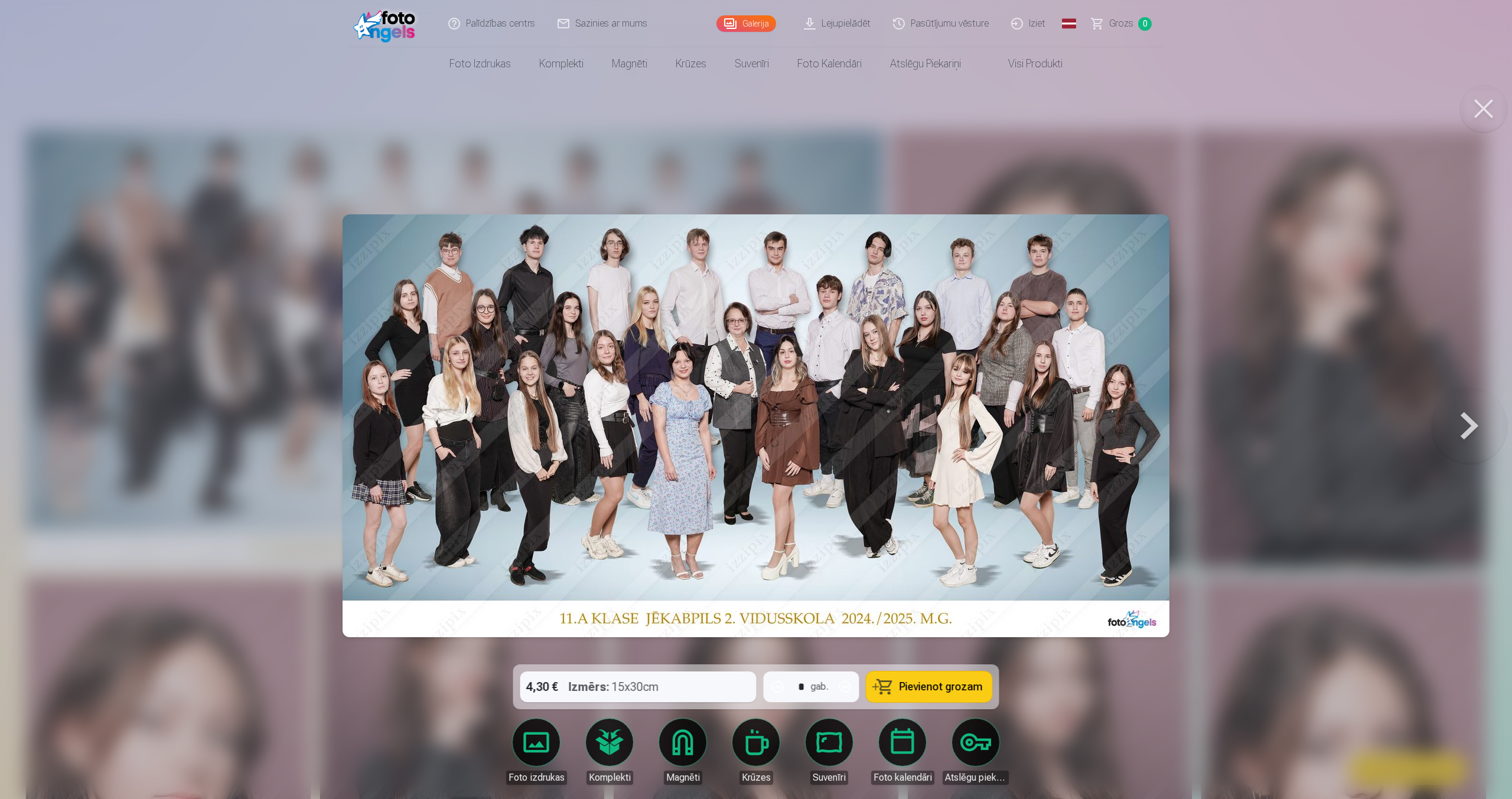
click at [606, 689] on div "4,30 € Izmērs : 15x30cm * gab. Pievienot grozam" at bounding box center [756, 687] width 486 height 45
click at [844, 691] on button "button" at bounding box center [844, 686] width 28 height 28
click at [844, 689] on button "button" at bounding box center [844, 686] width 28 height 28
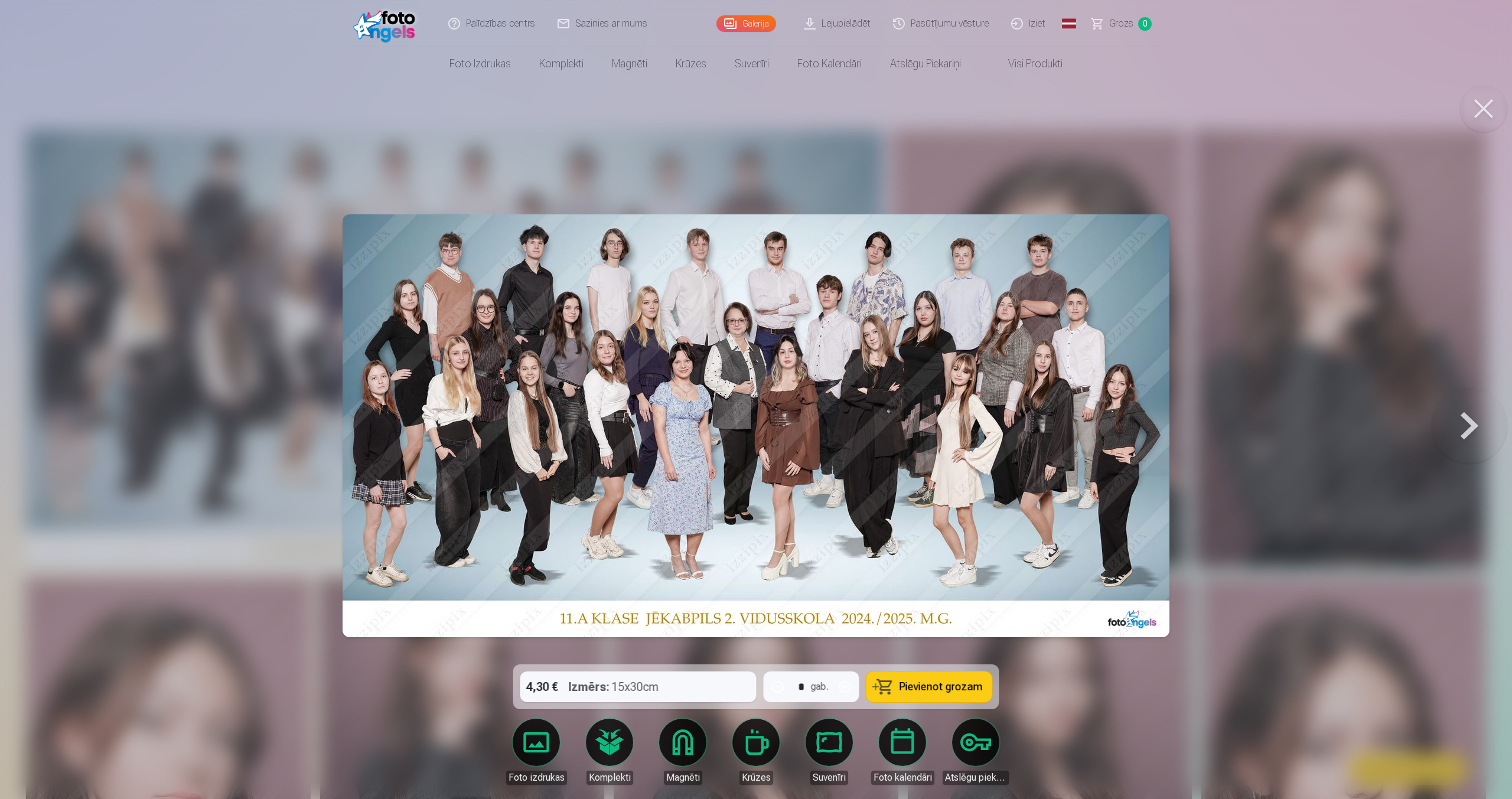
type input "*"
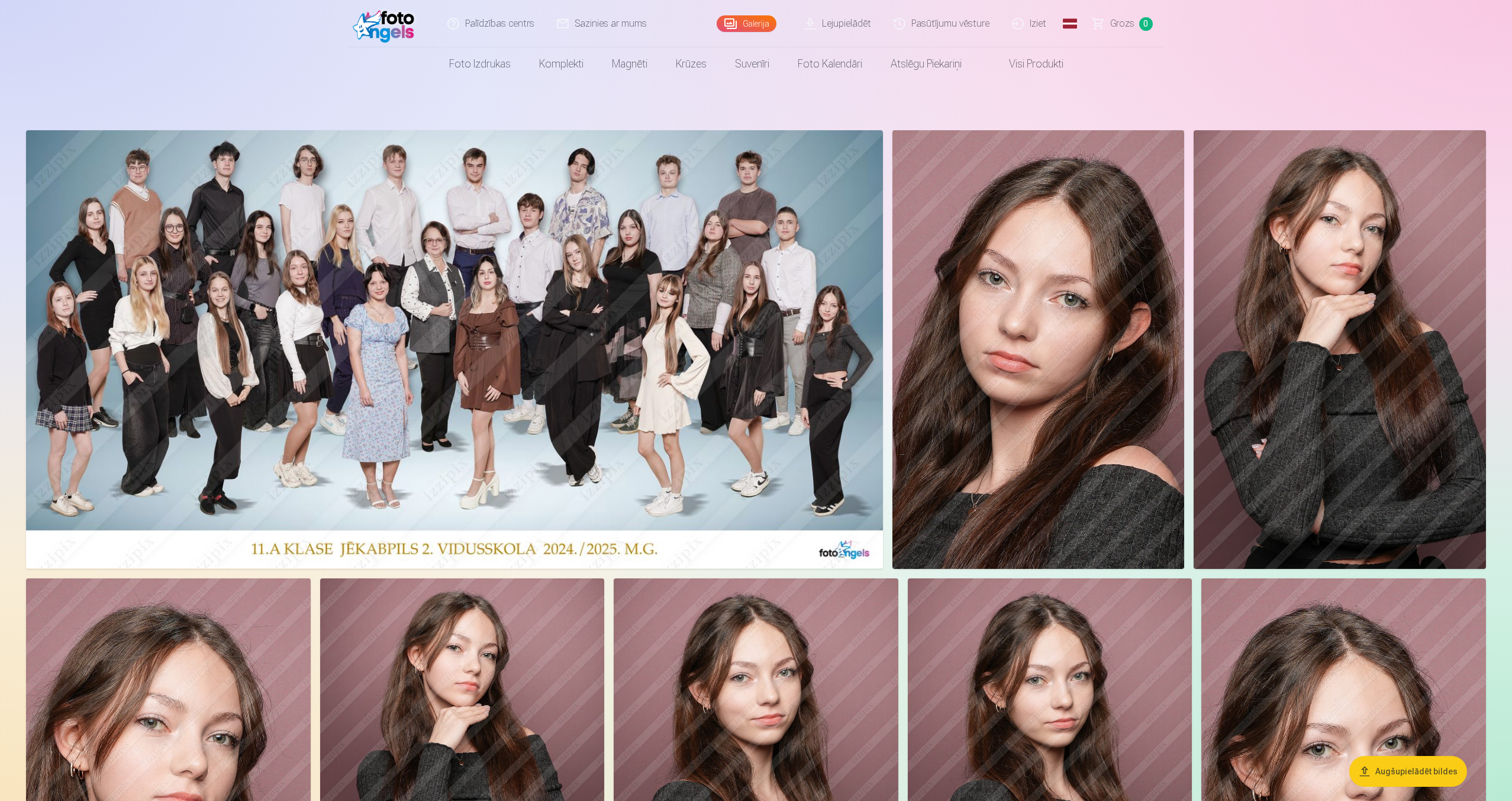
click at [1023, 533] on img at bounding box center [1038, 349] width 292 height 438
click at [1008, 552] on img at bounding box center [1038, 349] width 292 height 438
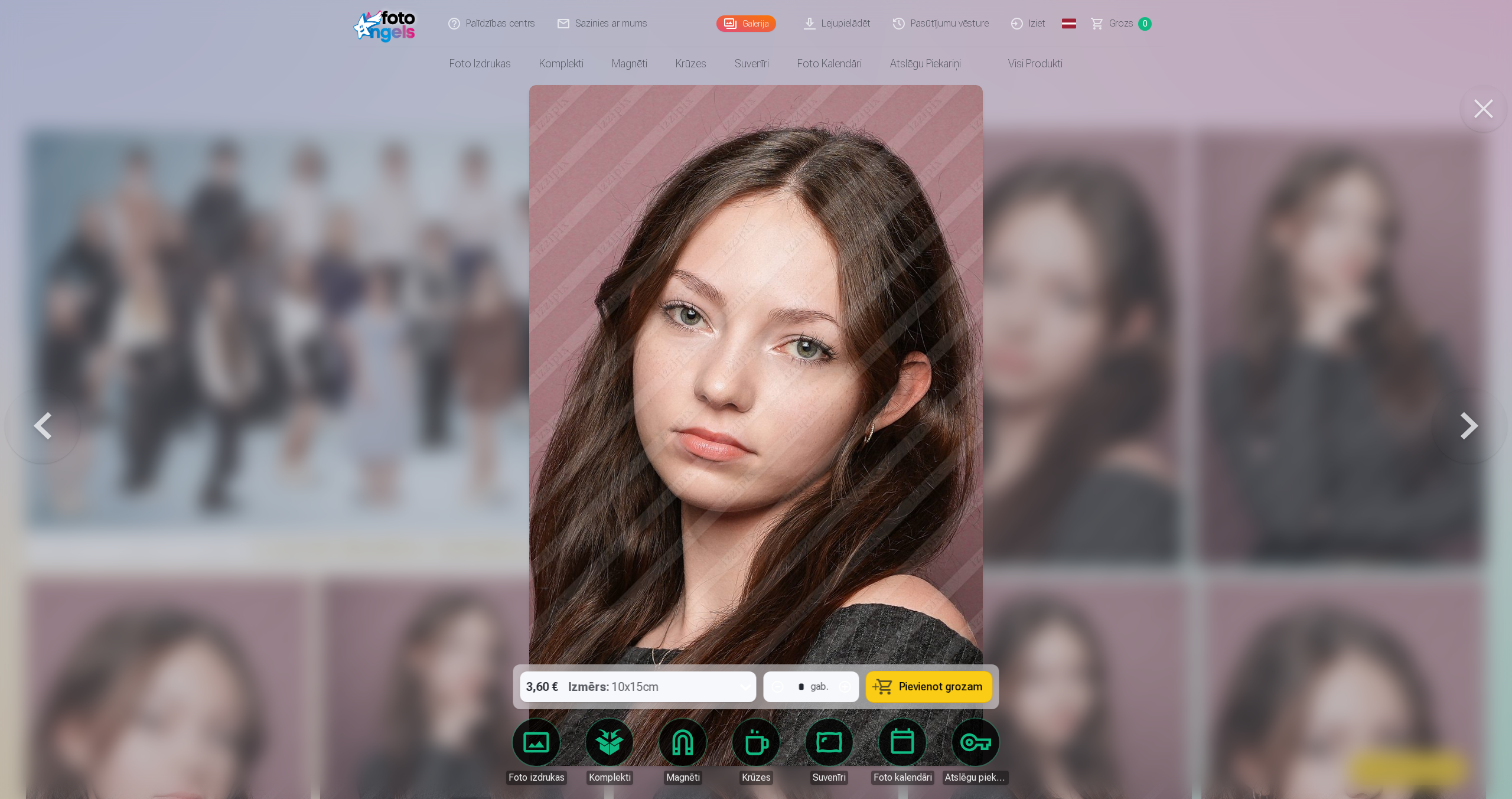
drag, startPoint x: 919, startPoint y: 690, endPoint x: 892, endPoint y: 699, distance: 28.5
click at [892, 699] on button "Pievienot grozam" at bounding box center [929, 686] width 126 height 31
type input "*"
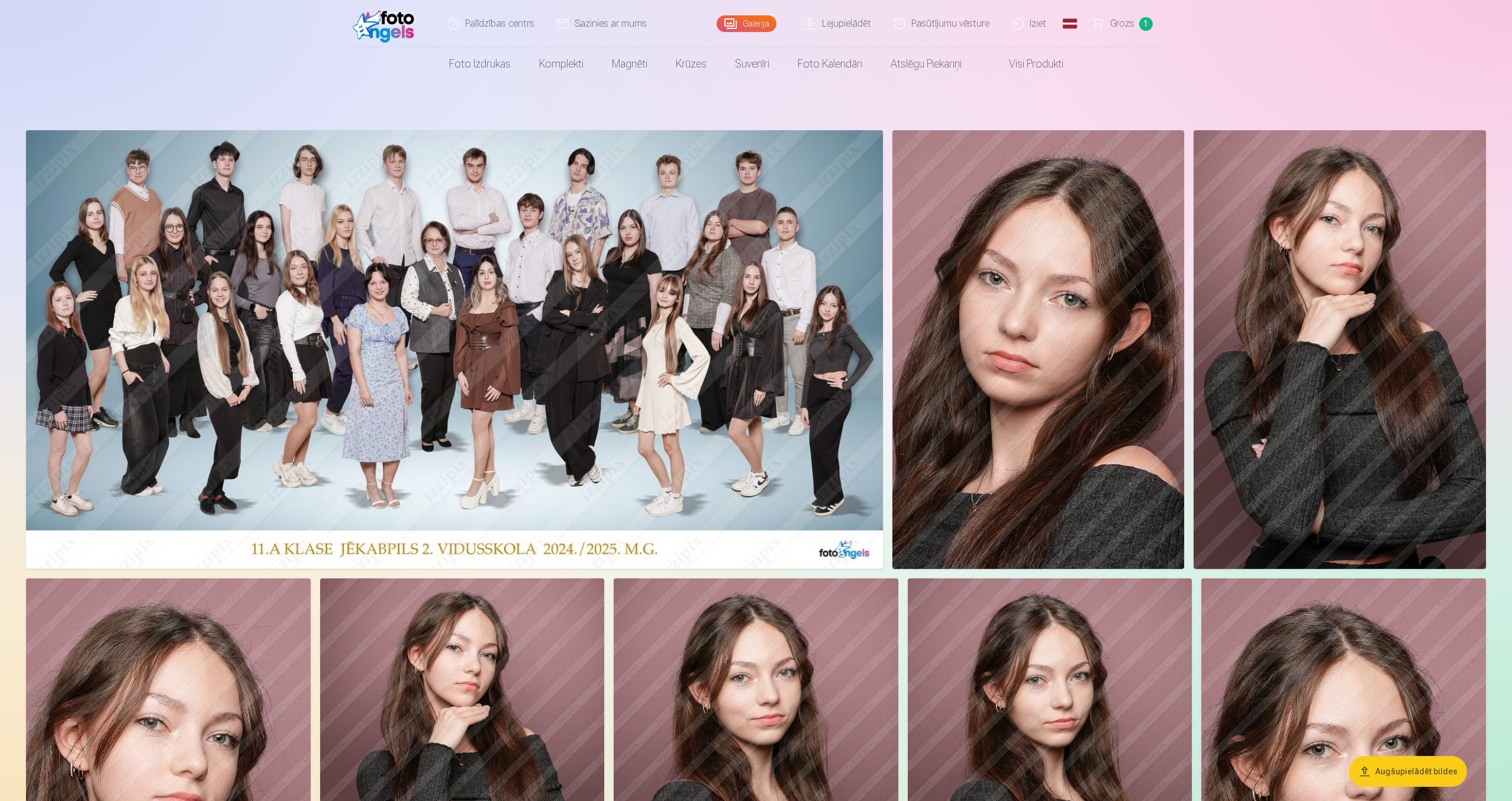
click at [799, 456] on img at bounding box center [454, 349] width 857 height 438
click at [781, 483] on img at bounding box center [454, 349] width 857 height 438
click at [765, 520] on img at bounding box center [454, 349] width 857 height 438
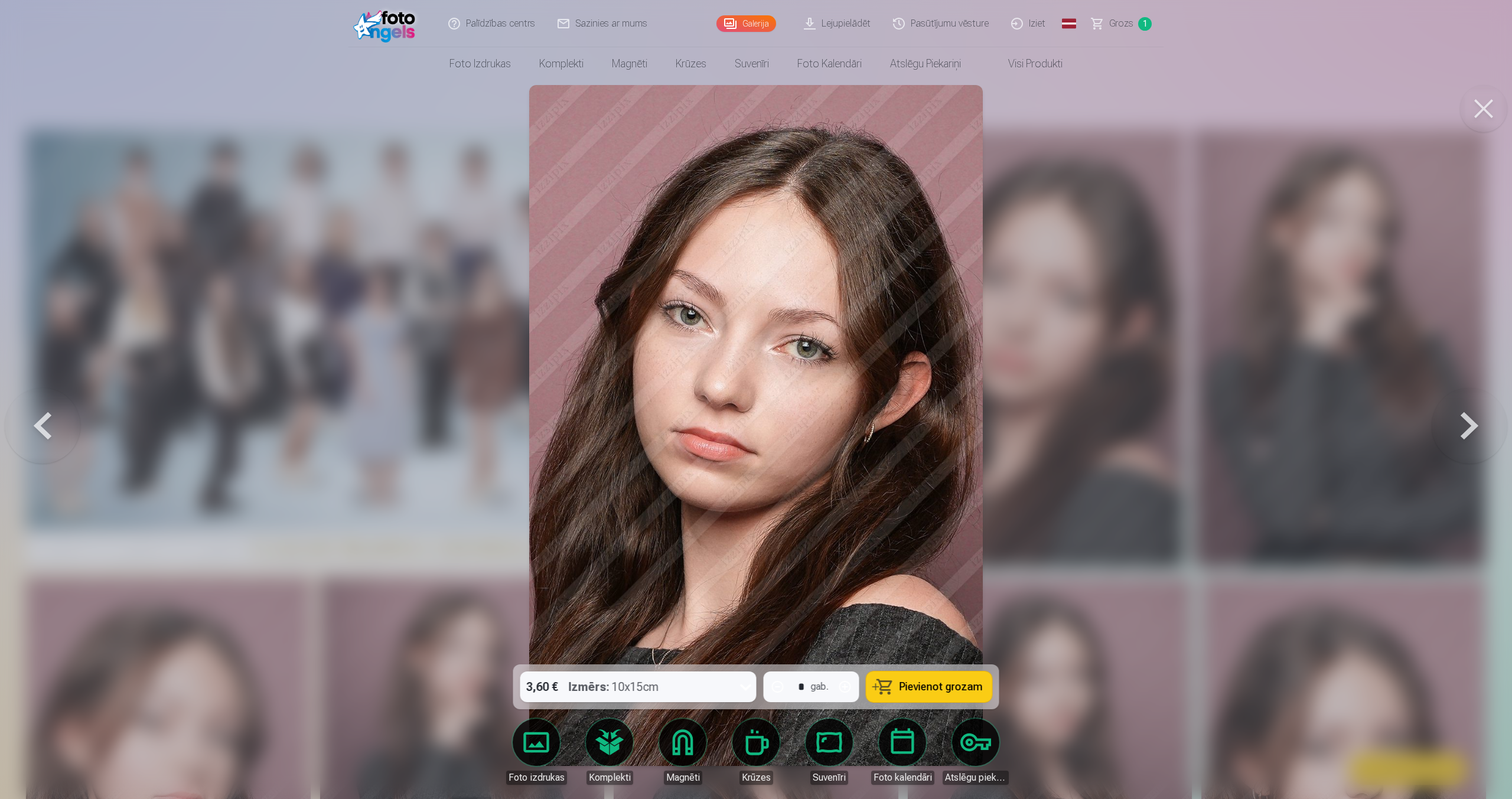
drag, startPoint x: 920, startPoint y: 678, endPoint x: 1129, endPoint y: 627, distance: 215.1
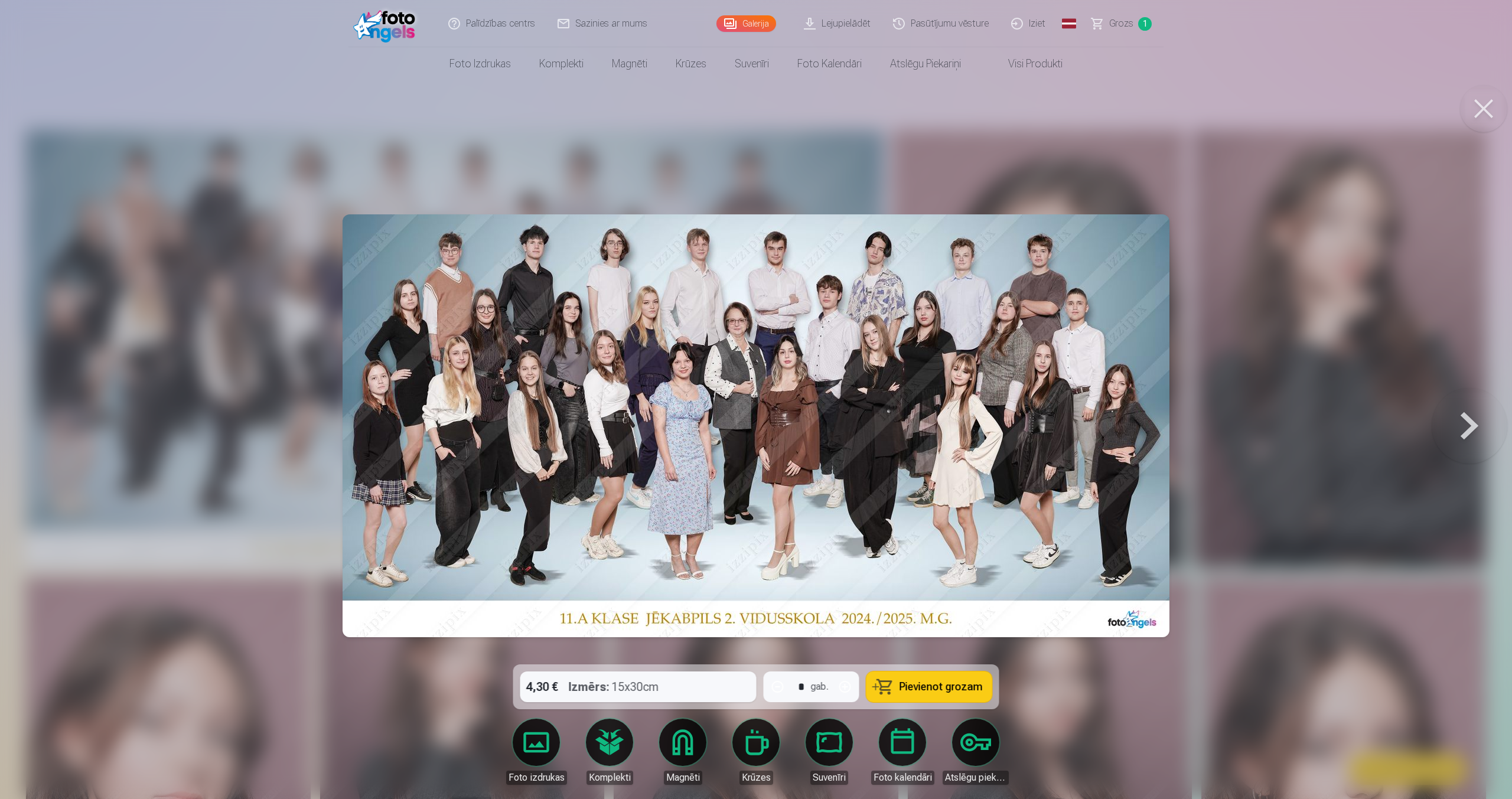
drag, startPoint x: 927, startPoint y: 683, endPoint x: 1090, endPoint y: 547, distance: 212.3
click at [1090, 547] on div "4,30 € Izmērs : 15x30cm * gab. Pievienot grozam Foto izdrukas Komplekti Magnēti…" at bounding box center [756, 425] width 1503 height 680
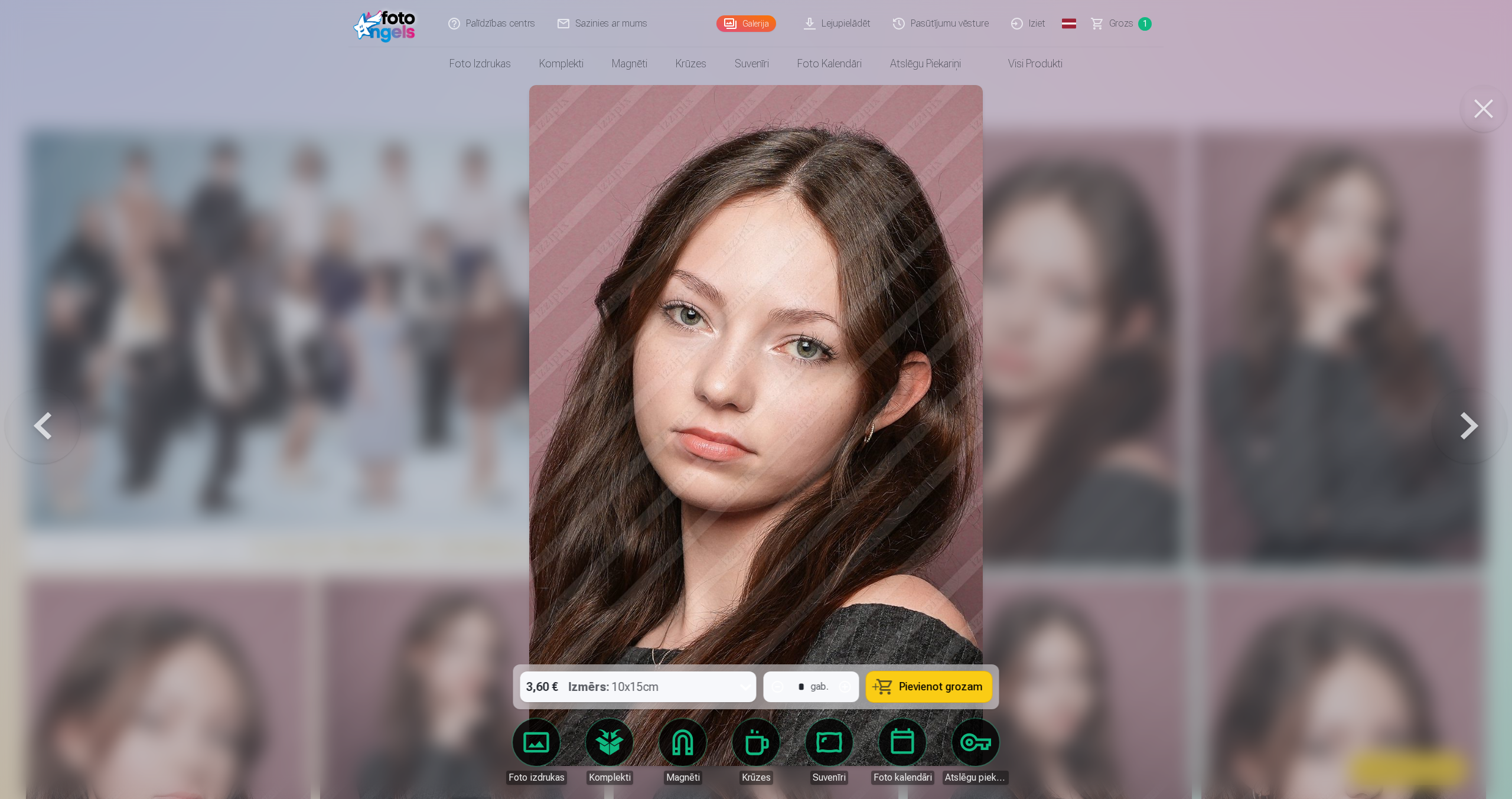
drag, startPoint x: 903, startPoint y: 690, endPoint x: 1038, endPoint y: 556, distance: 190.2
drag, startPoint x: 915, startPoint y: 686, endPoint x: 793, endPoint y: 522, distance: 204.4
click at [793, 522] on div "3,60 € Izmērs : 10x15cm * gab. Pievienot grozam Foto izdrukas Komplekti Magnēti…" at bounding box center [756, 425] width 1503 height 680
click at [879, 684] on button "Pievienot grozam" at bounding box center [929, 686] width 126 height 31
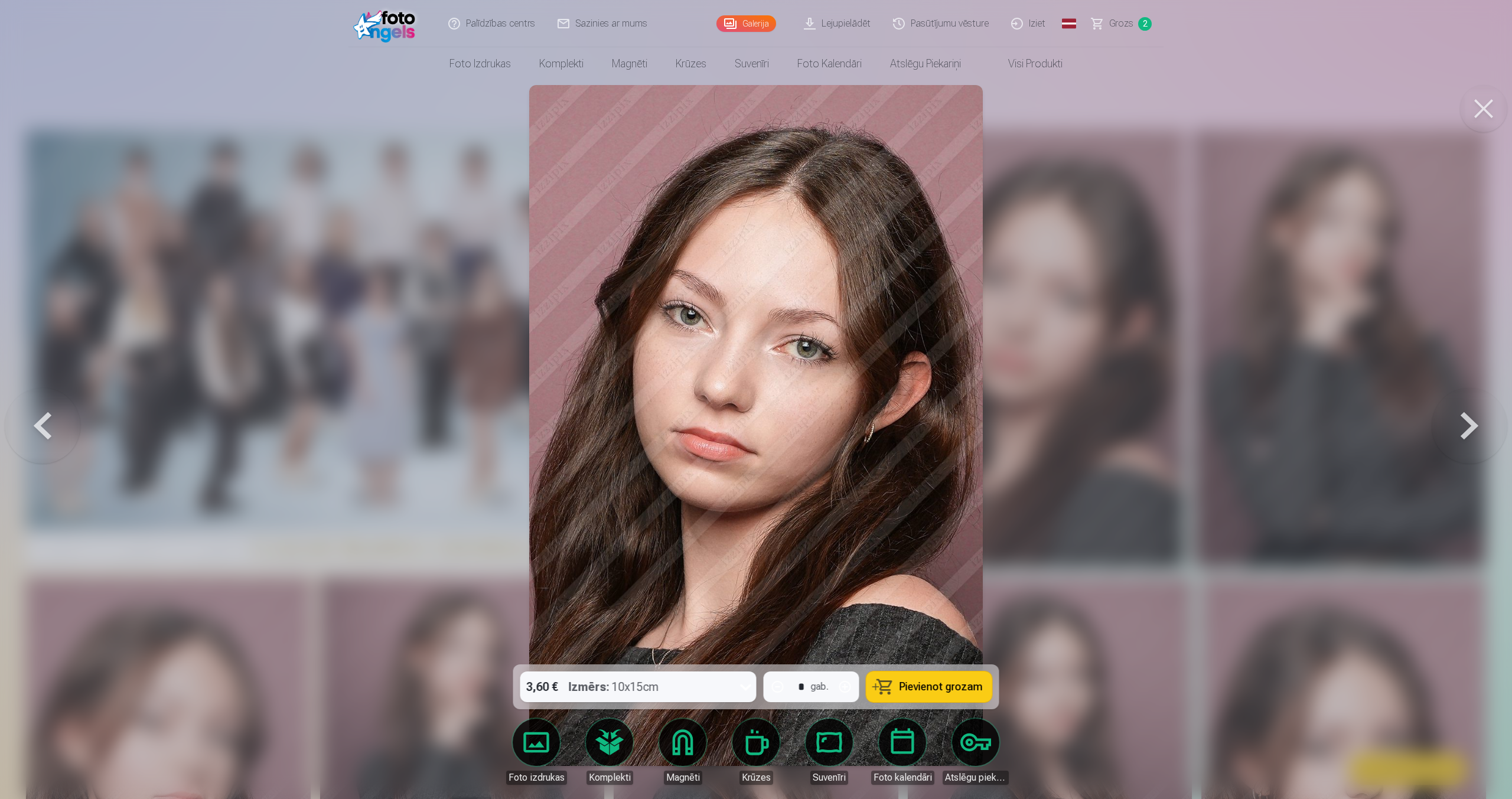
click at [879, 684] on button "Pievienot grozam" at bounding box center [929, 686] width 126 height 31
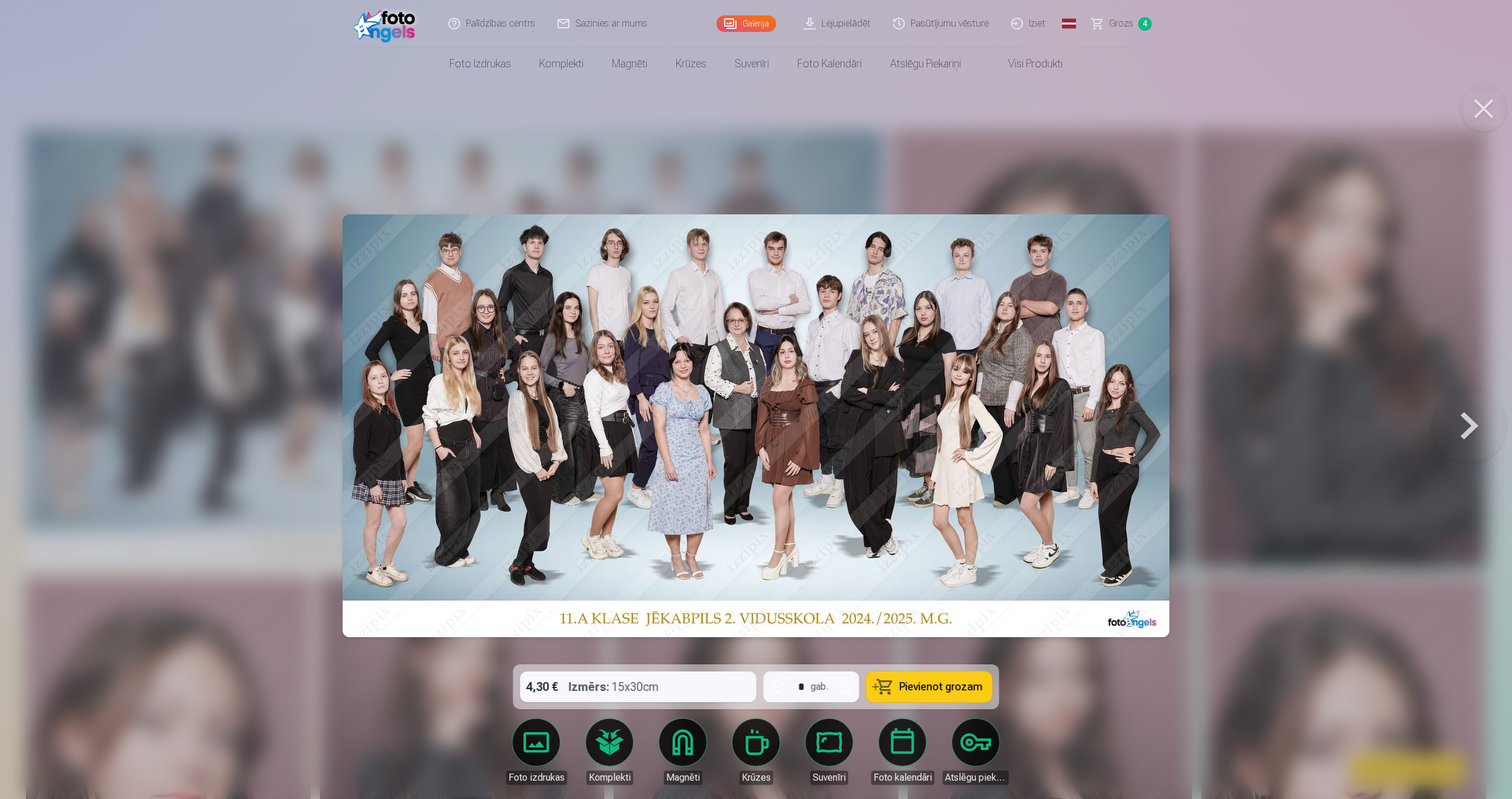
click at [879, 684] on button "Pievienot grozam" at bounding box center [929, 686] width 126 height 31
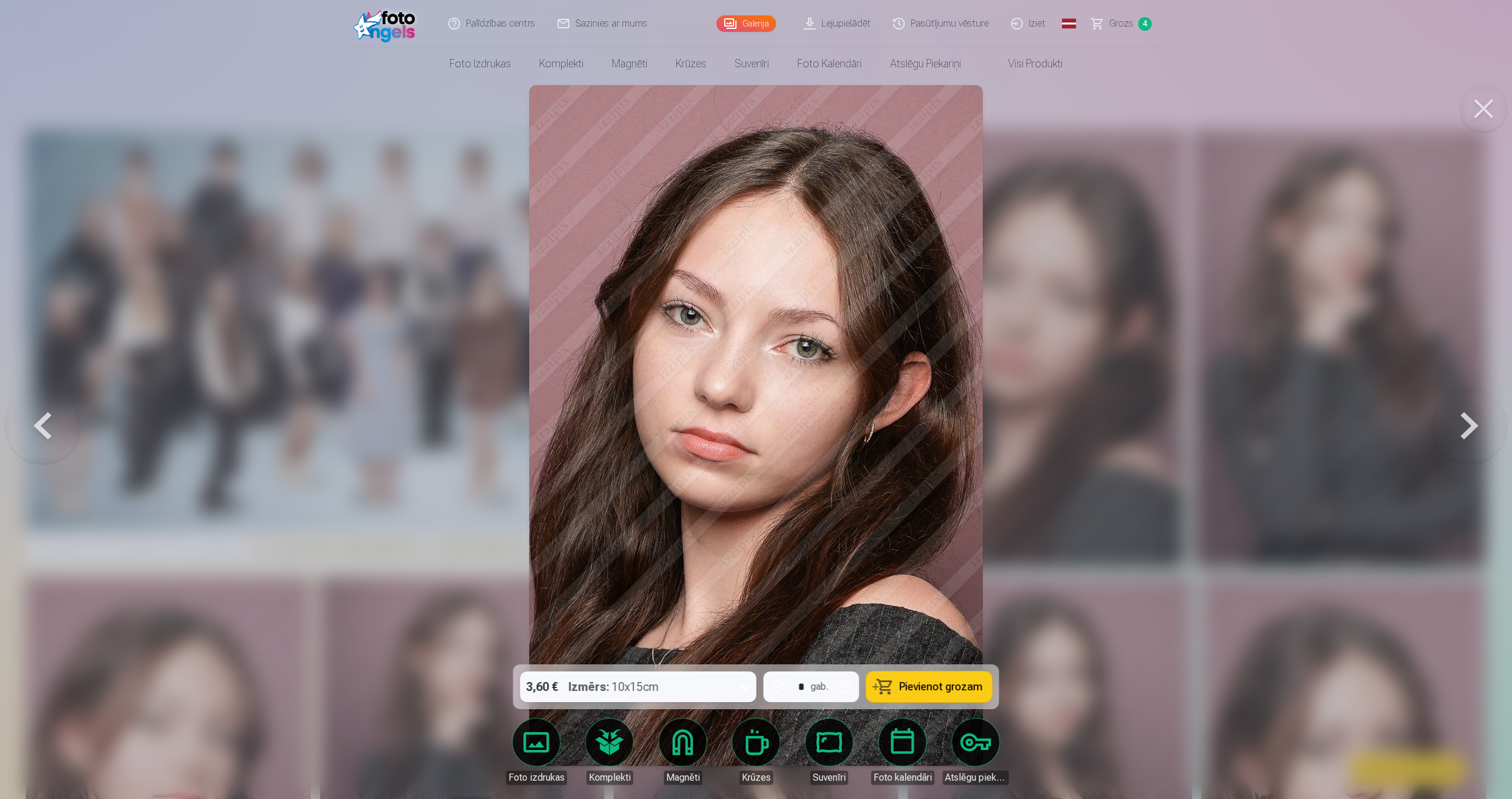
click at [879, 684] on button "Pievienot grozam" at bounding box center [929, 686] width 126 height 31
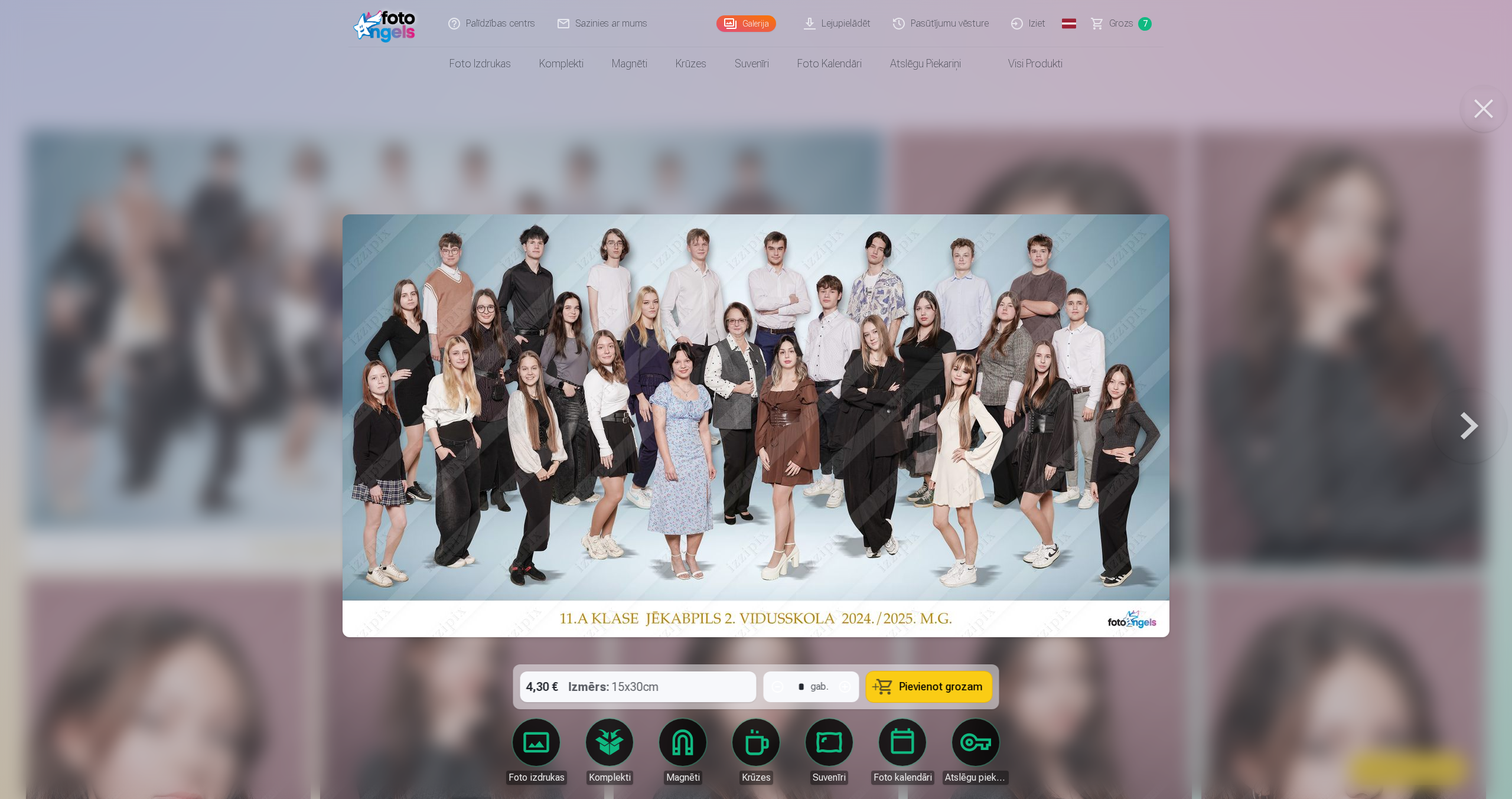
click at [879, 684] on button "Pievienot grozam" at bounding box center [929, 686] width 126 height 31
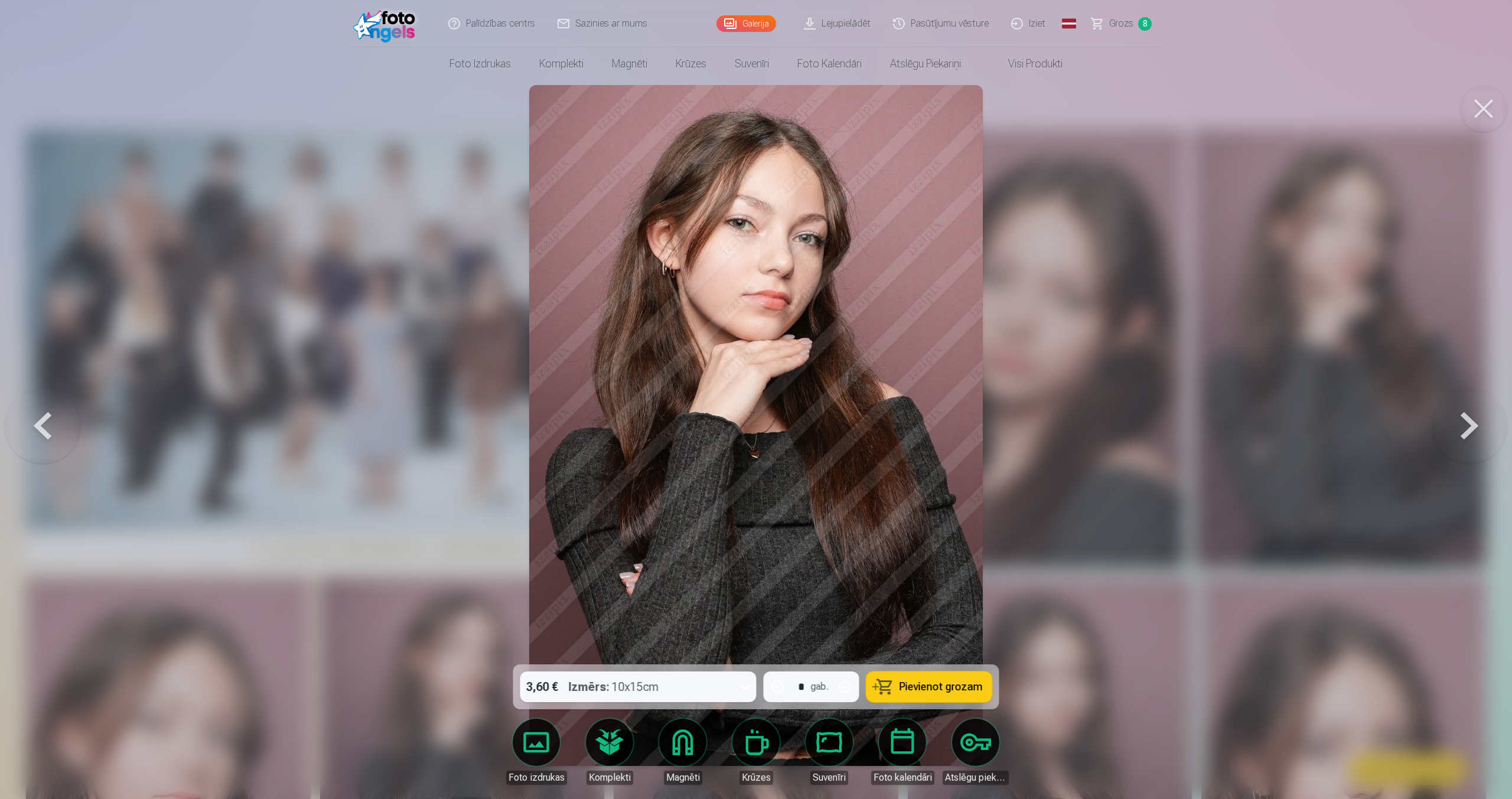
click at [879, 684] on button "Pievienot grozam" at bounding box center [929, 686] width 126 height 31
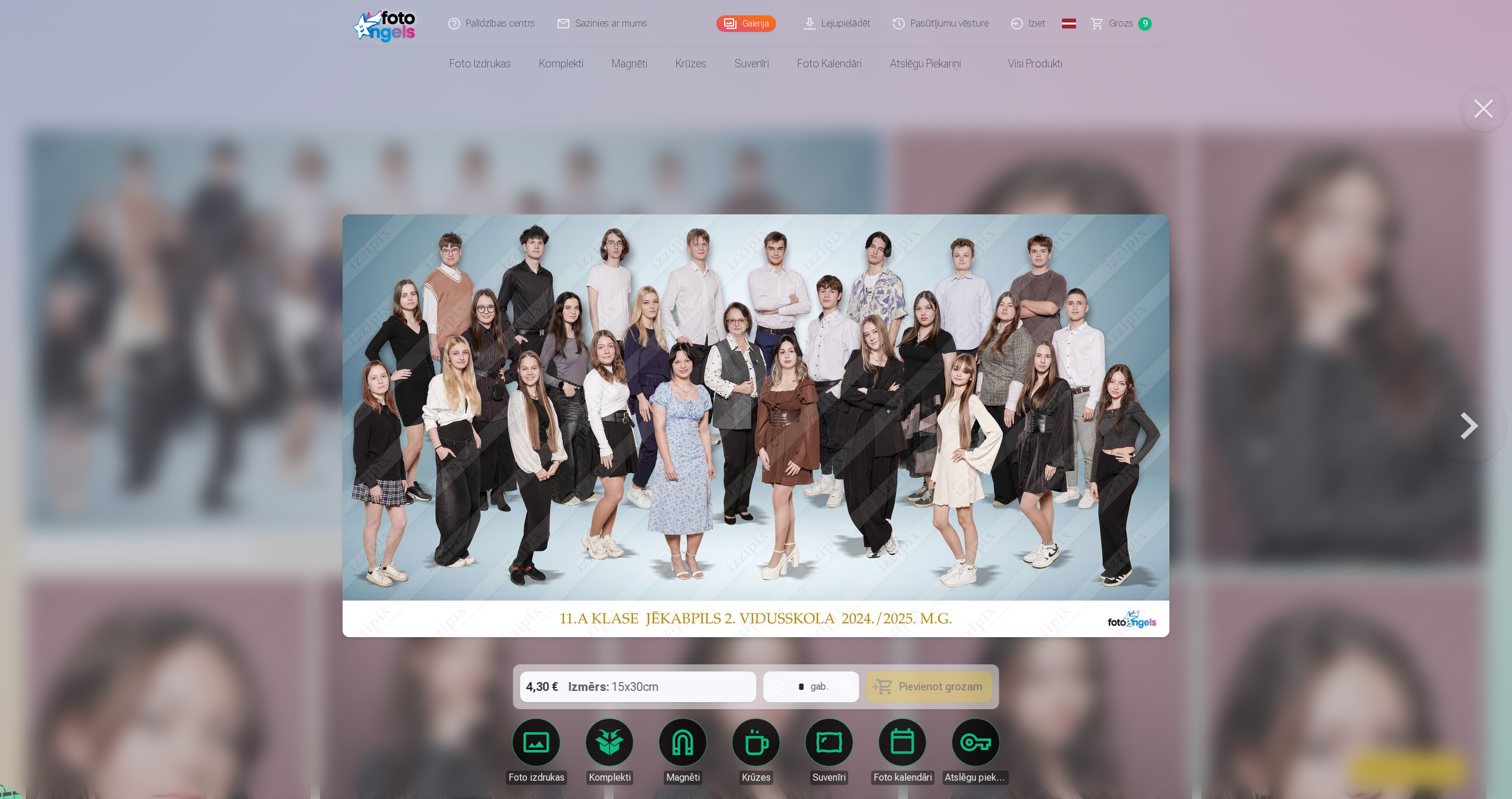
click at [879, 684] on button "Pievienot grozam" at bounding box center [929, 686] width 126 height 31
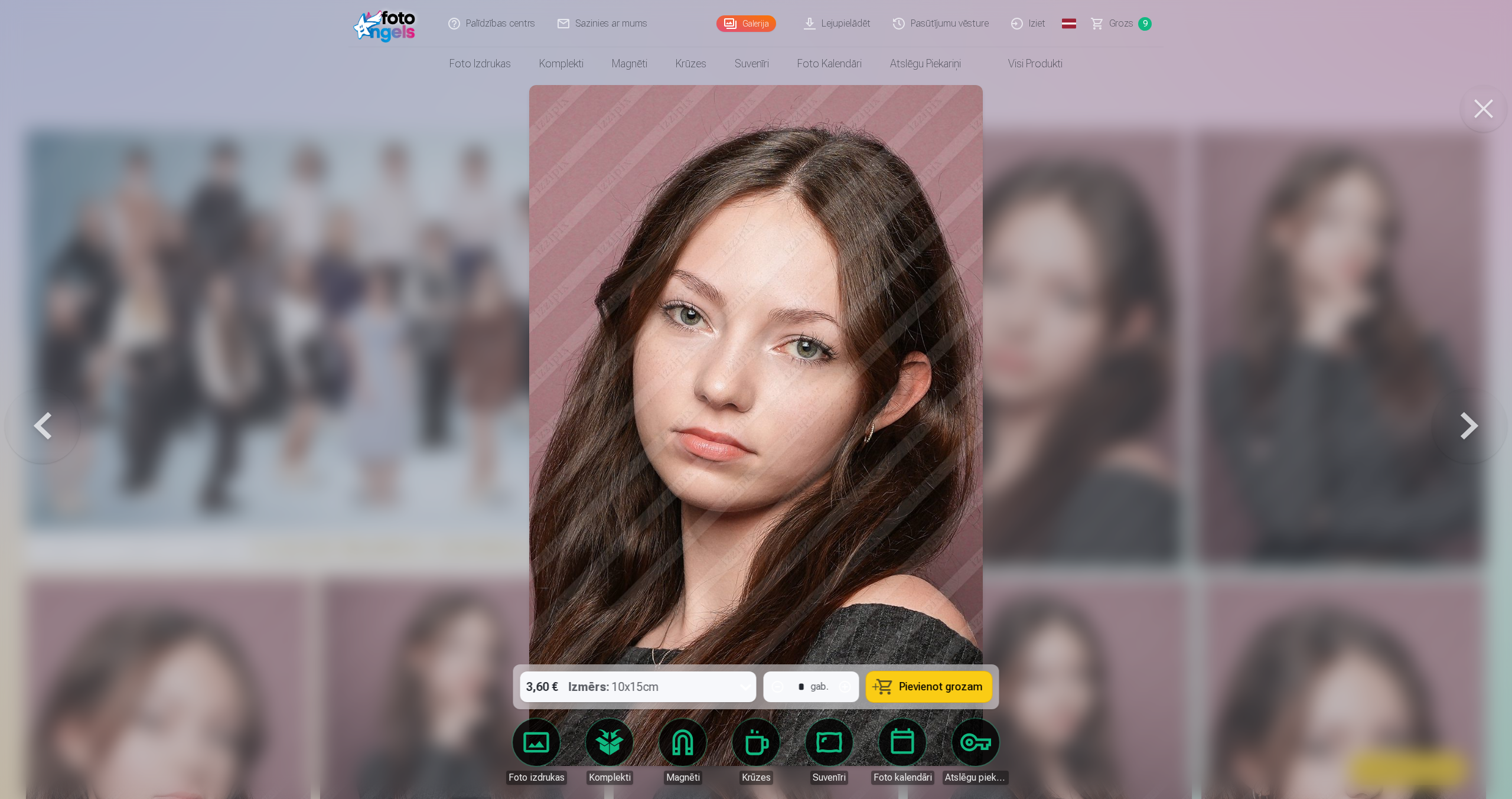
click at [879, 684] on button "Pievienot grozam" at bounding box center [929, 686] width 126 height 31
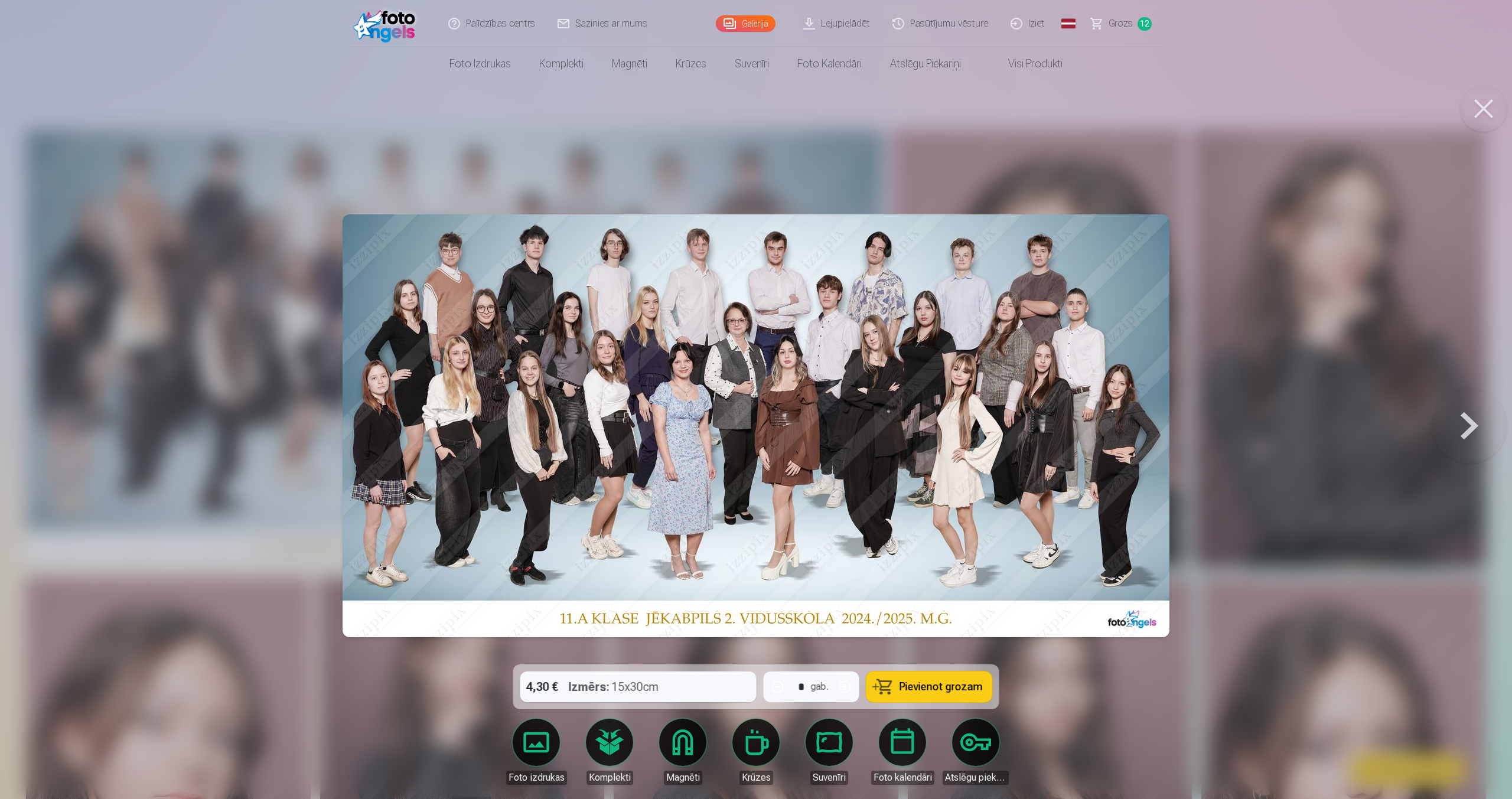
click at [1119, 25] on span "Grozs" at bounding box center [1120, 23] width 24 height 14
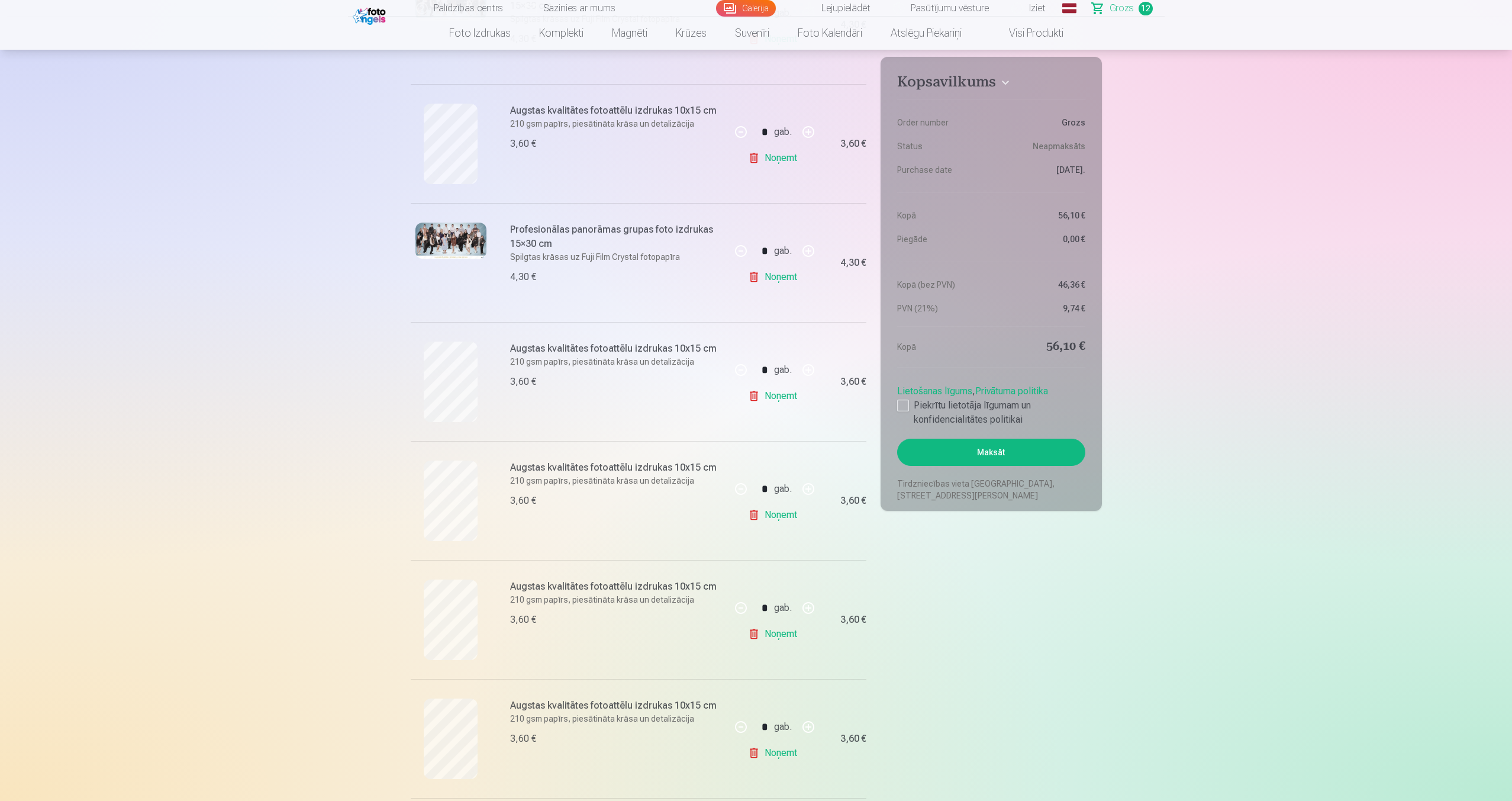
scroll to position [42, 0]
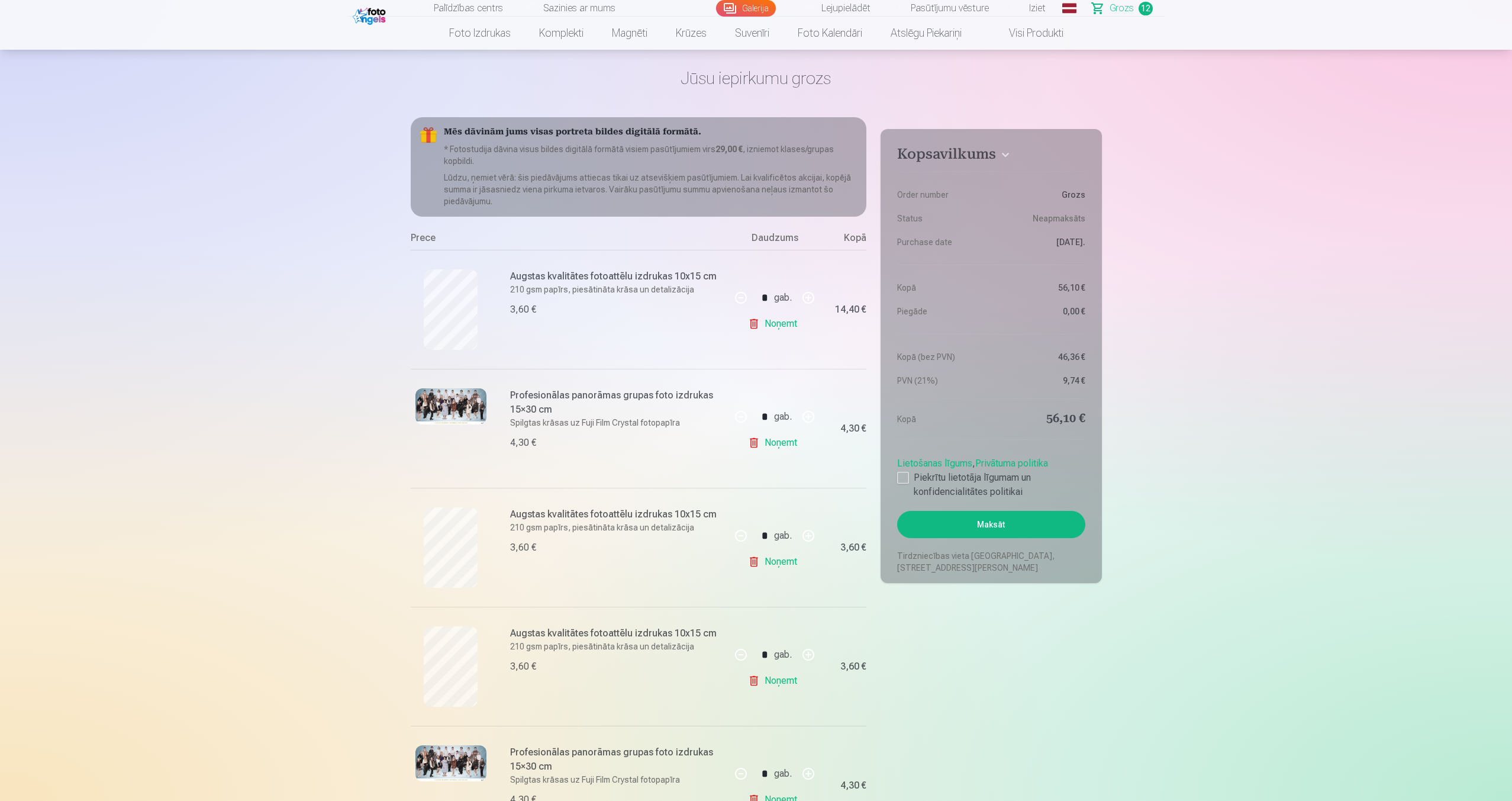
click at [777, 330] on link "Noņemt" at bounding box center [775, 323] width 54 height 23
type input "*"
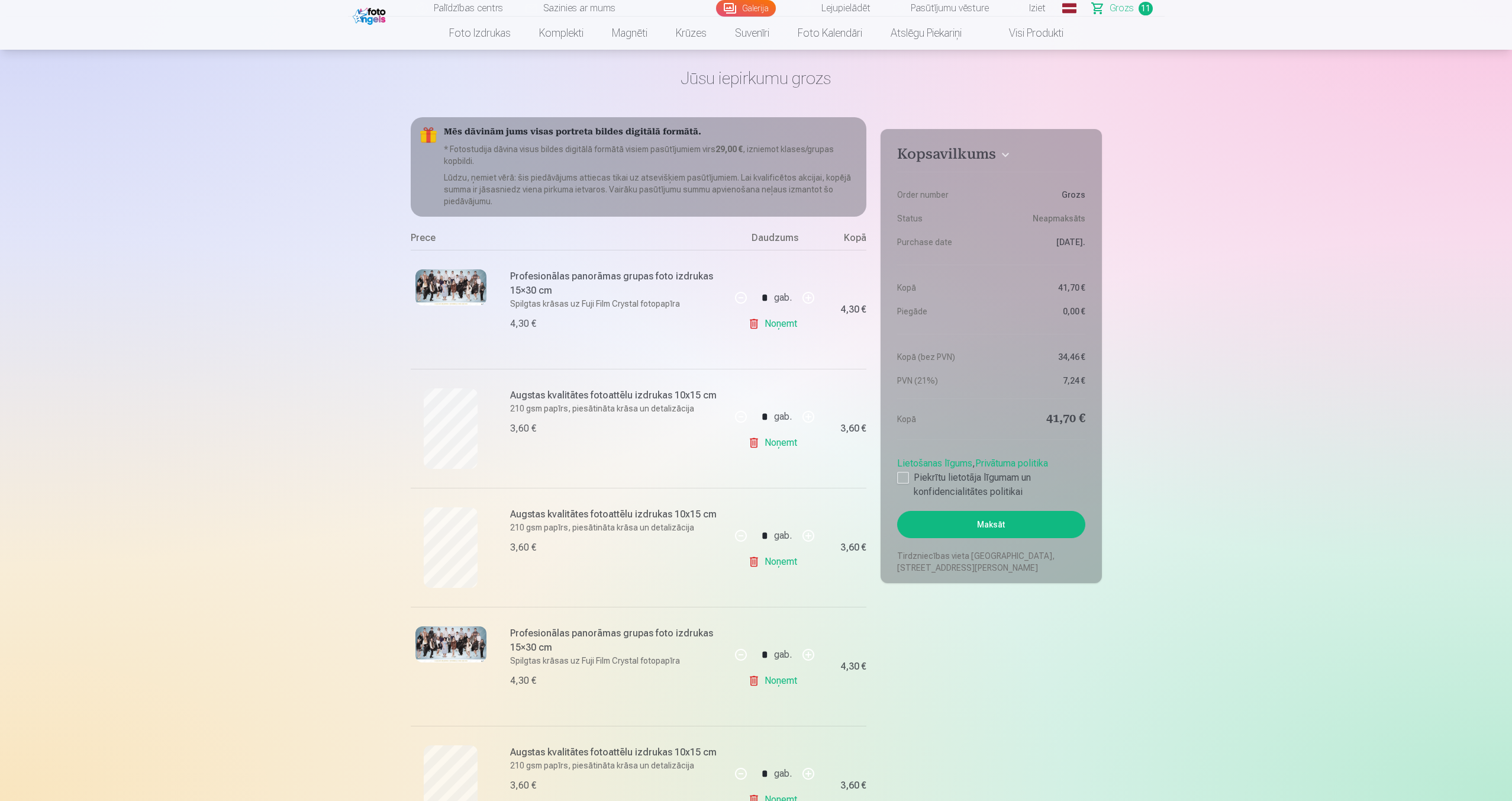
click at [777, 330] on link "Noņemt" at bounding box center [775, 323] width 54 height 23
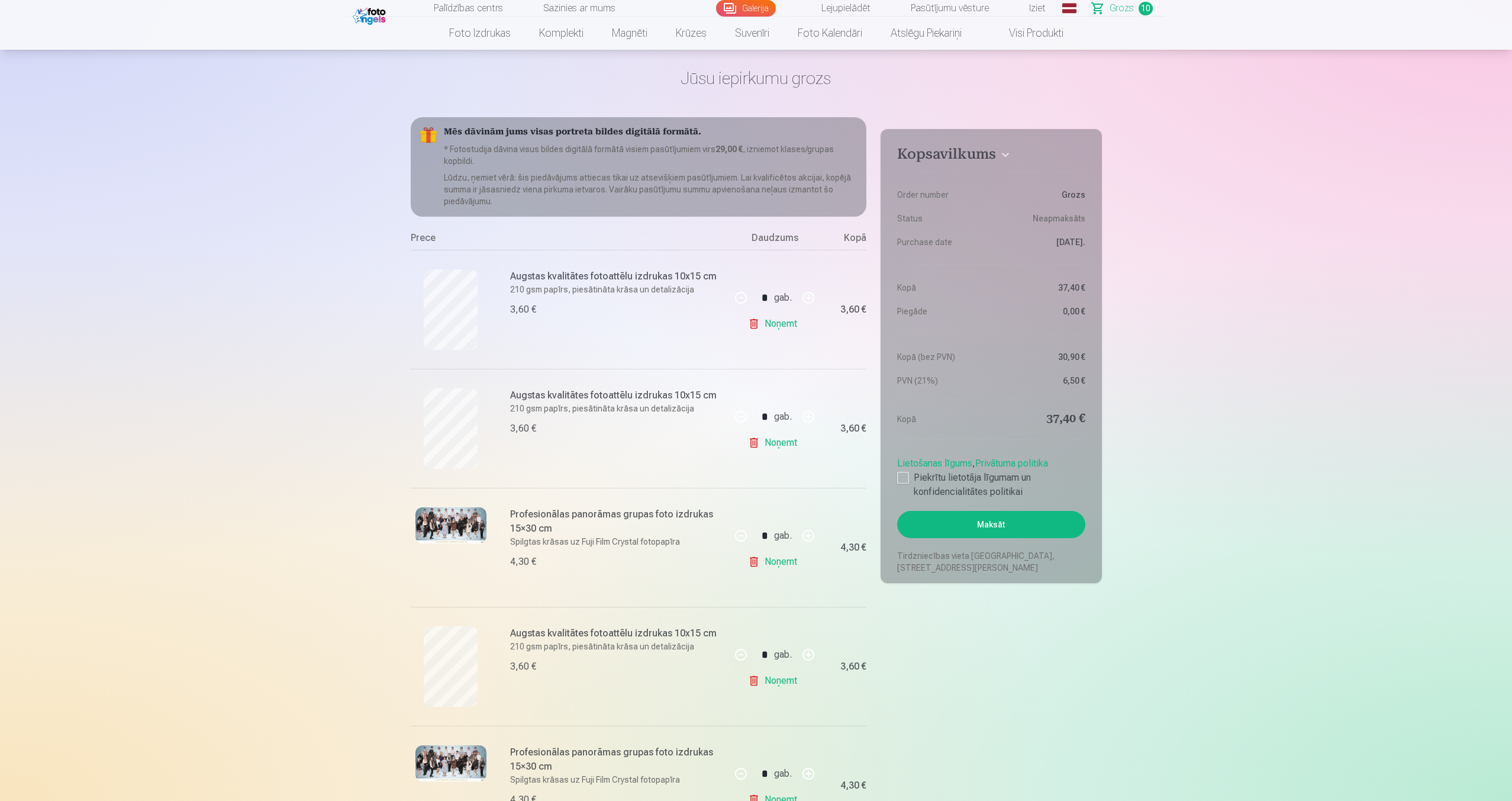
click at [777, 330] on link "Noņemt" at bounding box center [775, 323] width 54 height 23
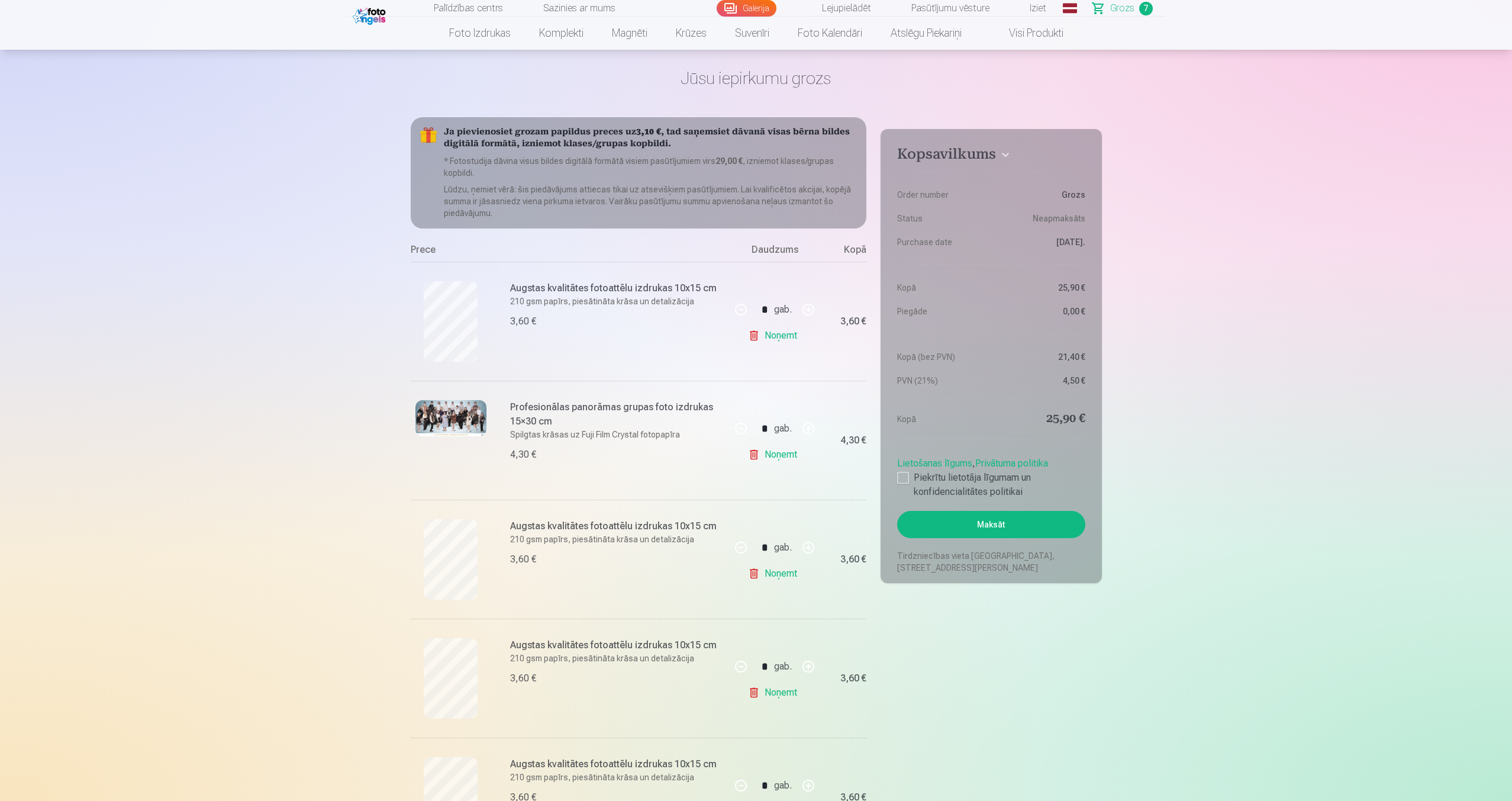
click at [777, 330] on link "Noņemt" at bounding box center [775, 336] width 54 height 23
click at [777, 330] on link "Noņemt" at bounding box center [775, 336] width 54 height 23
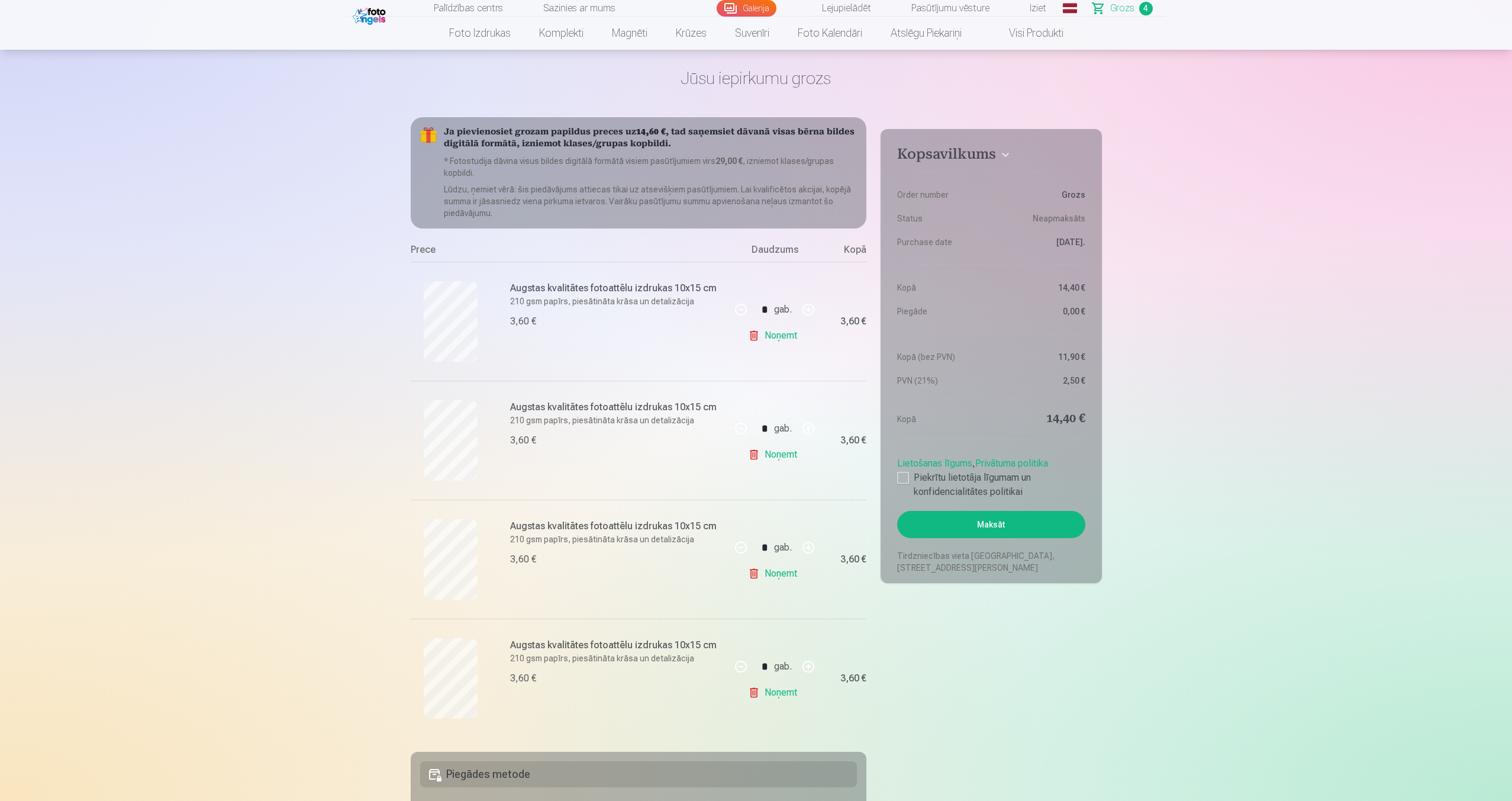
click at [777, 330] on link "Noņemt" at bounding box center [775, 336] width 54 height 23
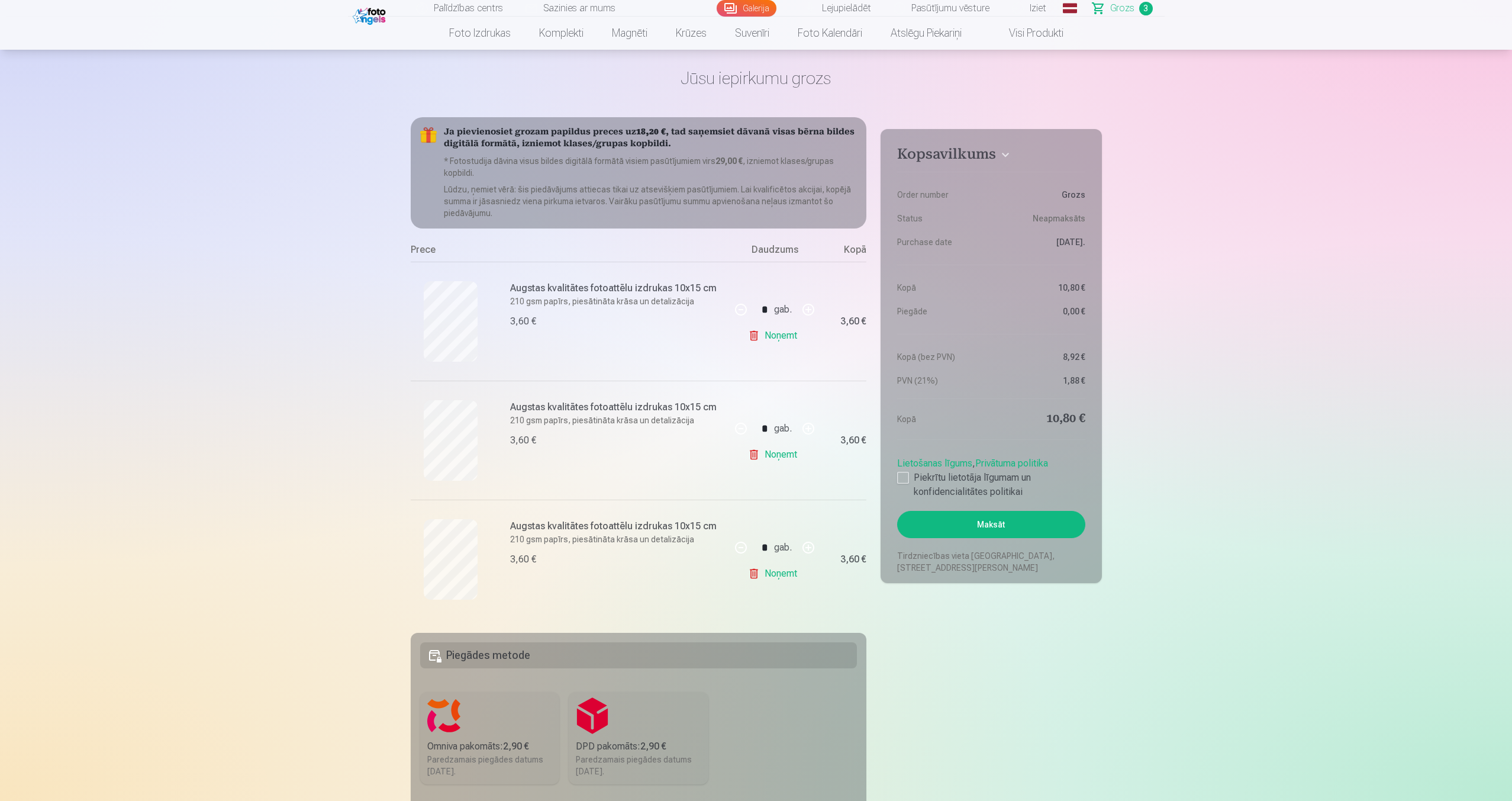
click at [777, 330] on link "Noņemt" at bounding box center [775, 336] width 54 height 23
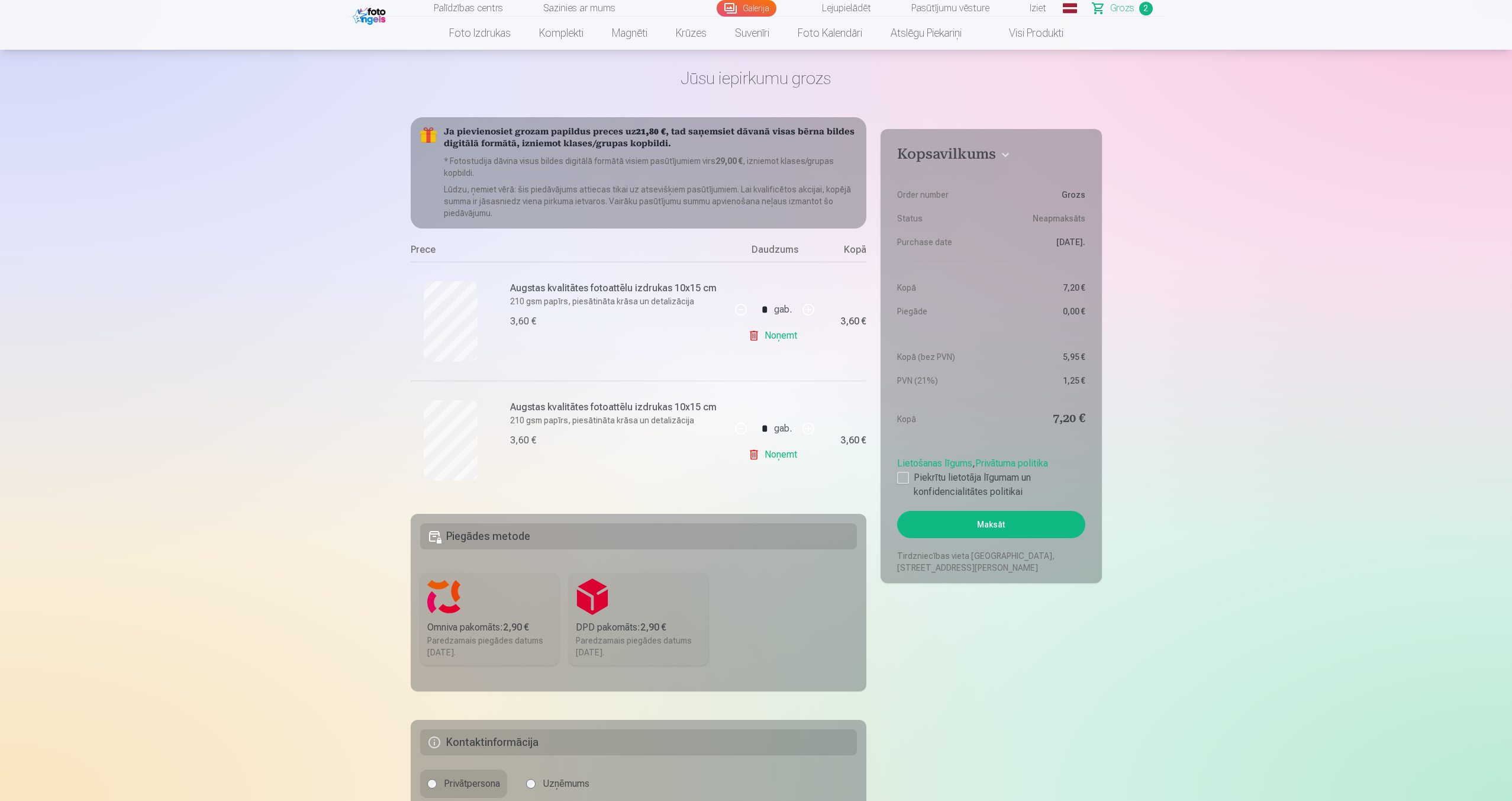
click at [777, 330] on link "Noņemt" at bounding box center [775, 336] width 54 height 23
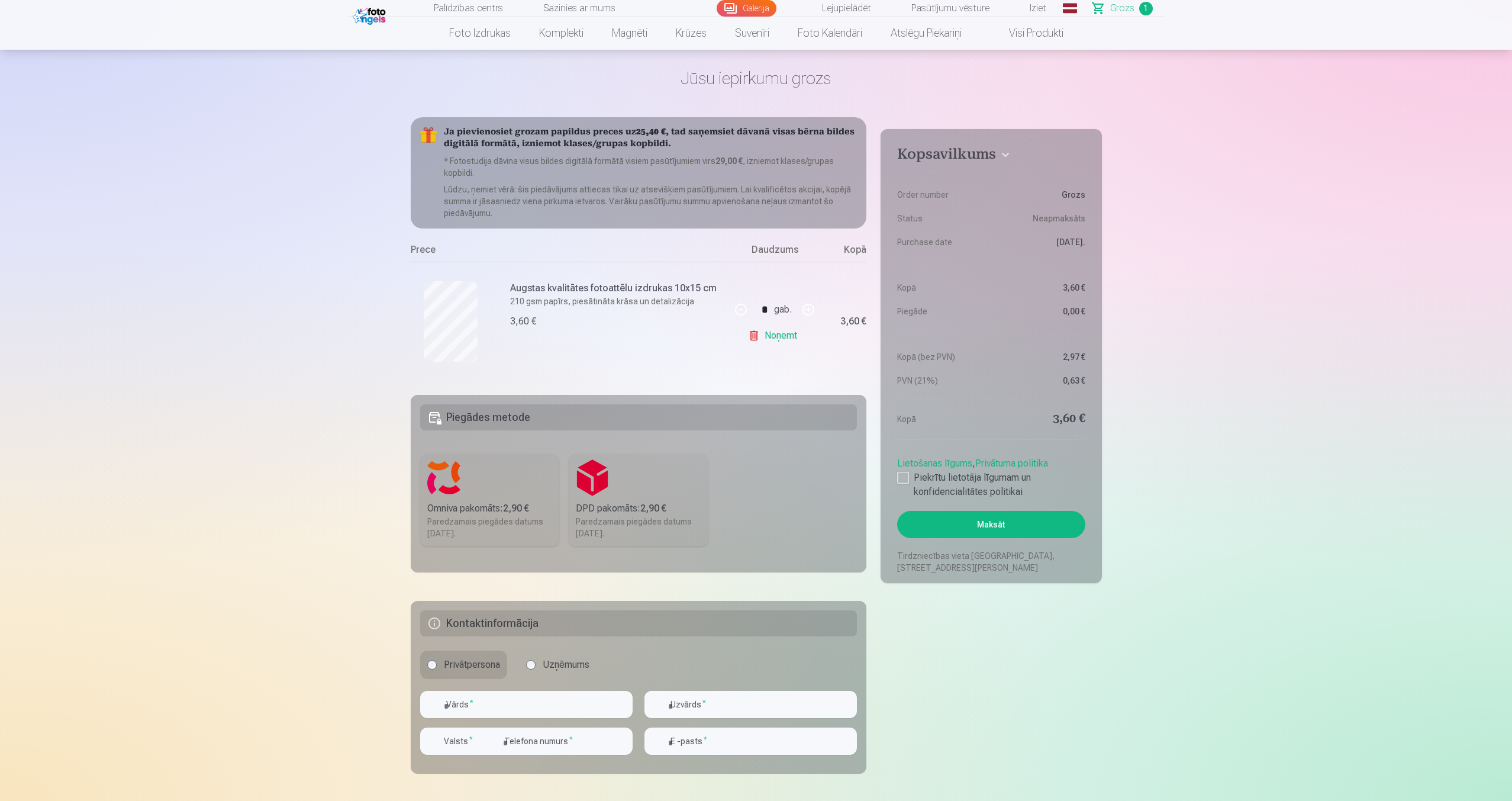
click at [777, 330] on link "Noņemt" at bounding box center [775, 336] width 54 height 23
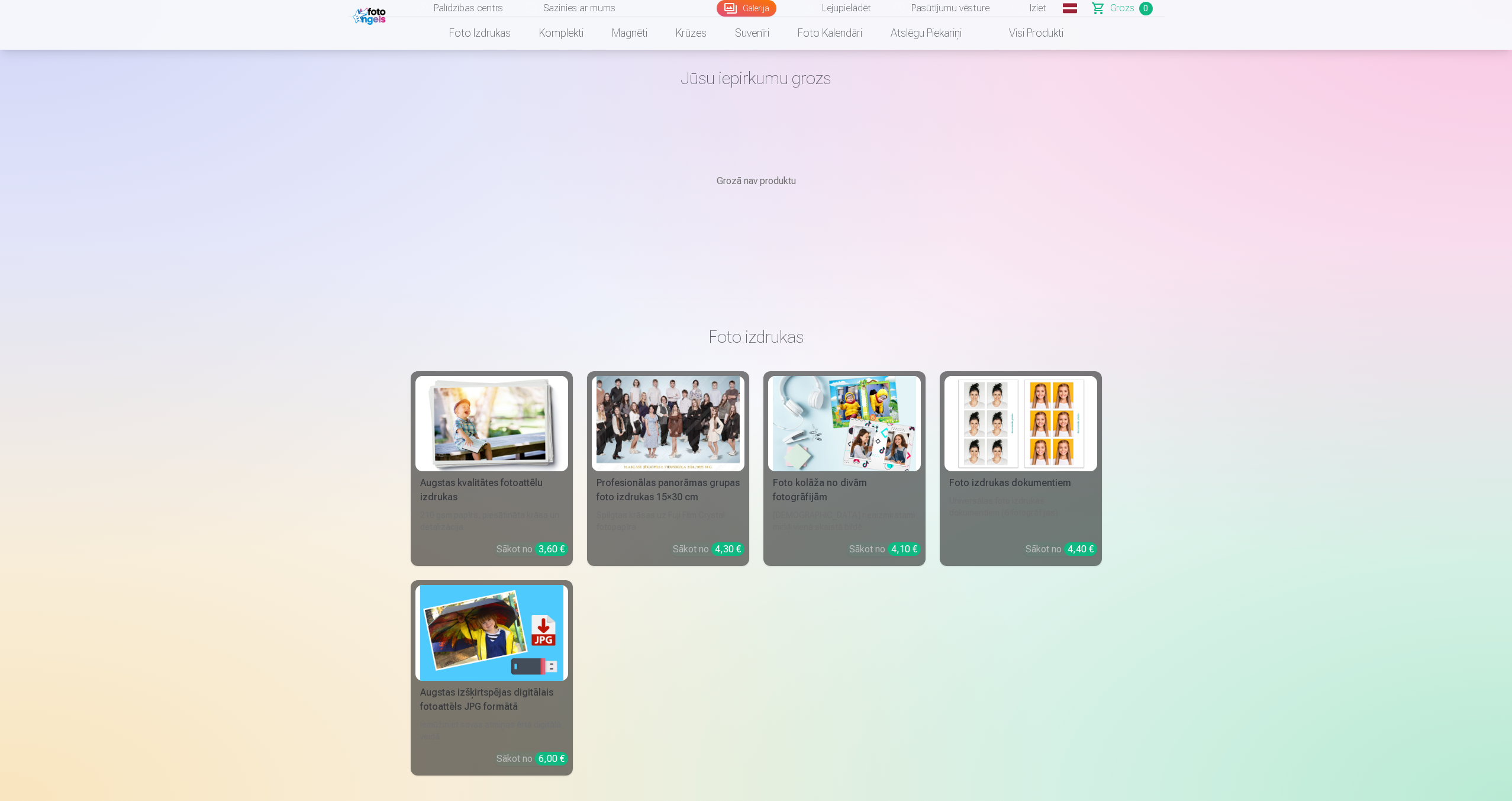
click at [372, 11] on img at bounding box center [370, 15] width 36 height 20
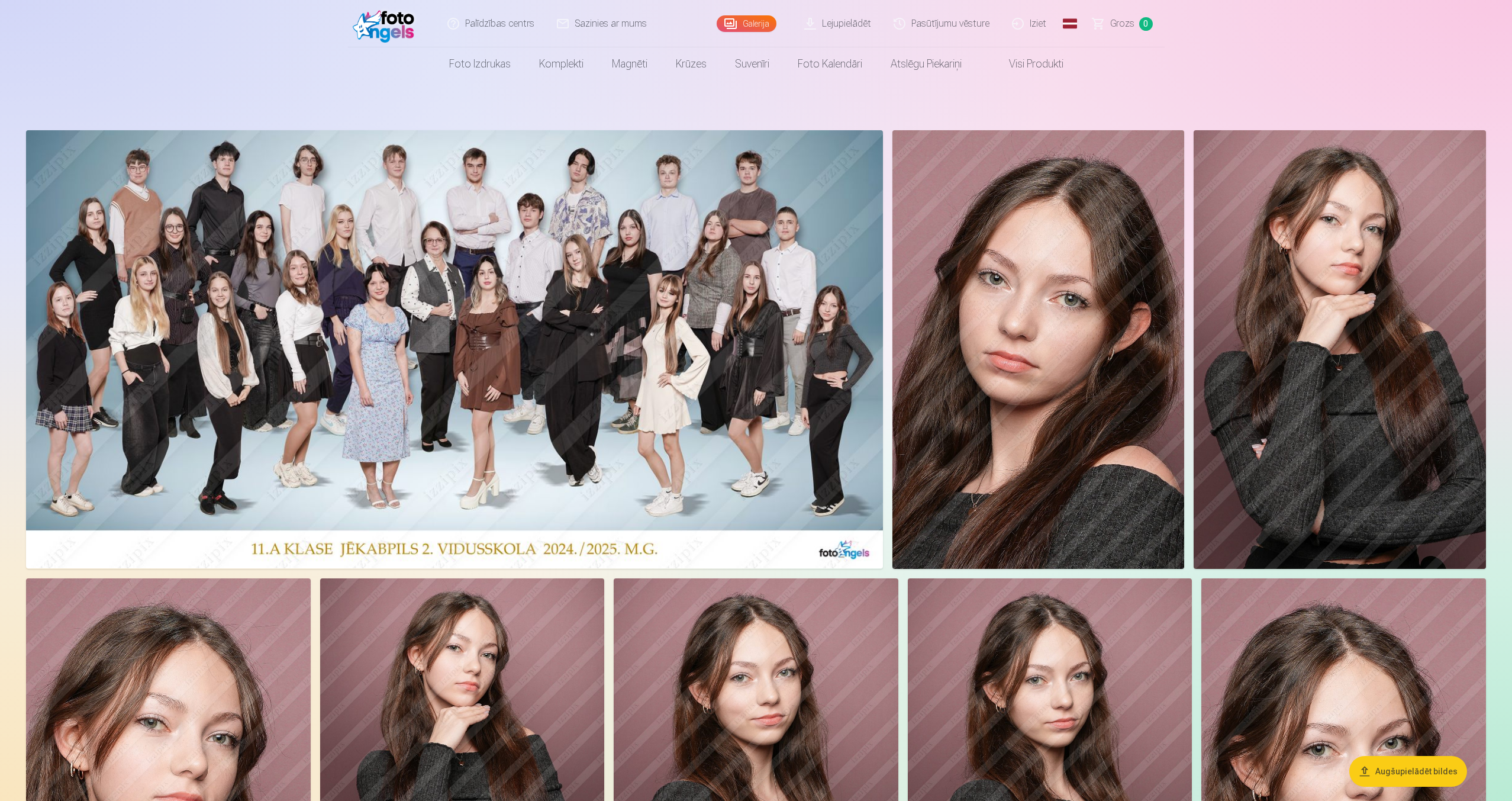
click at [1120, 24] on span "Grozs" at bounding box center [1122, 23] width 24 height 14
